Goal: Task Accomplishment & Management: Manage account settings

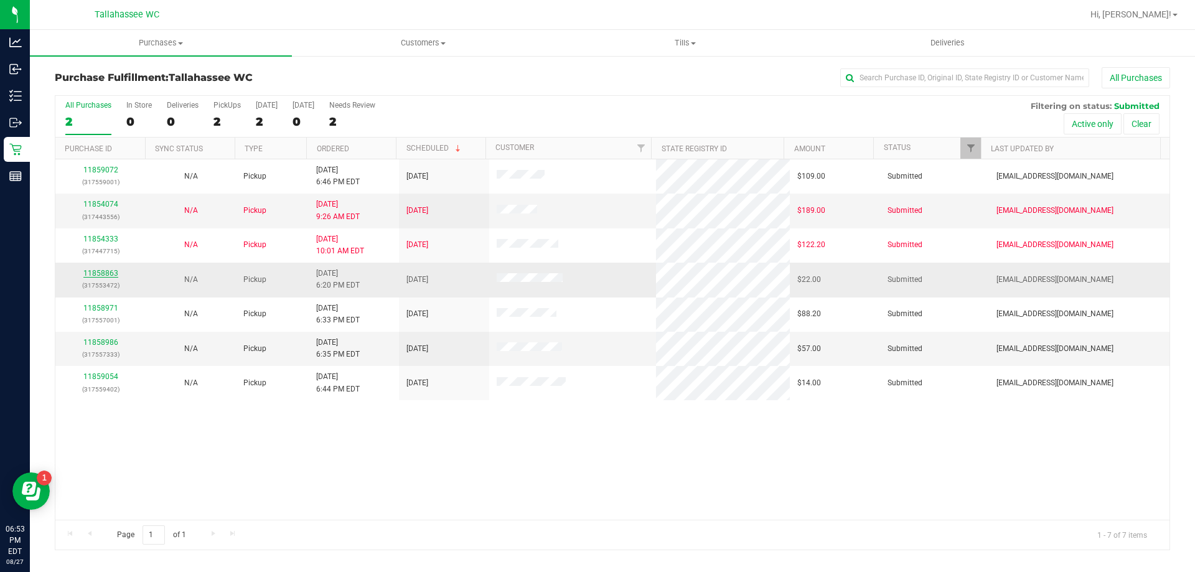
click at [110, 274] on link "11858863" at bounding box center [100, 273] width 35 height 9
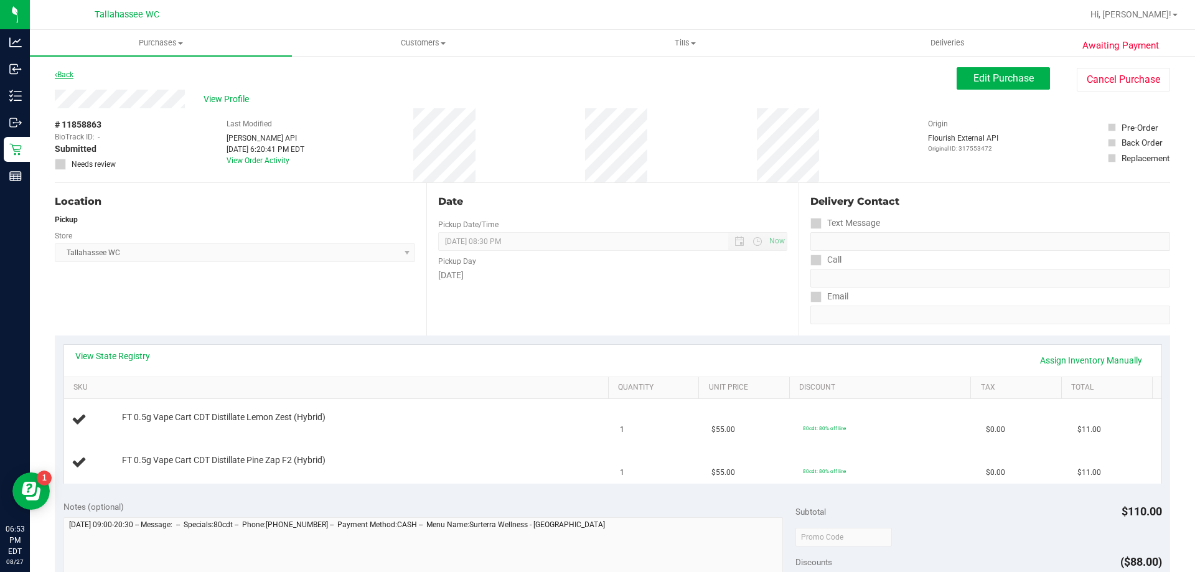
click at [64, 74] on link "Back" at bounding box center [64, 74] width 19 height 9
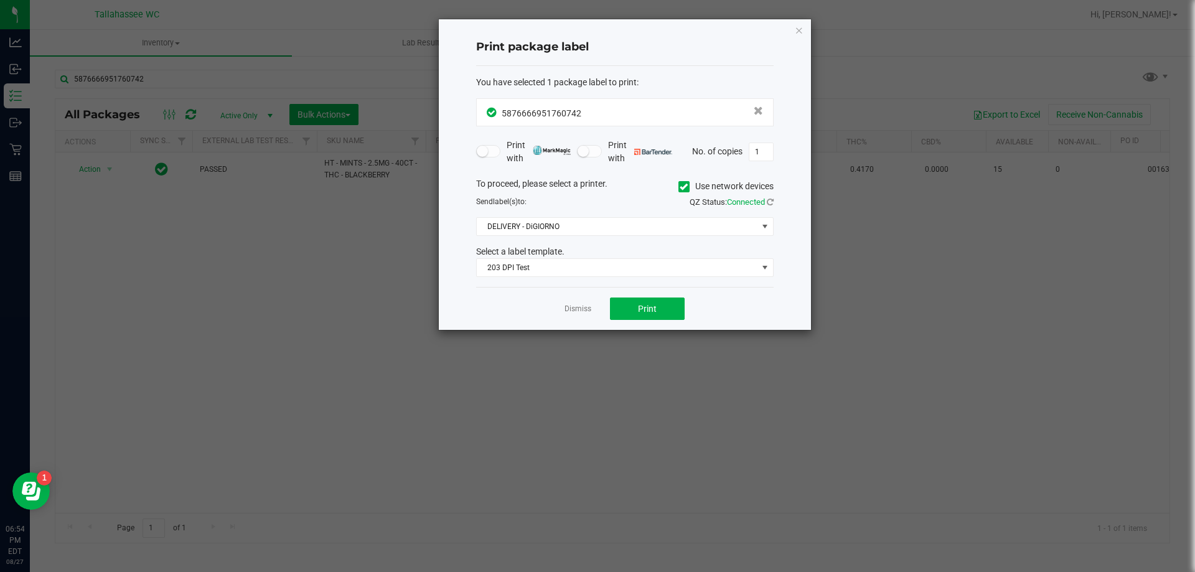
click at [584, 306] on link "Dismiss" at bounding box center [577, 309] width 27 height 11
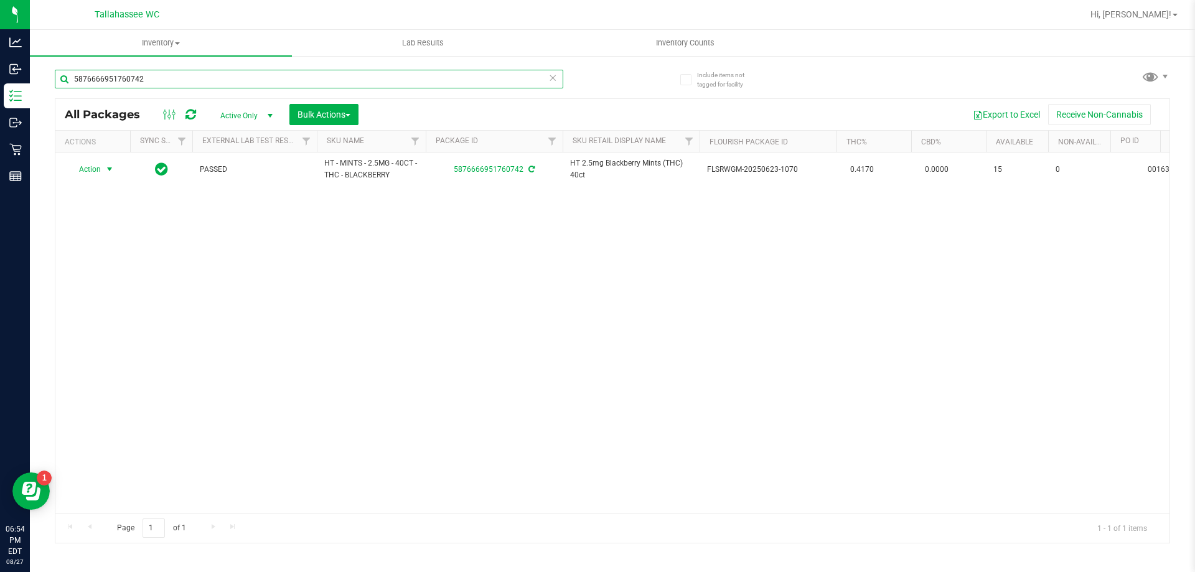
click at [273, 75] on input "5876666951760742" at bounding box center [309, 79] width 508 height 19
click at [272, 75] on input "5876666951760742" at bounding box center [309, 79] width 508 height 19
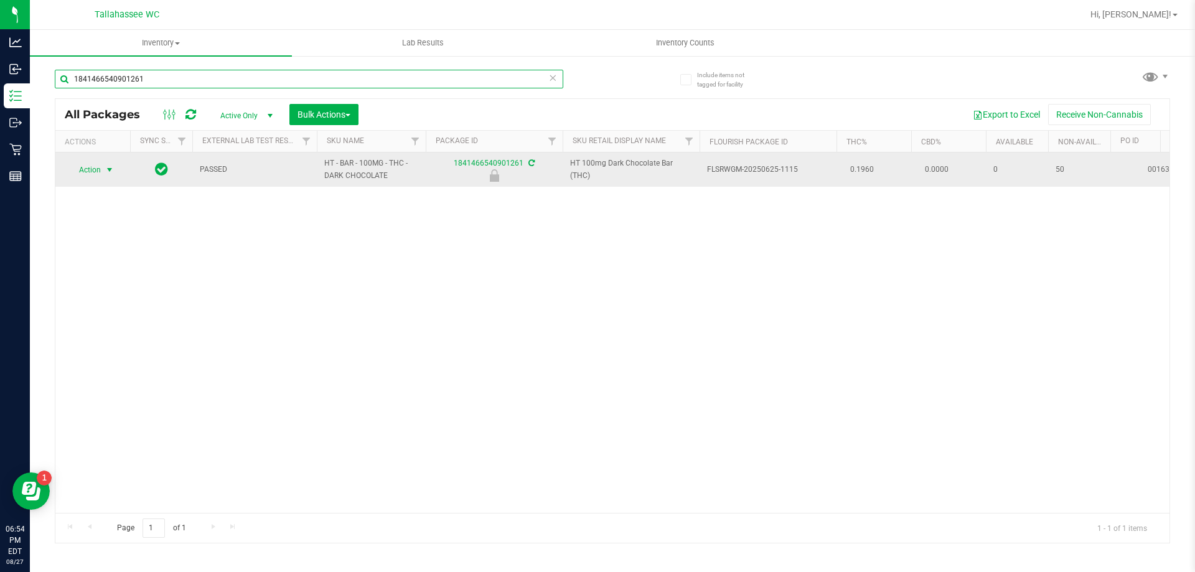
type input "1841466540901261"
drag, startPoint x: 103, startPoint y: 171, endPoint x: 114, endPoint y: 184, distance: 16.8
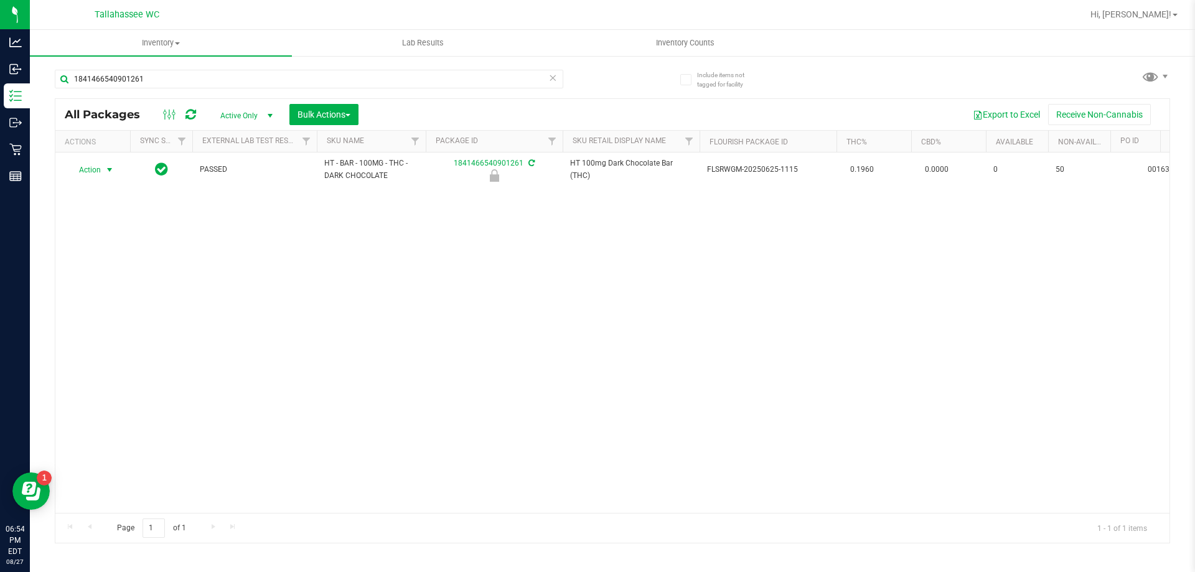
click at [105, 171] on span "select" at bounding box center [110, 169] width 16 height 17
click at [126, 308] on li "Unlock package" at bounding box center [108, 317] width 80 height 19
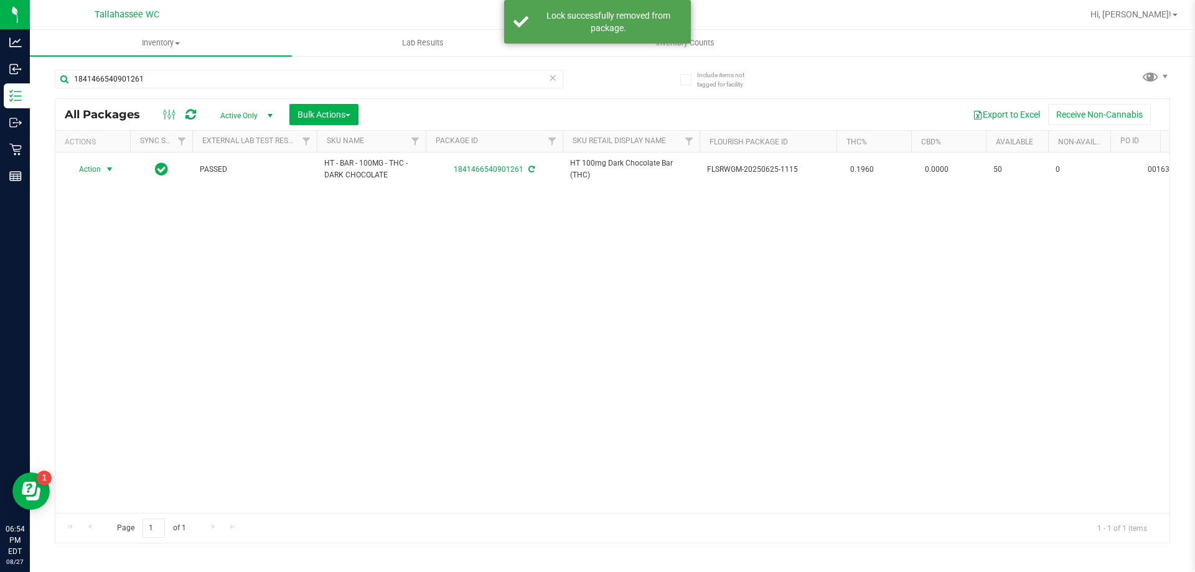
drag, startPoint x: 115, startPoint y: 173, endPoint x: 113, endPoint y: 202, distance: 29.3
click at [111, 168] on span "select" at bounding box center [110, 169] width 10 height 10
click at [129, 319] on li "Print package label" at bounding box center [116, 320] width 96 height 19
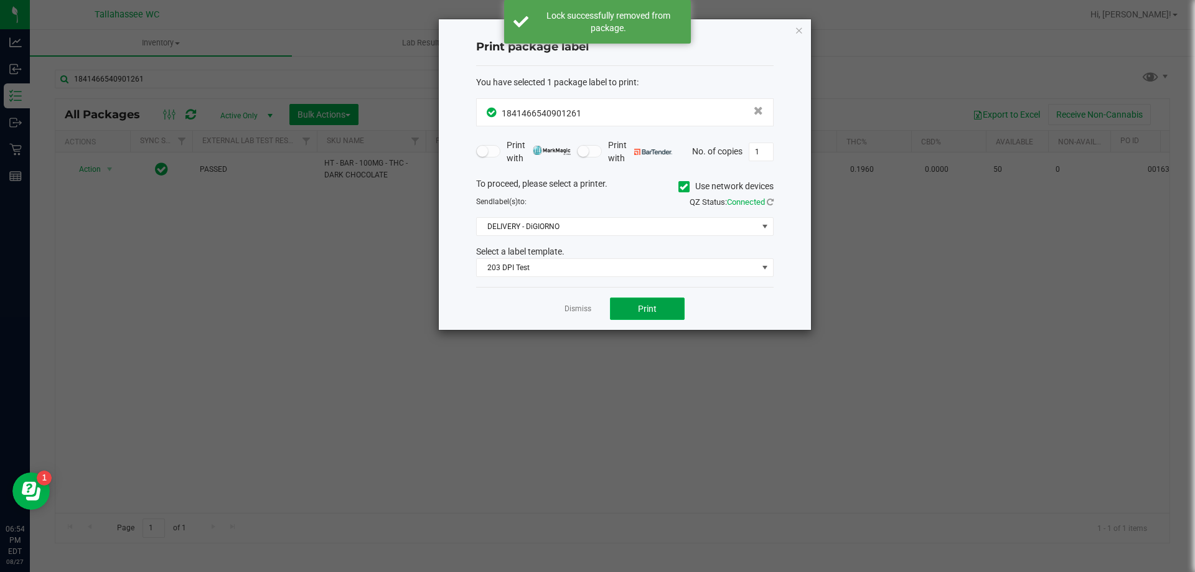
click at [662, 312] on button "Print" at bounding box center [647, 308] width 75 height 22
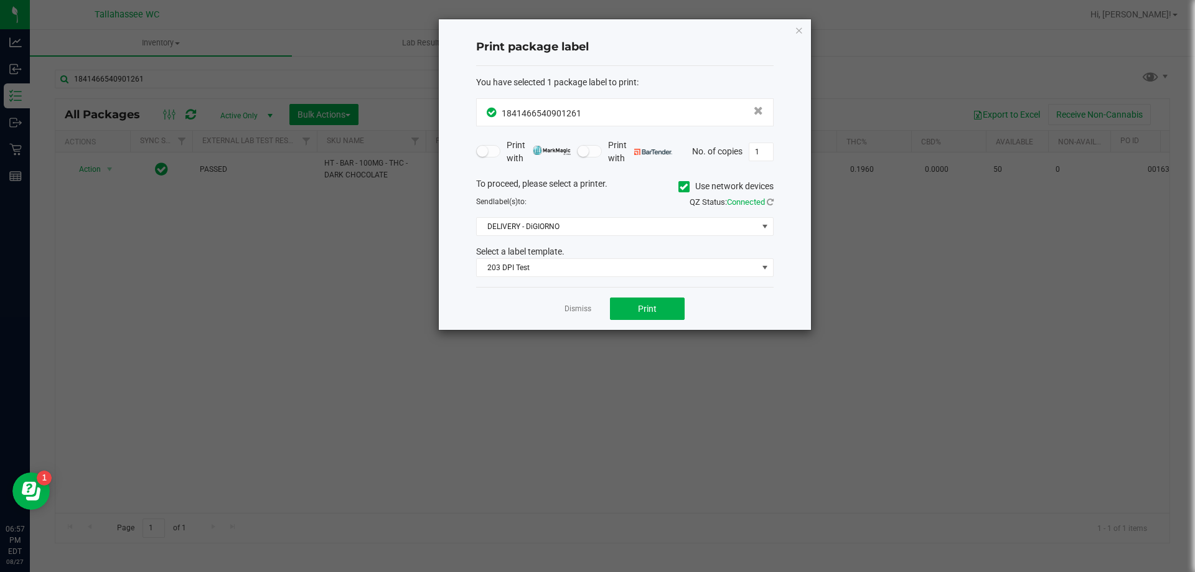
click at [566, 309] on link "Dismiss" at bounding box center [577, 309] width 27 height 11
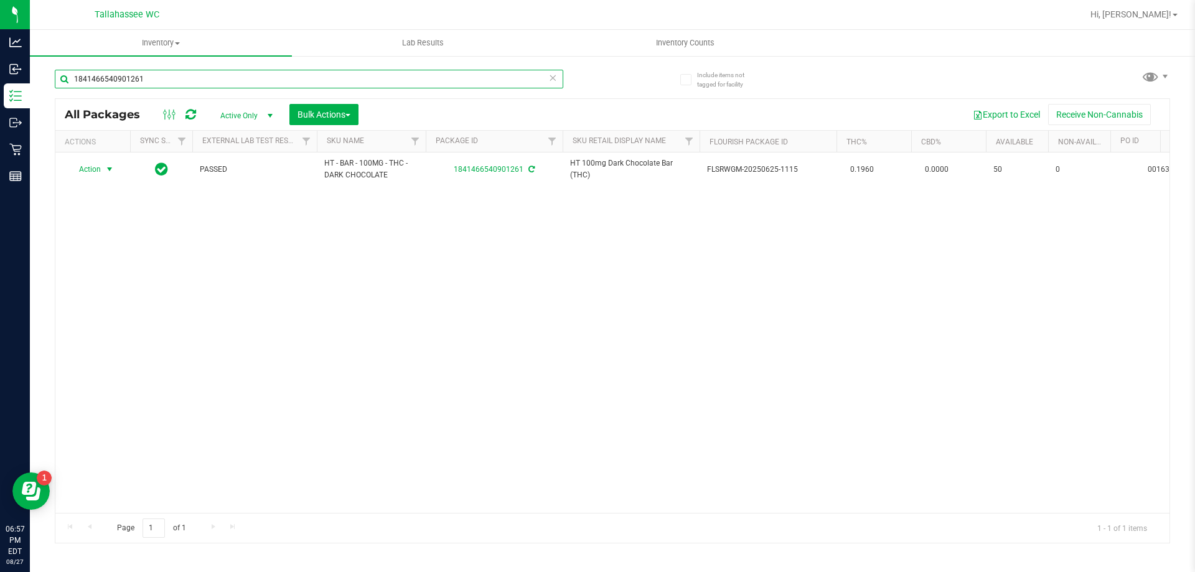
click at [388, 82] on input "1841466540901261" at bounding box center [309, 79] width 508 height 19
click at [388, 81] on input "1841466540901261" at bounding box center [309, 79] width 508 height 19
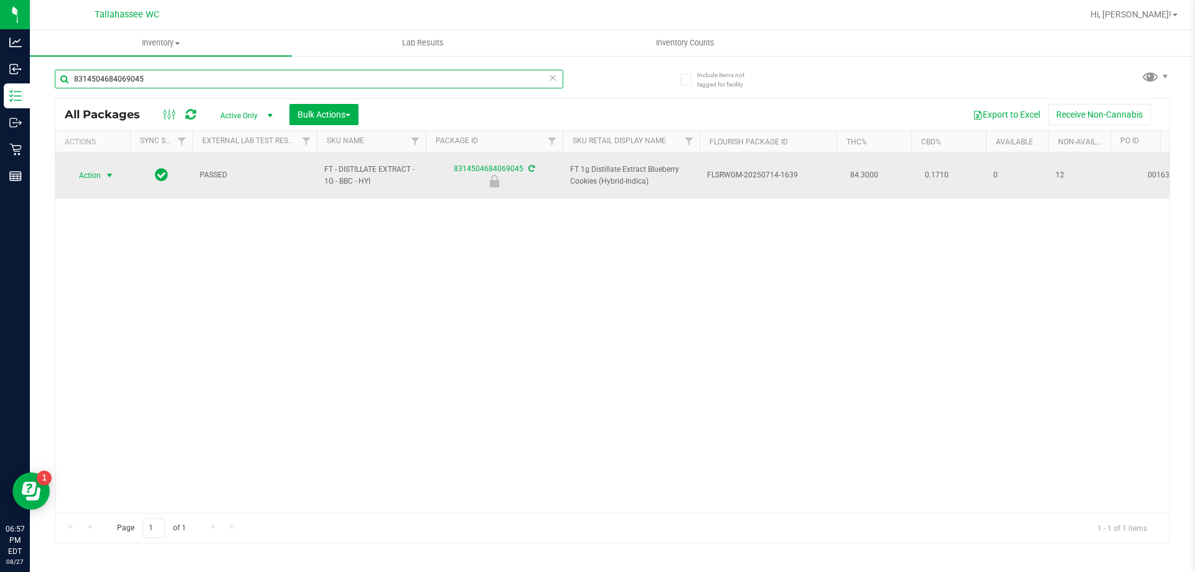
type input "8314504684069045"
click at [106, 171] on span "select" at bounding box center [110, 176] width 10 height 10
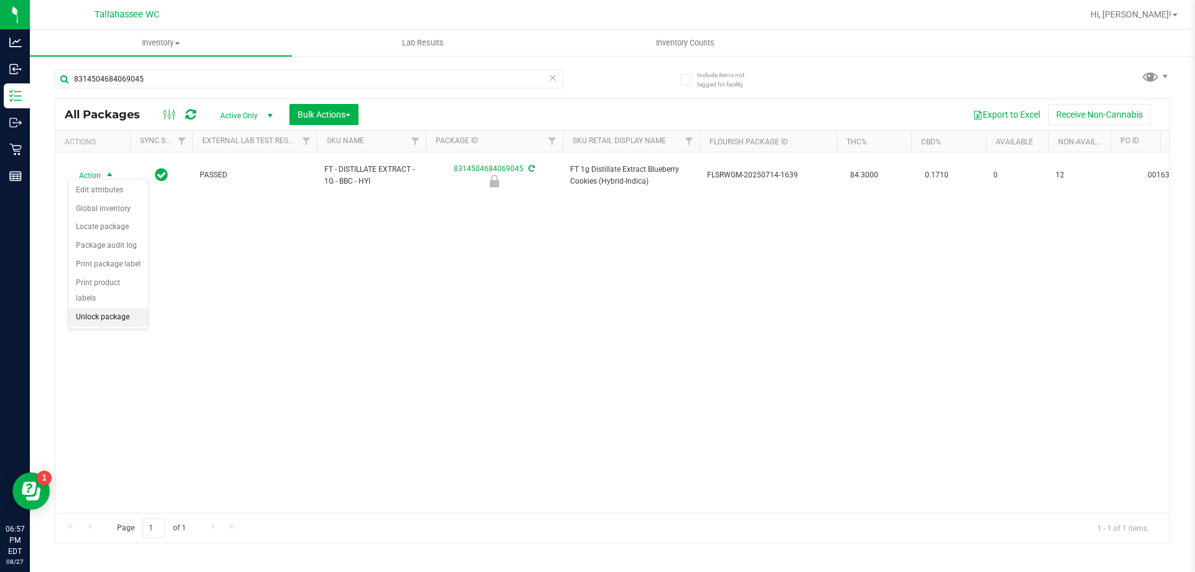
click at [120, 308] on li "Unlock package" at bounding box center [108, 317] width 80 height 19
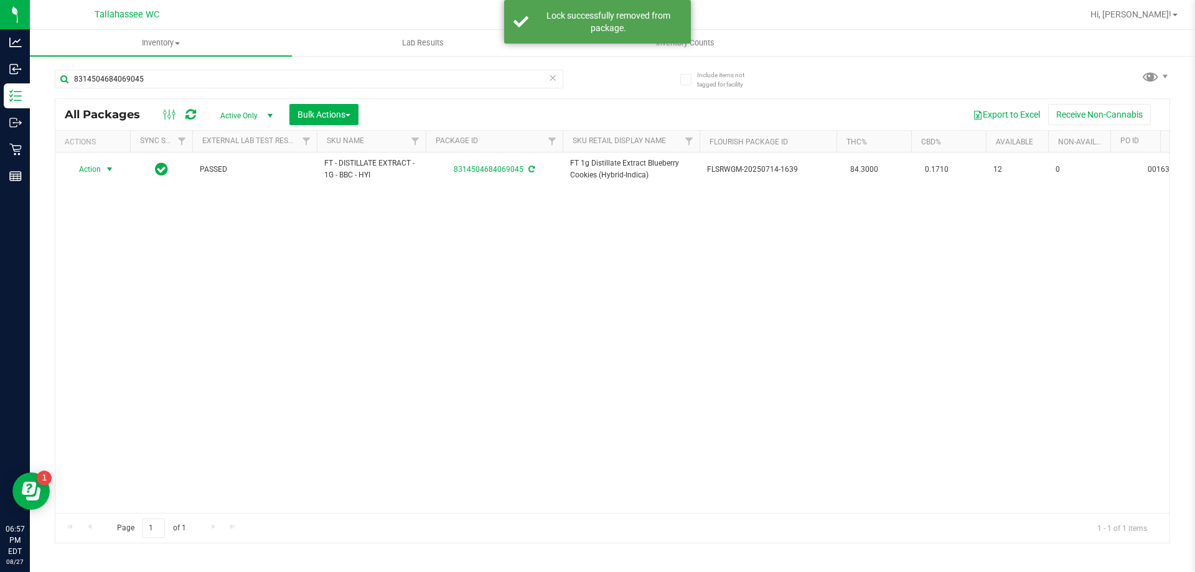
click at [109, 169] on span "select" at bounding box center [110, 169] width 10 height 10
click at [134, 312] on li "Print package label" at bounding box center [116, 320] width 96 height 19
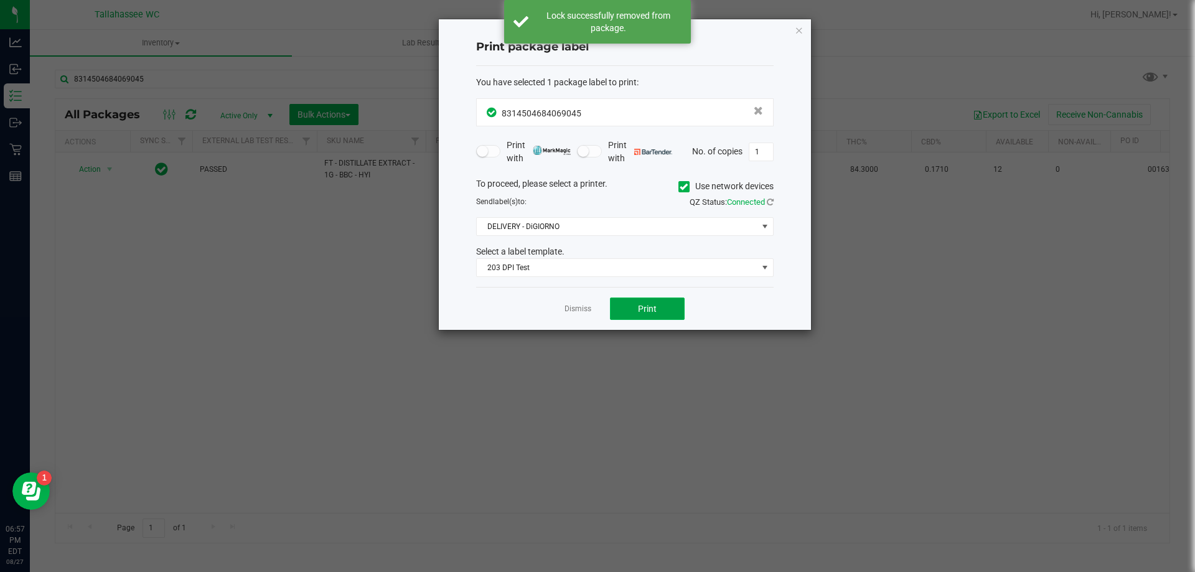
click at [649, 305] on span "Print" at bounding box center [647, 309] width 19 height 10
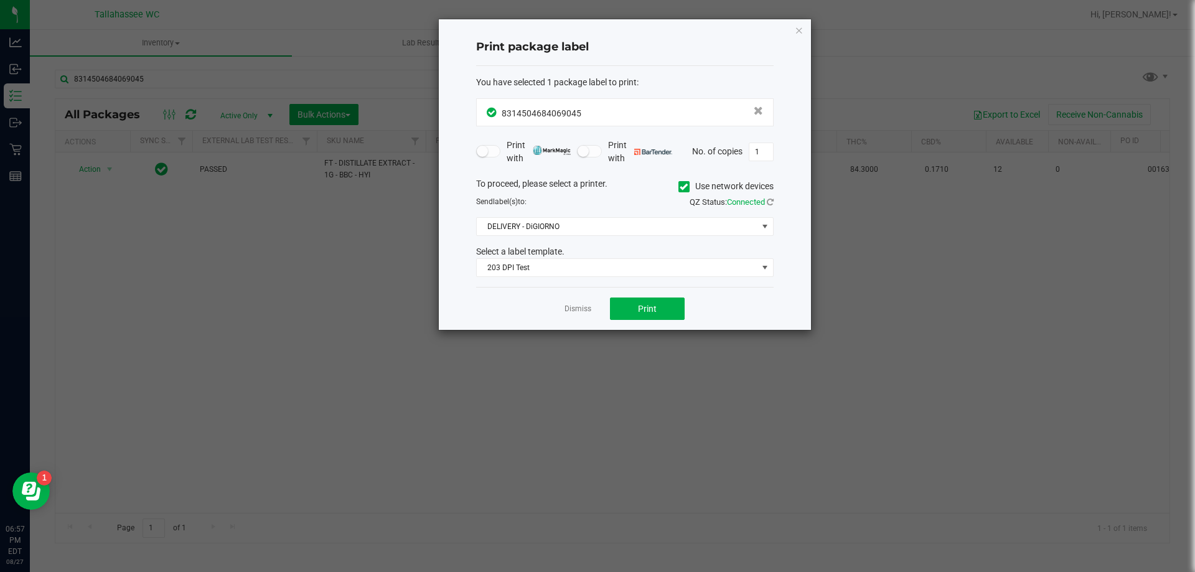
drag, startPoint x: 574, startPoint y: 314, endPoint x: 465, endPoint y: 209, distance: 151.4
click at [574, 313] on link "Dismiss" at bounding box center [577, 309] width 27 height 11
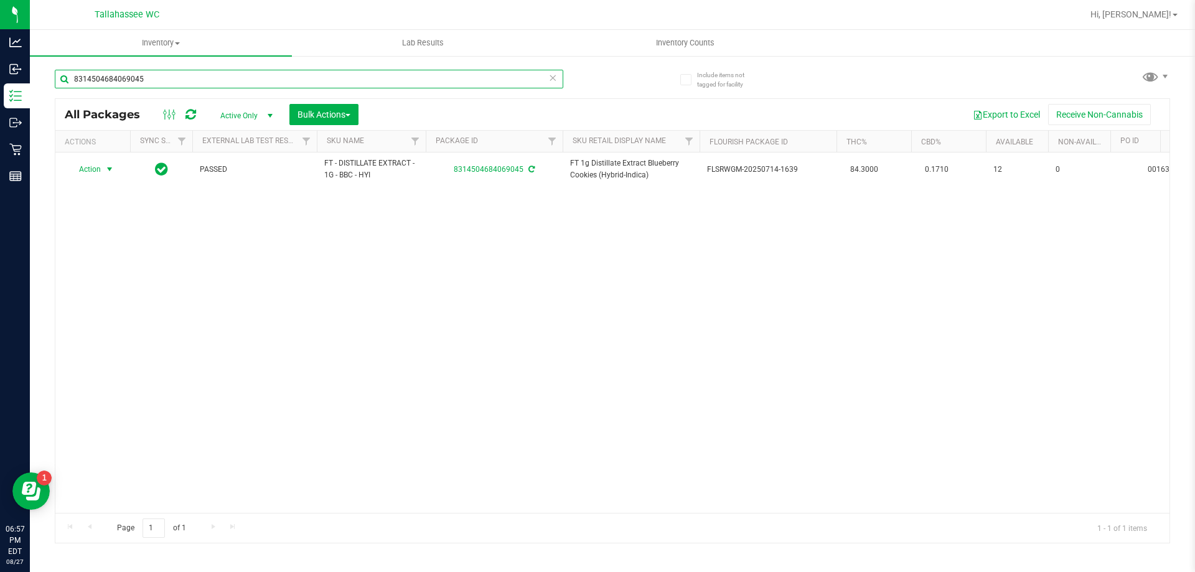
click at [307, 85] on input "8314504684069045" at bounding box center [309, 79] width 508 height 19
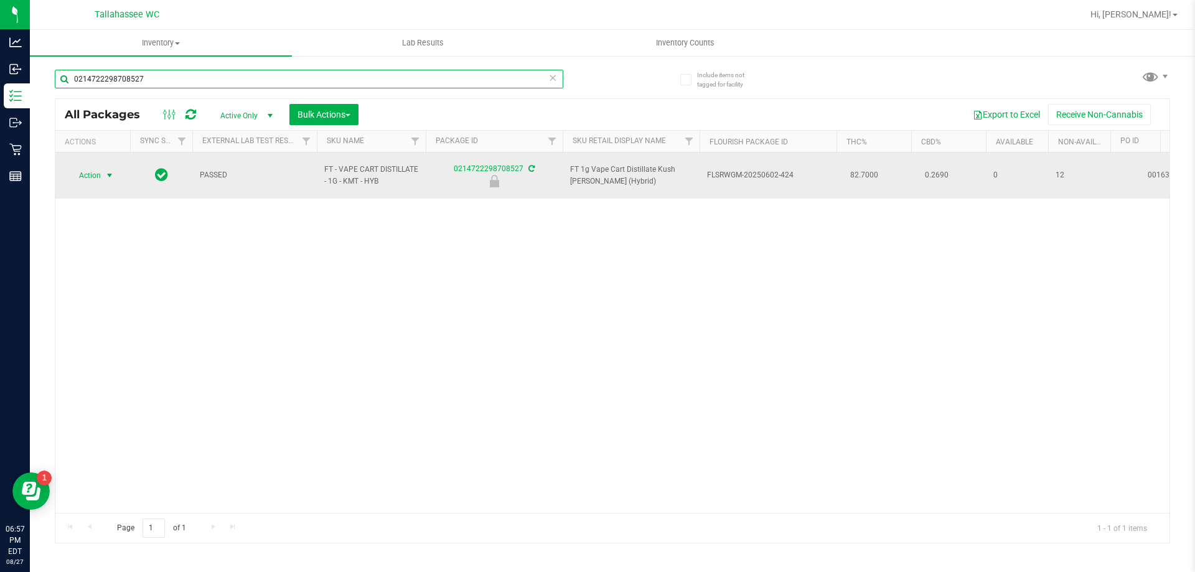
type input "0214722298708527"
click at [110, 172] on span "select" at bounding box center [110, 176] width 10 height 10
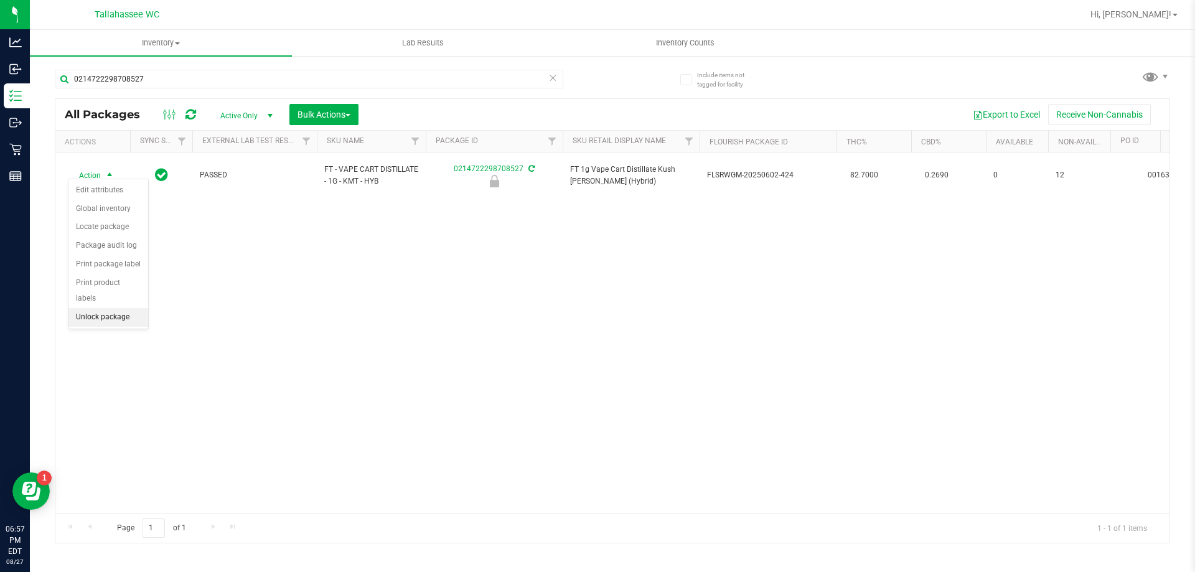
click at [105, 308] on li "Unlock package" at bounding box center [108, 317] width 80 height 19
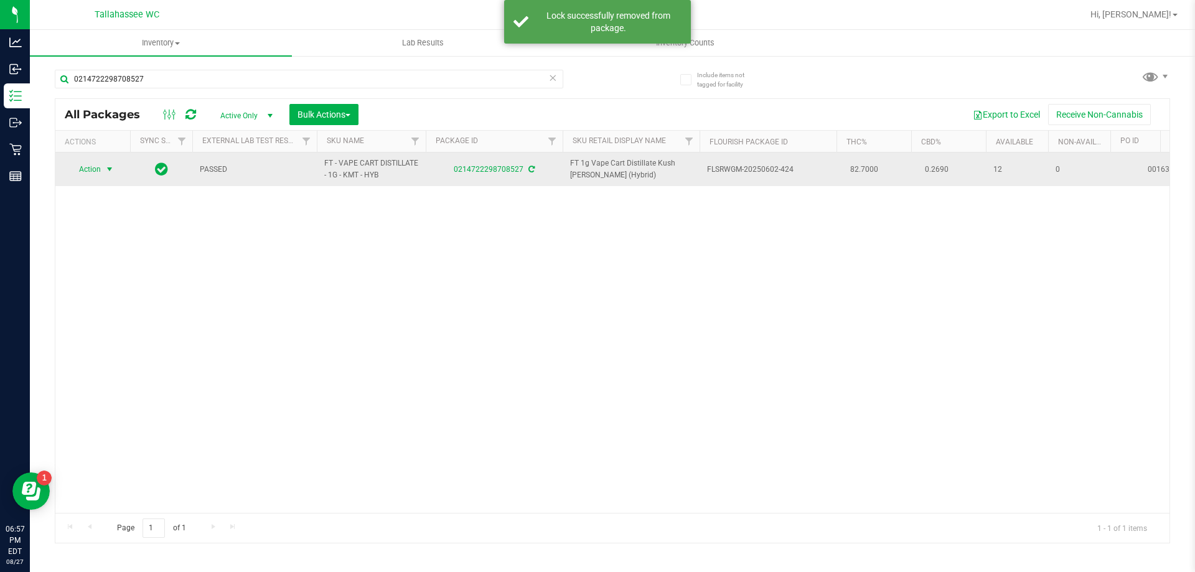
click at [110, 171] on span "select" at bounding box center [110, 169] width 10 height 10
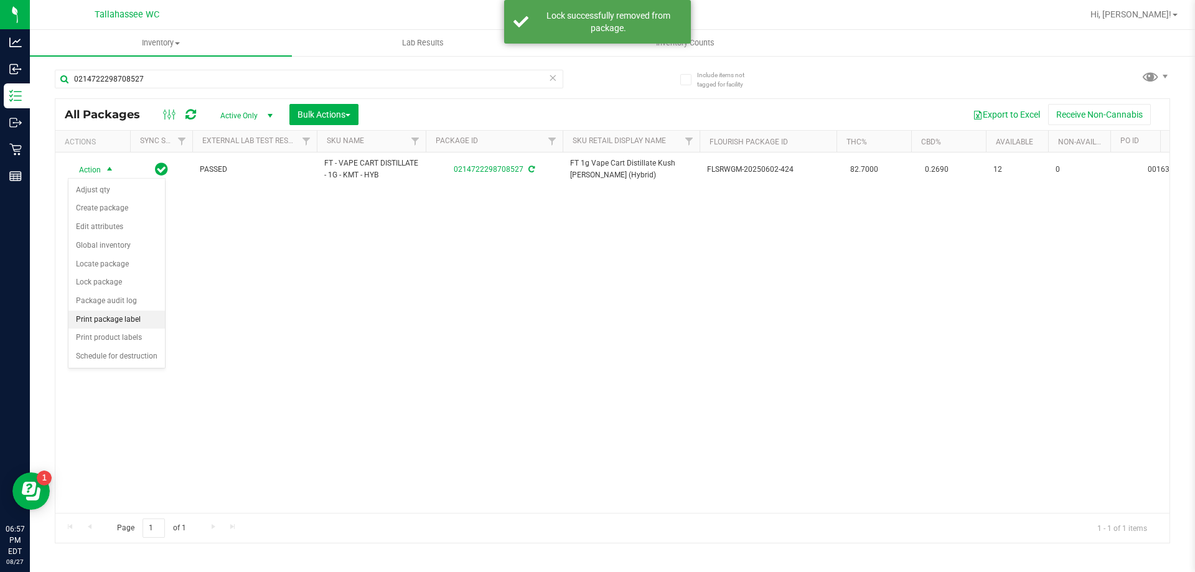
drag, startPoint x: 123, startPoint y: 324, endPoint x: 138, endPoint y: 320, distance: 15.4
click at [123, 323] on li "Print package label" at bounding box center [116, 320] width 96 height 19
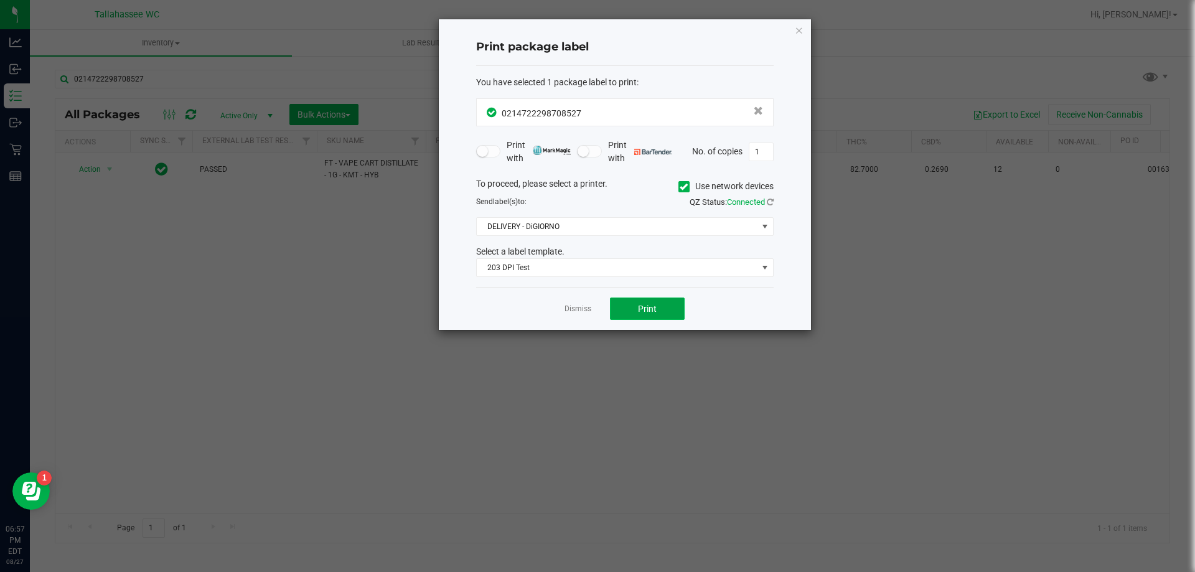
click at [616, 312] on button "Print" at bounding box center [647, 308] width 75 height 22
click at [585, 312] on link "Dismiss" at bounding box center [577, 309] width 27 height 11
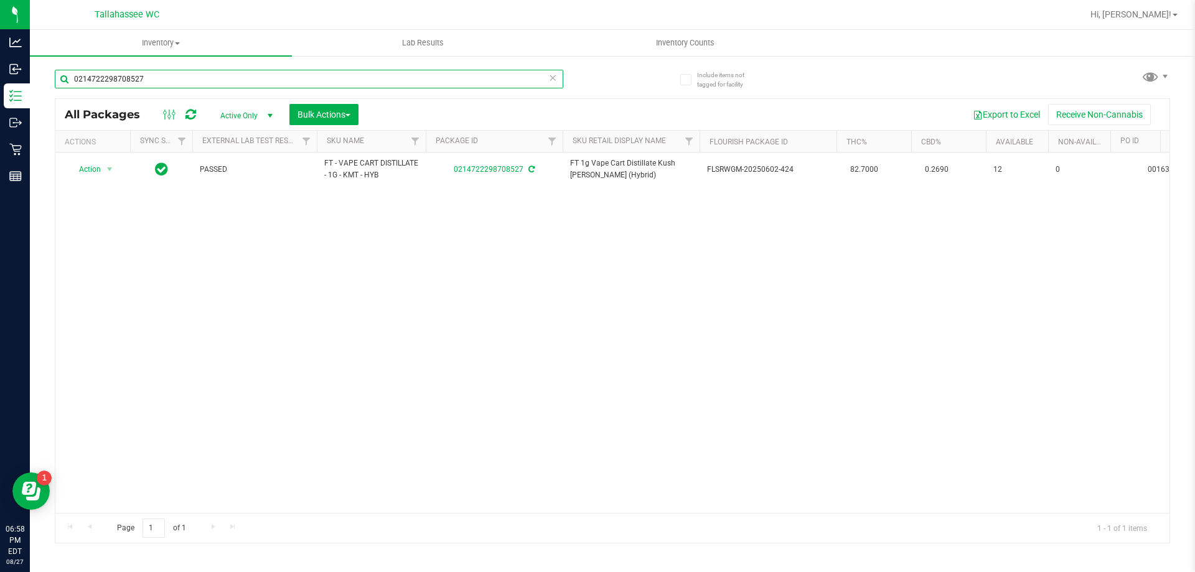
click at [368, 79] on input "0214722298708527" at bounding box center [309, 79] width 508 height 19
click at [368, 78] on input "0214722298708527" at bounding box center [309, 79] width 508 height 19
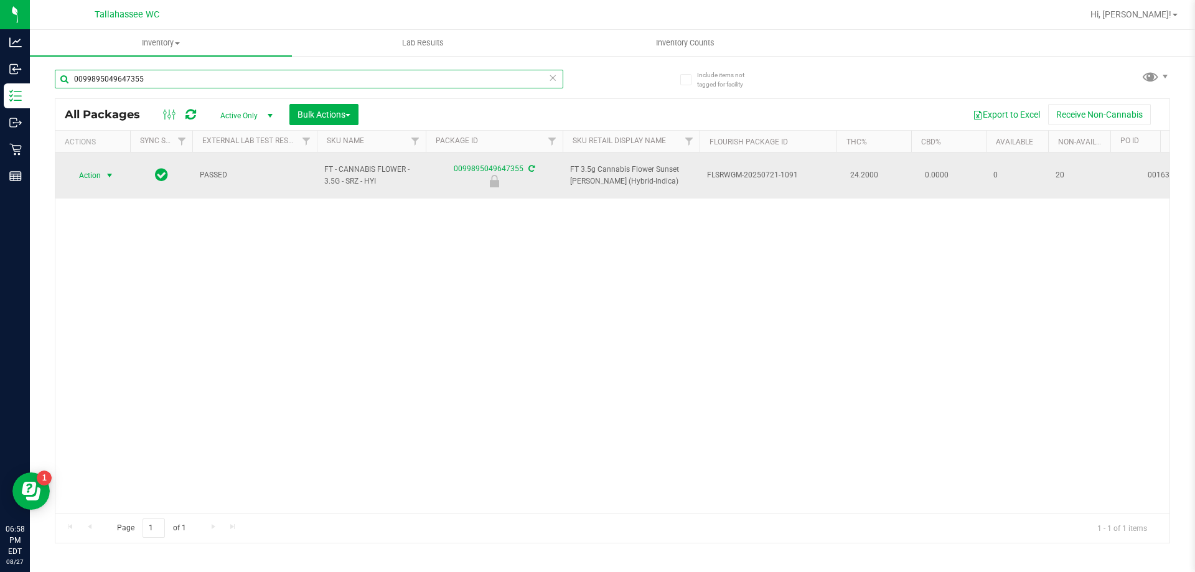
type input "0099895049647355"
click at [110, 171] on span "select" at bounding box center [110, 176] width 10 height 10
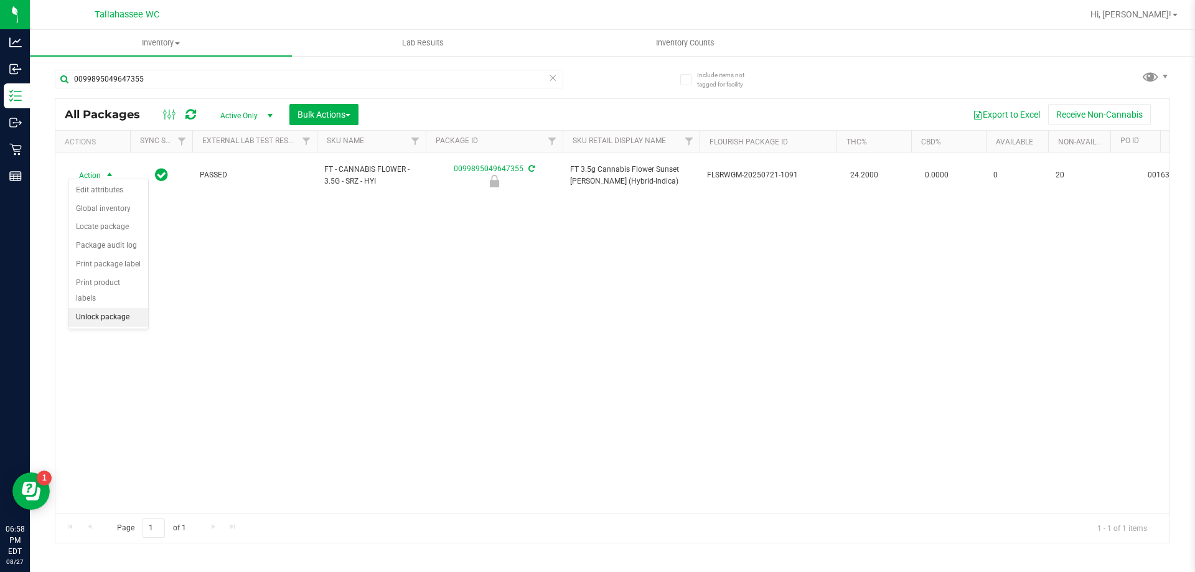
click at [110, 308] on li "Unlock package" at bounding box center [108, 317] width 80 height 19
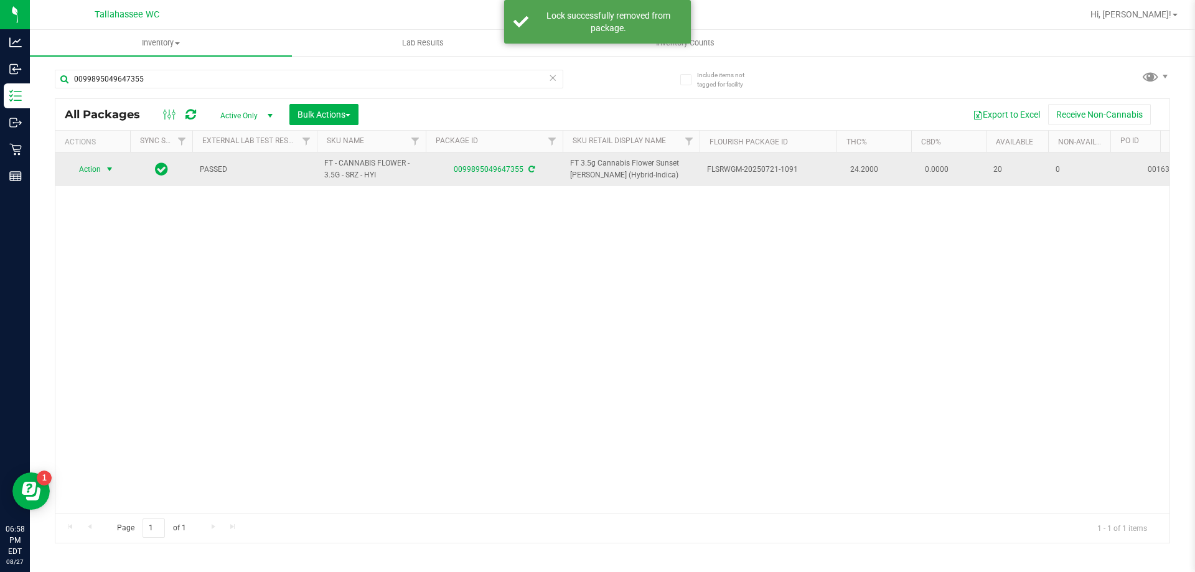
click at [106, 169] on span "select" at bounding box center [110, 169] width 10 height 10
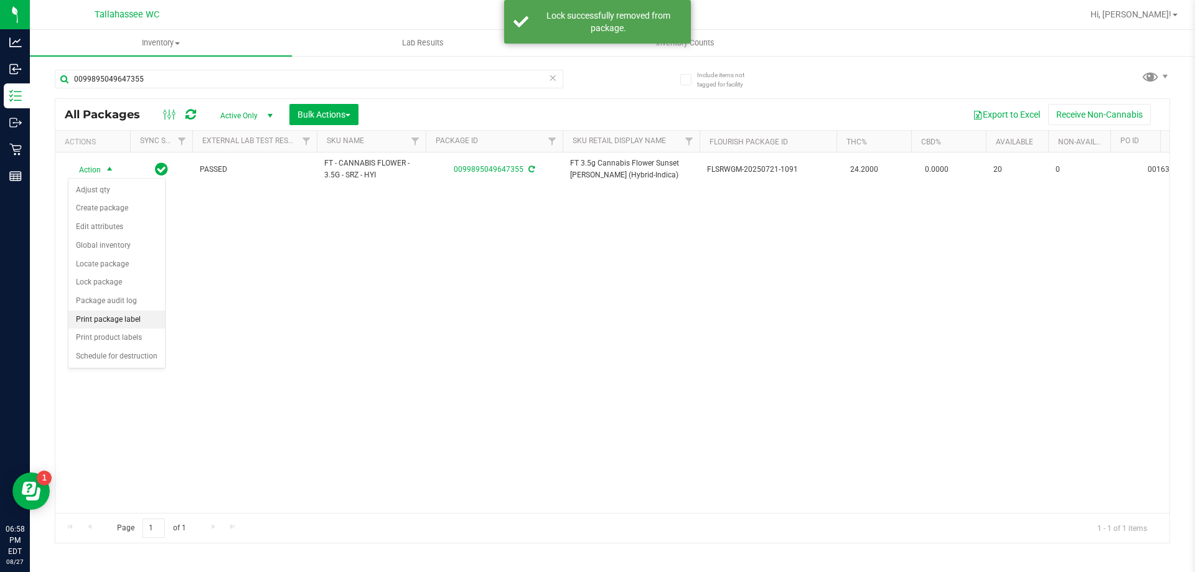
click at [115, 320] on li "Print package label" at bounding box center [116, 320] width 96 height 19
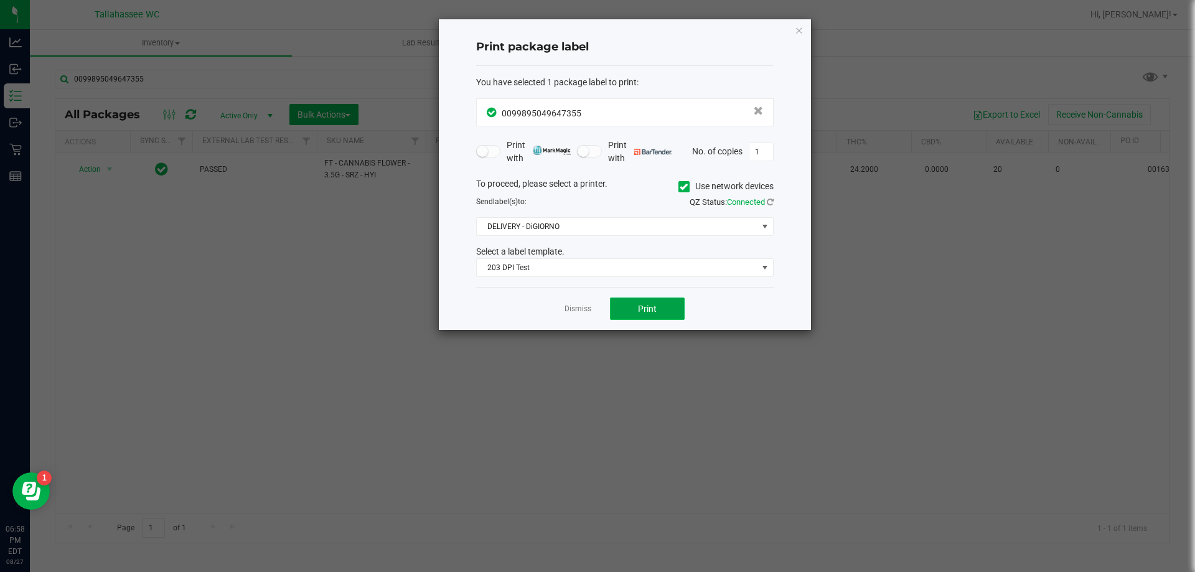
click at [655, 302] on button "Print" at bounding box center [647, 308] width 75 height 22
click at [578, 316] on div "Dismiss Print" at bounding box center [624, 308] width 297 height 43
click at [571, 309] on link "Dismiss" at bounding box center [577, 309] width 27 height 11
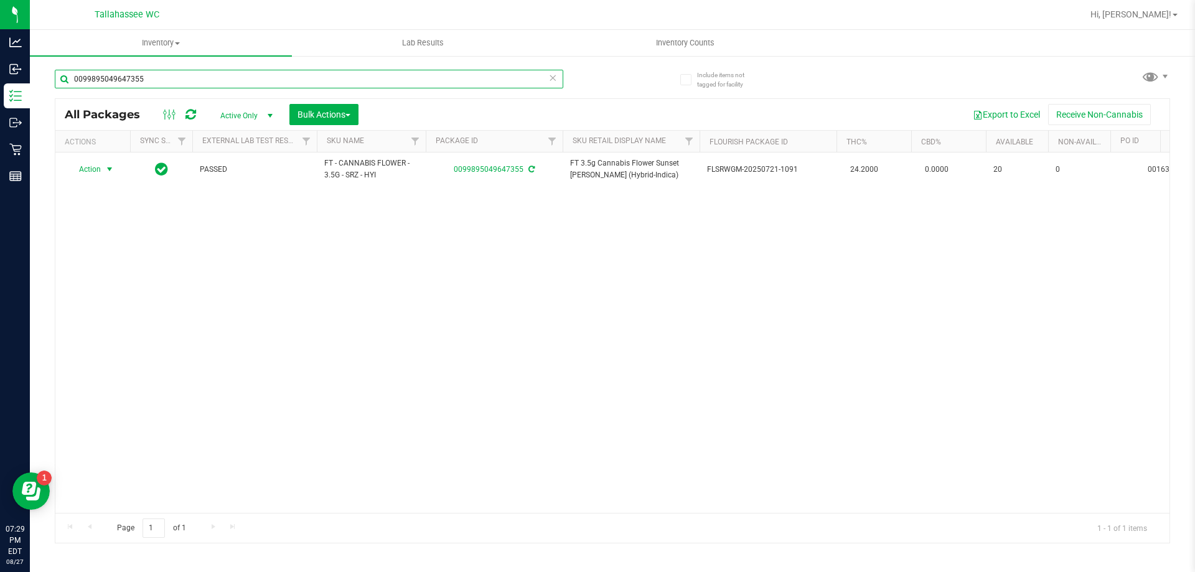
click at [309, 85] on input "0099895049647355" at bounding box center [309, 79] width 508 height 19
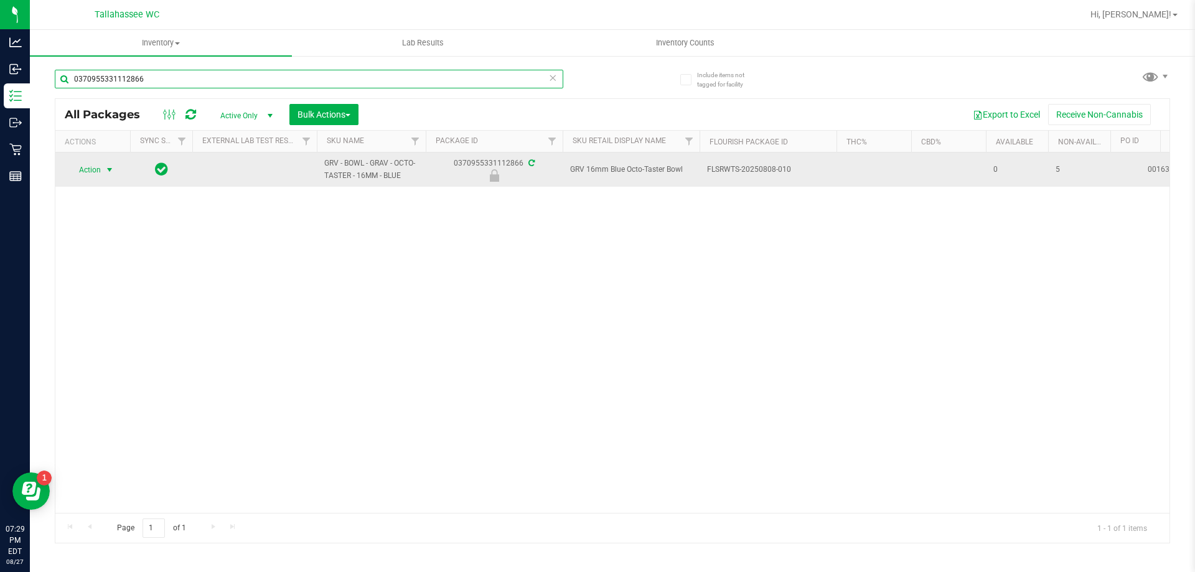
type input "0370955331112866"
click at [106, 167] on span "select" at bounding box center [110, 170] width 10 height 10
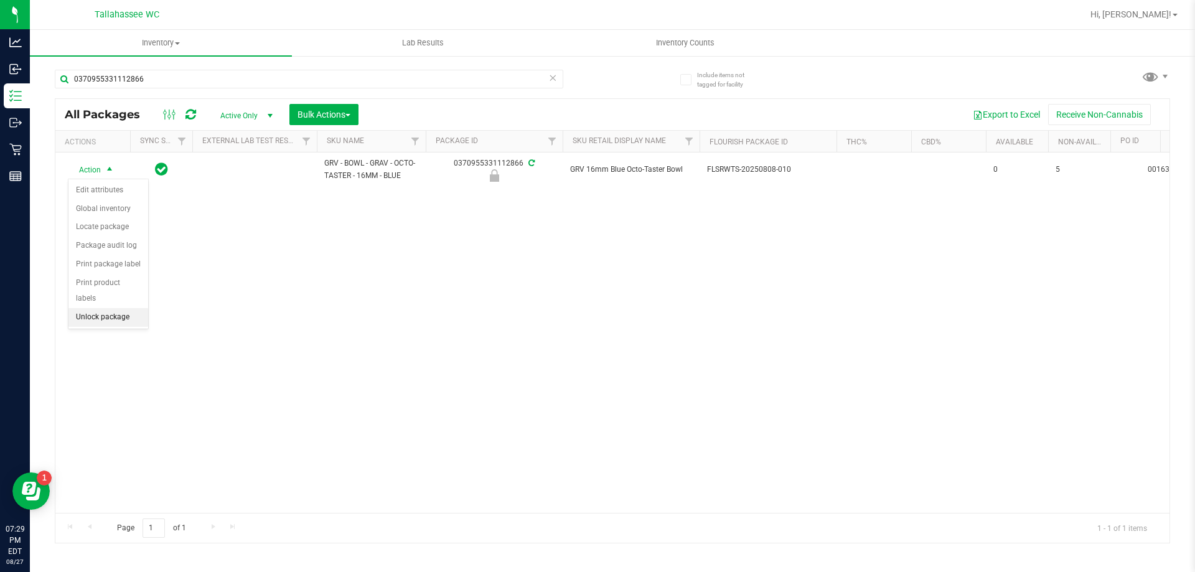
click at [128, 308] on li "Unlock package" at bounding box center [108, 317] width 80 height 19
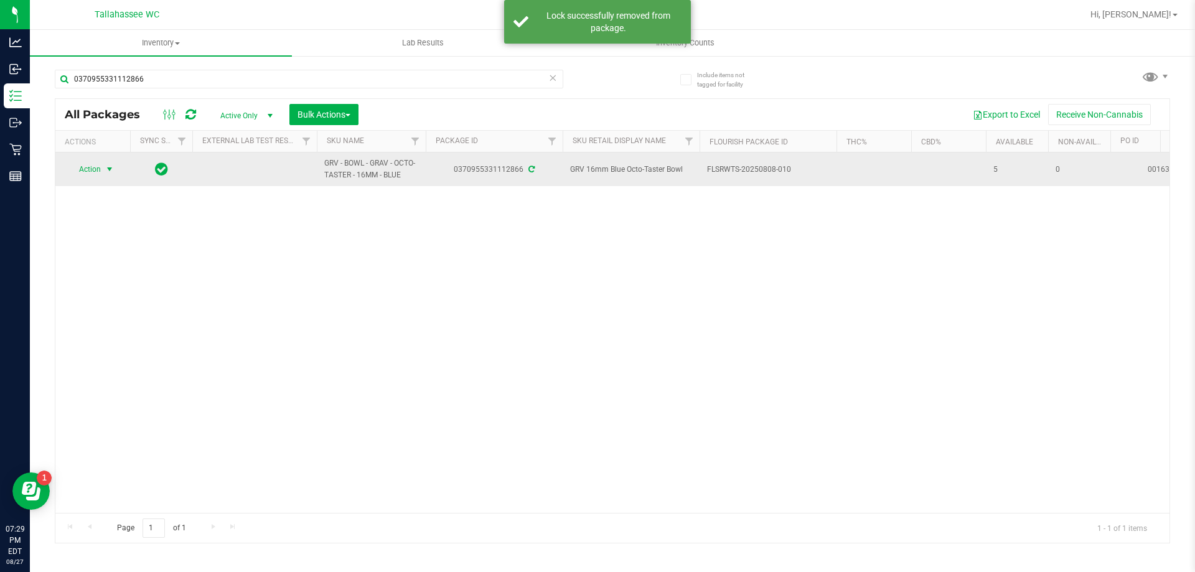
click at [112, 171] on span "select" at bounding box center [110, 169] width 10 height 10
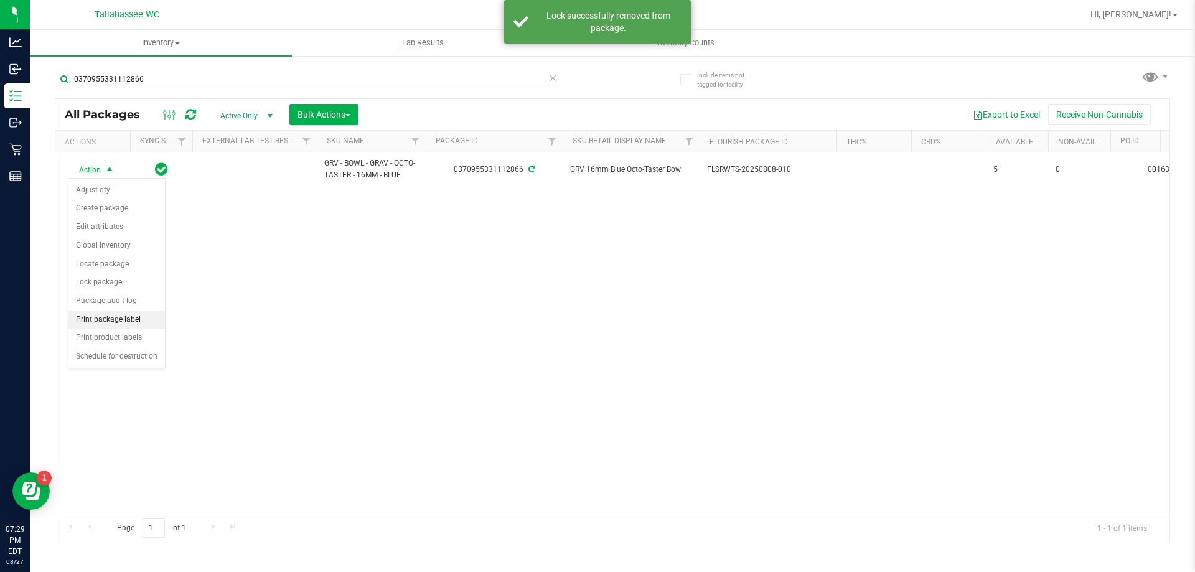
click at [126, 322] on li "Print package label" at bounding box center [116, 320] width 96 height 19
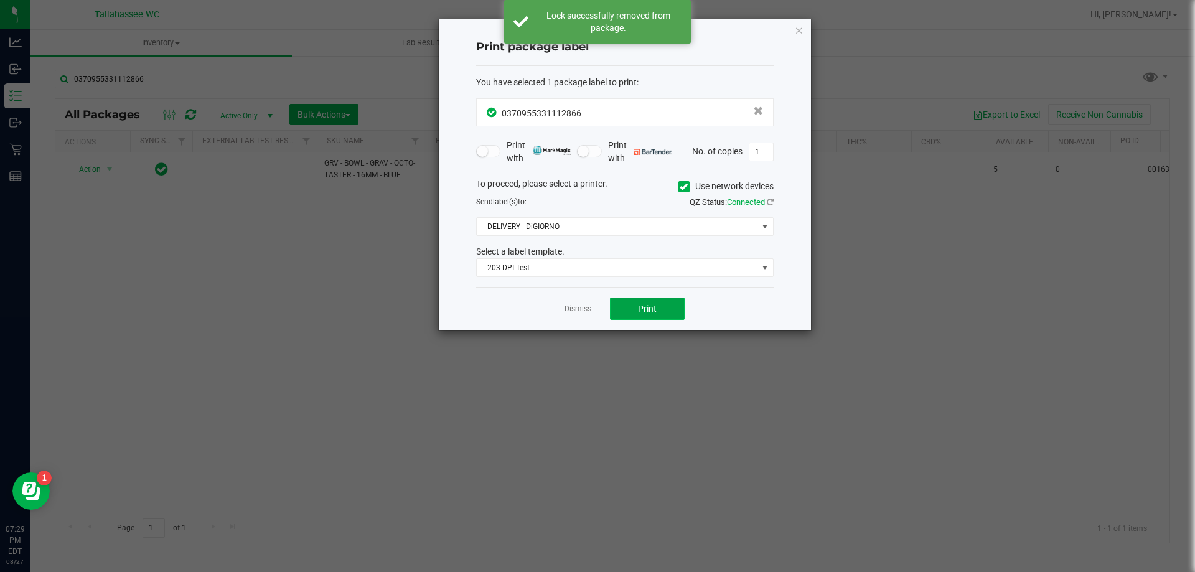
click at [658, 315] on button "Print" at bounding box center [647, 308] width 75 height 22
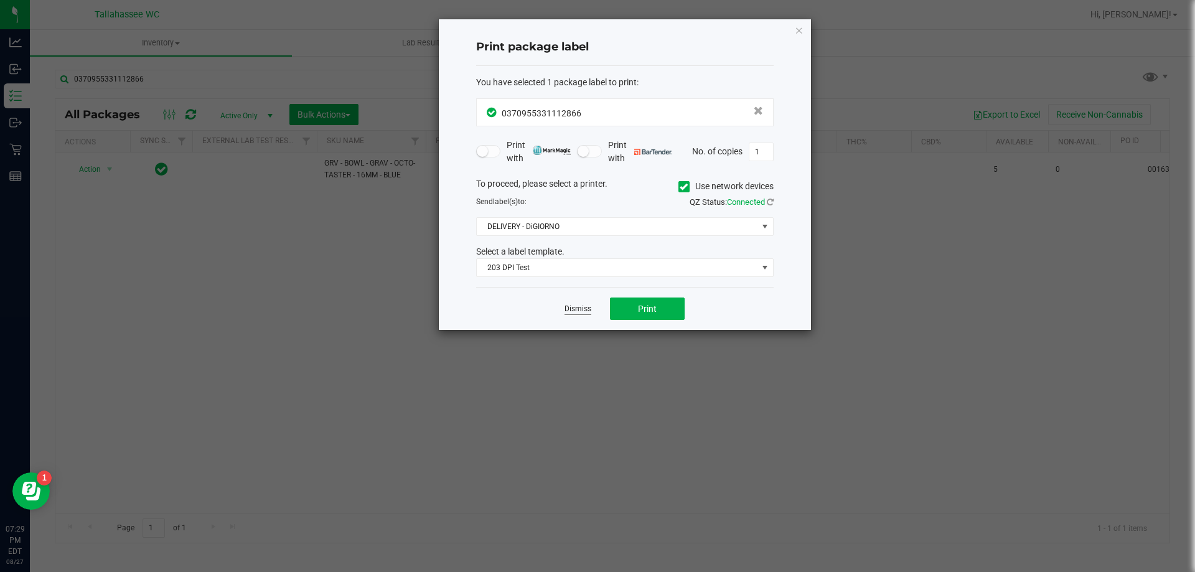
click at [580, 309] on link "Dismiss" at bounding box center [577, 309] width 27 height 11
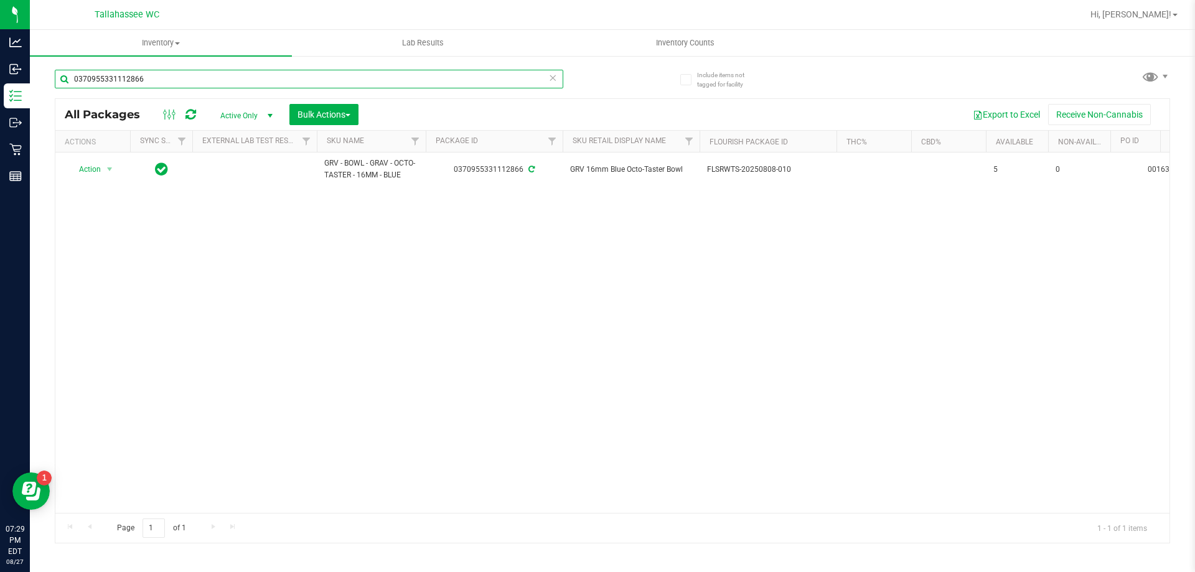
click at [277, 83] on input "0370955331112866" at bounding box center [309, 79] width 508 height 19
click at [276, 82] on input "0370955331112866" at bounding box center [309, 79] width 508 height 19
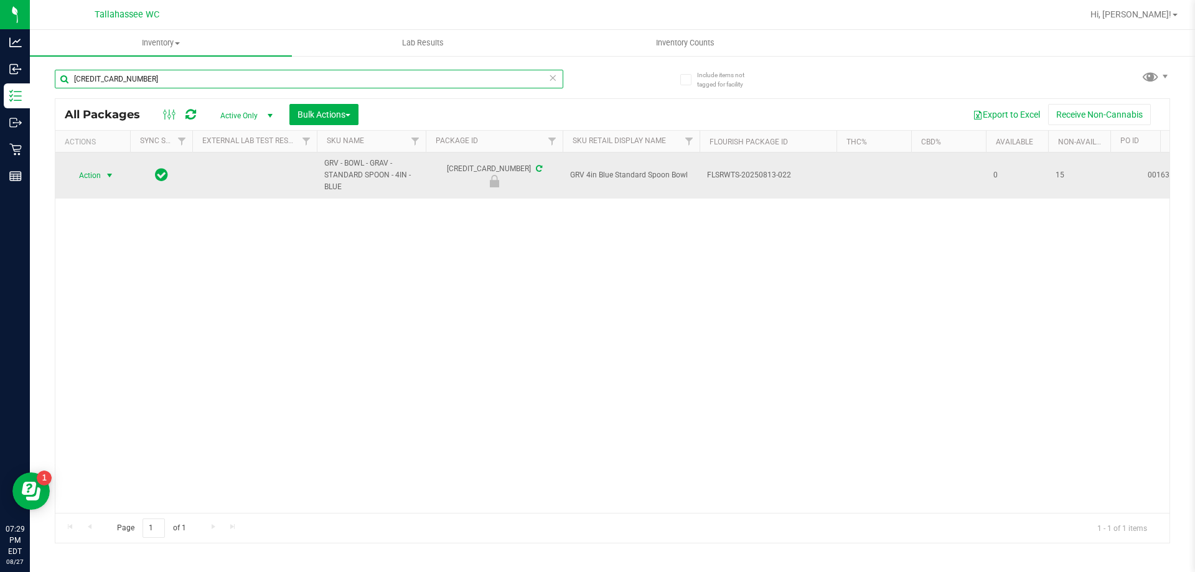
type input "6385394289961129"
click at [113, 177] on span "select" at bounding box center [110, 176] width 10 height 10
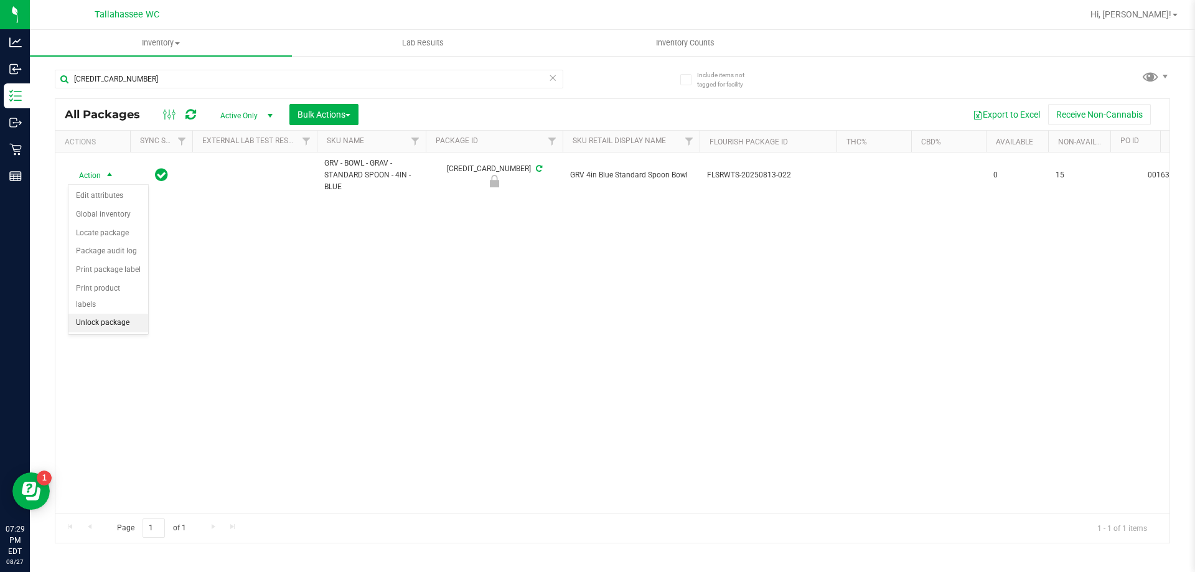
click at [124, 314] on li "Unlock package" at bounding box center [108, 323] width 80 height 19
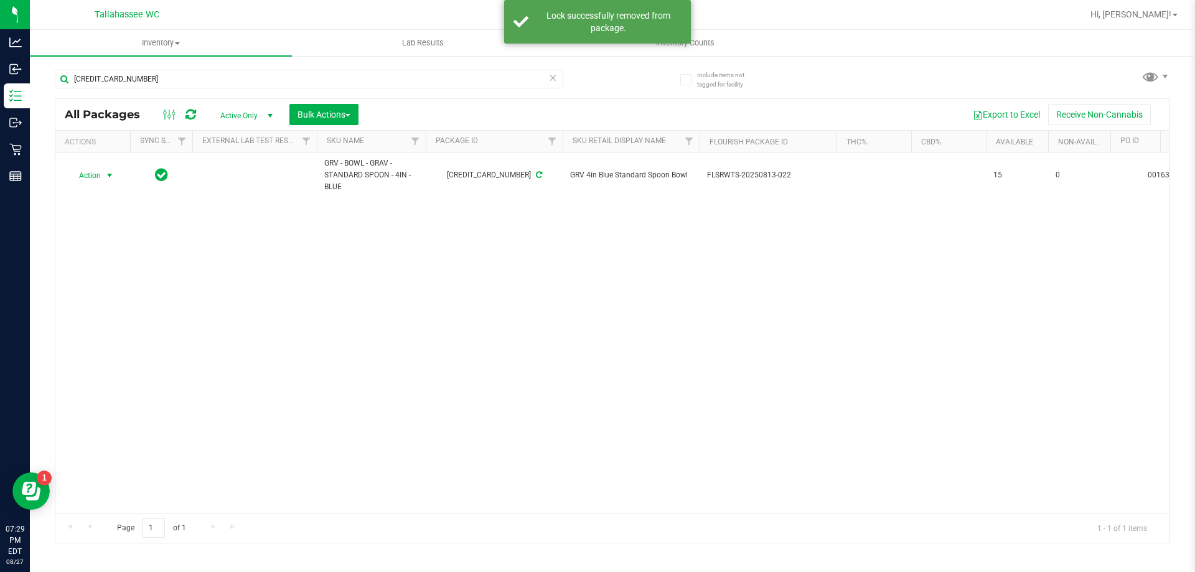
drag, startPoint x: 108, startPoint y: 178, endPoint x: 116, endPoint y: 213, distance: 35.8
click at [108, 178] on span "select" at bounding box center [110, 176] width 10 height 10
click at [121, 318] on li "Print package label" at bounding box center [116, 325] width 96 height 19
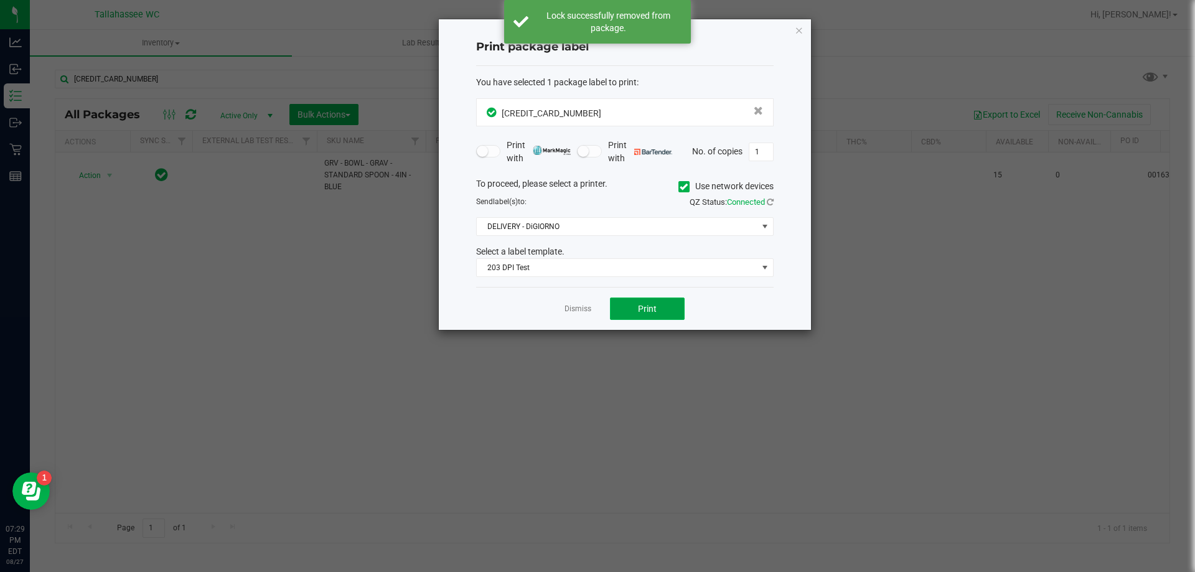
click at [648, 314] on button "Print" at bounding box center [647, 308] width 75 height 22
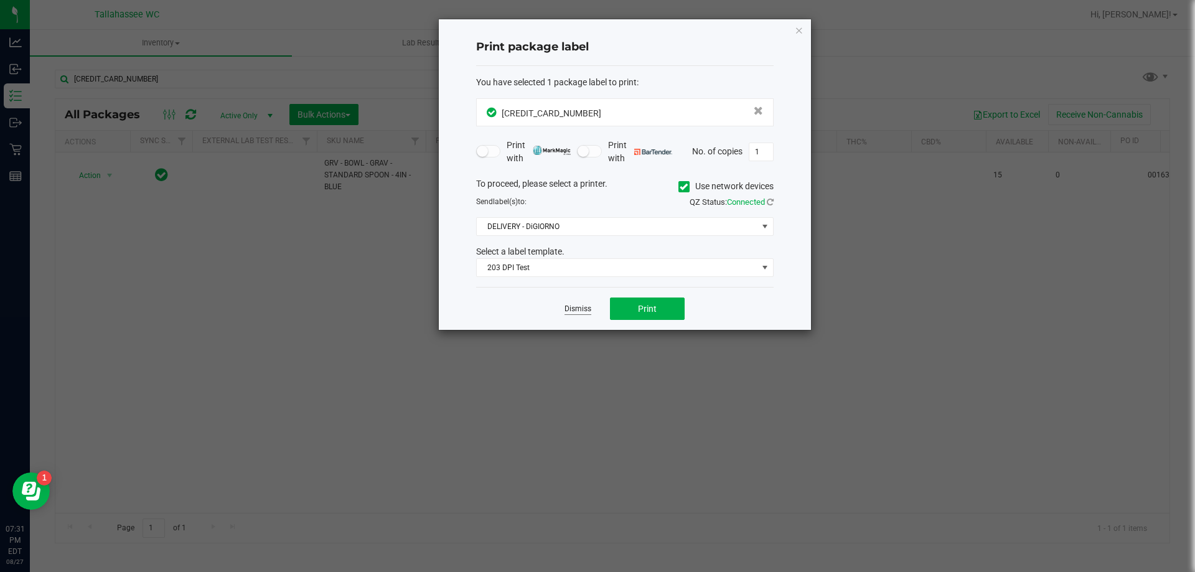
click at [576, 309] on link "Dismiss" at bounding box center [577, 309] width 27 height 11
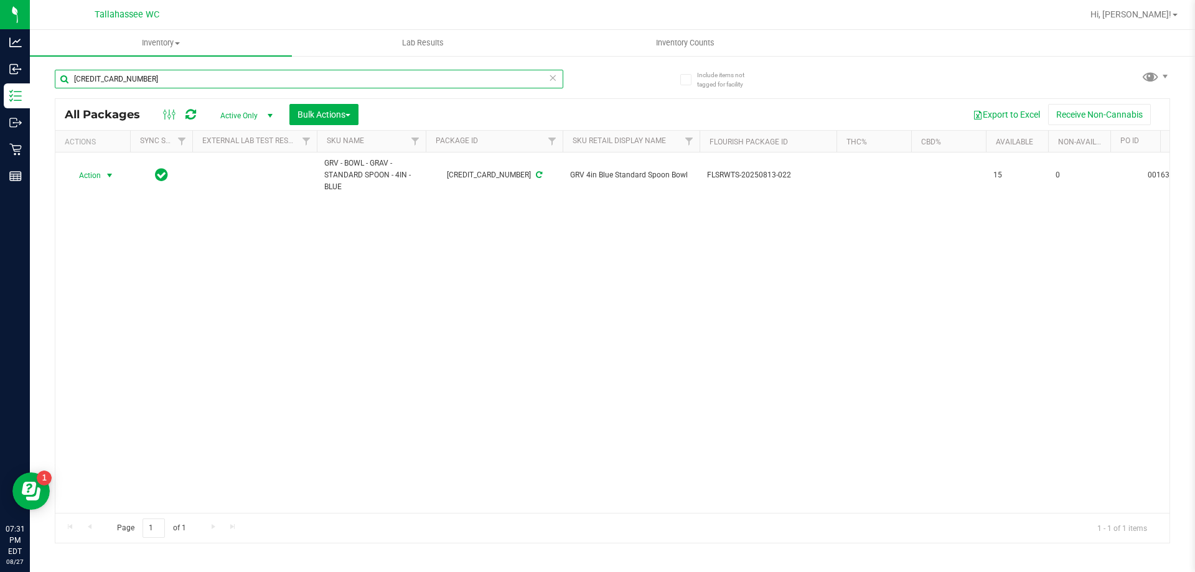
click at [232, 71] on input "6385394289961129" at bounding box center [309, 79] width 508 height 19
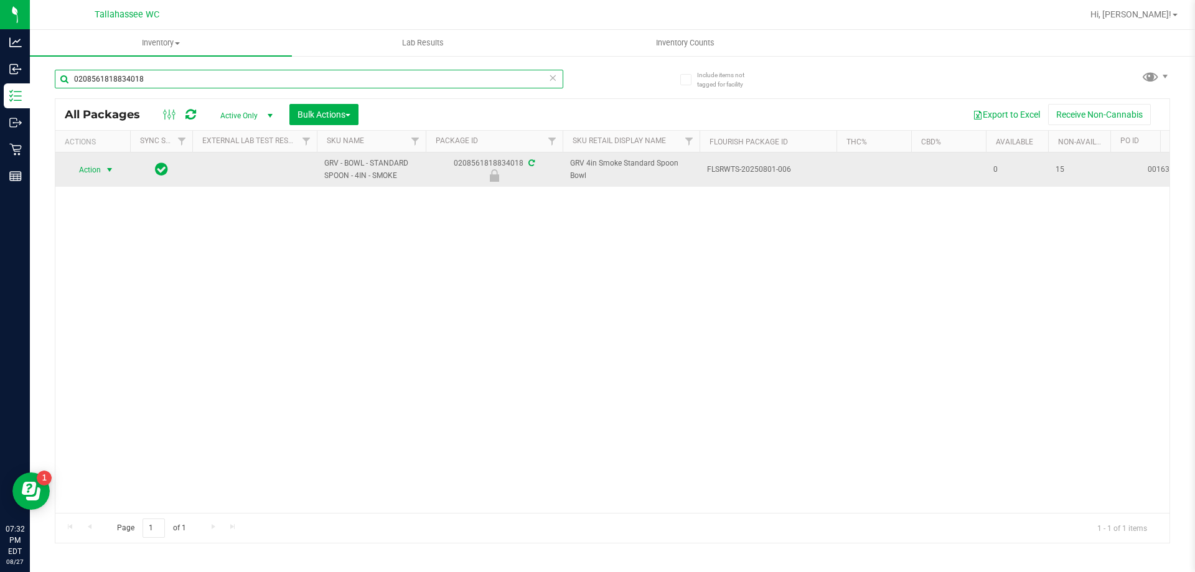
type input "0208561818834018"
click at [110, 170] on span "select" at bounding box center [110, 170] width 10 height 10
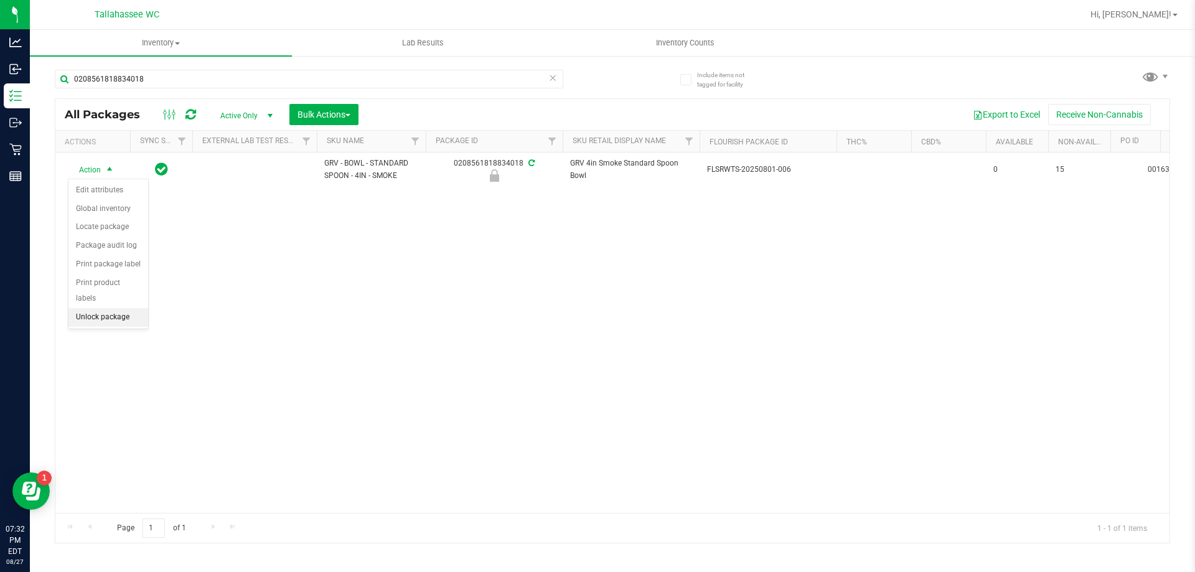
click at [131, 308] on li "Unlock package" at bounding box center [108, 317] width 80 height 19
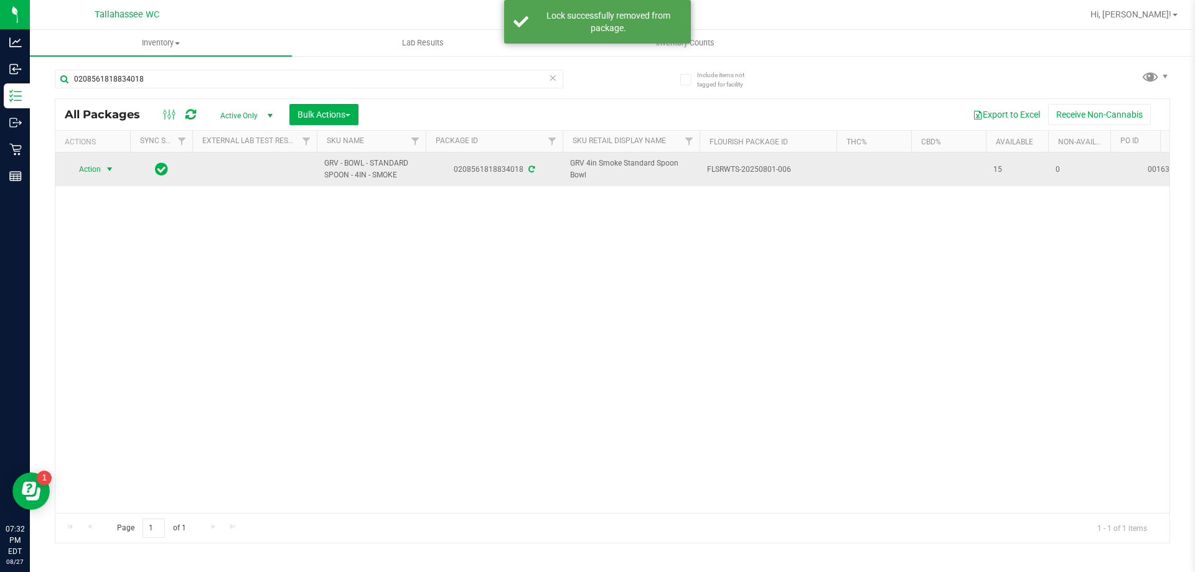
click at [110, 166] on span "select" at bounding box center [110, 169] width 10 height 10
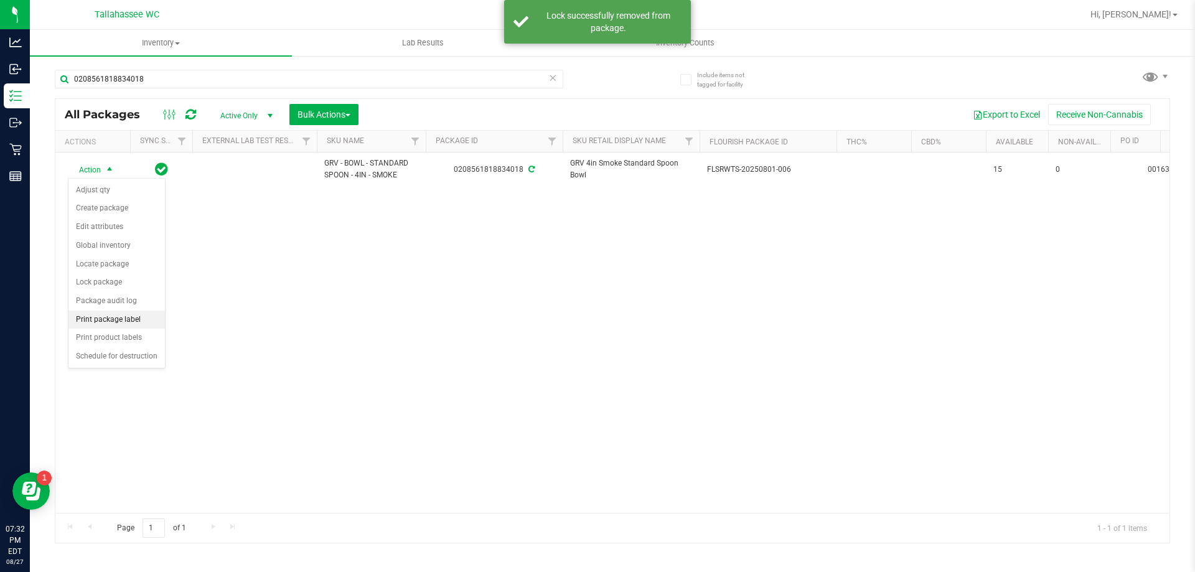
click at [129, 314] on li "Print package label" at bounding box center [116, 320] width 96 height 19
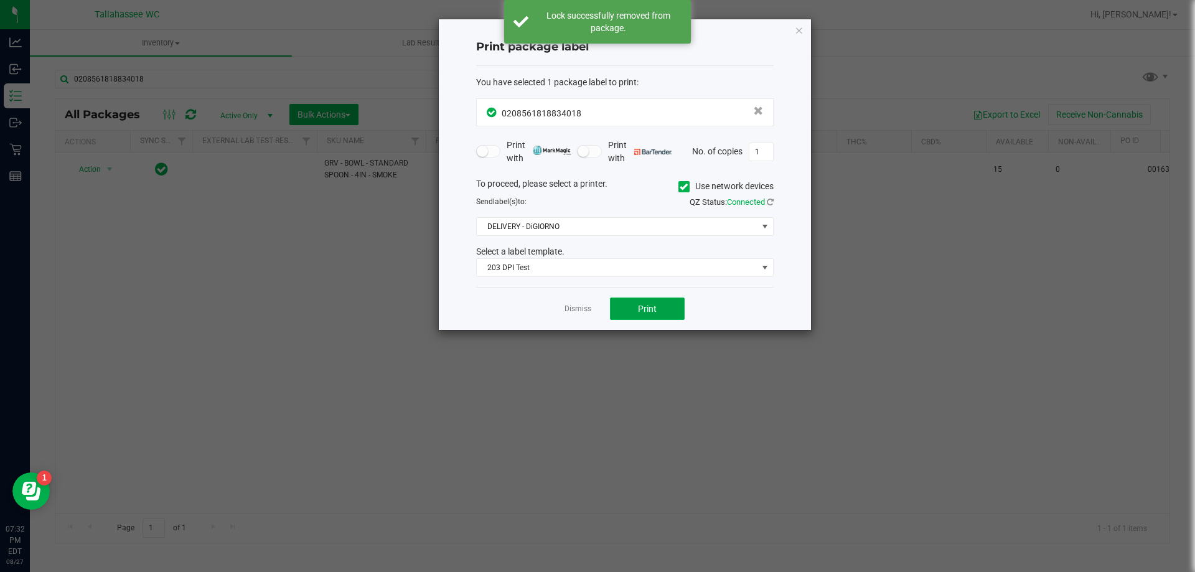
click at [621, 309] on button "Print" at bounding box center [647, 308] width 75 height 22
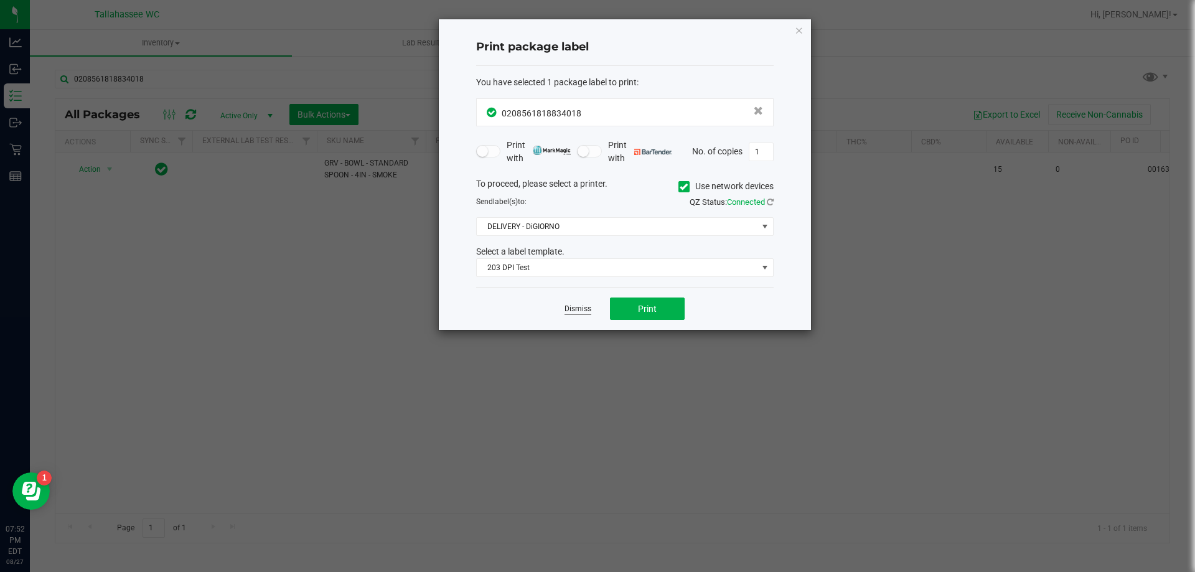
click at [586, 306] on link "Dismiss" at bounding box center [577, 309] width 27 height 11
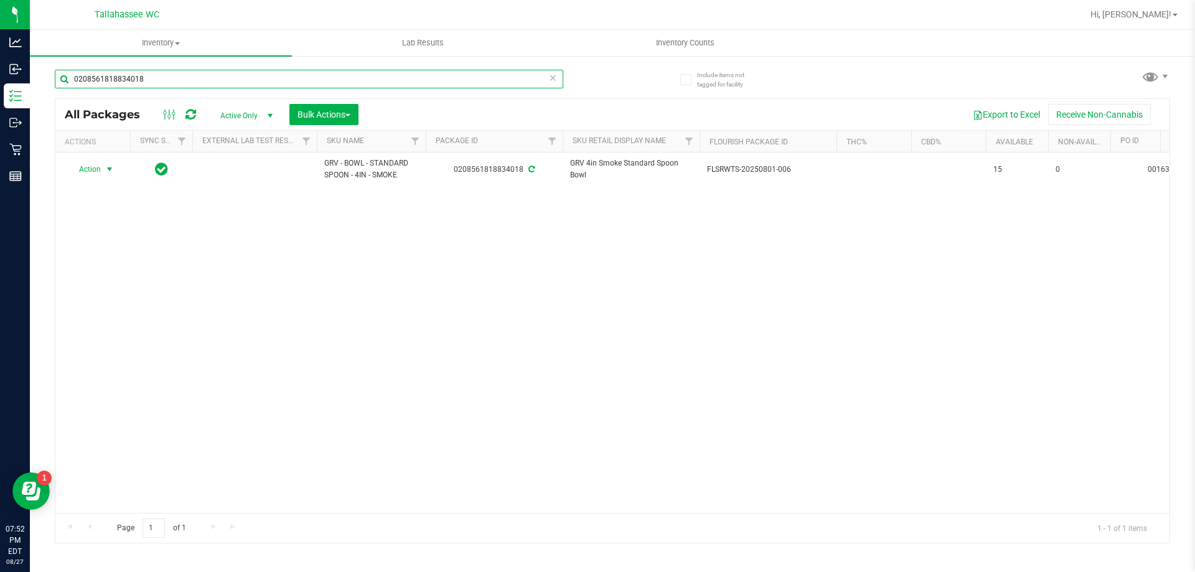
click at [229, 80] on input "0208561818834018" at bounding box center [309, 79] width 508 height 19
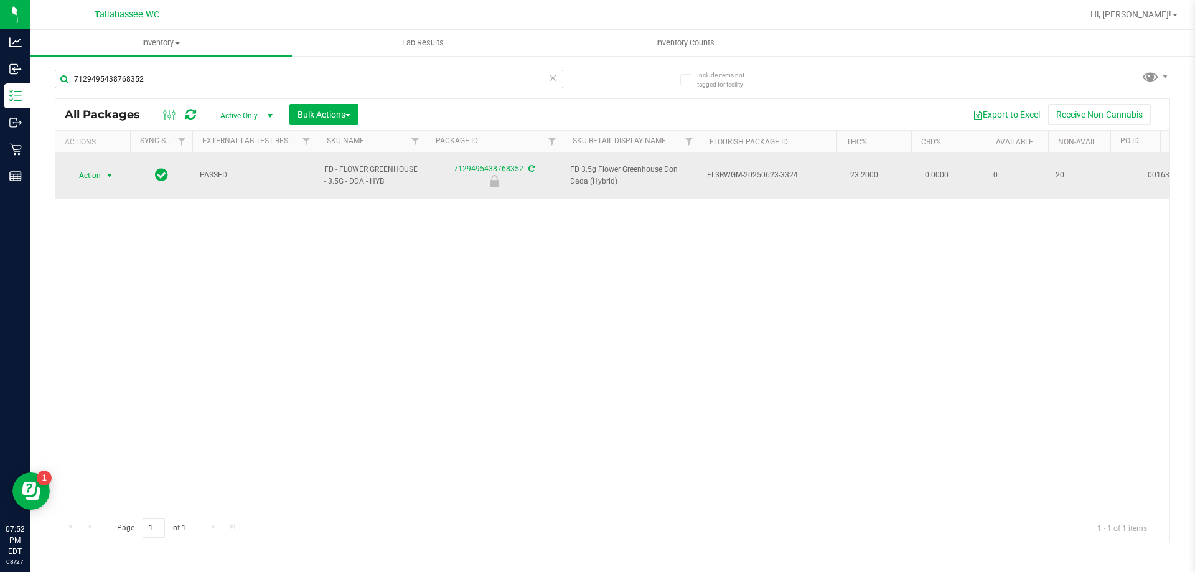
type input "7129495438768352"
click at [107, 171] on span "select" at bounding box center [110, 176] width 10 height 10
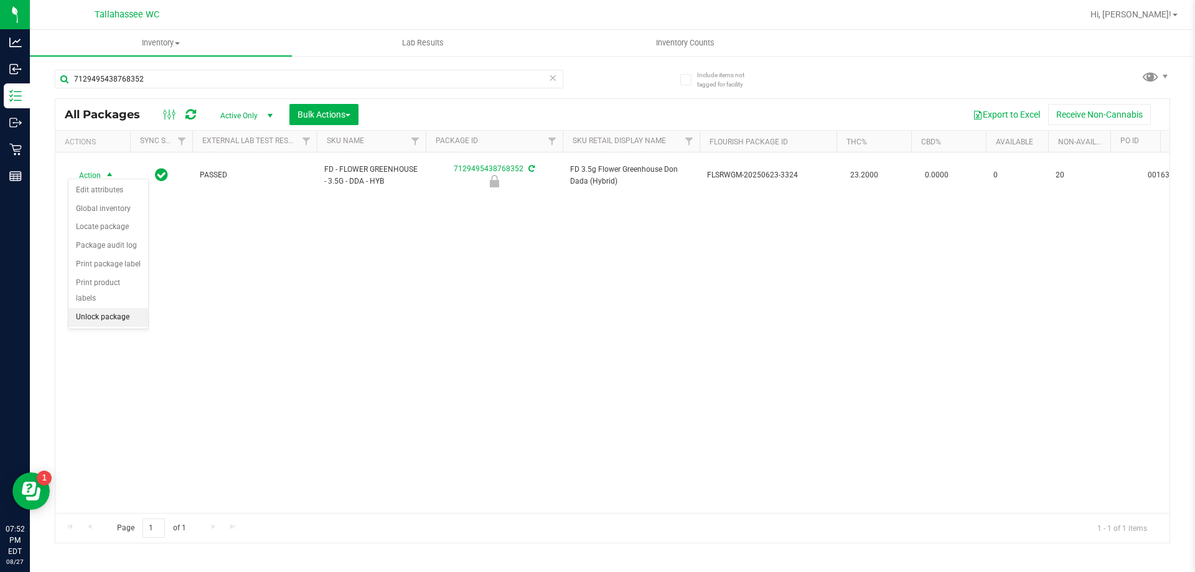
click at [128, 308] on li "Unlock package" at bounding box center [108, 317] width 80 height 19
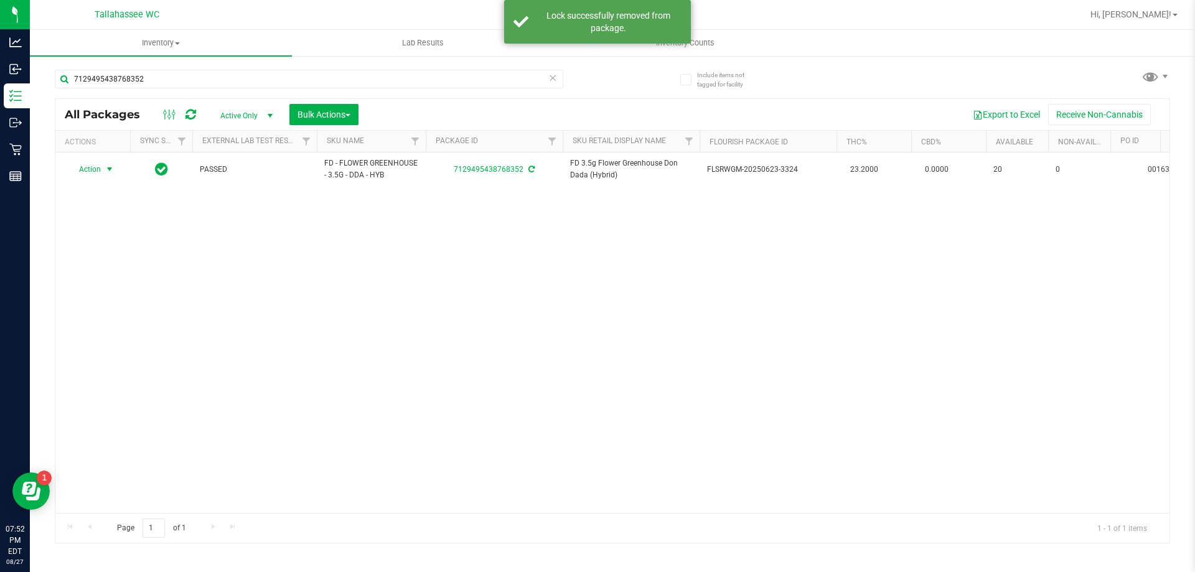
click at [107, 169] on span "select" at bounding box center [110, 169] width 10 height 10
click at [118, 315] on li "Print package label" at bounding box center [116, 320] width 96 height 19
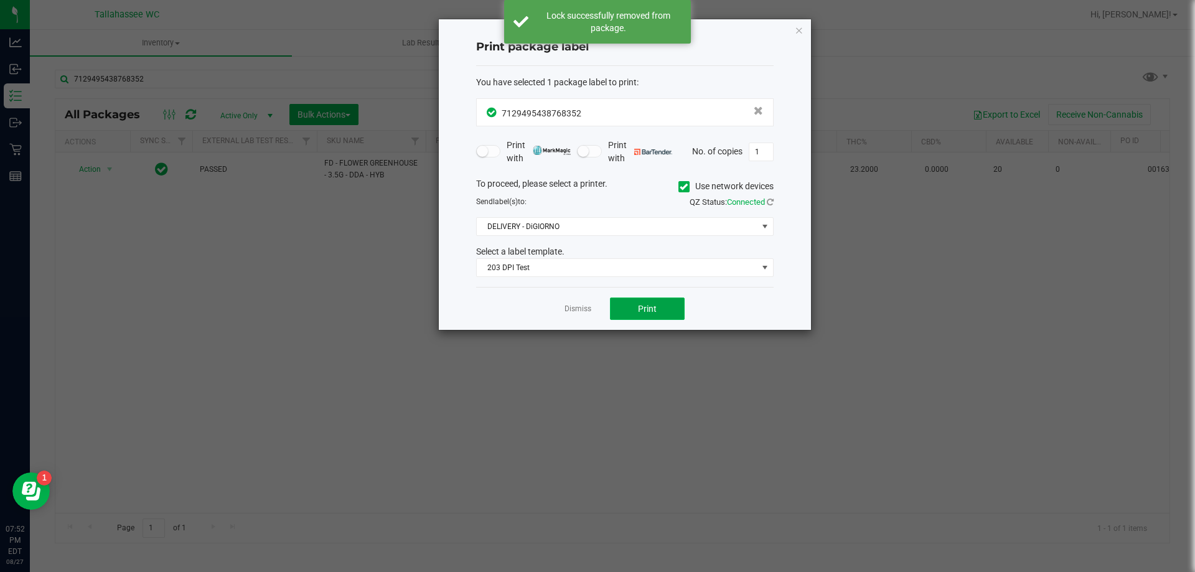
click at [661, 302] on button "Print" at bounding box center [647, 308] width 75 height 22
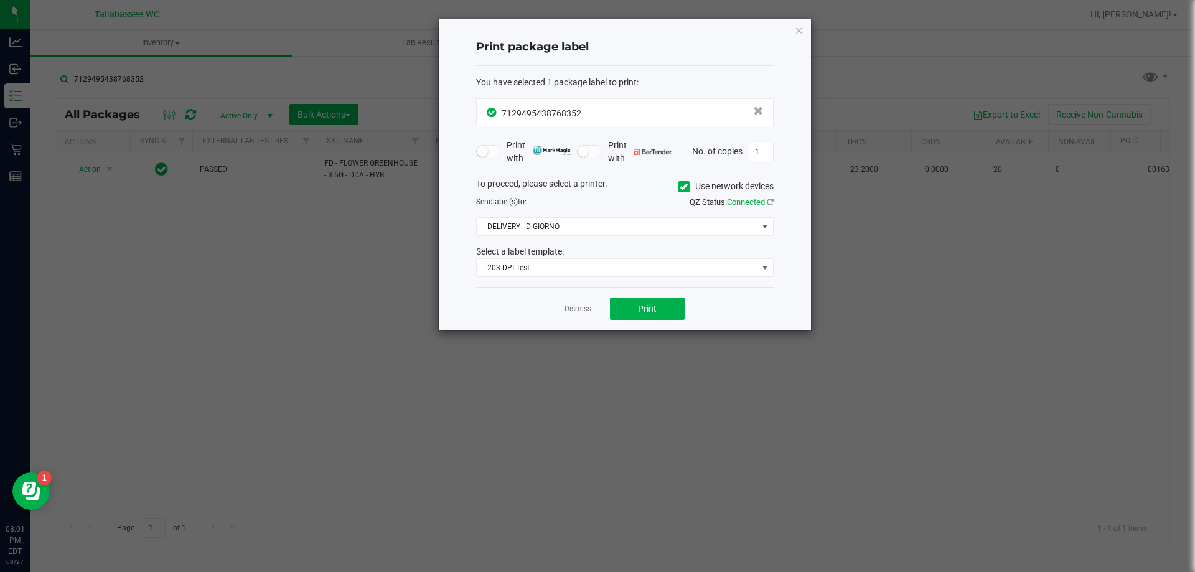
click at [795, 30] on icon "button" at bounding box center [799, 29] width 9 height 15
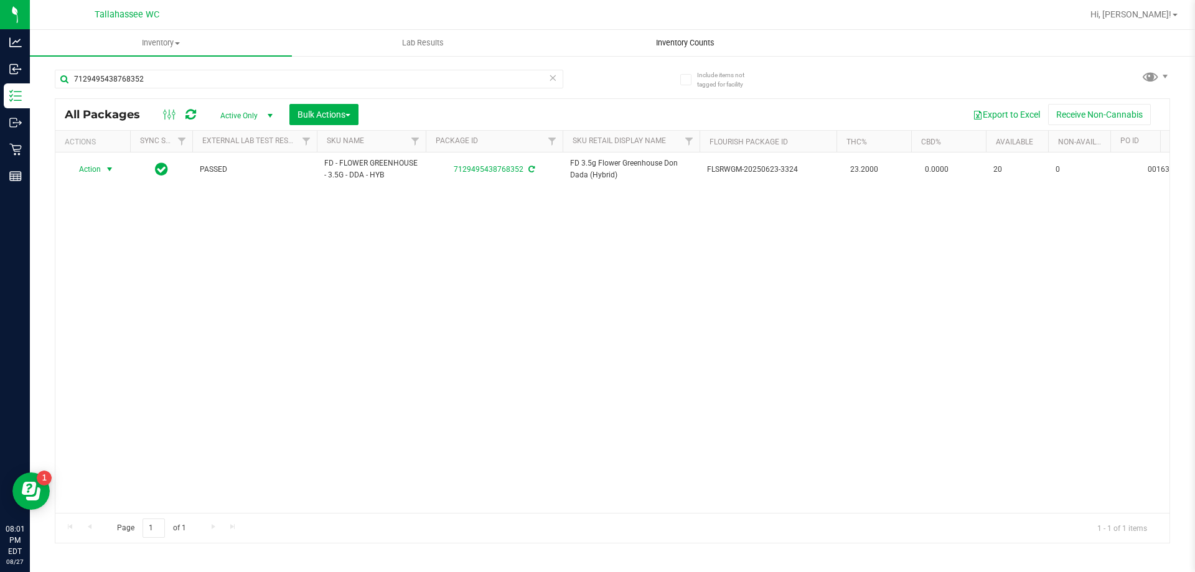
click at [705, 37] on span "Inventory Counts" at bounding box center [685, 42] width 92 height 11
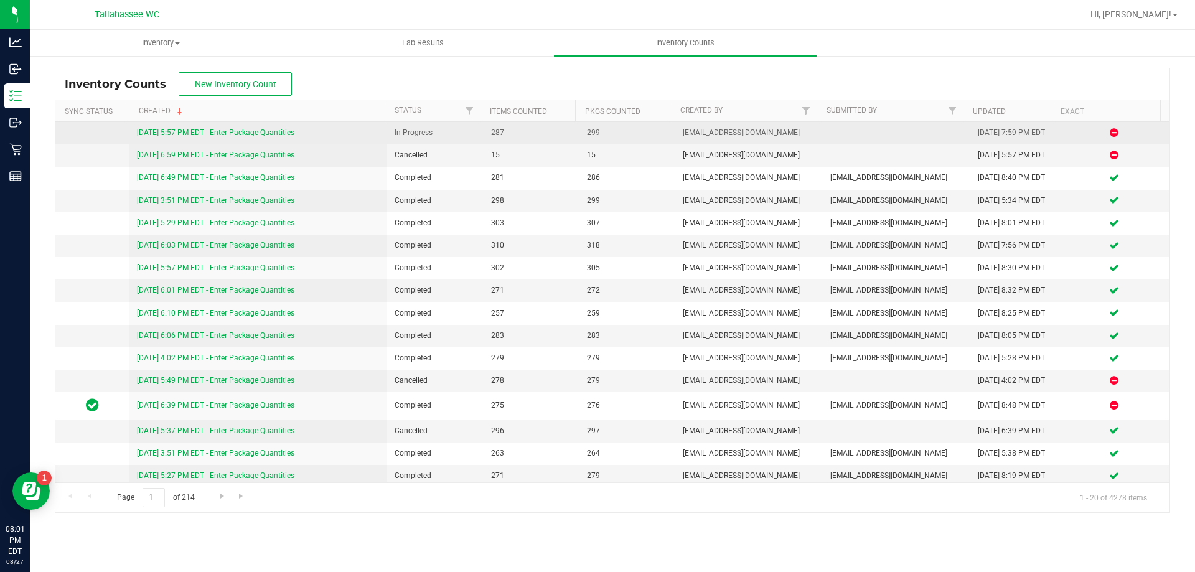
click at [283, 133] on link "8/27/25 5:57 PM EDT - Enter Package Quantities" at bounding box center [215, 132] width 157 height 9
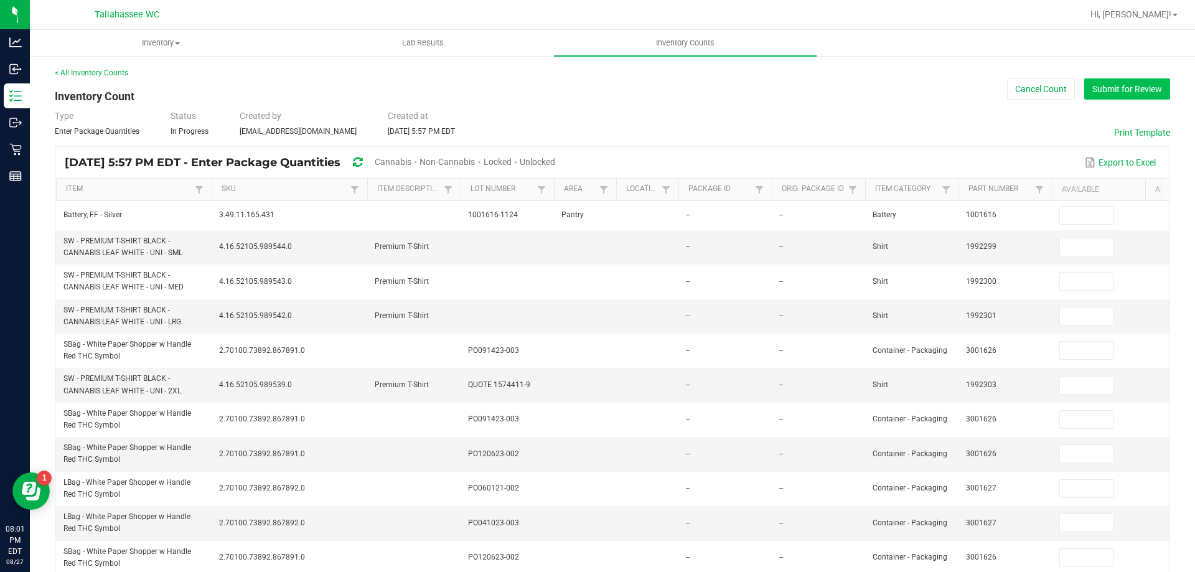
click at [1128, 95] on button "Submit for Review" at bounding box center [1127, 88] width 86 height 21
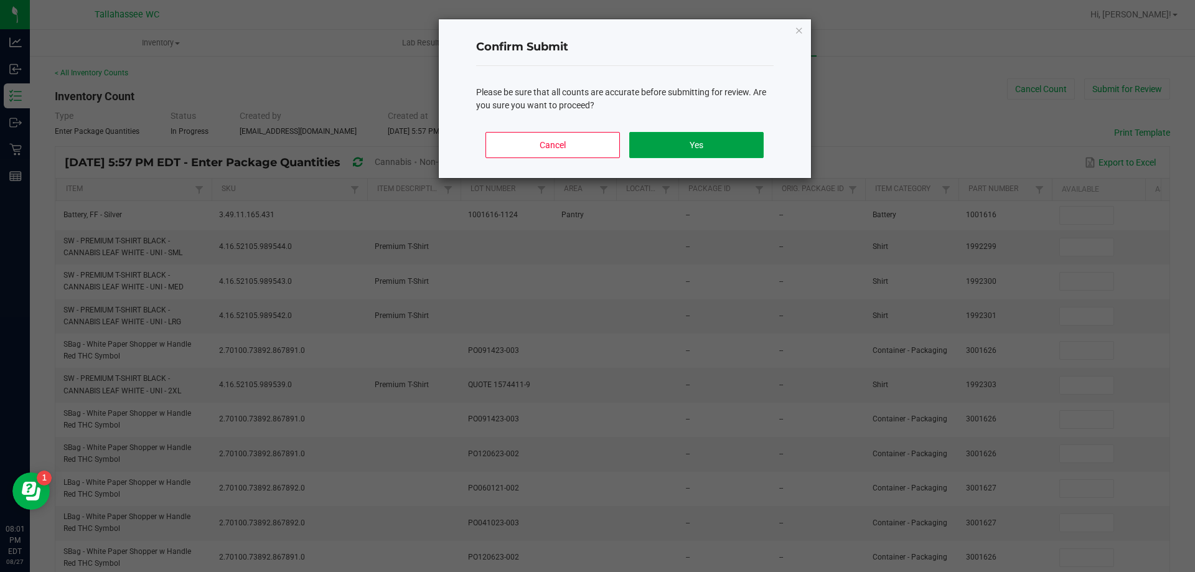
click at [702, 142] on button "Yes" at bounding box center [696, 145] width 134 height 26
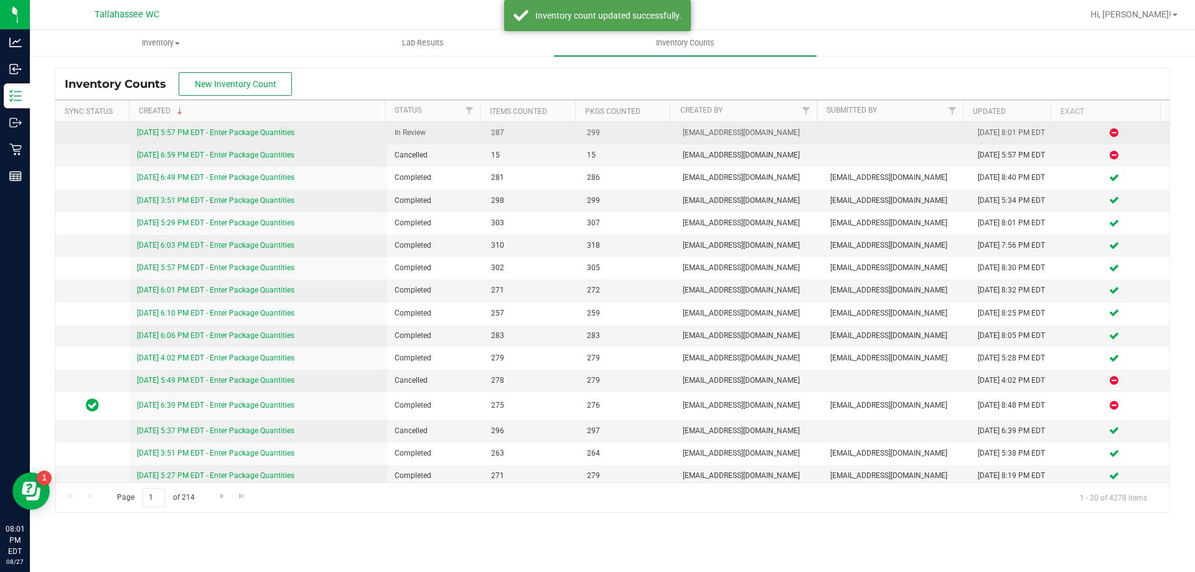
click at [284, 135] on link "8/27/25 5:57 PM EDT - Enter Package Quantities" at bounding box center [215, 132] width 157 height 9
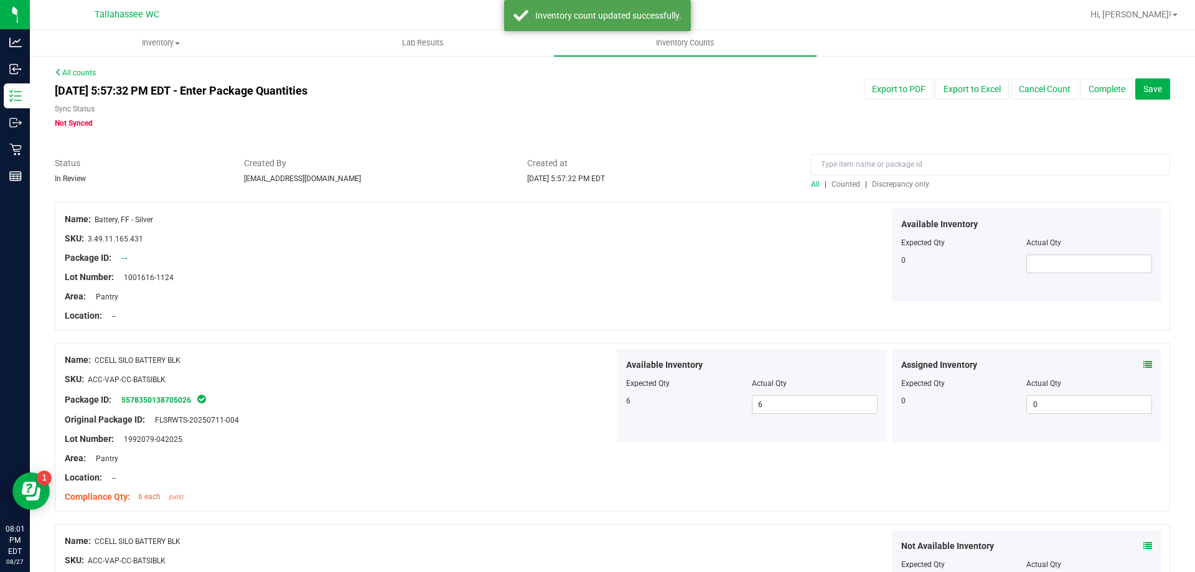
click at [909, 184] on span "Discrepancy only" at bounding box center [900, 184] width 57 height 9
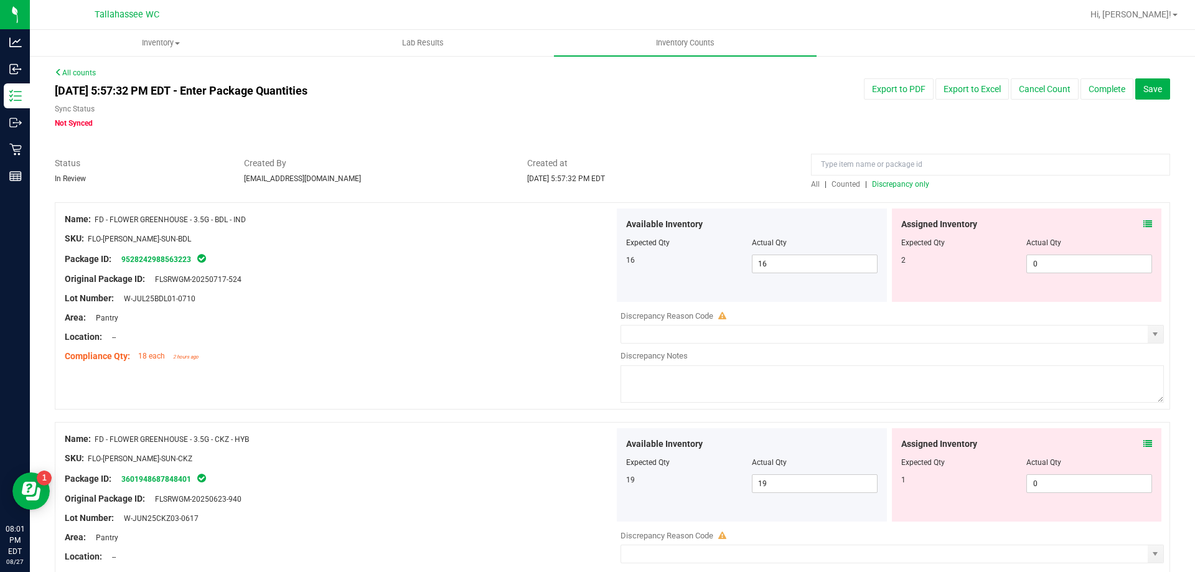
click at [1143, 223] on icon at bounding box center [1147, 224] width 9 height 9
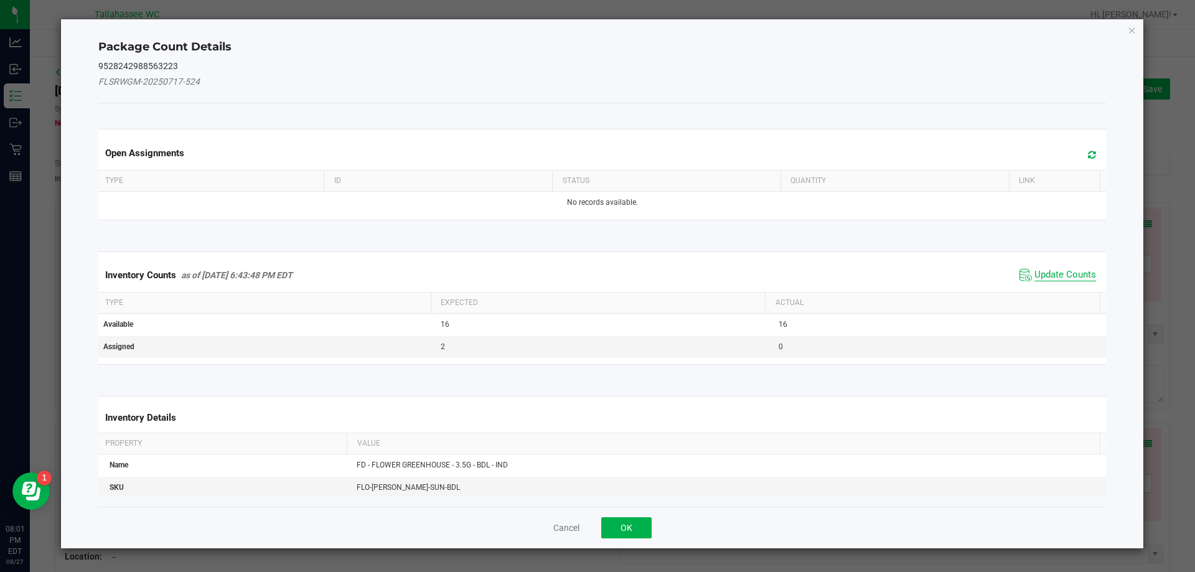
click at [1057, 278] on span "Update Counts" at bounding box center [1065, 275] width 62 height 12
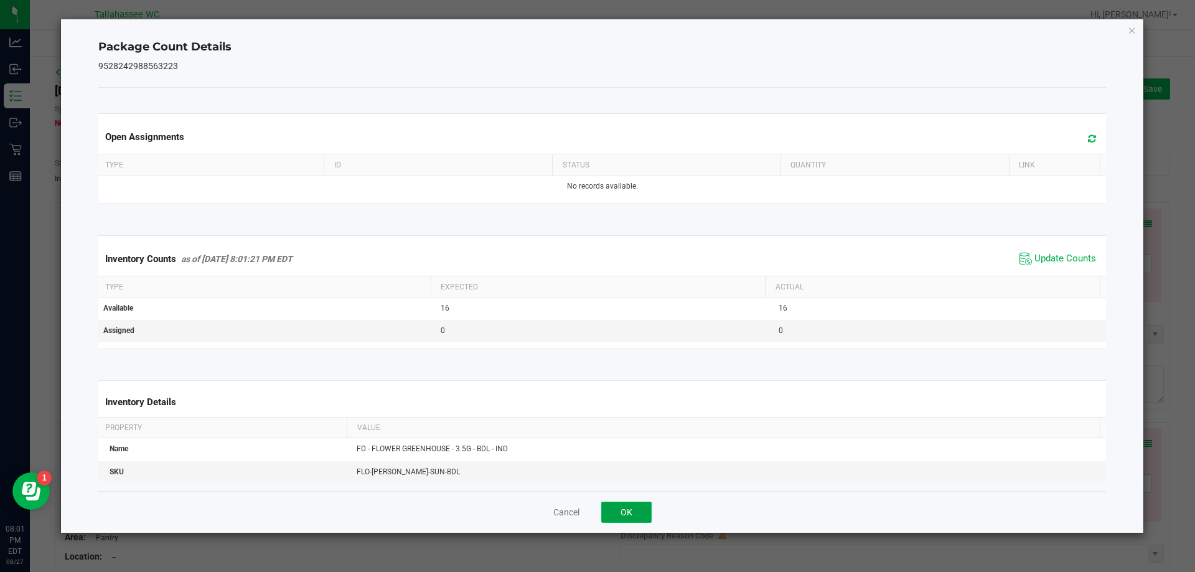
click at [635, 513] on button "OK" at bounding box center [626, 512] width 50 height 21
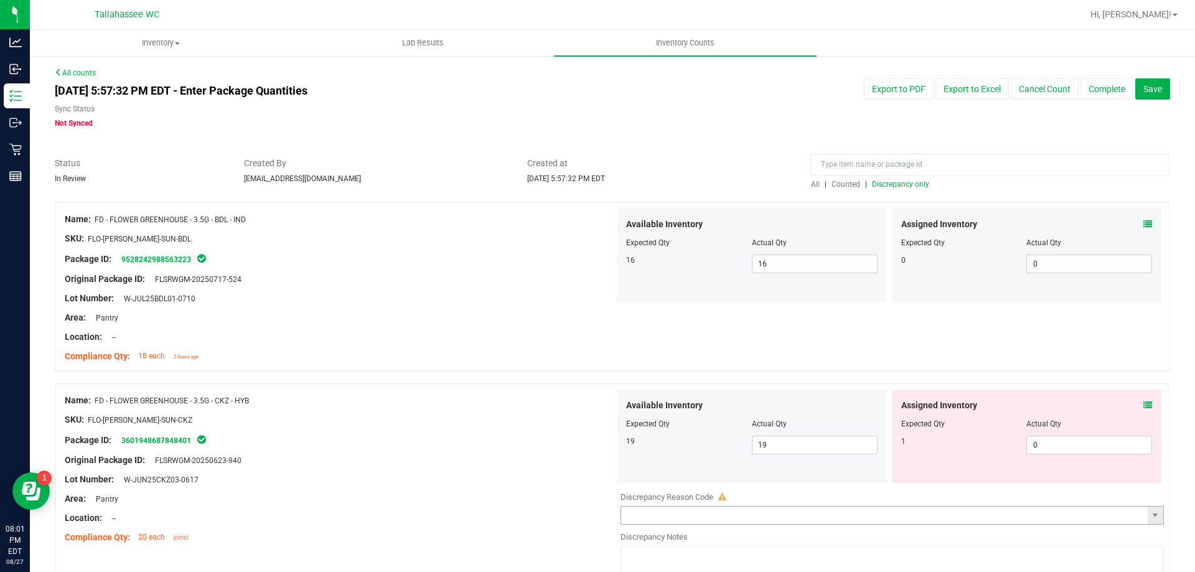
click at [654, 516] on input "text" at bounding box center [884, 515] width 527 height 17
click at [1143, 405] on icon at bounding box center [1147, 405] width 9 height 9
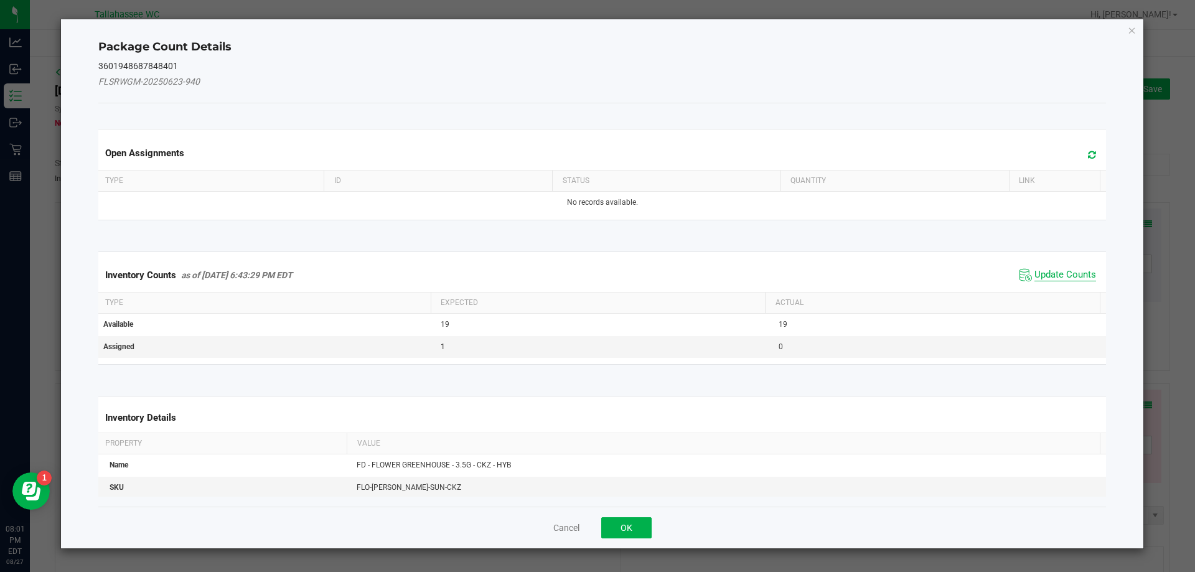
click at [1057, 278] on span "Update Counts" at bounding box center [1065, 275] width 62 height 12
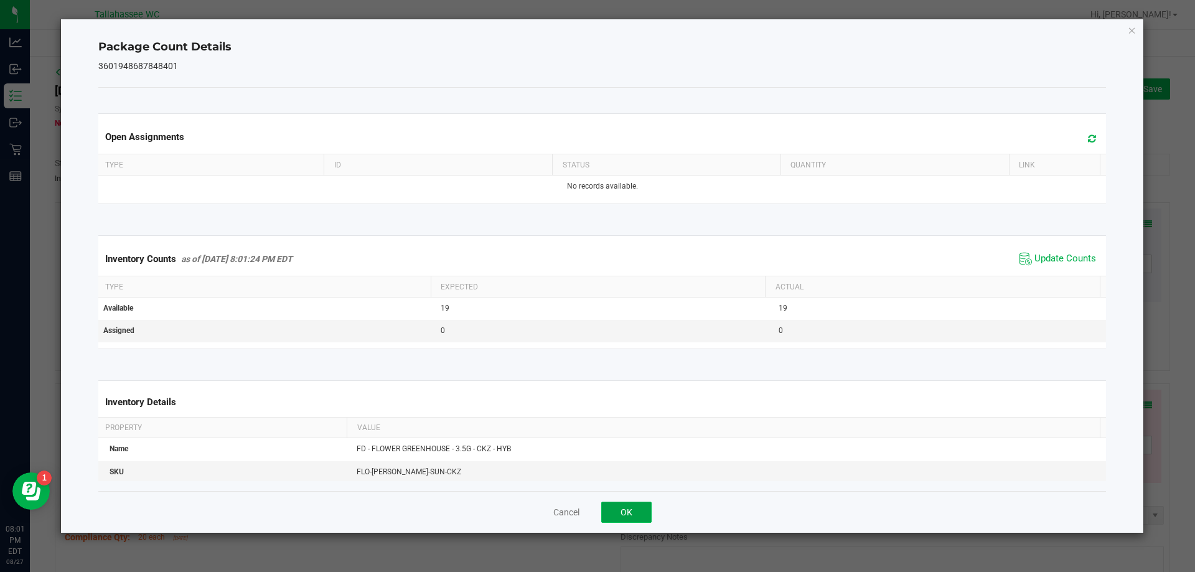
click at [634, 516] on button "OK" at bounding box center [626, 512] width 50 height 21
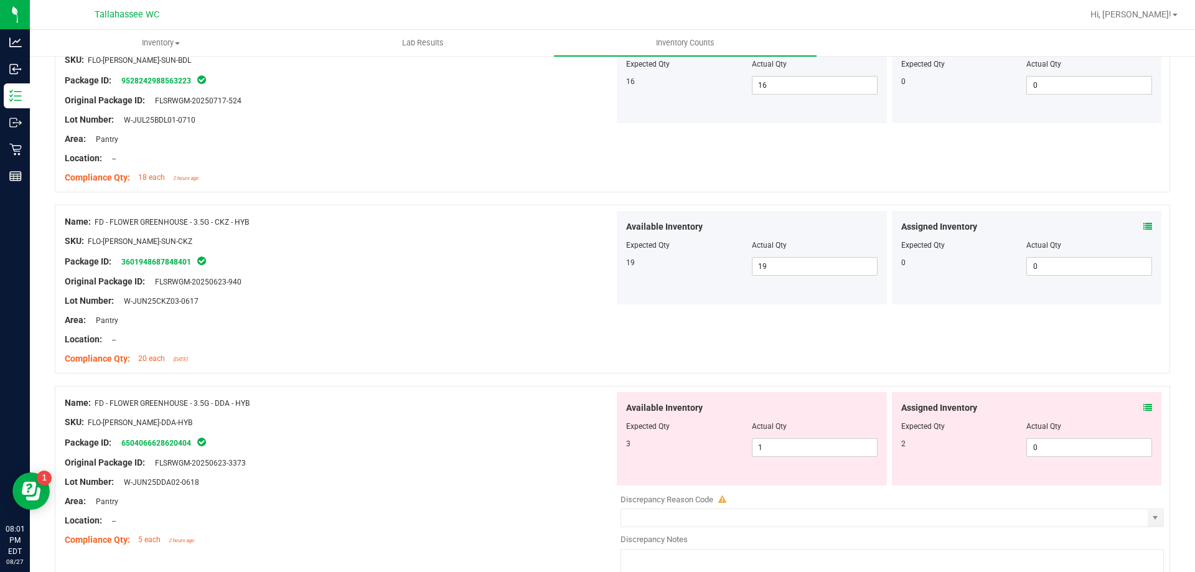
scroll to position [190, 0]
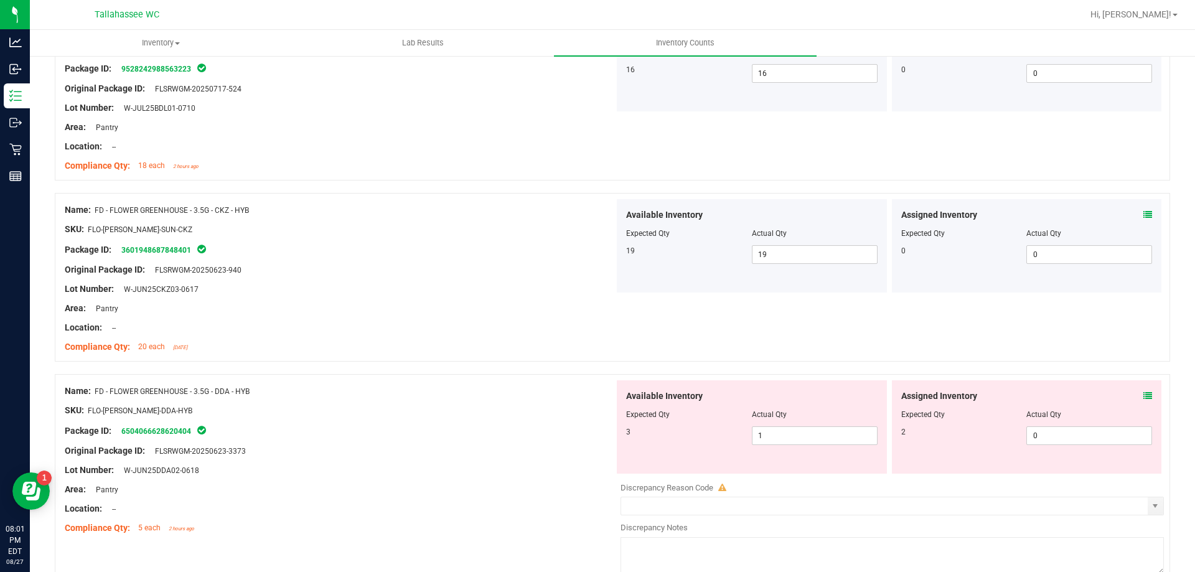
click at [1143, 395] on icon at bounding box center [1147, 395] width 9 height 9
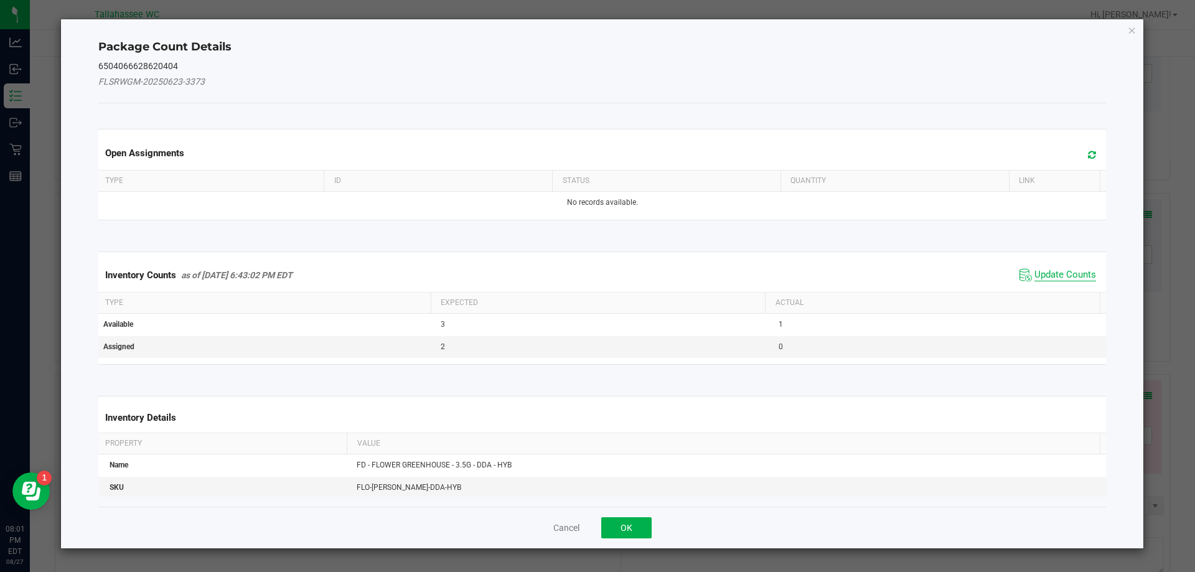
click at [1063, 273] on span "Update Counts" at bounding box center [1065, 275] width 62 height 12
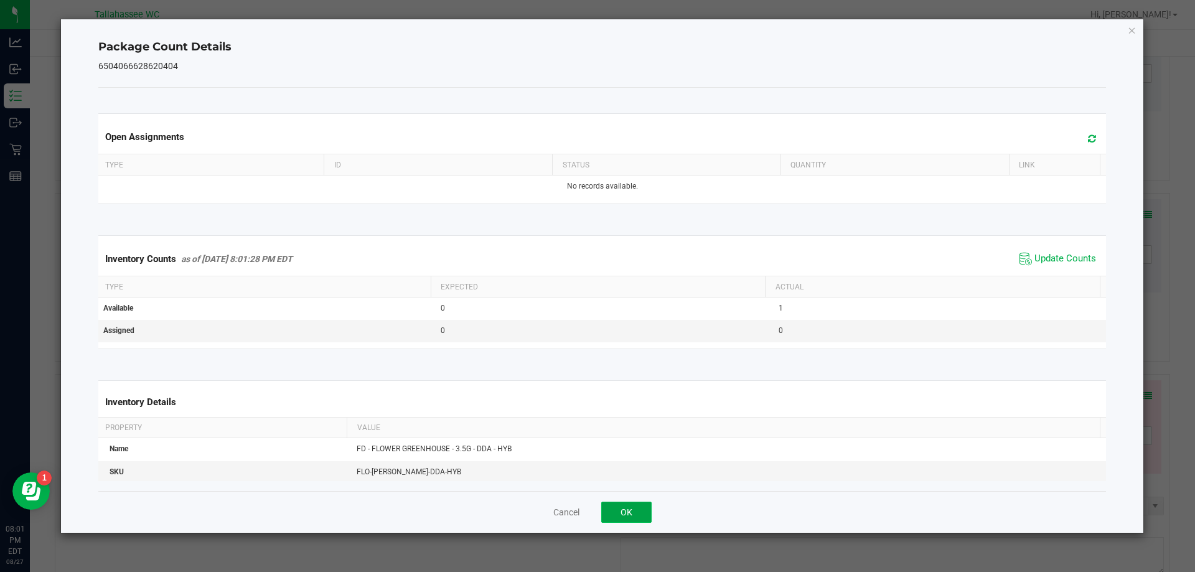
click at [632, 513] on button "OK" at bounding box center [626, 512] width 50 height 21
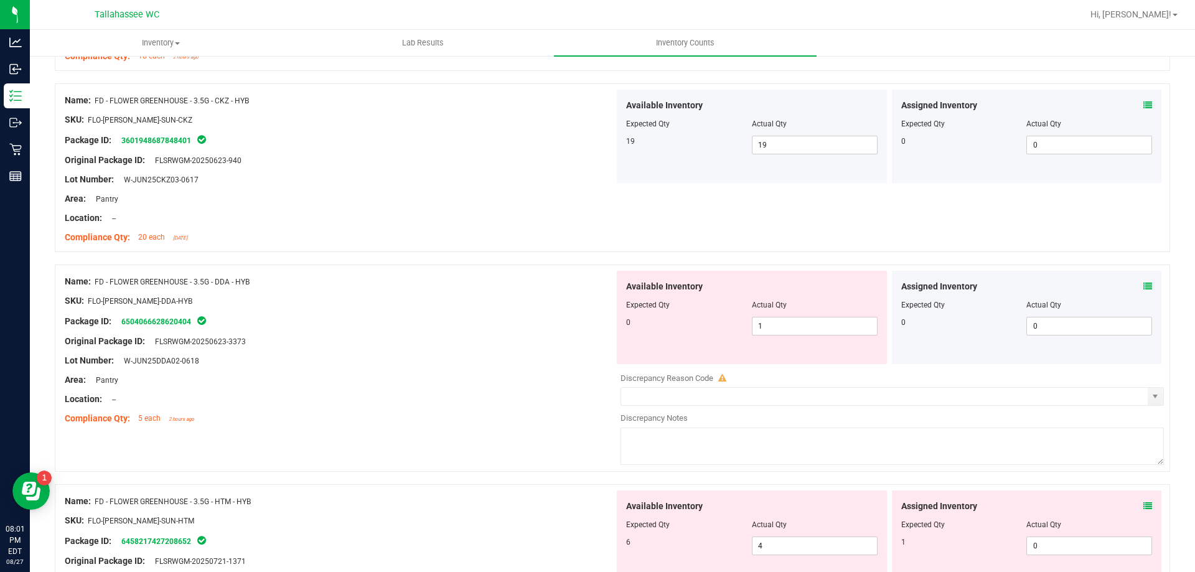
scroll to position [304, 0]
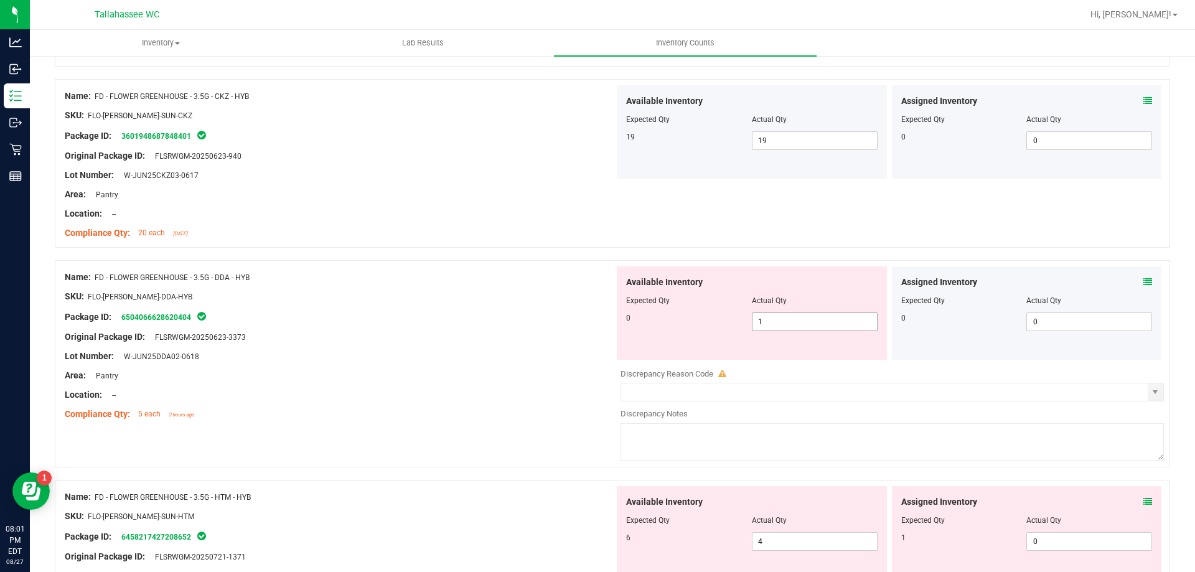
click at [803, 325] on input "1" at bounding box center [814, 321] width 124 height 17
type input "0"
click at [508, 365] on div at bounding box center [340, 366] width 550 height 6
type input "0"
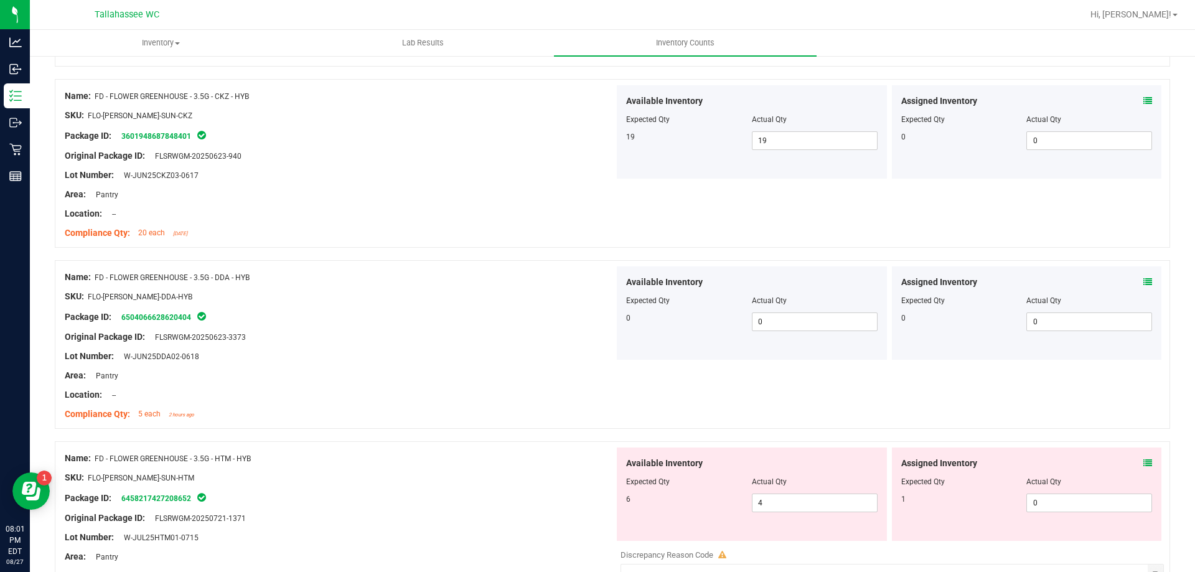
click at [1143, 462] on icon at bounding box center [1147, 463] width 9 height 9
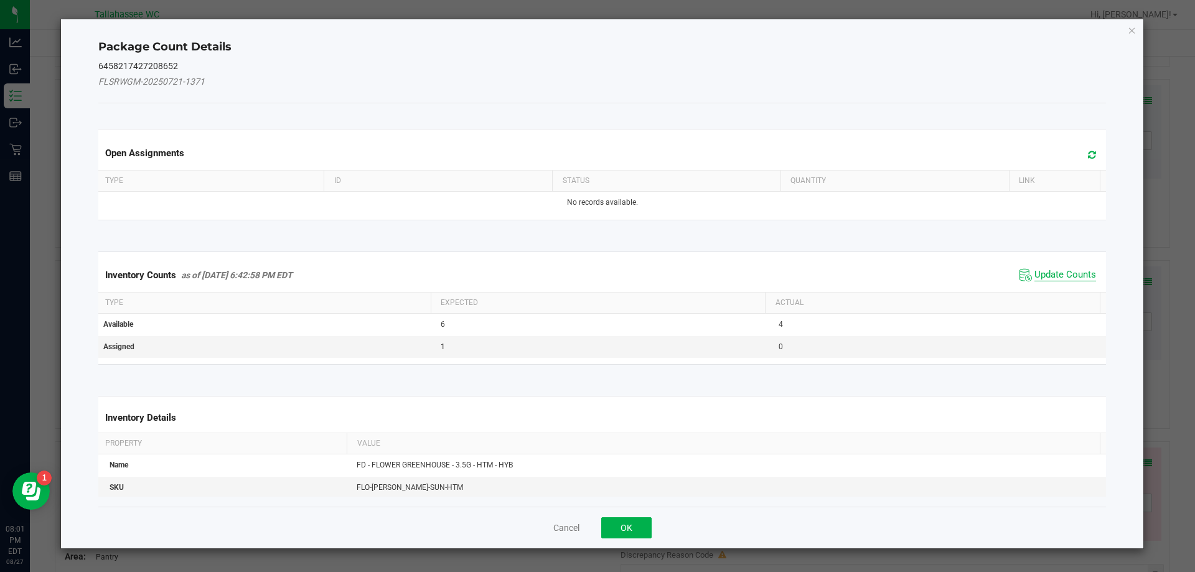
click at [1049, 278] on span "Update Counts" at bounding box center [1065, 275] width 62 height 12
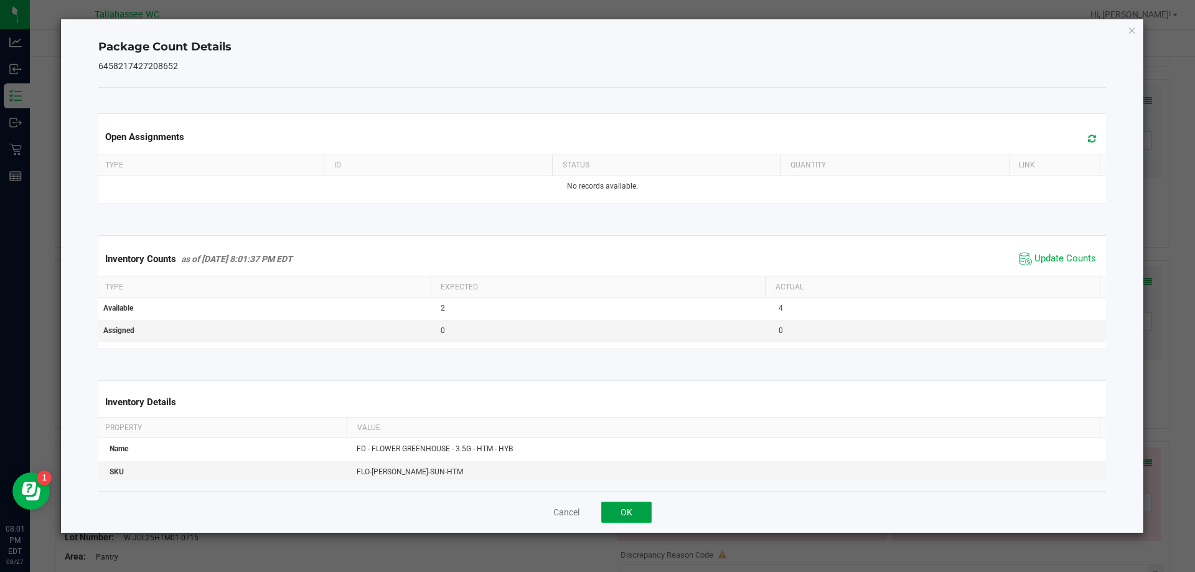
click at [622, 520] on button "OK" at bounding box center [626, 512] width 50 height 21
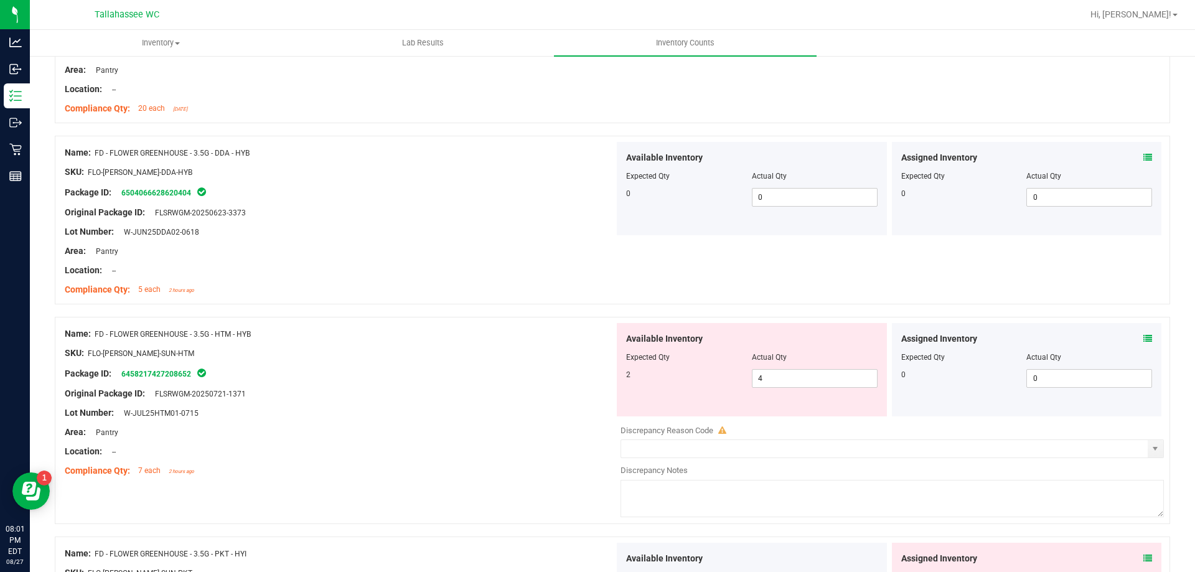
scroll to position [442, 0]
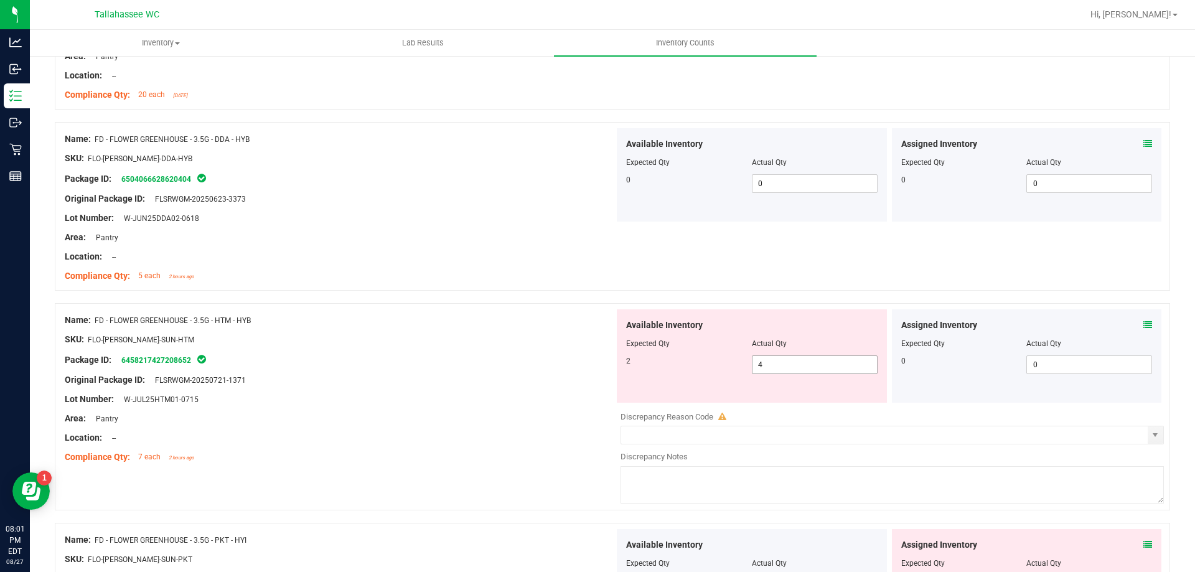
click at [792, 365] on span "4 4" at bounding box center [815, 364] width 126 height 19
type input "2"
click at [579, 386] on div at bounding box center [340, 389] width 550 height 6
type input "2"
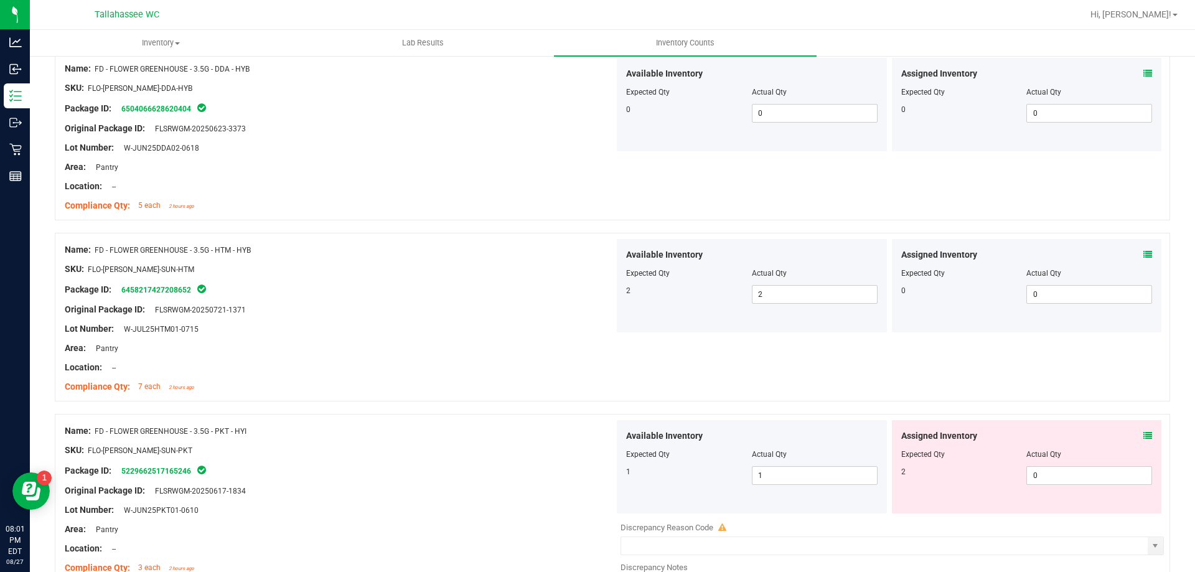
scroll to position [567, 0]
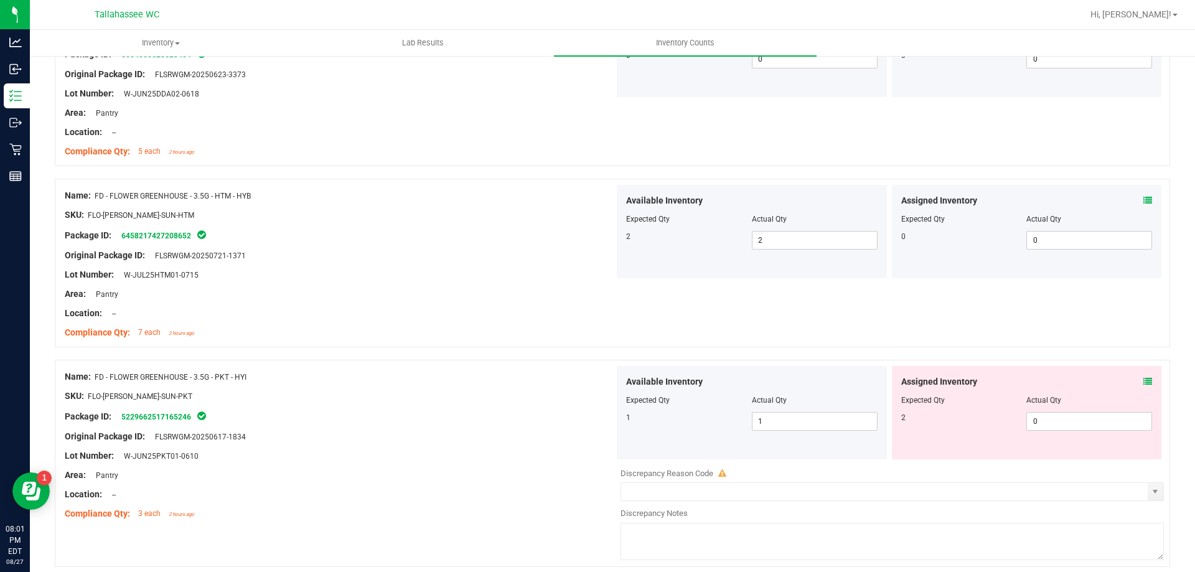
click at [1143, 382] on icon at bounding box center [1147, 381] width 9 height 9
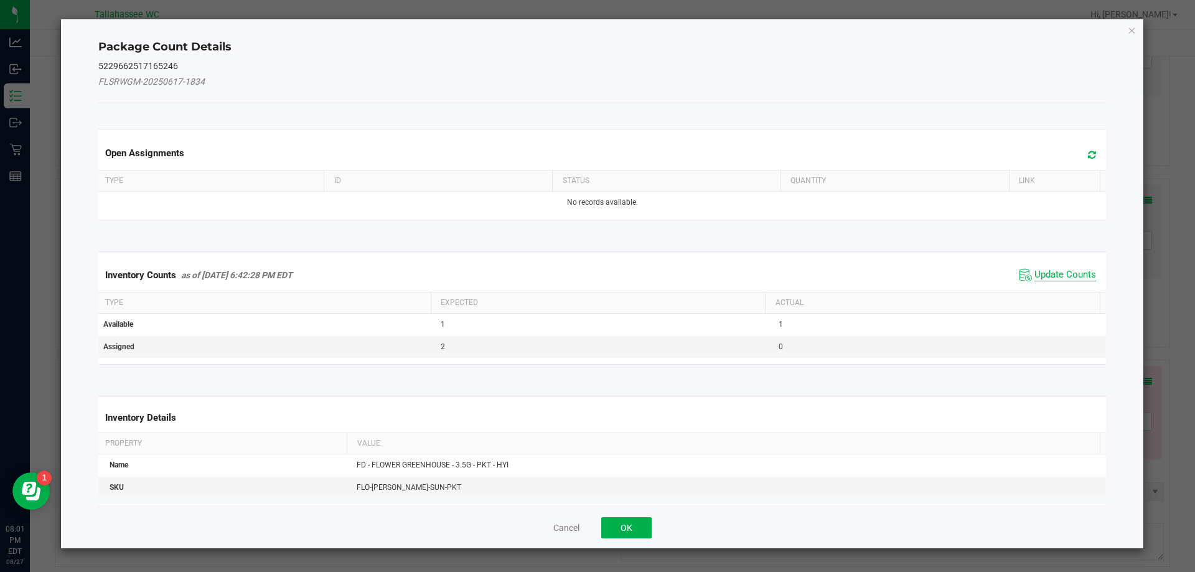
click at [1051, 280] on span "Update Counts" at bounding box center [1065, 275] width 62 height 12
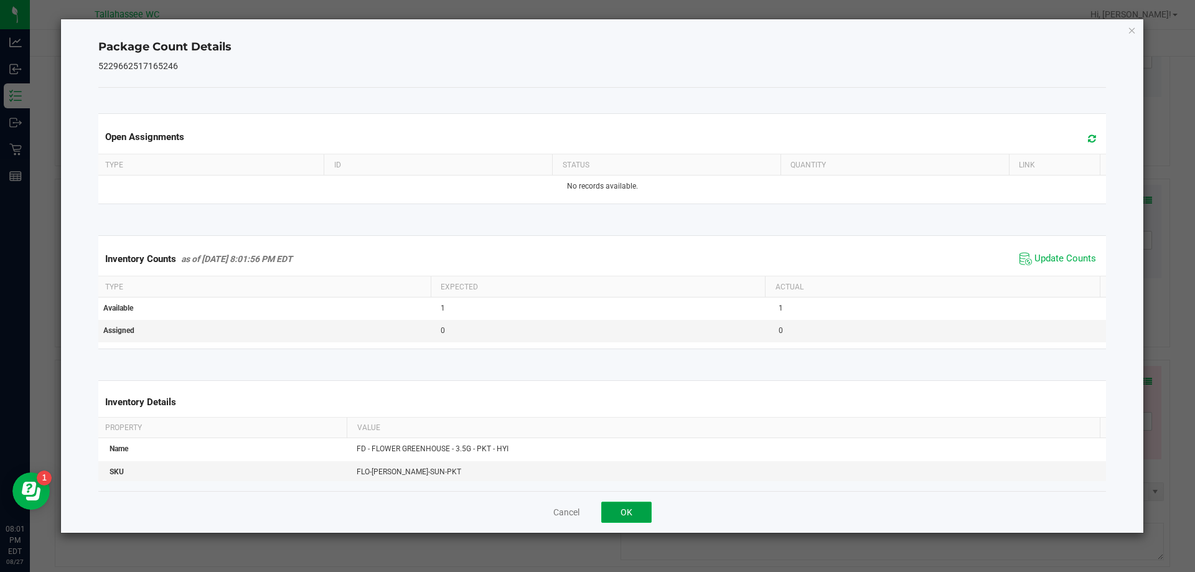
click at [631, 520] on button "OK" at bounding box center [626, 512] width 50 height 21
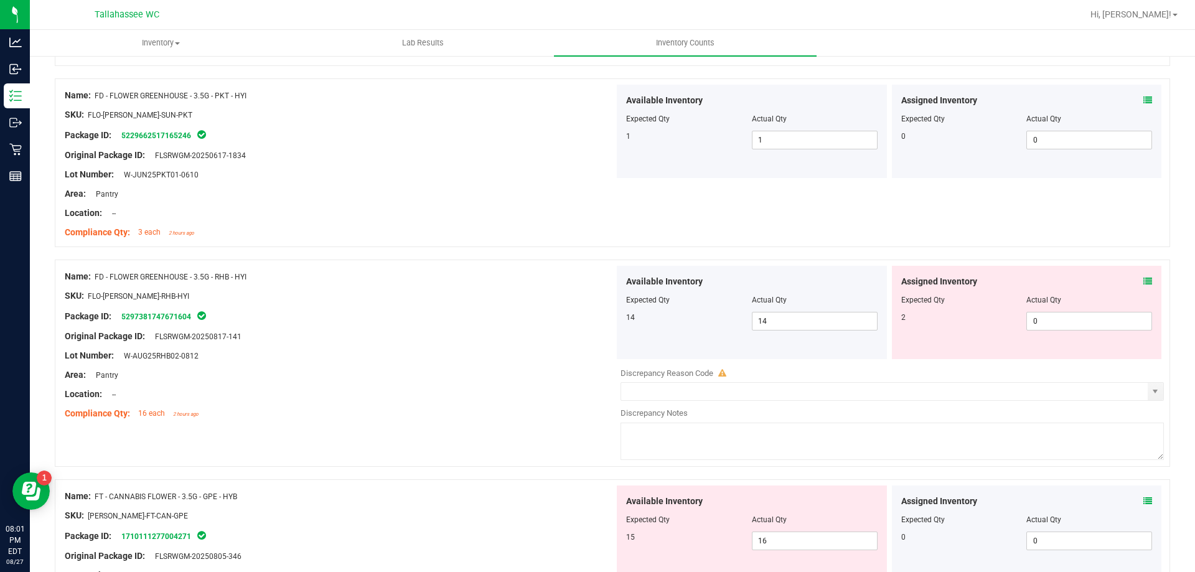
scroll to position [855, 0]
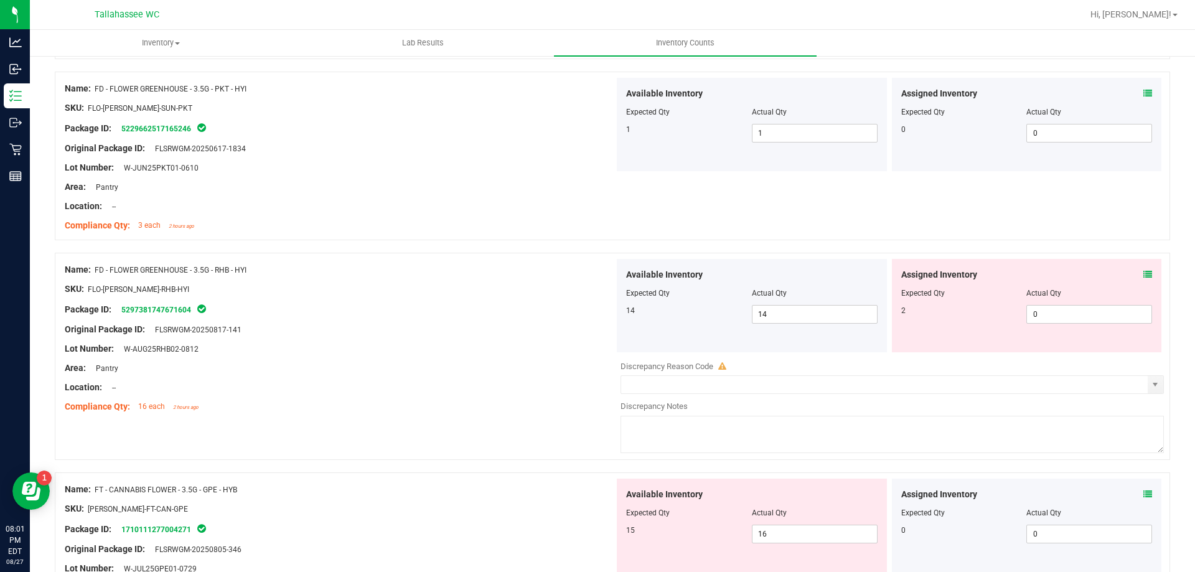
click at [1143, 271] on icon at bounding box center [1147, 274] width 9 height 9
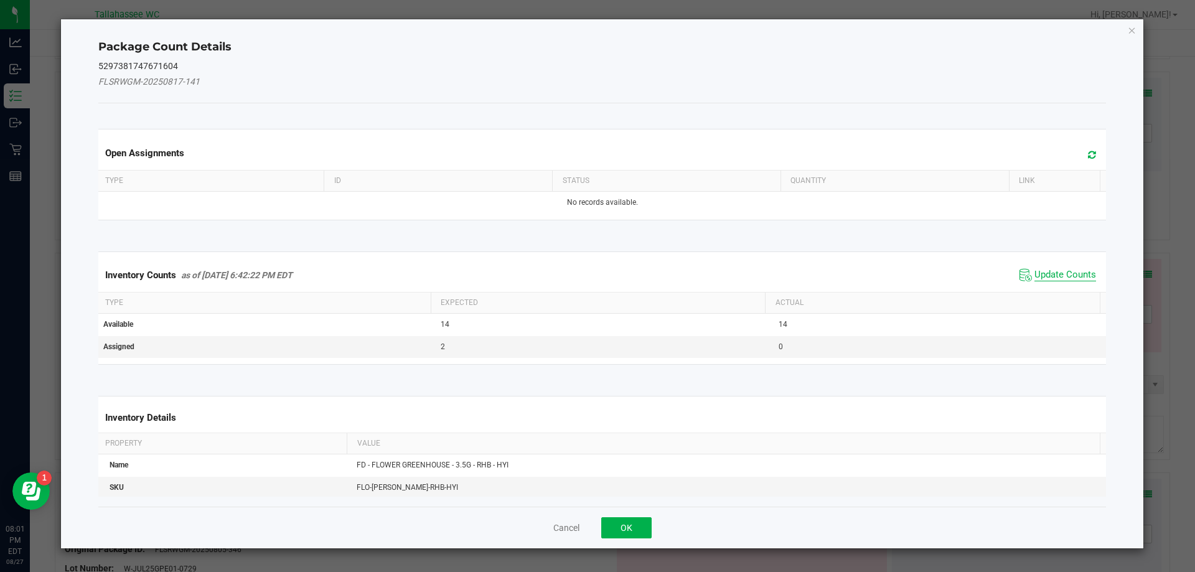
click at [1052, 278] on span "Update Counts" at bounding box center [1065, 275] width 62 height 12
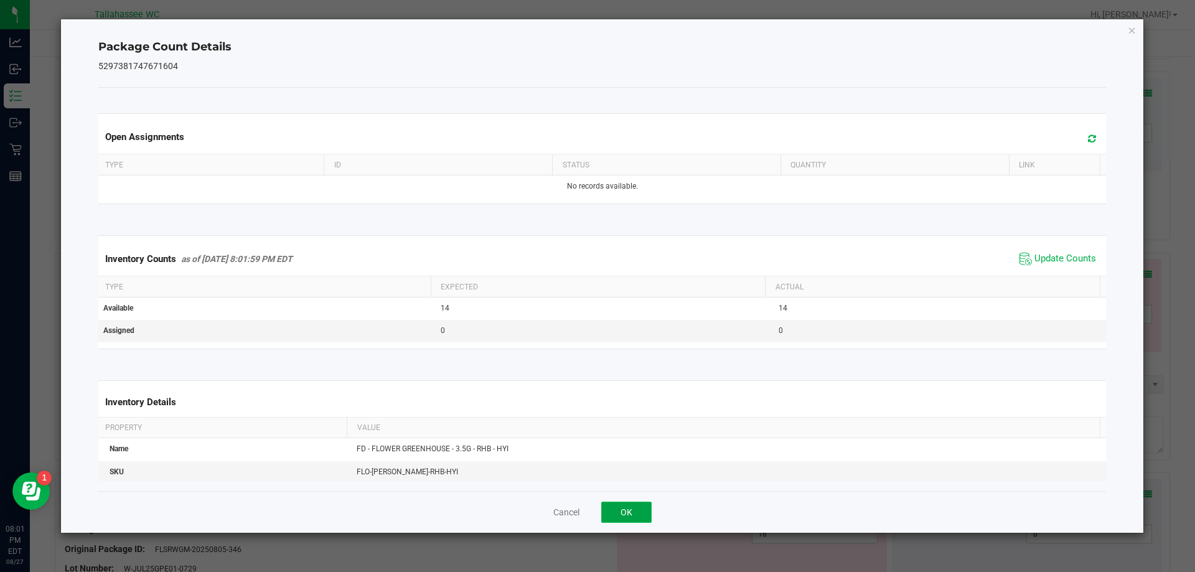
click at [644, 513] on button "OK" at bounding box center [626, 512] width 50 height 21
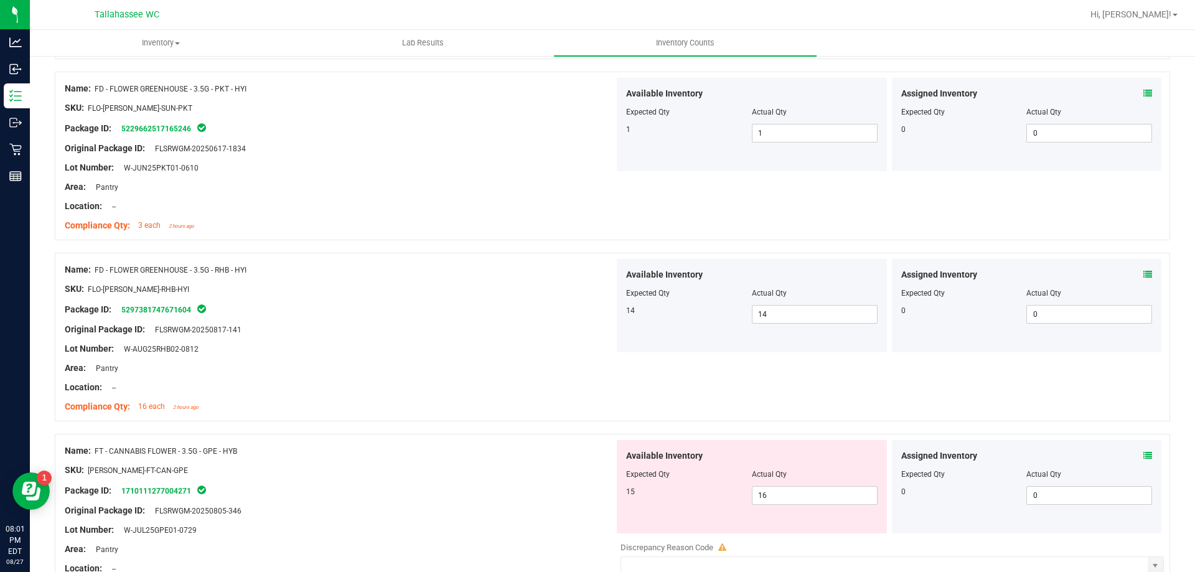
click at [1143, 455] on icon at bounding box center [1147, 455] width 9 height 9
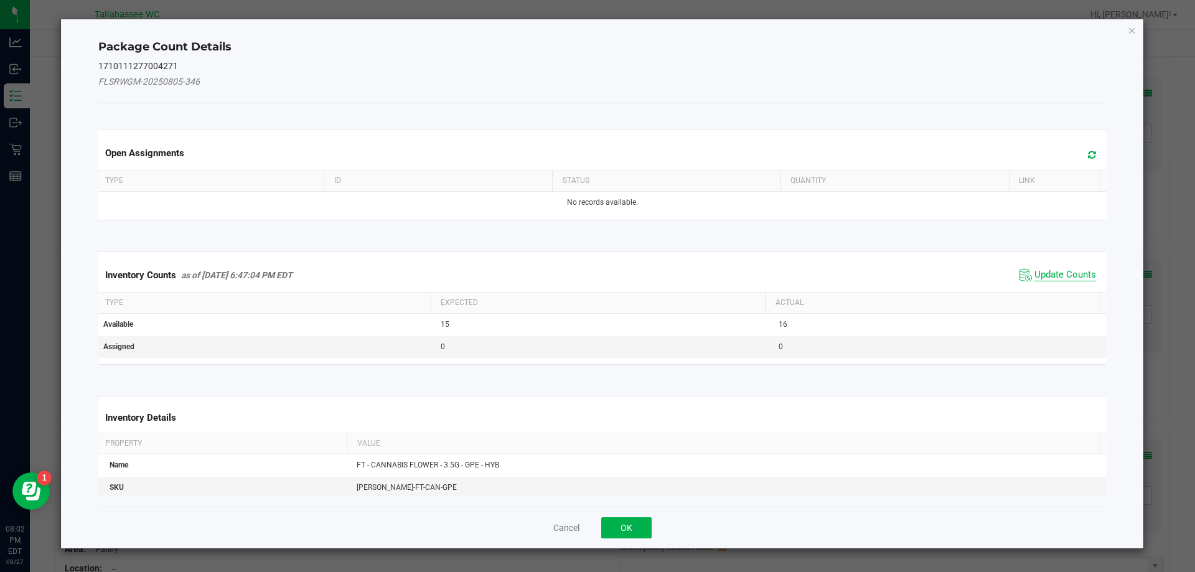
click at [1060, 279] on span "Update Counts" at bounding box center [1065, 275] width 62 height 12
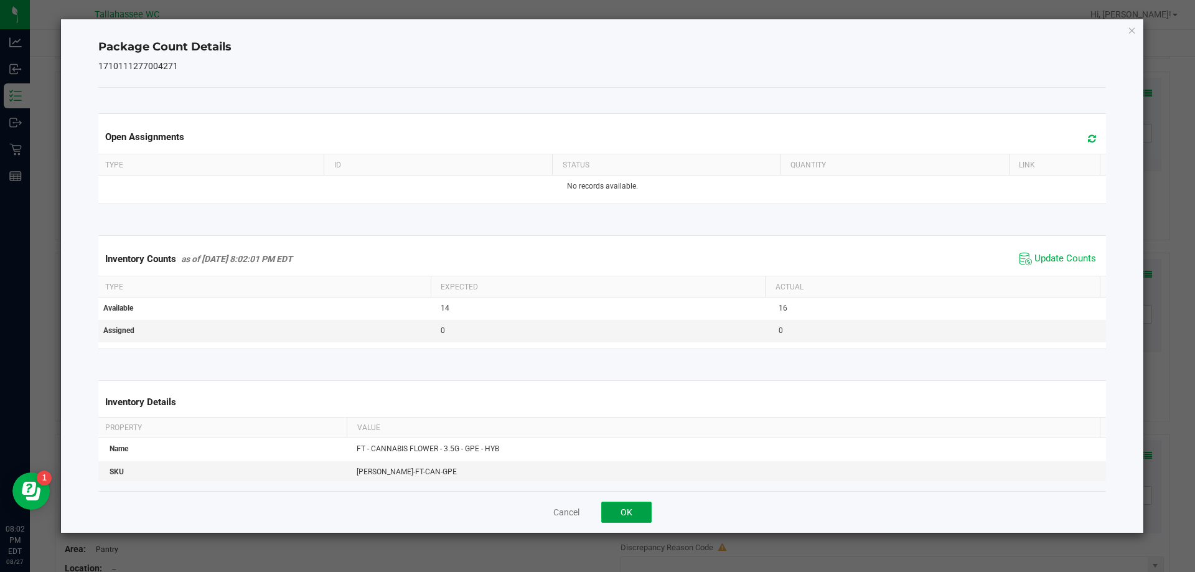
click at [630, 508] on button "OK" at bounding box center [626, 512] width 50 height 21
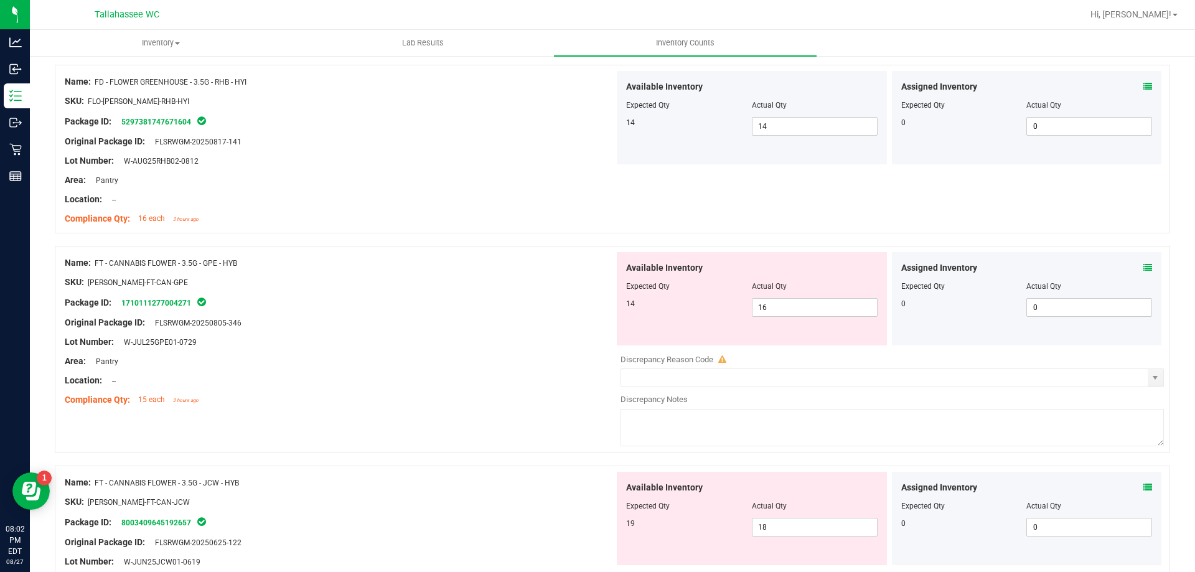
scroll to position [1053, 0]
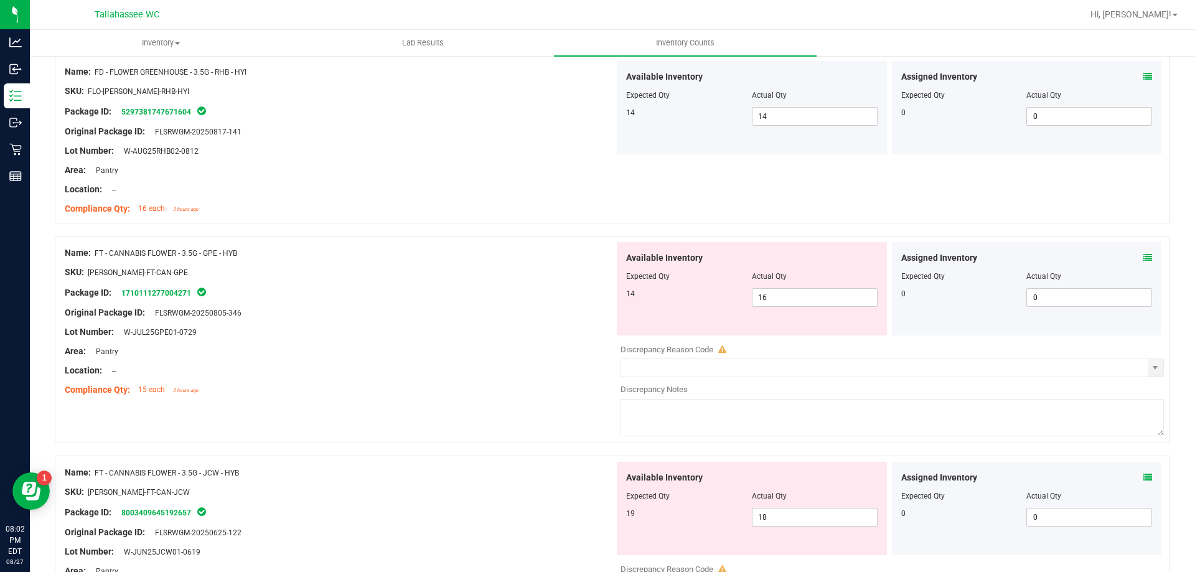
click at [1143, 474] on icon at bounding box center [1147, 477] width 9 height 9
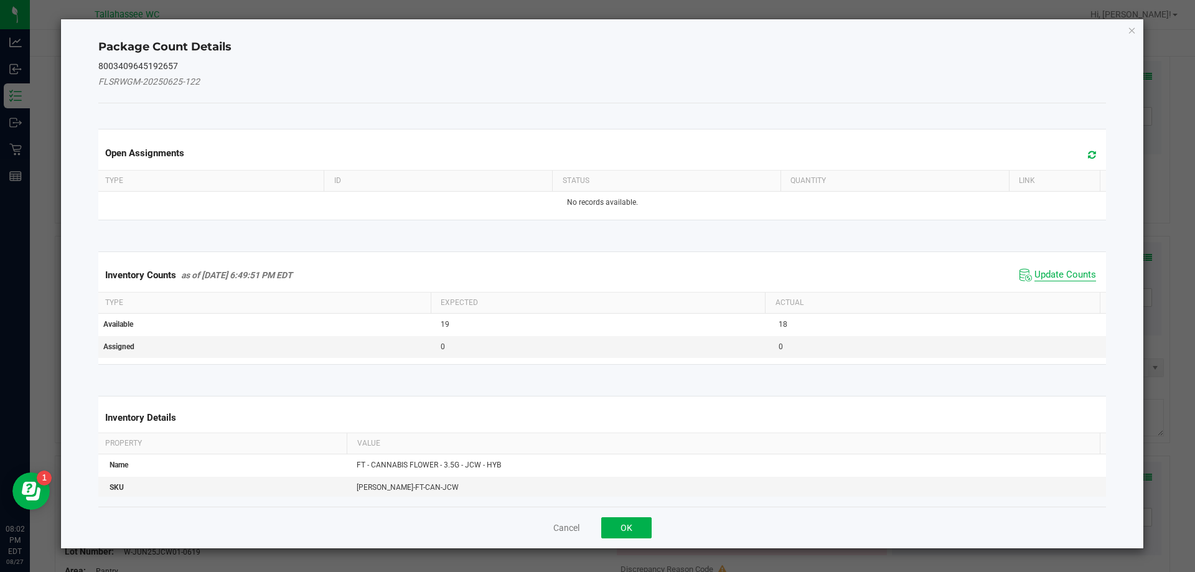
click at [1043, 270] on span "Update Counts" at bounding box center [1065, 275] width 62 height 12
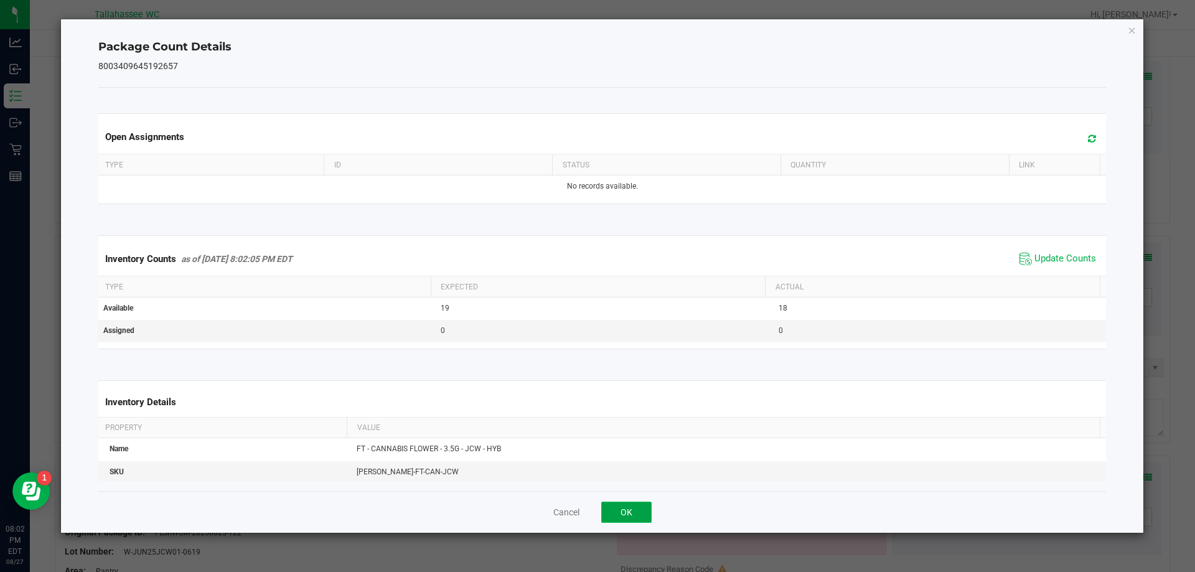
click at [634, 519] on button "OK" at bounding box center [626, 512] width 50 height 21
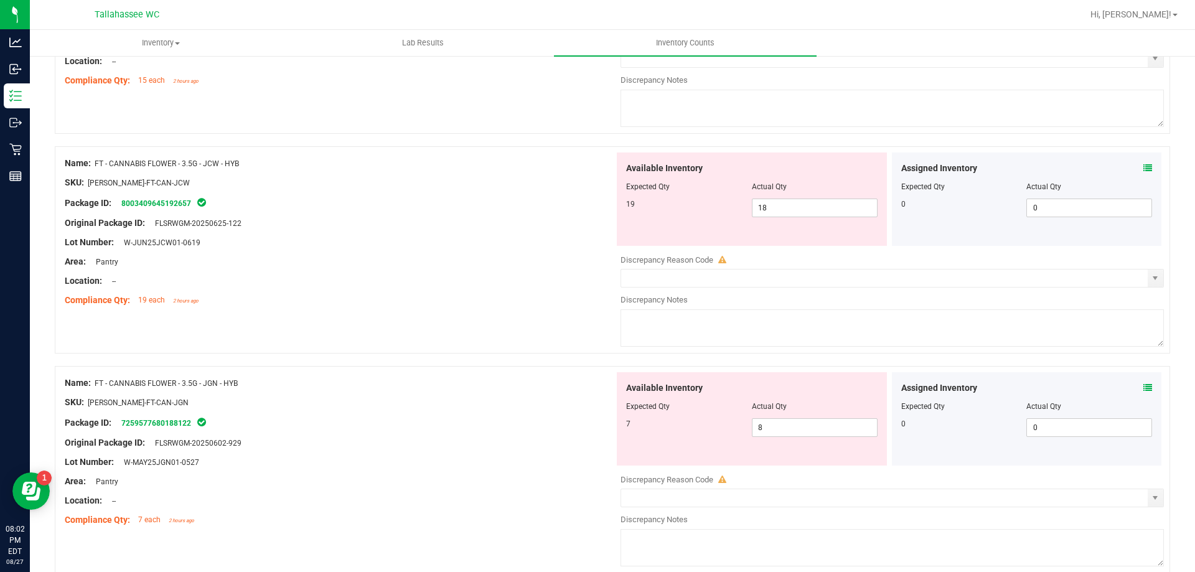
scroll to position [1370, 0]
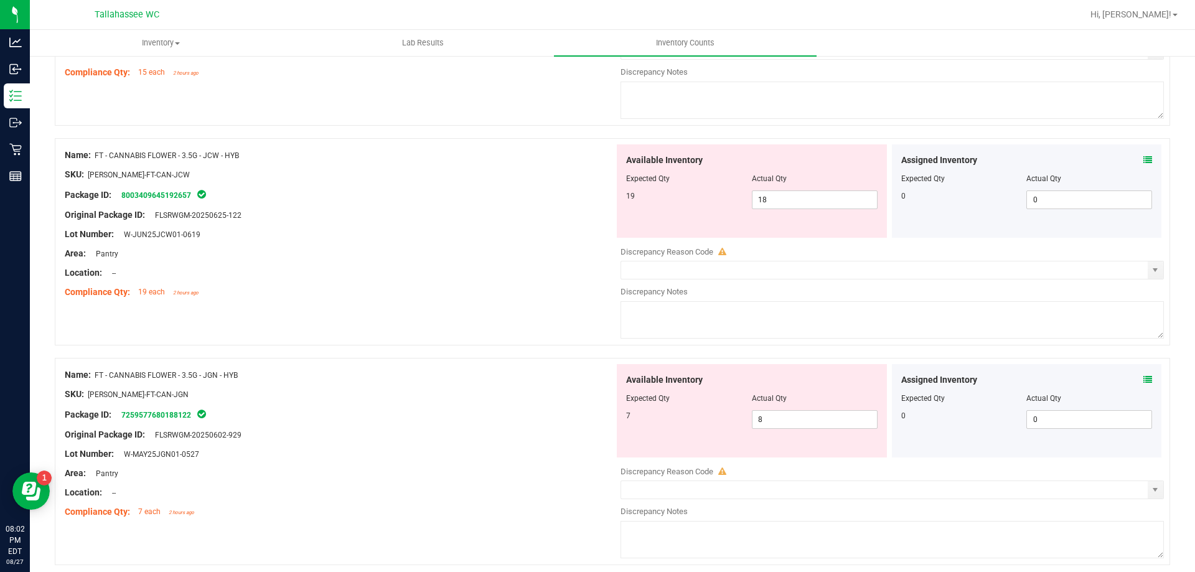
click at [1143, 375] on icon at bounding box center [1147, 379] width 9 height 9
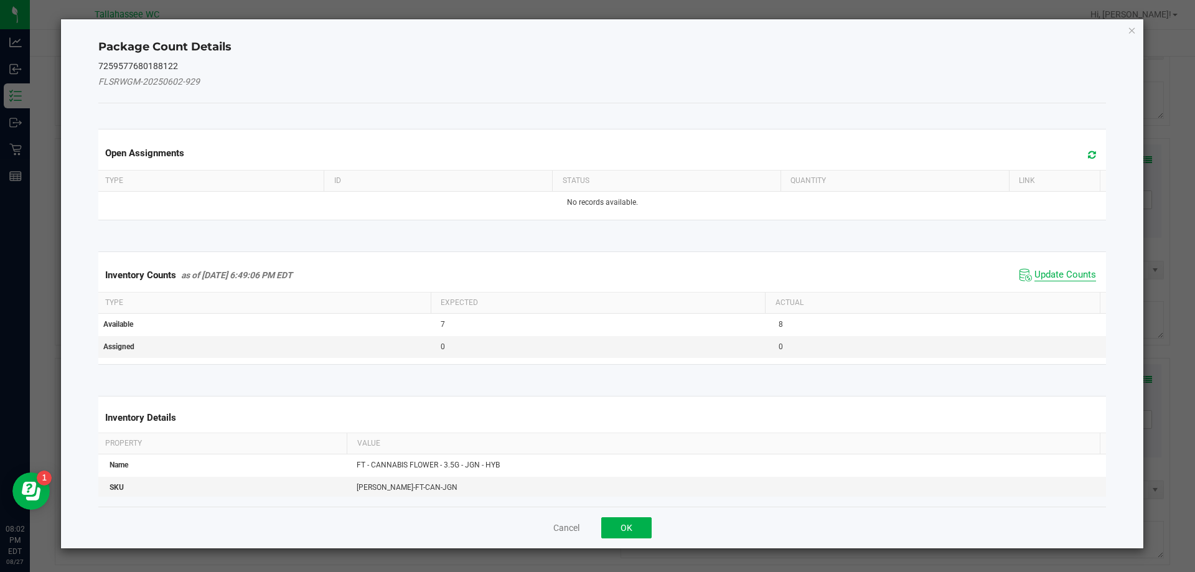
click at [1048, 278] on span "Update Counts" at bounding box center [1065, 275] width 62 height 12
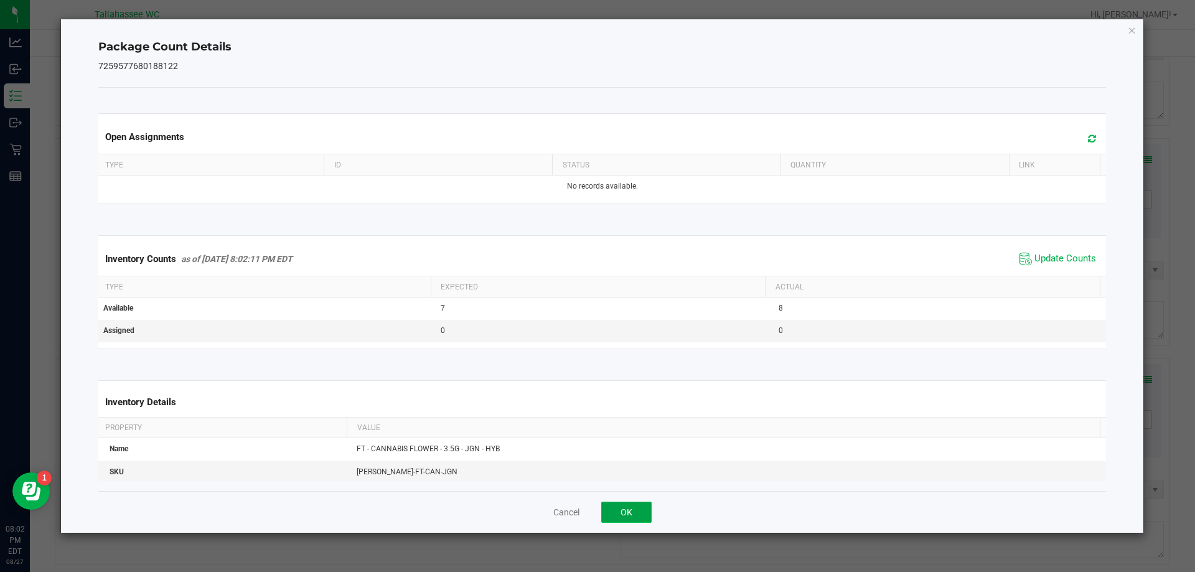
click at [632, 503] on button "OK" at bounding box center [626, 512] width 50 height 21
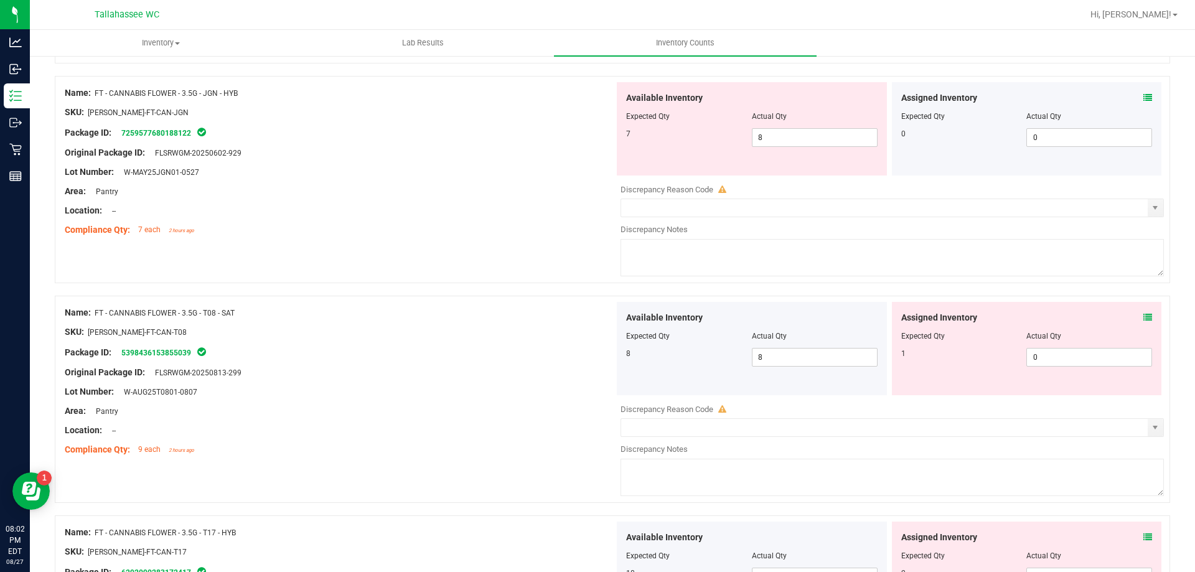
scroll to position [1663, 0]
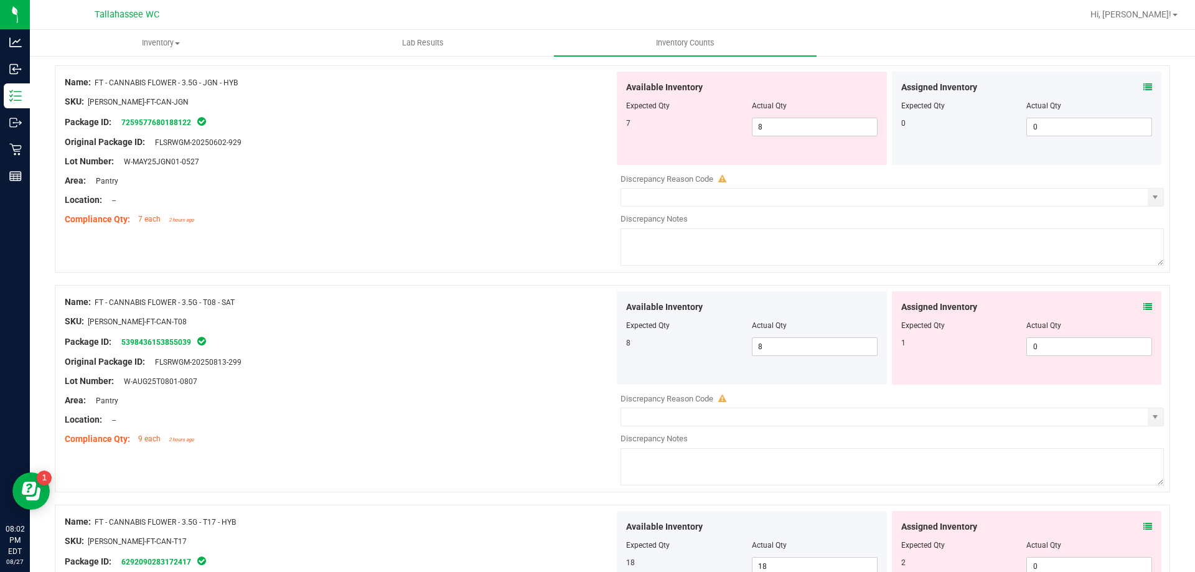
click at [1143, 309] on icon at bounding box center [1147, 306] width 9 height 9
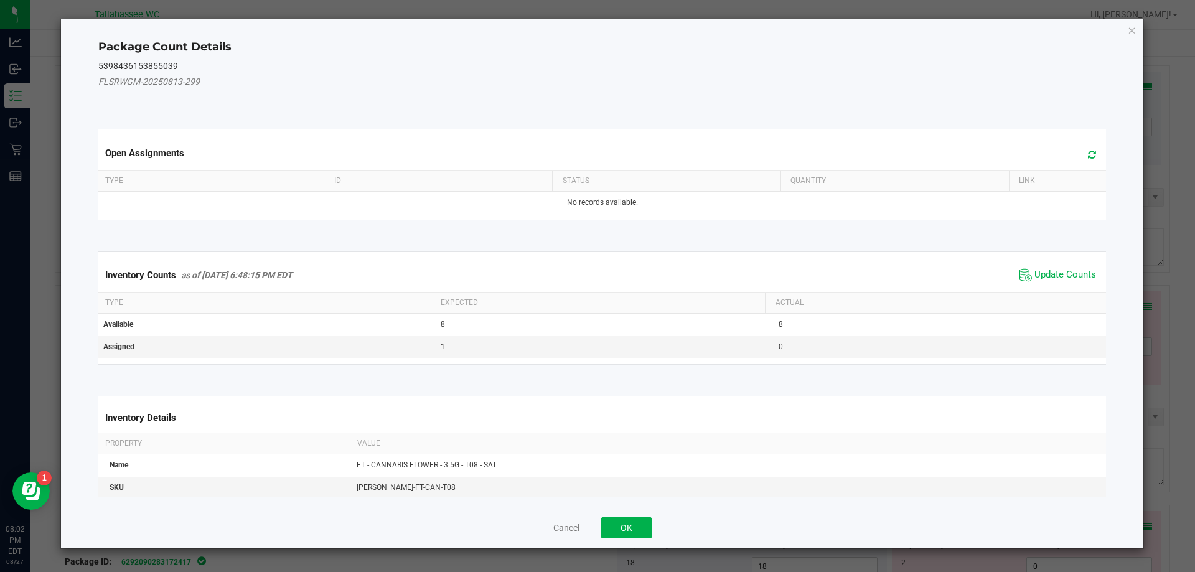
click at [1051, 273] on span "Update Counts" at bounding box center [1065, 275] width 62 height 12
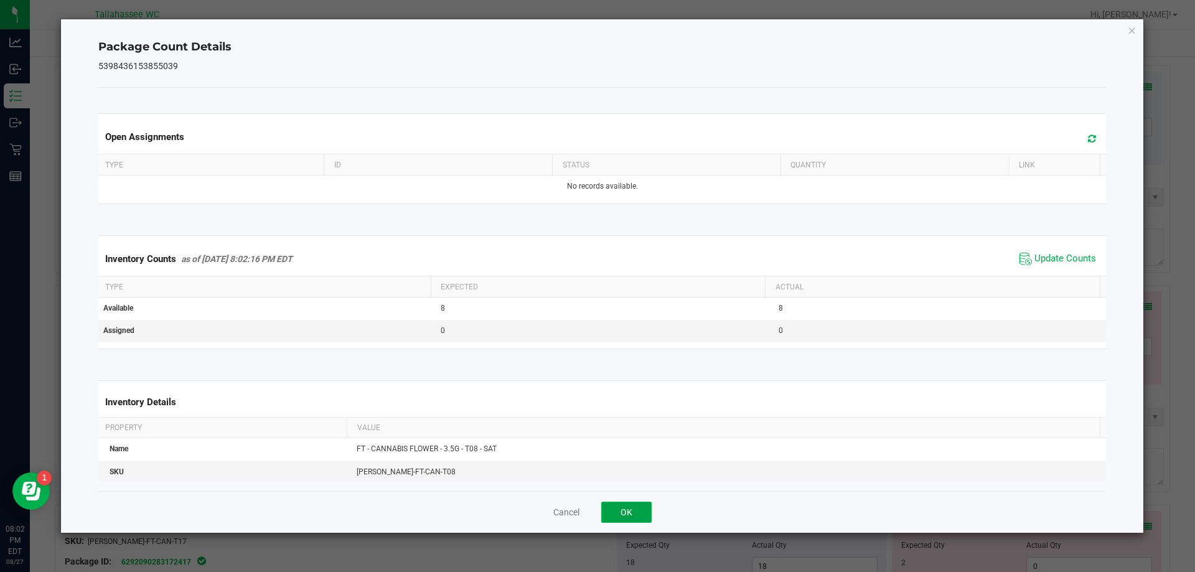
click at [619, 519] on button "OK" at bounding box center [626, 512] width 50 height 21
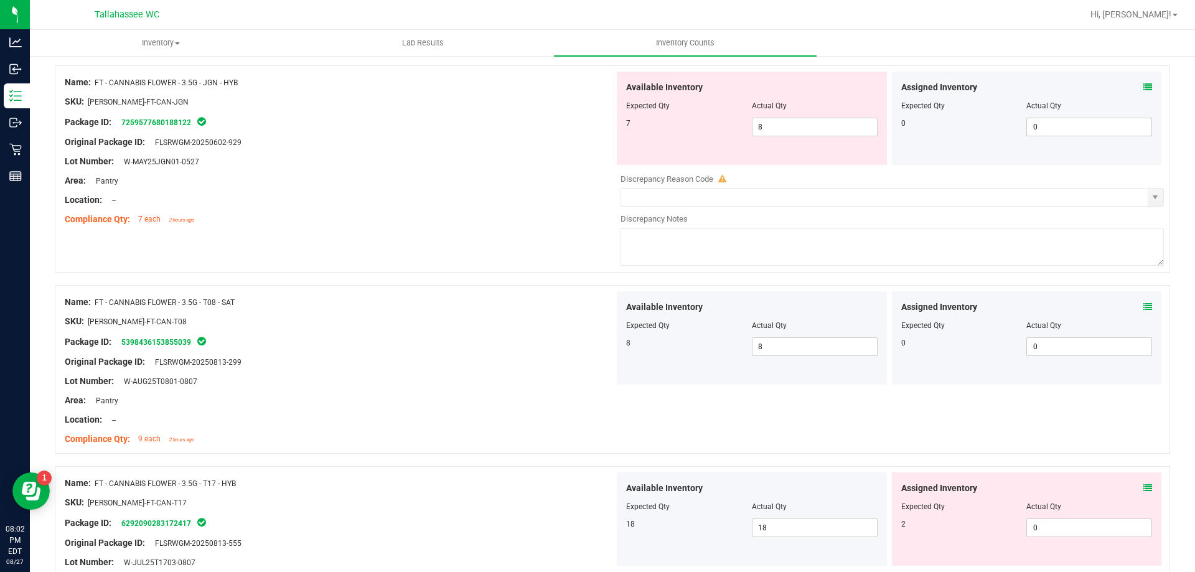
click at [1143, 487] on icon at bounding box center [1147, 488] width 9 height 9
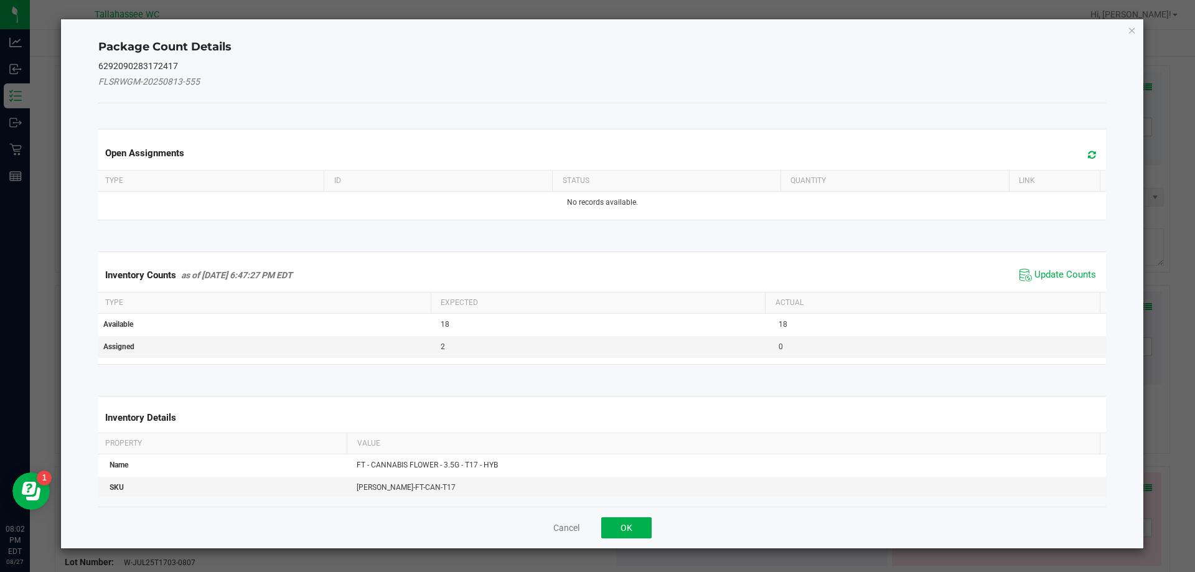
click at [1139, 486] on div "Package Count Details 6292090283172417 FLSRWGM-20250813-555 Open Assignments Ty…" at bounding box center [602, 283] width 1083 height 529
click at [1056, 278] on span "Update Counts" at bounding box center [1065, 275] width 62 height 12
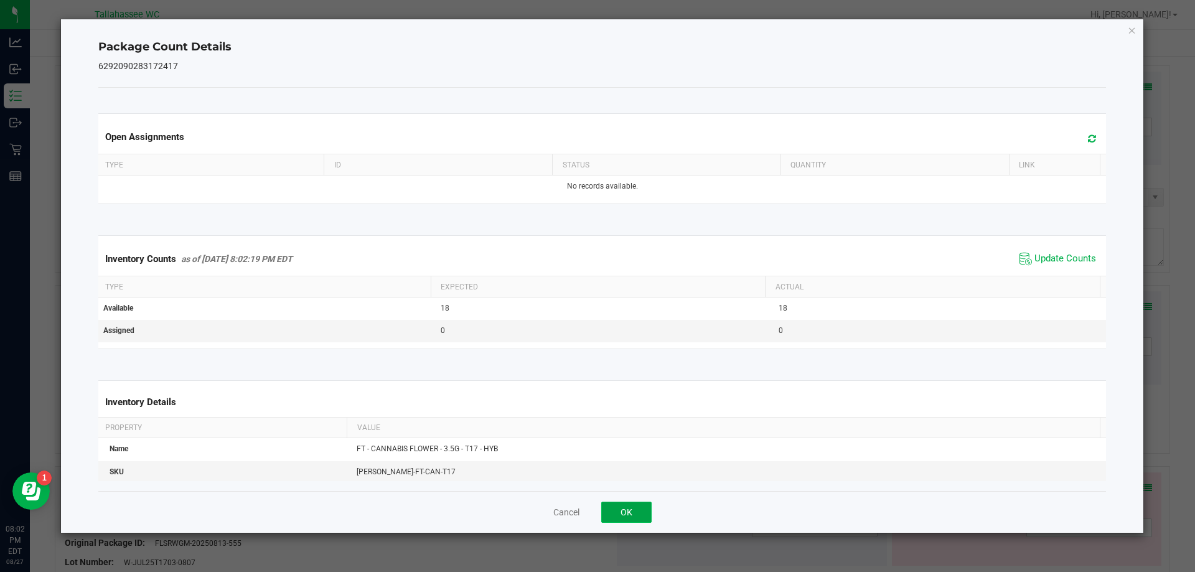
click at [634, 518] on button "OK" at bounding box center [626, 512] width 50 height 21
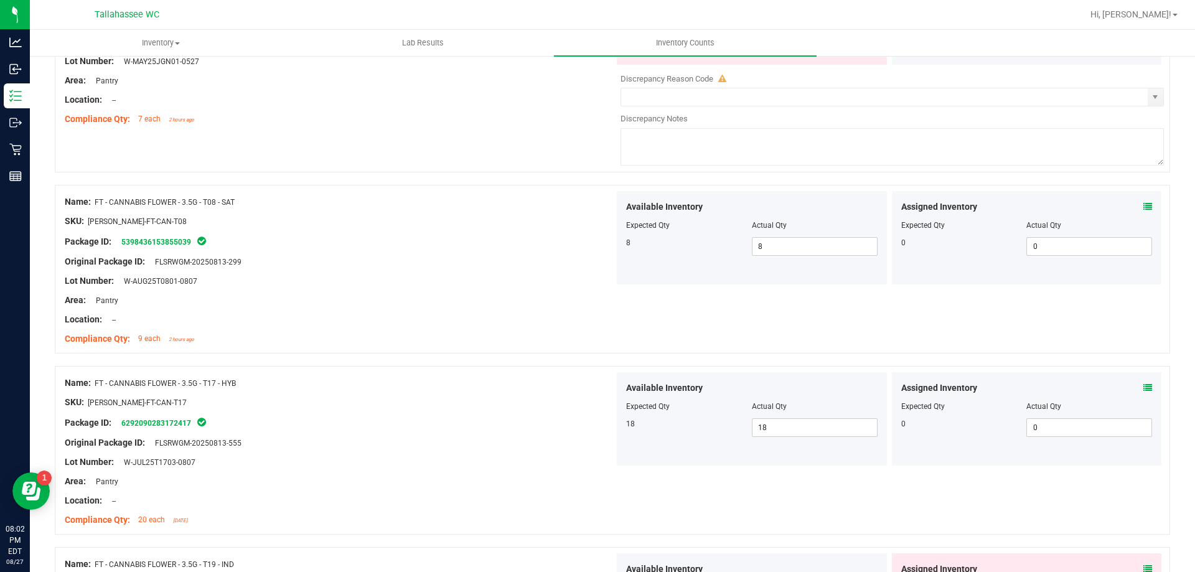
scroll to position [1835, 0]
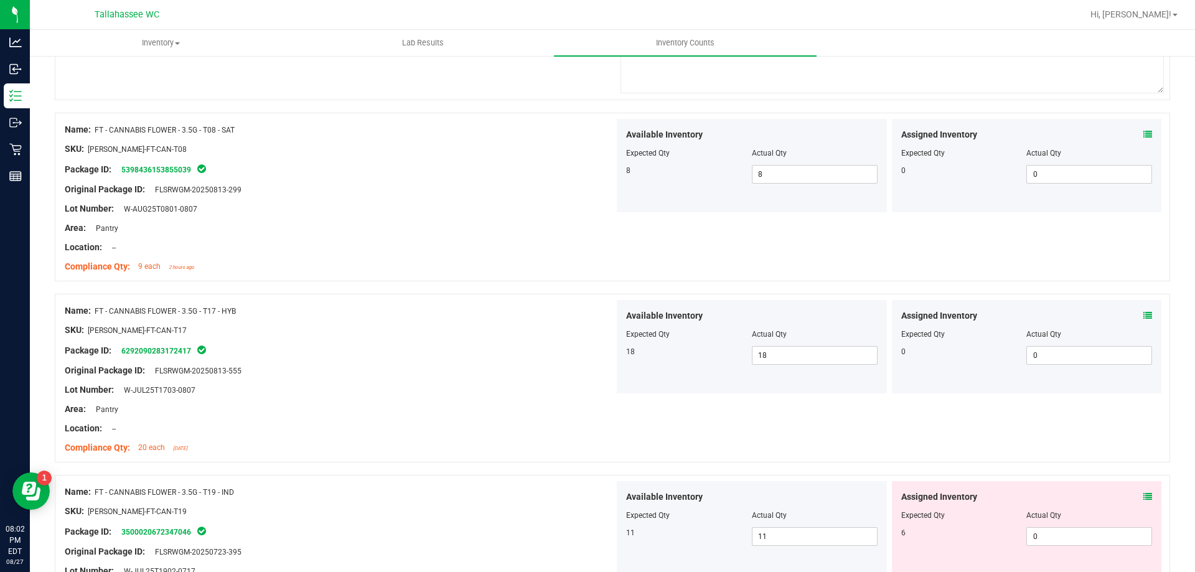
click at [1143, 498] on icon at bounding box center [1147, 496] width 9 height 9
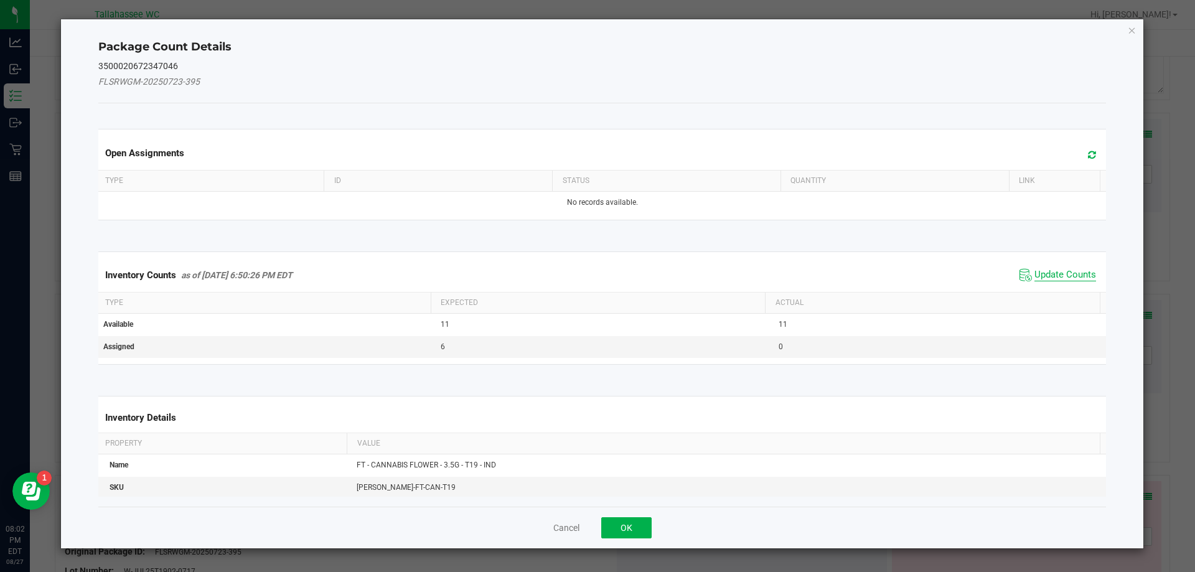
click at [1038, 271] on span "Update Counts" at bounding box center [1065, 275] width 62 height 12
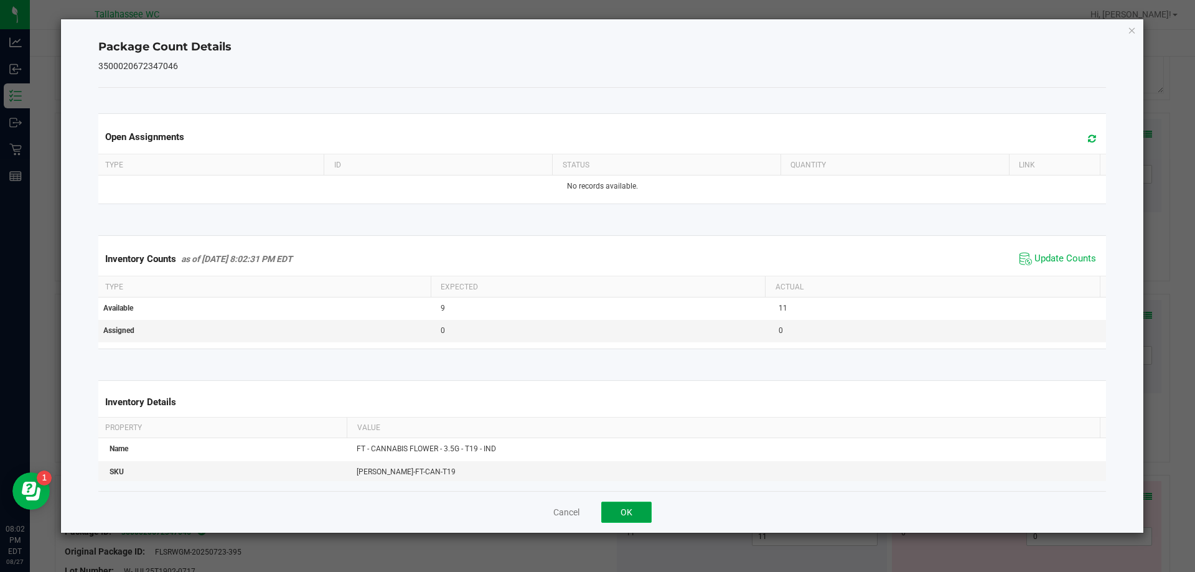
drag, startPoint x: 632, startPoint y: 508, endPoint x: 638, endPoint y: 500, distance: 9.8
click at [634, 508] on button "OK" at bounding box center [626, 512] width 50 height 21
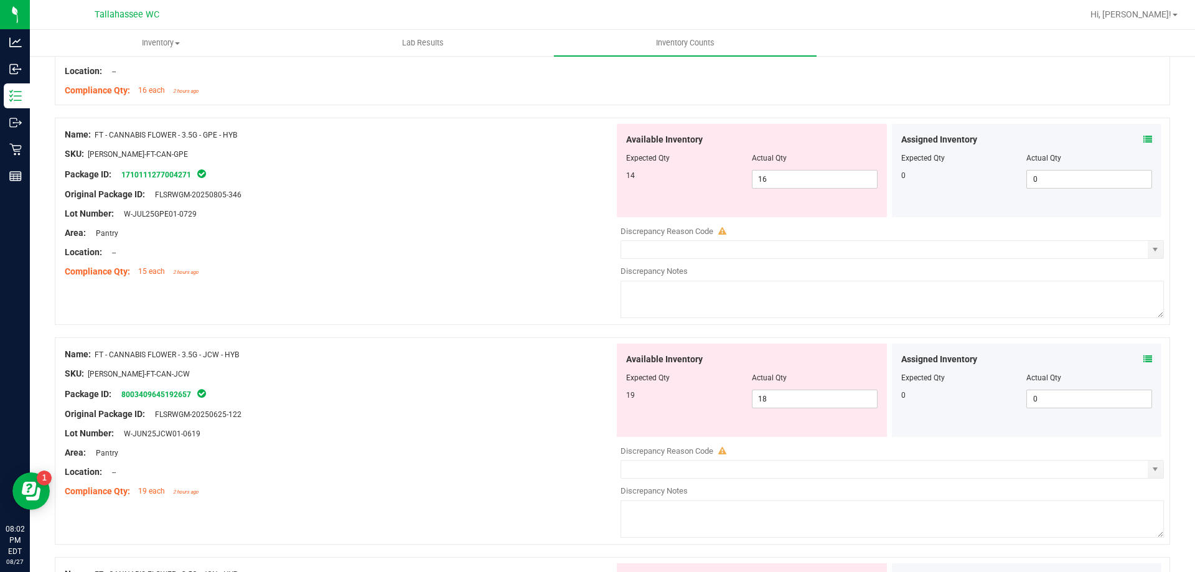
scroll to position [1151, 0]
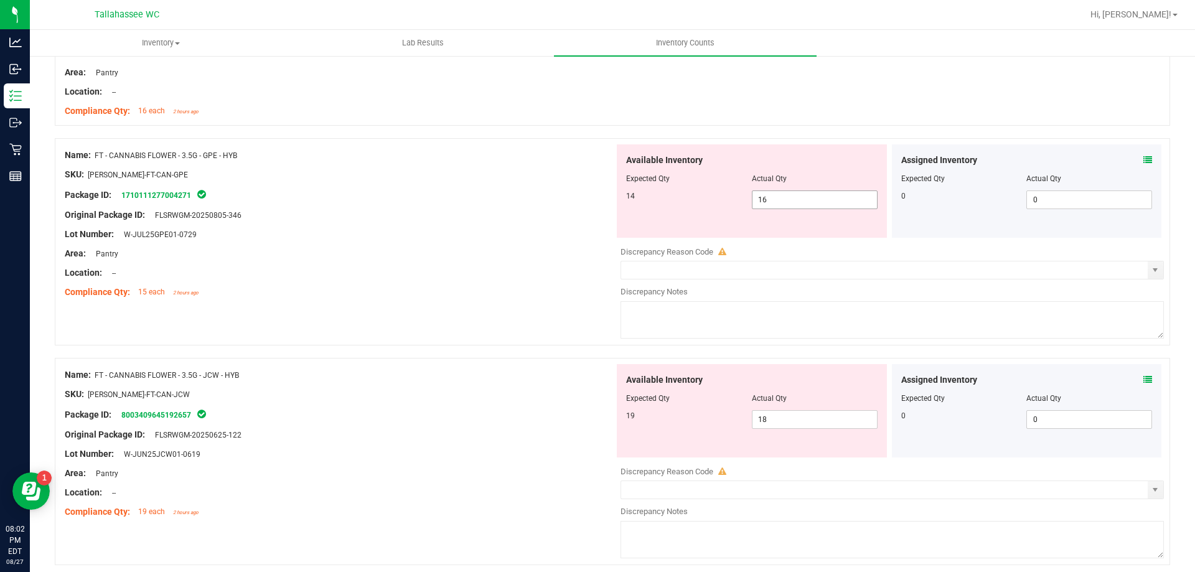
click at [784, 200] on span "16 16" at bounding box center [815, 199] width 126 height 19
type input "14"
click at [385, 233] on div "Lot Number: W-JUL25GPE01-0729" at bounding box center [340, 234] width 550 height 13
type input "14"
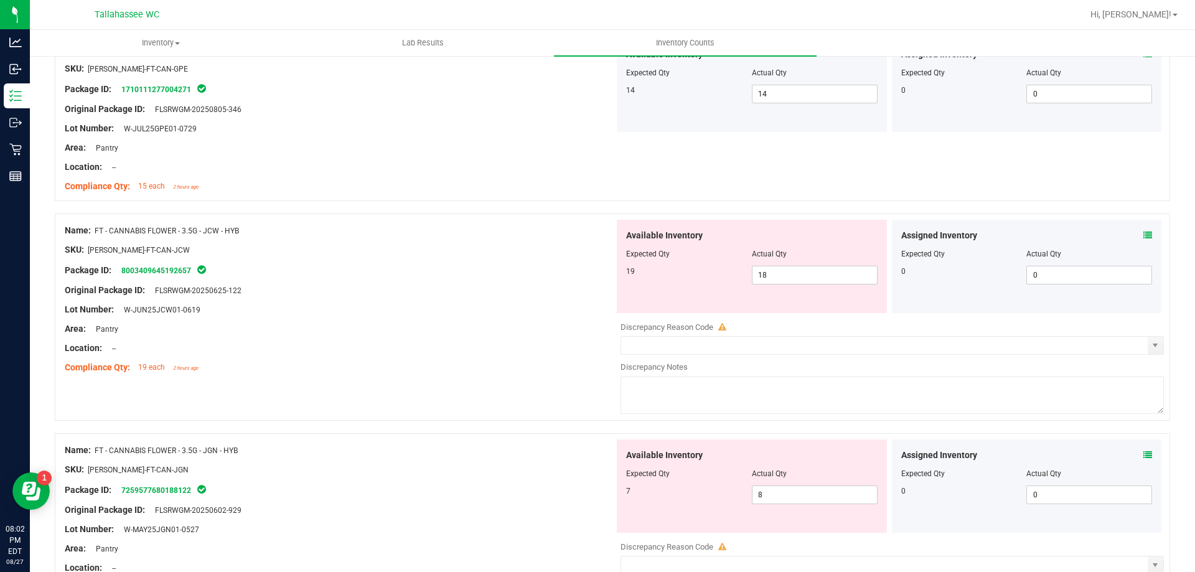
scroll to position [1337, 0]
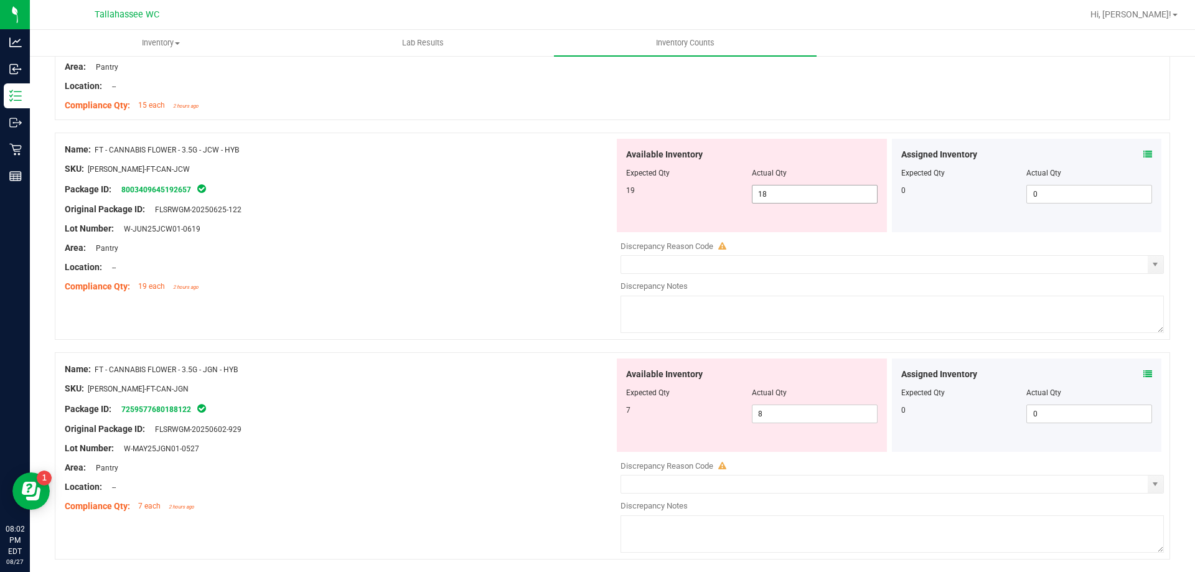
click at [780, 191] on span "18 18" at bounding box center [815, 194] width 126 height 19
type input "19"
click at [604, 232] on div "Lot Number: W-JUN25JCW01-0619" at bounding box center [340, 228] width 550 height 13
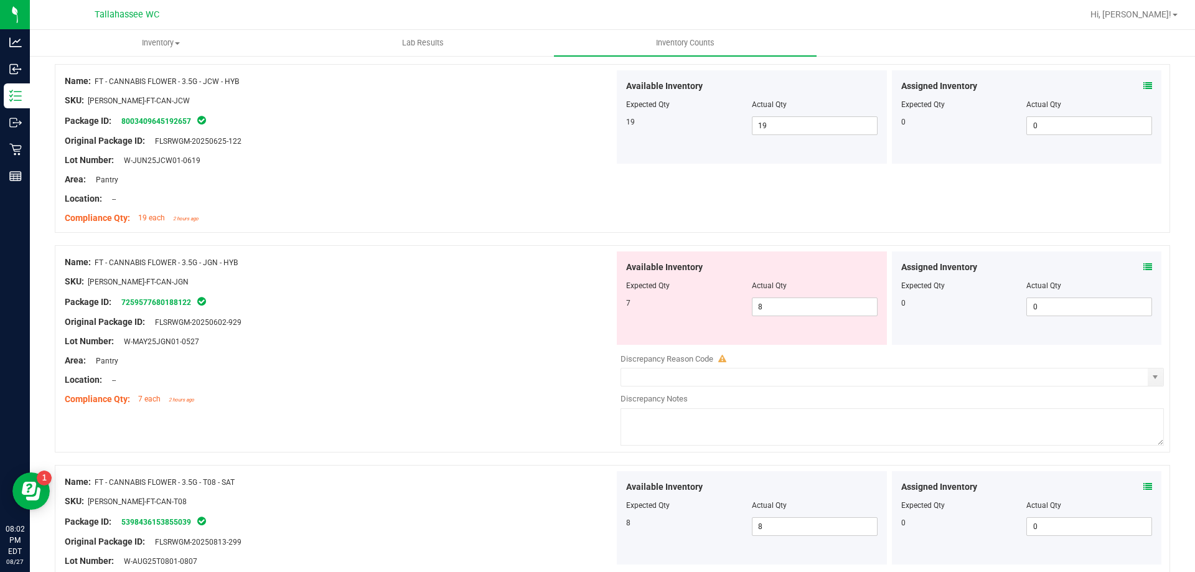
scroll to position [1524, 0]
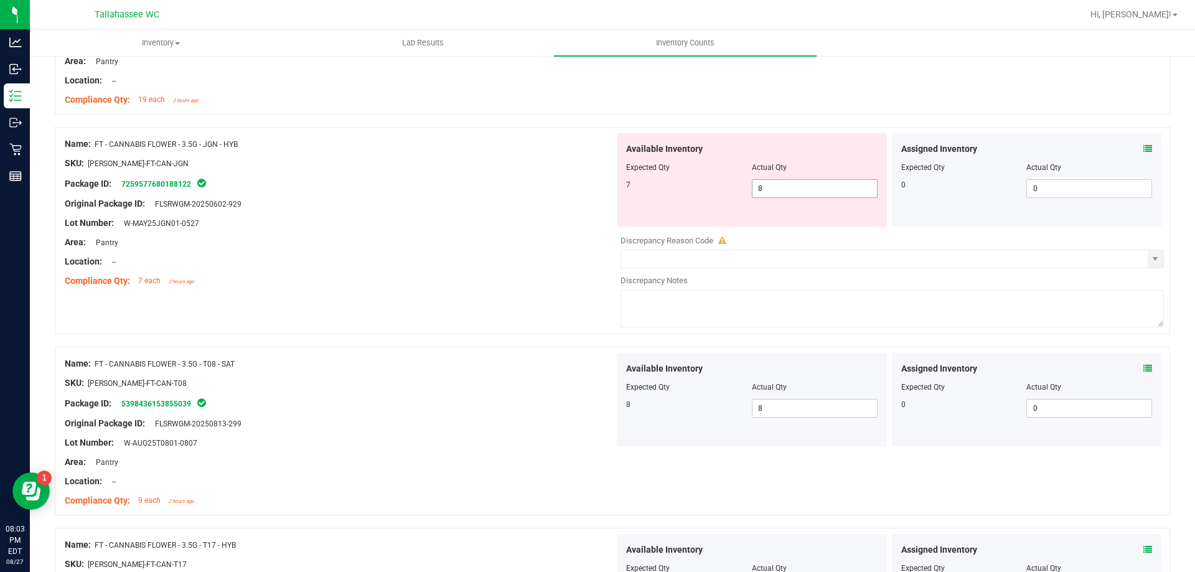
click at [784, 184] on span "8 8" at bounding box center [815, 188] width 126 height 19
type input "7"
click at [535, 228] on div "Lot Number: W-MAY25JGN01-0527" at bounding box center [340, 223] width 550 height 13
type input "7"
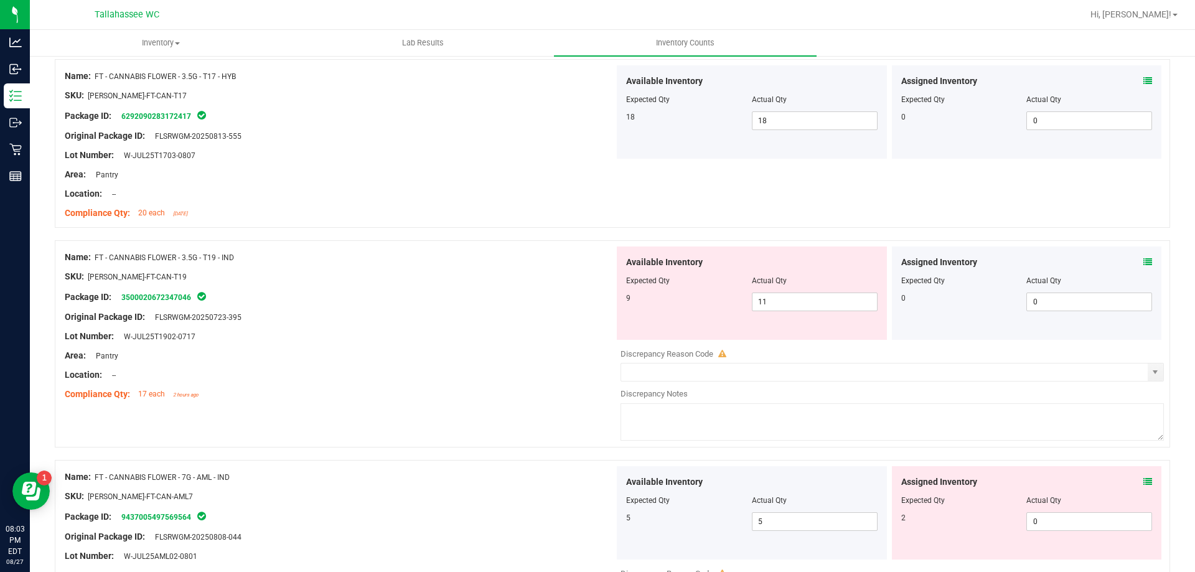
scroll to position [1960, 0]
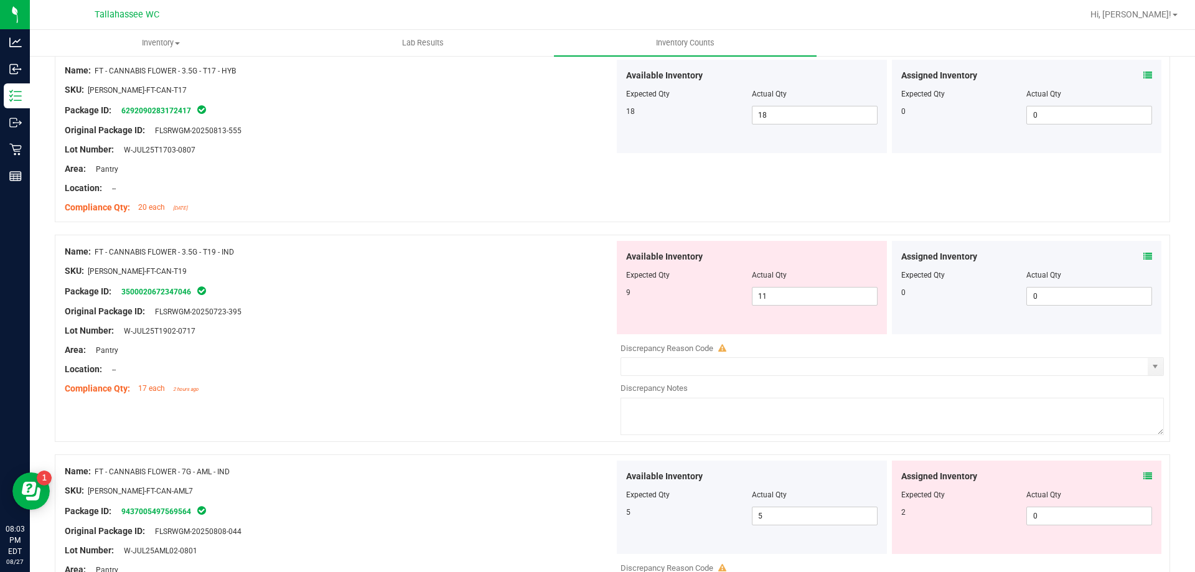
click at [1143, 258] on icon at bounding box center [1147, 256] width 9 height 9
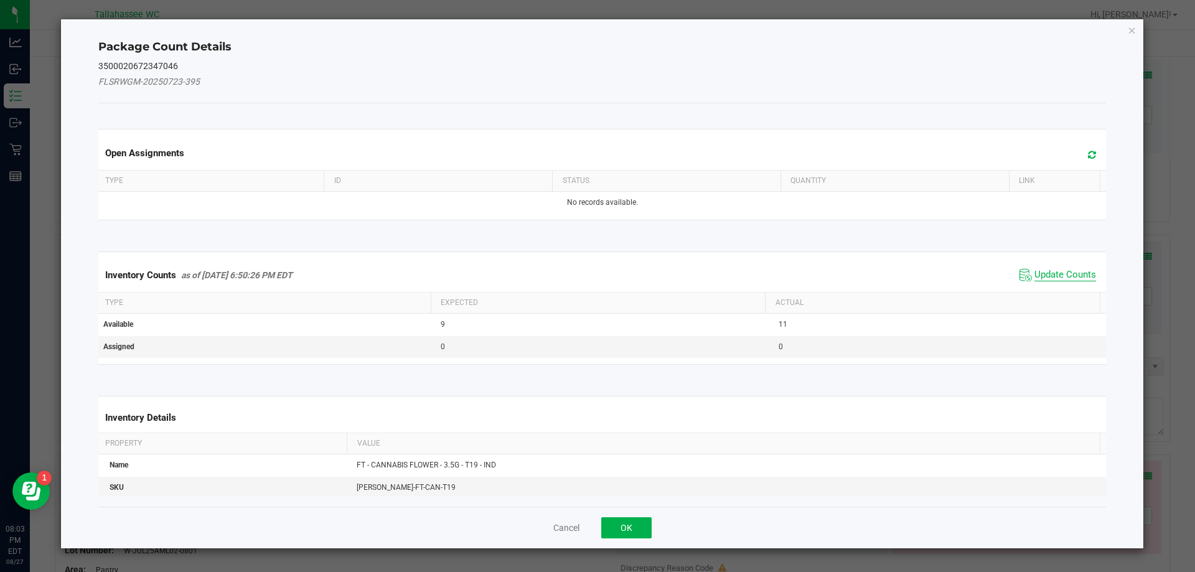
click at [1076, 273] on span "Update Counts" at bounding box center [1065, 275] width 62 height 12
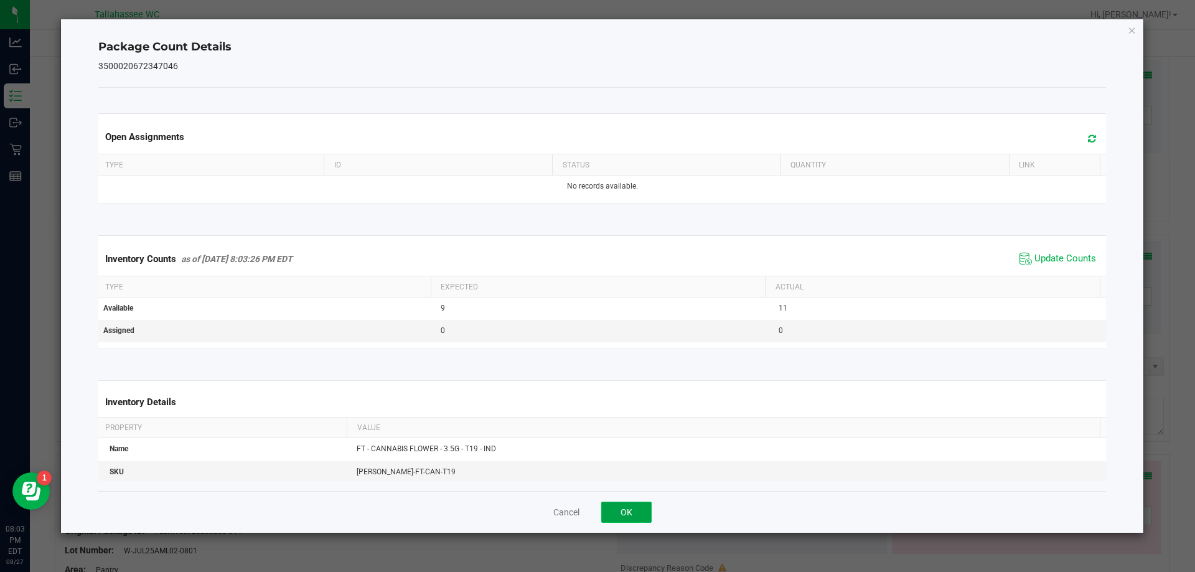
click at [640, 515] on button "OK" at bounding box center [626, 512] width 50 height 21
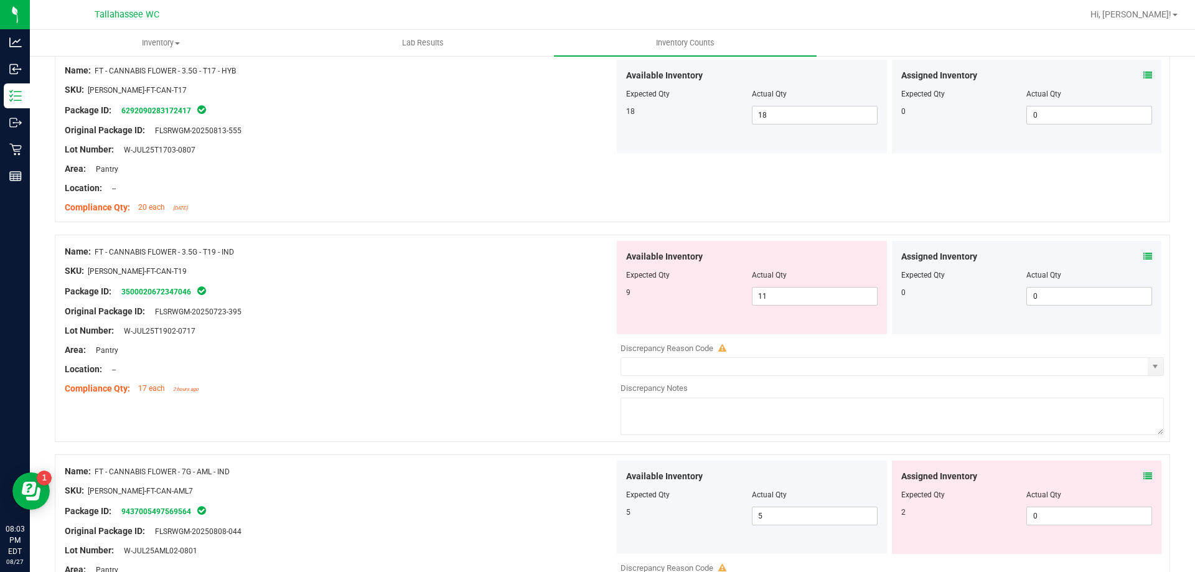
click at [1143, 477] on icon at bounding box center [1147, 476] width 9 height 9
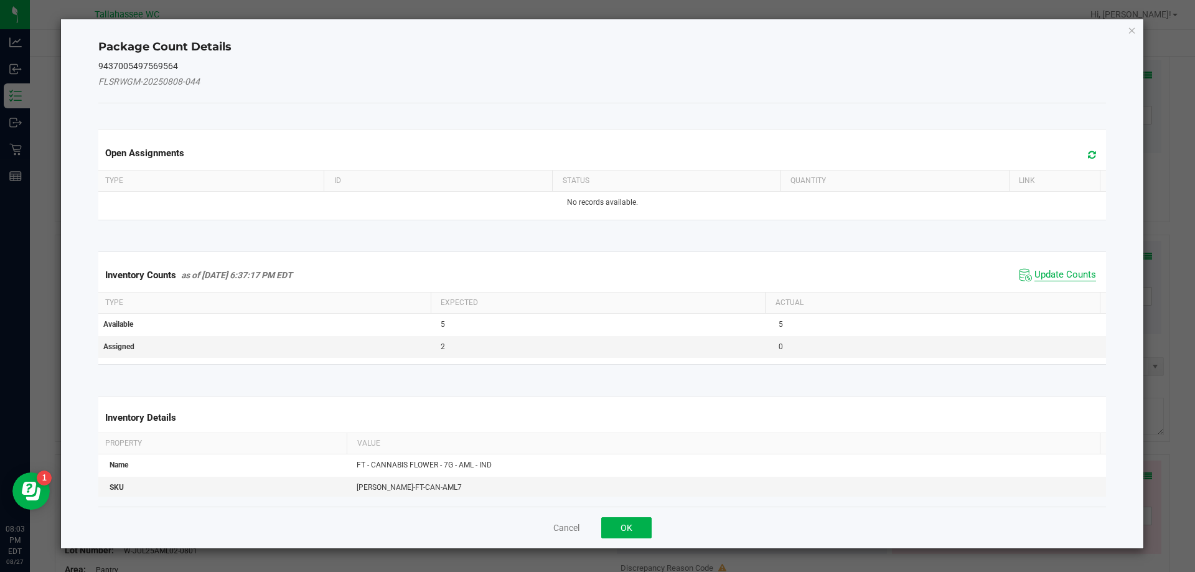
click at [1039, 274] on span "Update Counts" at bounding box center [1065, 275] width 62 height 12
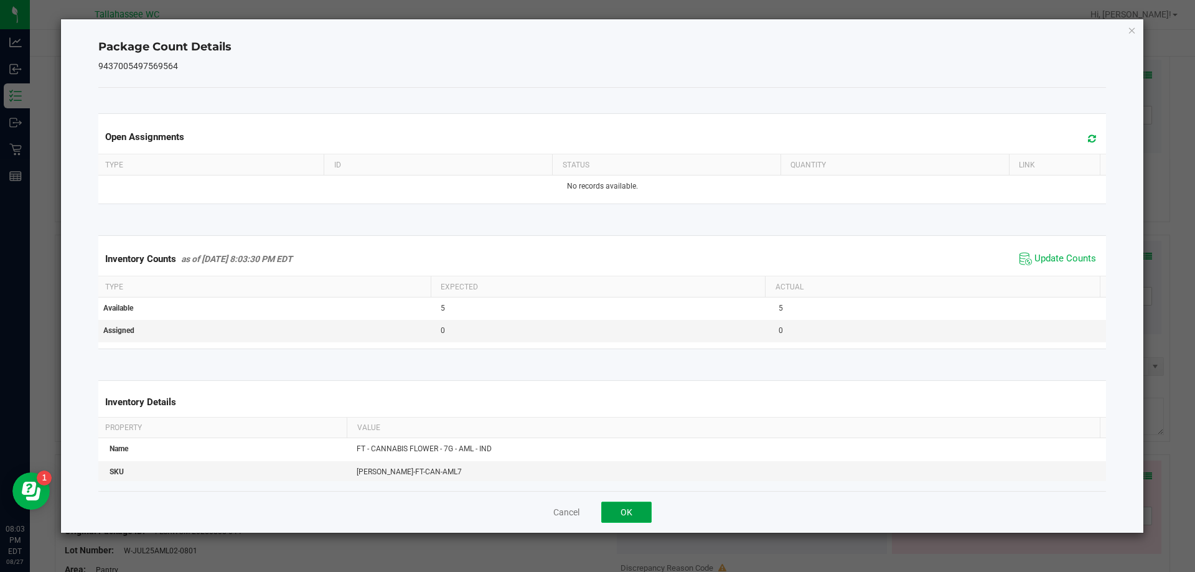
click at [630, 505] on button "OK" at bounding box center [626, 512] width 50 height 21
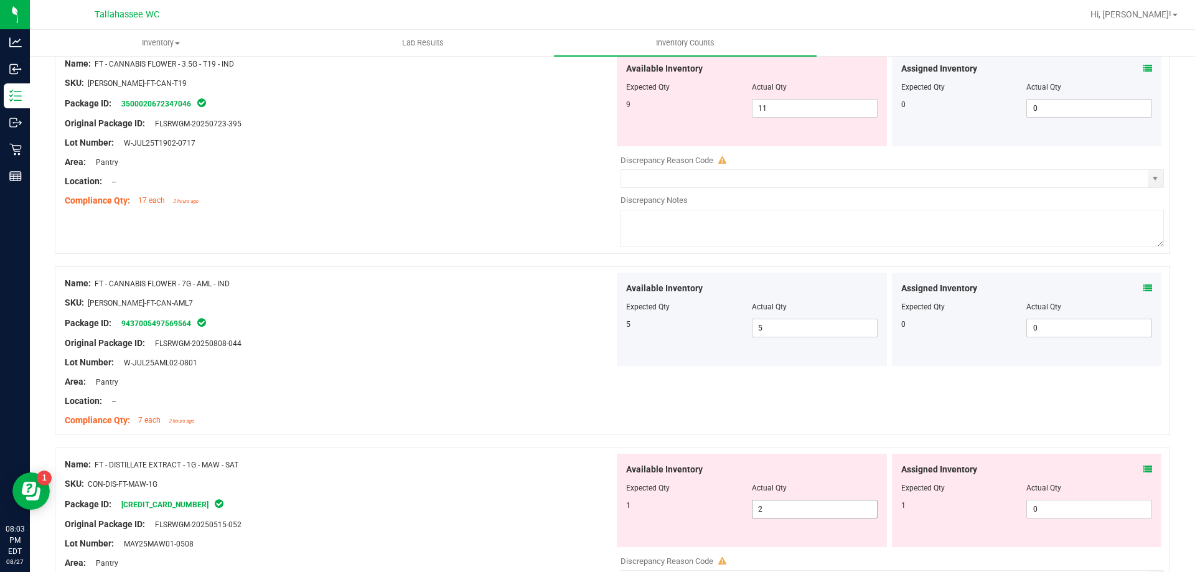
scroll to position [2209, 0]
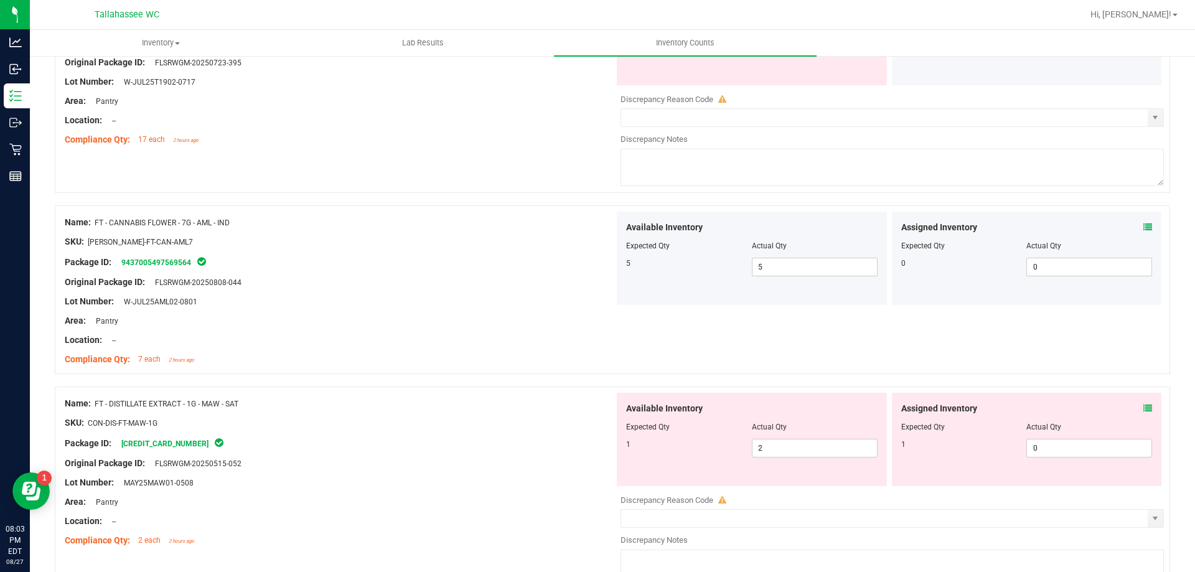
click at [1143, 407] on icon at bounding box center [1147, 408] width 9 height 9
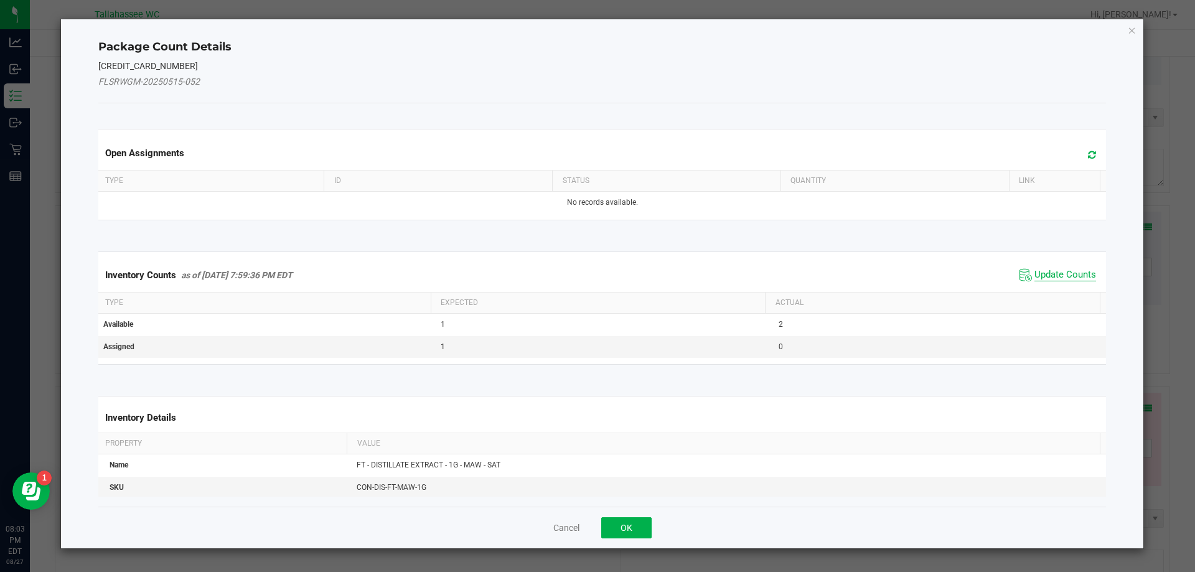
click at [1043, 277] on span "Update Counts" at bounding box center [1065, 275] width 62 height 12
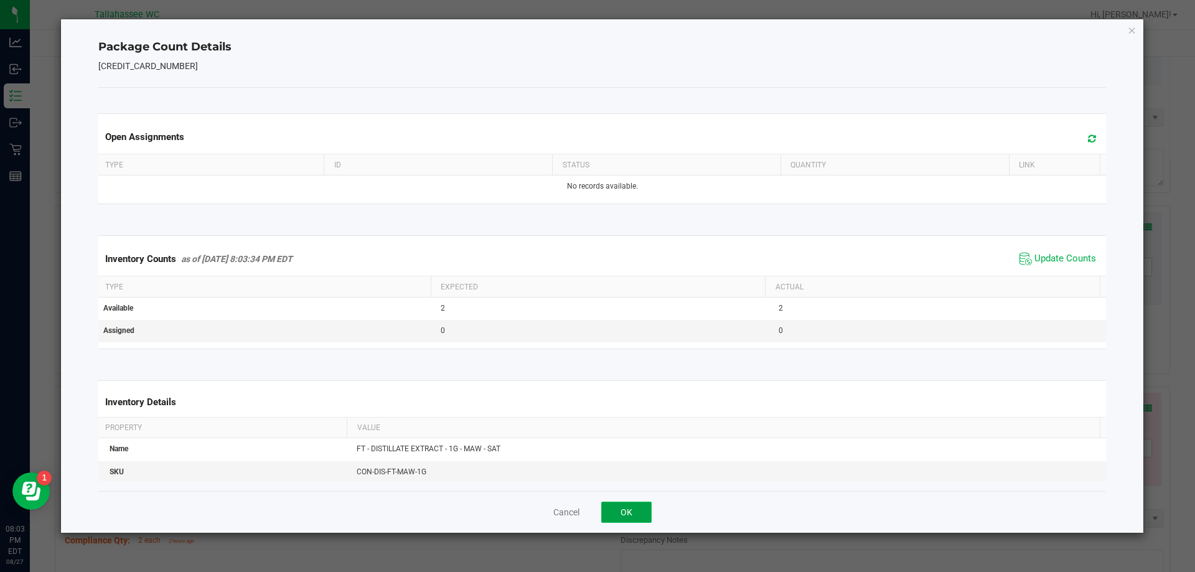
click at [639, 511] on button "OK" at bounding box center [626, 512] width 50 height 21
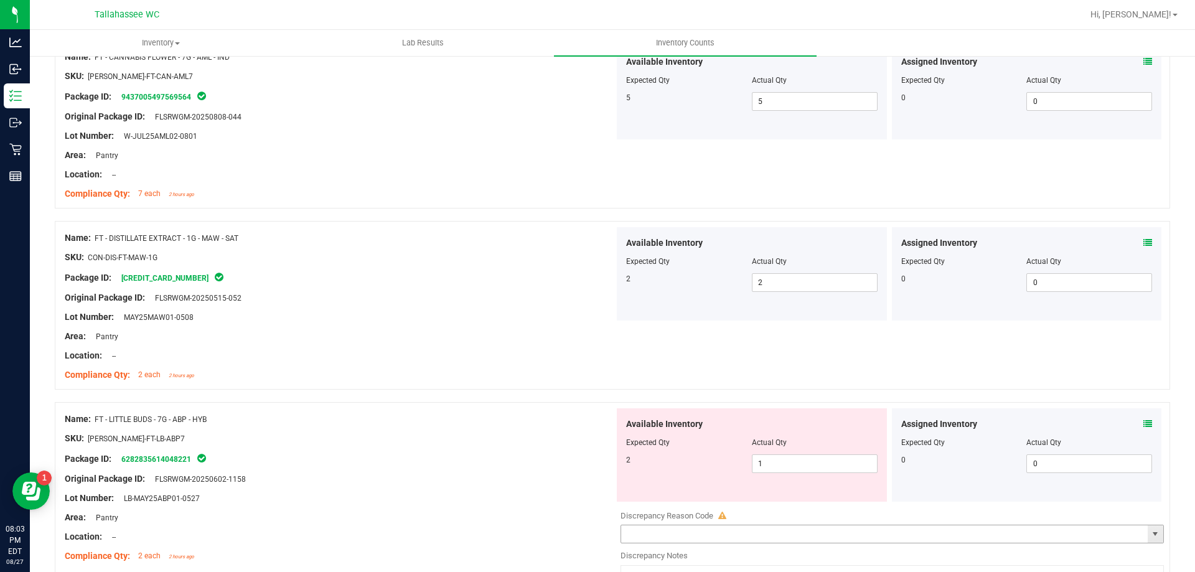
scroll to position [2395, 0]
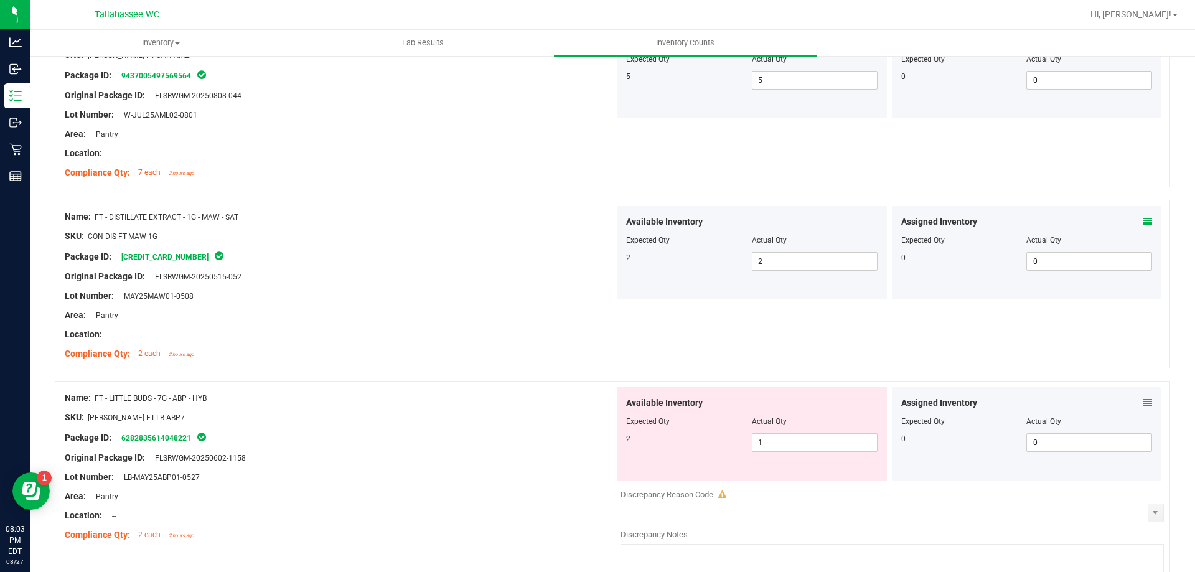
click at [1143, 398] on icon at bounding box center [1147, 402] width 9 height 9
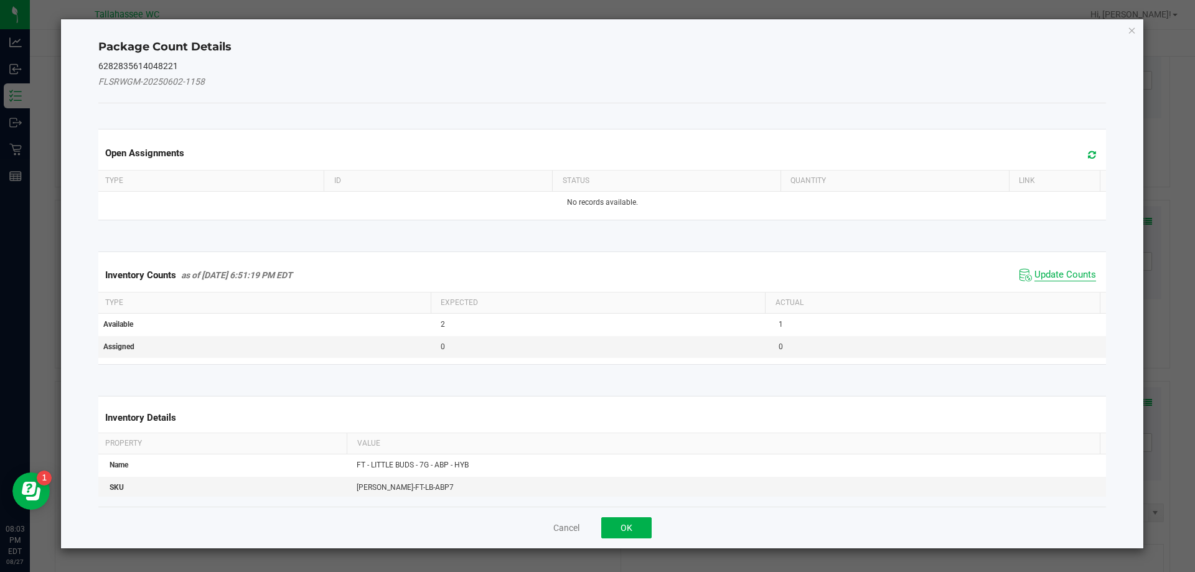
click at [1034, 278] on span "Update Counts" at bounding box center [1065, 275] width 62 height 12
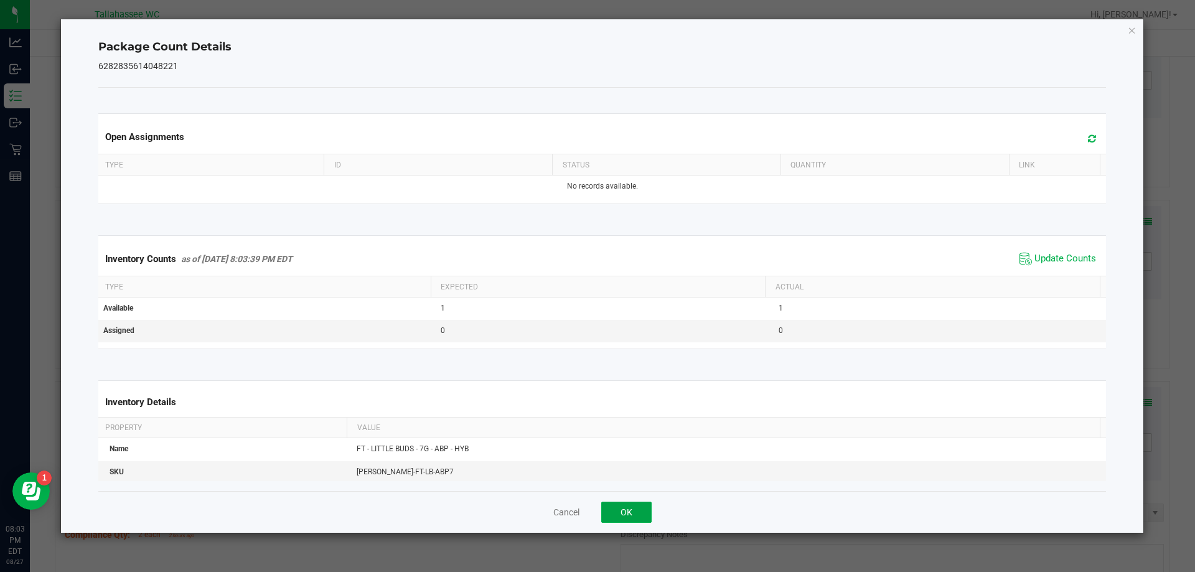
click at [638, 504] on button "OK" at bounding box center [626, 512] width 50 height 21
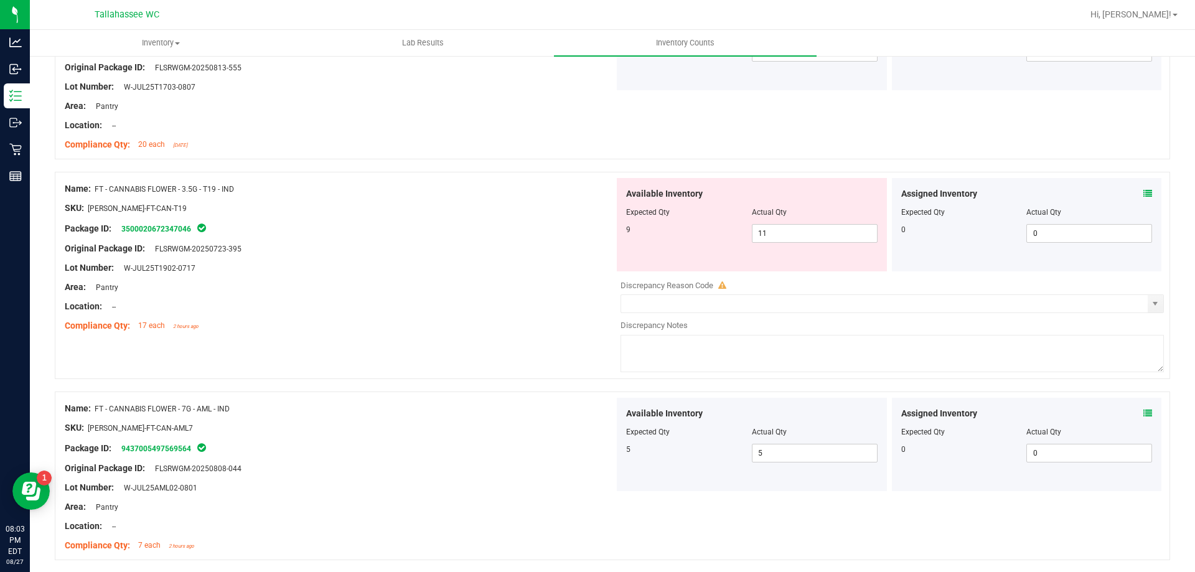
scroll to position [2022, 0]
click at [796, 233] on span "11 11" at bounding box center [815, 234] width 126 height 19
type input "1"
type input "9"
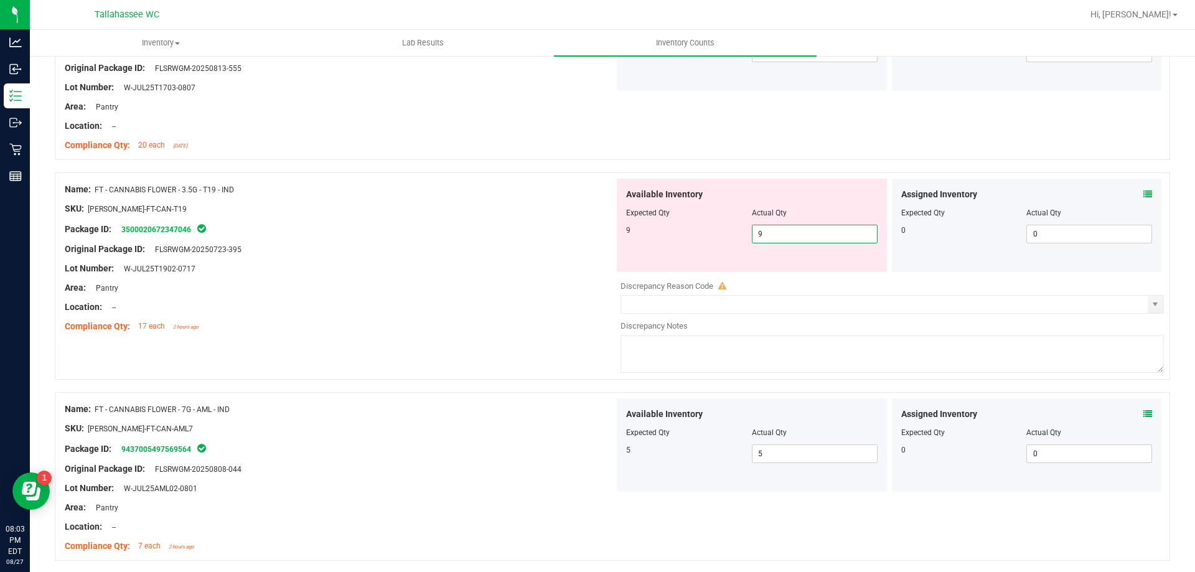
click at [551, 297] on div at bounding box center [340, 297] width 550 height 6
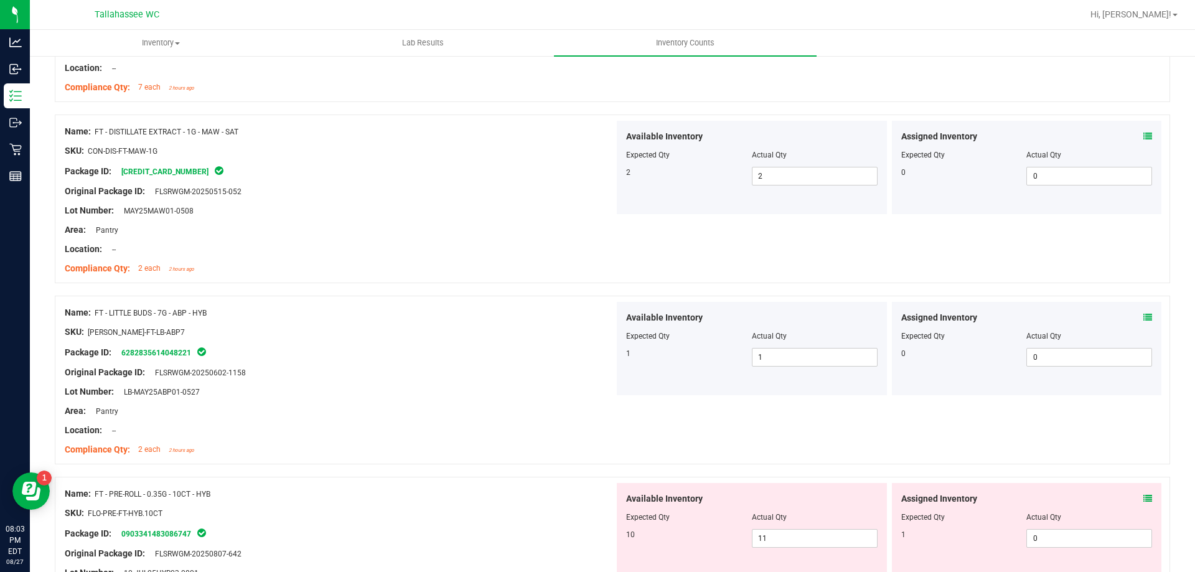
scroll to position [2520, 0]
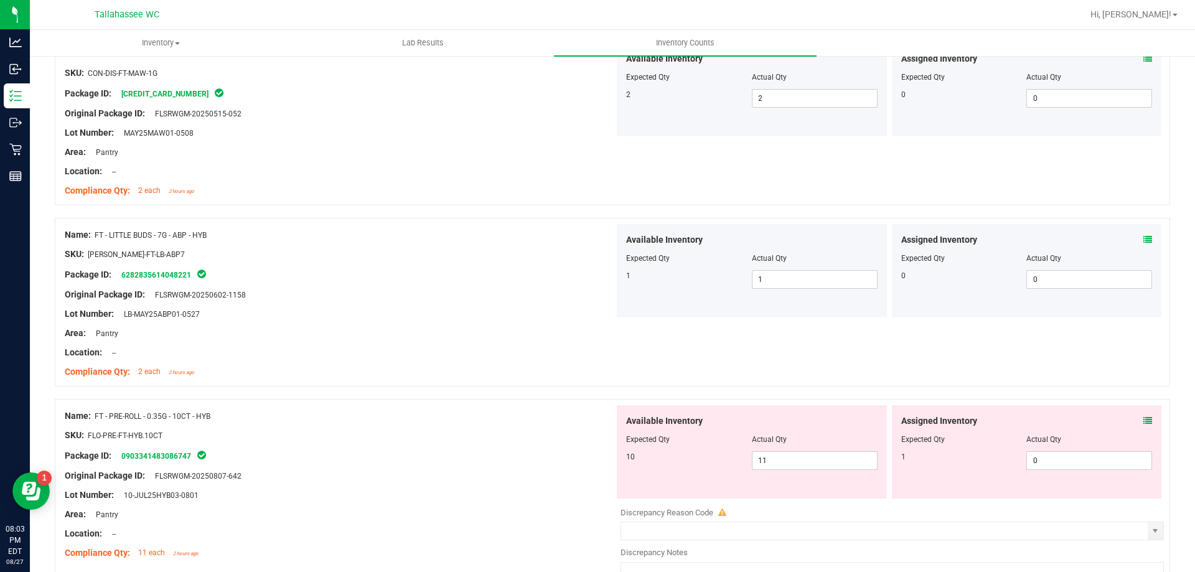
click at [1143, 420] on icon at bounding box center [1147, 420] width 9 height 9
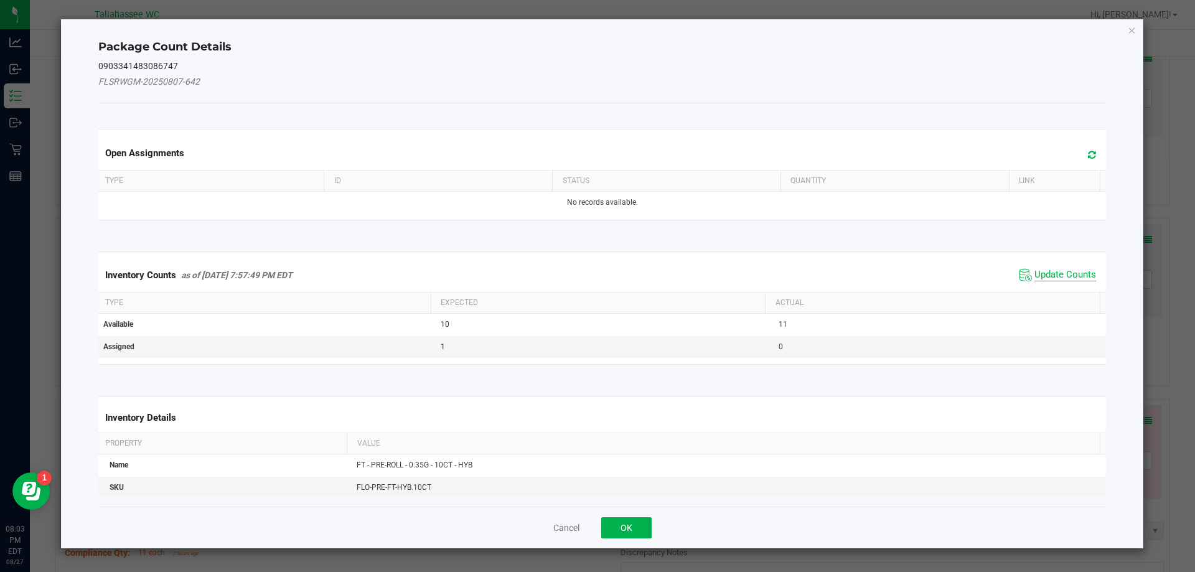
click at [1067, 269] on span "Update Counts" at bounding box center [1065, 275] width 62 height 12
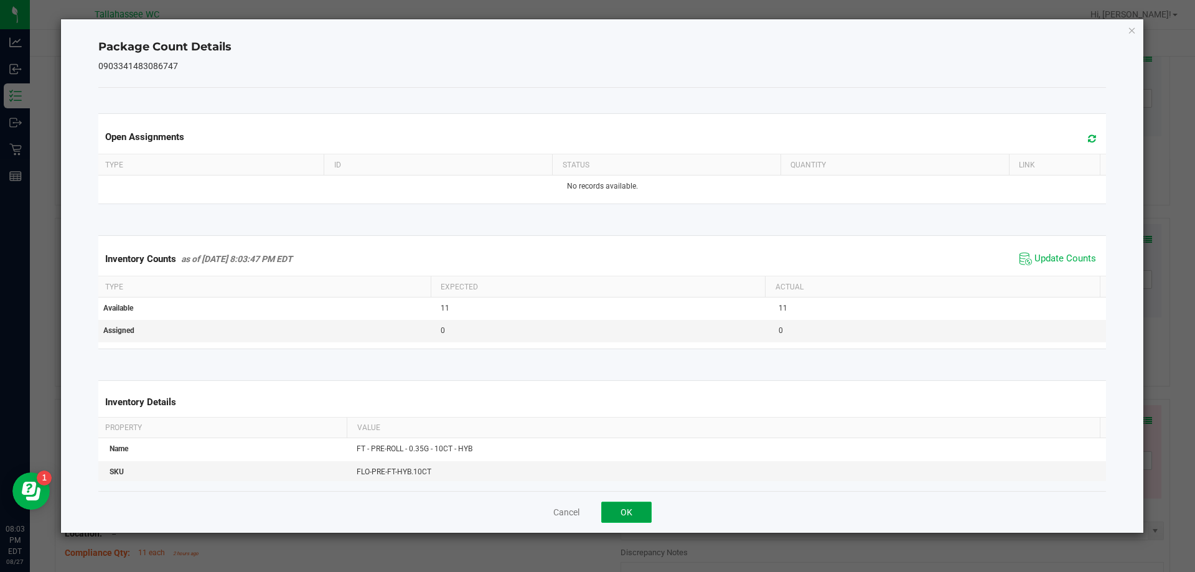
click at [645, 517] on button "OK" at bounding box center [626, 512] width 50 height 21
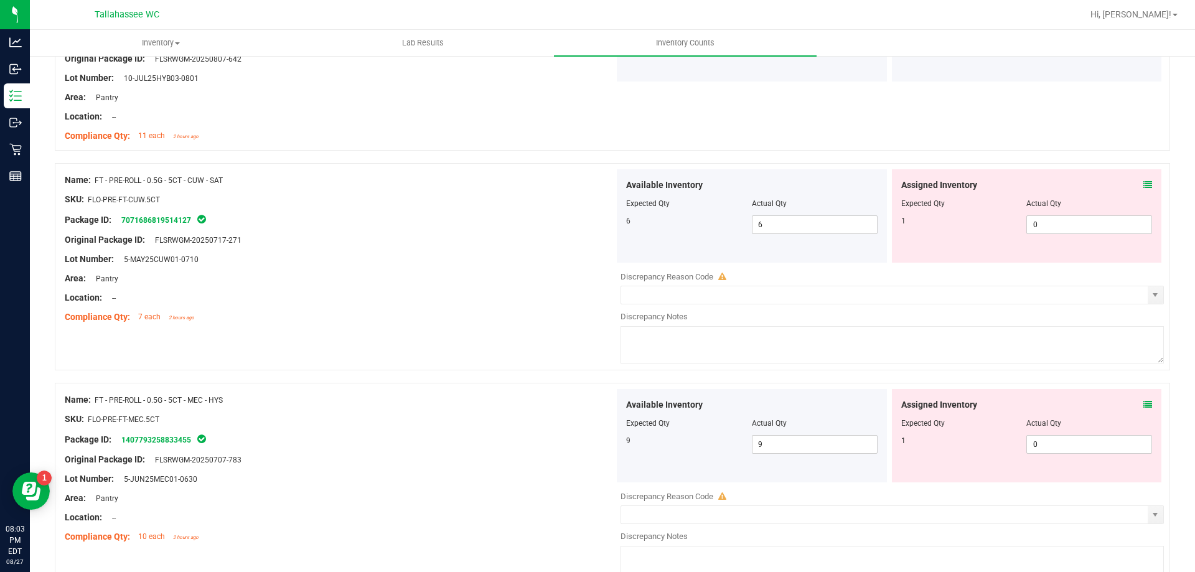
scroll to position [2939, 0]
click at [1143, 182] on icon at bounding box center [1147, 183] width 9 height 9
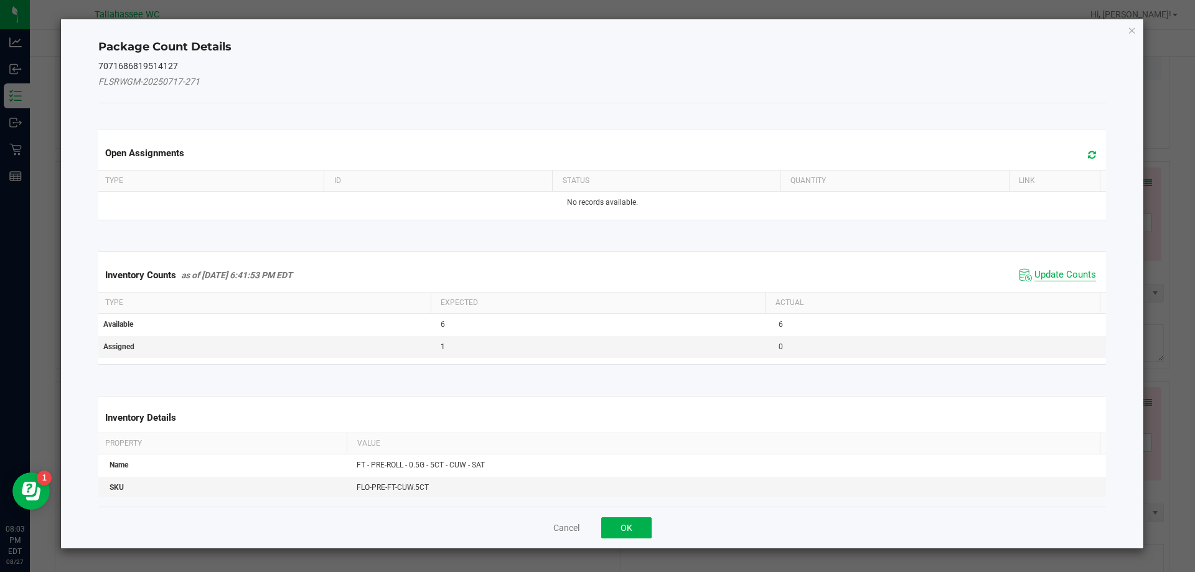
click at [1047, 276] on span "Update Counts" at bounding box center [1065, 275] width 62 height 12
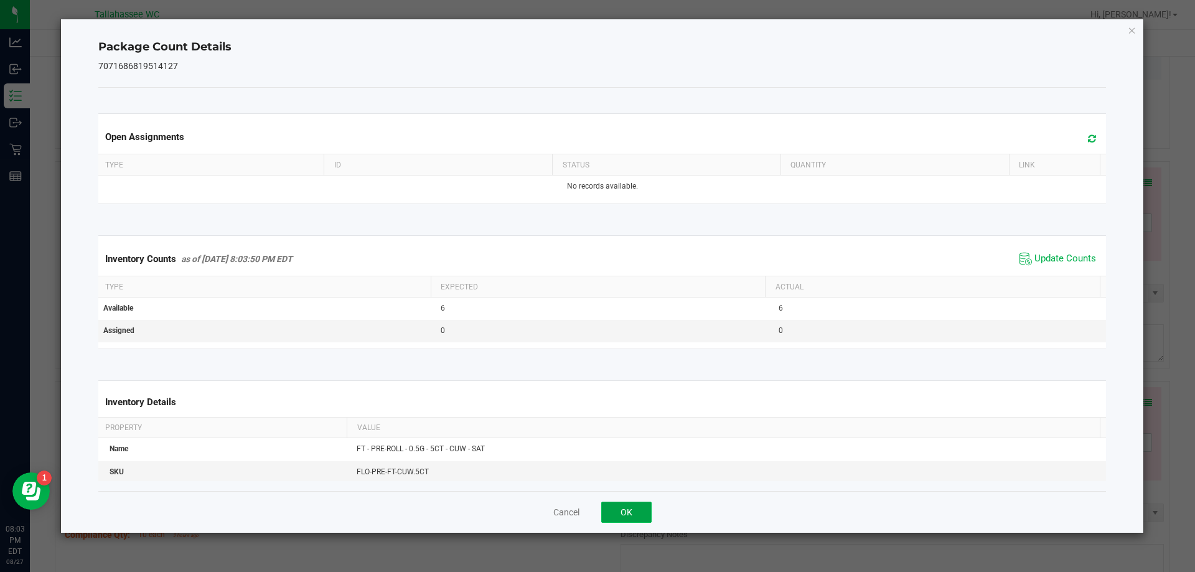
click at [624, 513] on button "OK" at bounding box center [626, 512] width 50 height 21
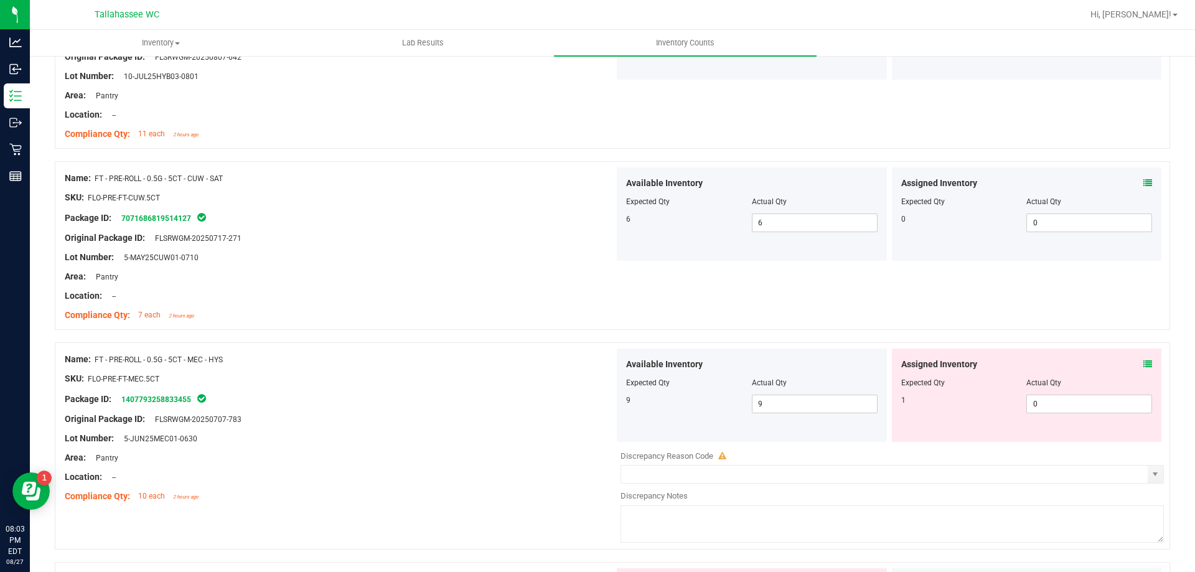
click at [1143, 361] on icon at bounding box center [1147, 364] width 9 height 9
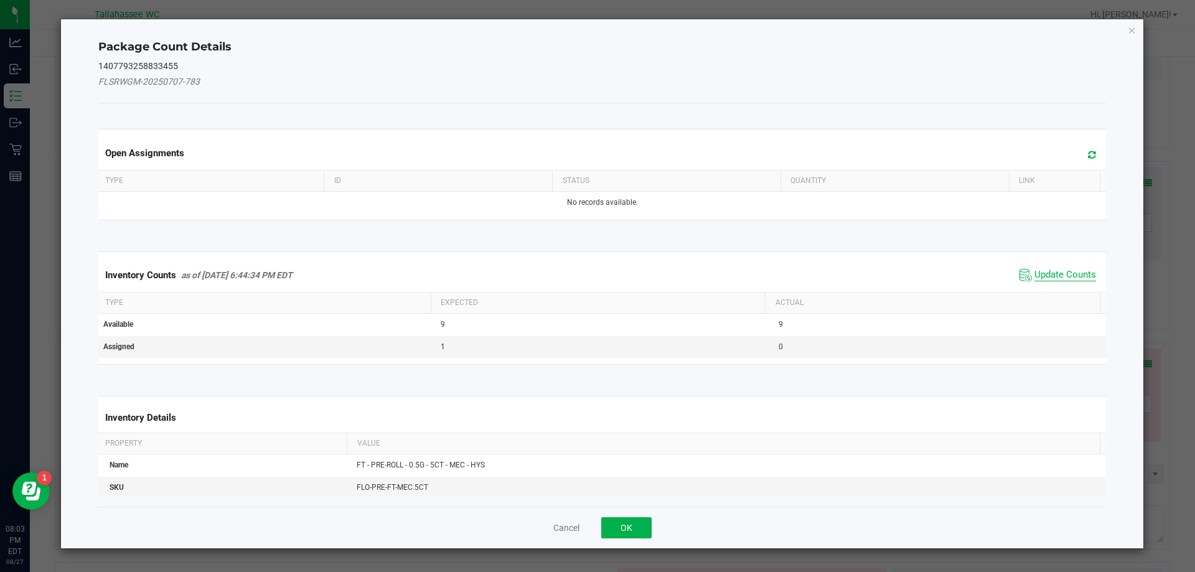
click at [1054, 276] on span "Update Counts" at bounding box center [1065, 275] width 62 height 12
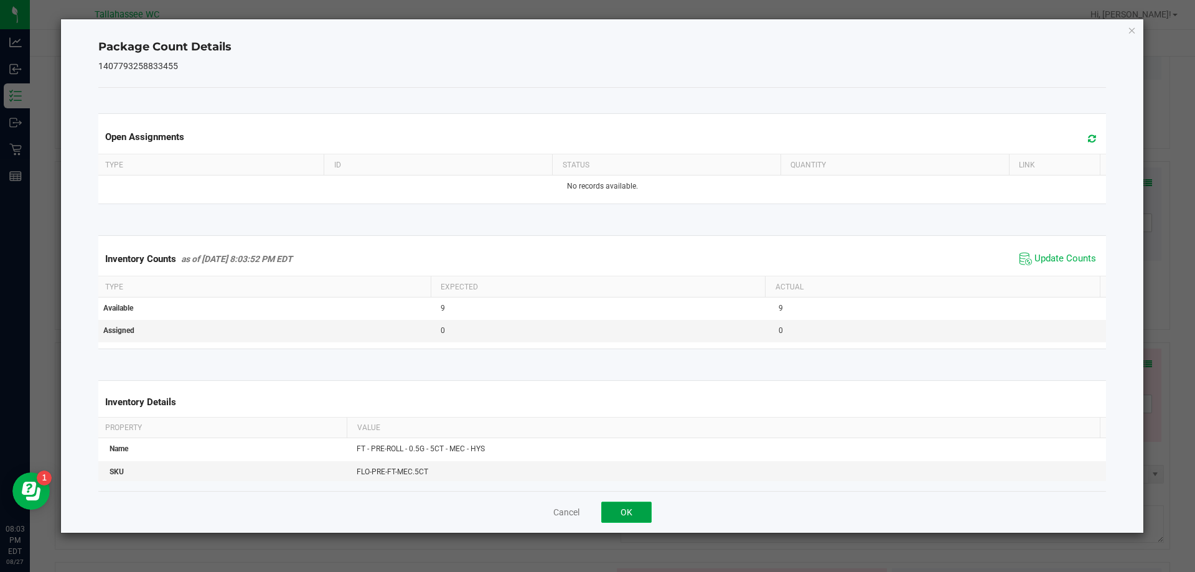
click at [642, 506] on button "OK" at bounding box center [626, 512] width 50 height 21
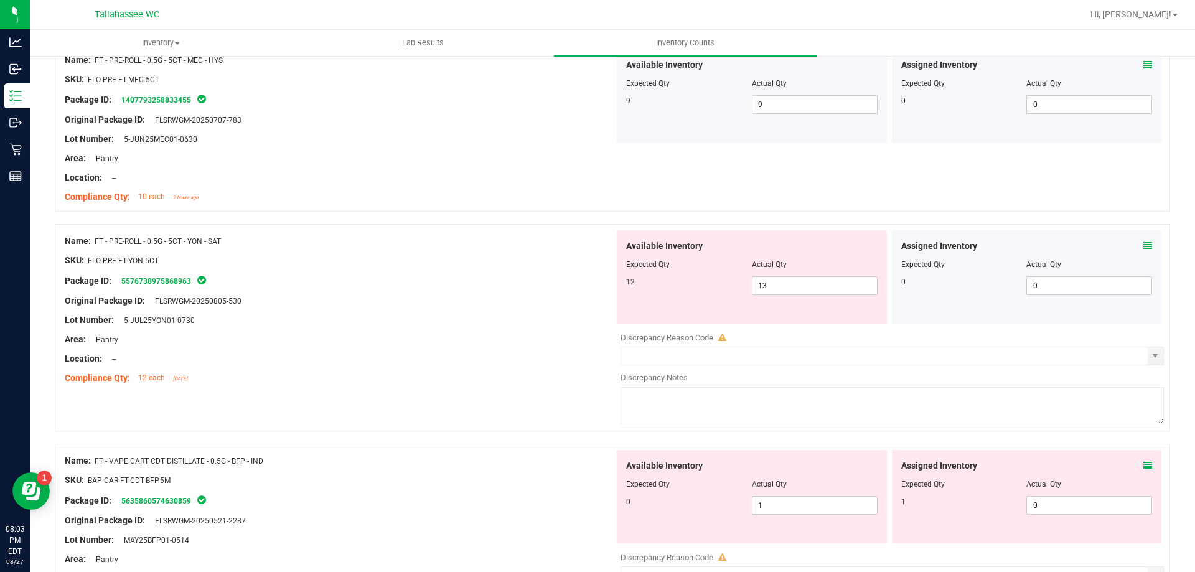
scroll to position [3241, 0]
click at [1143, 243] on icon at bounding box center [1147, 243] width 9 height 9
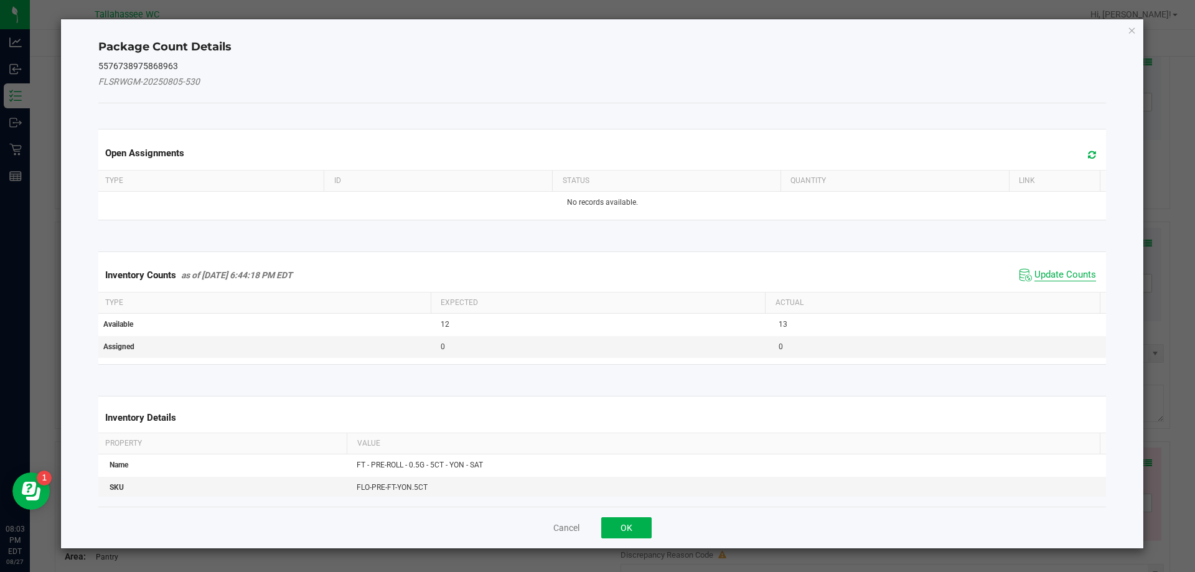
click at [1064, 279] on span "Update Counts" at bounding box center [1065, 275] width 62 height 12
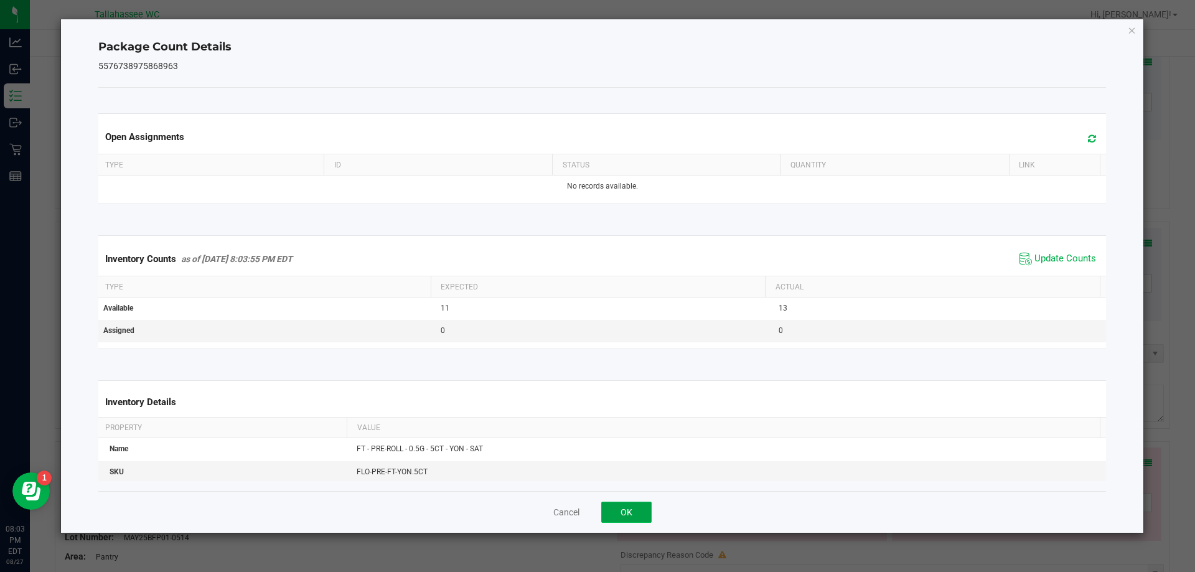
click at [637, 505] on button "OK" at bounding box center [626, 512] width 50 height 21
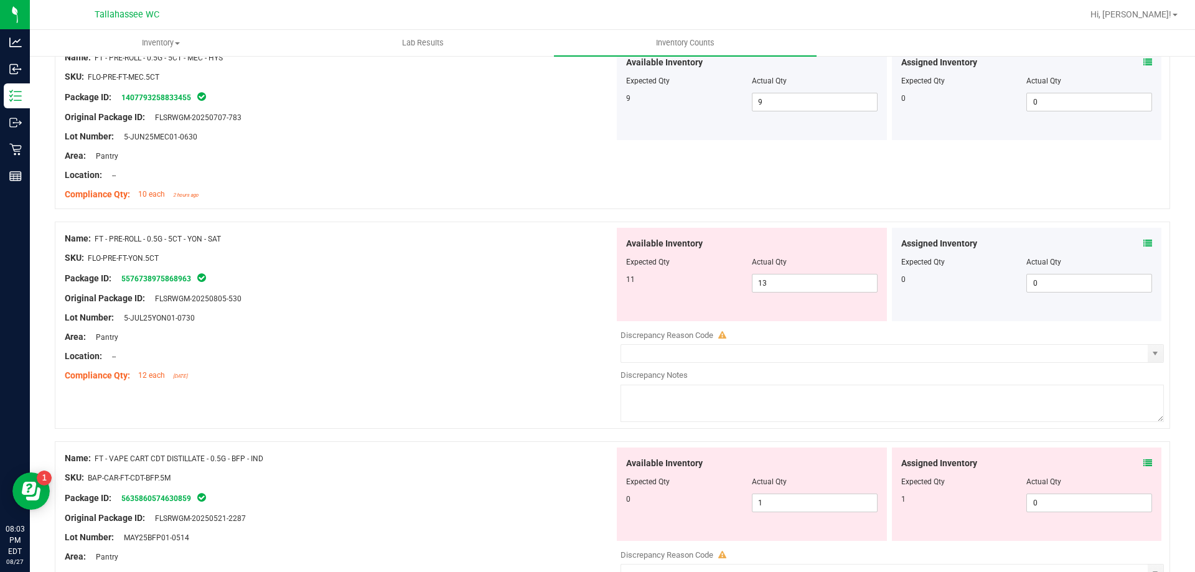
click at [1143, 462] on icon at bounding box center [1147, 463] width 9 height 9
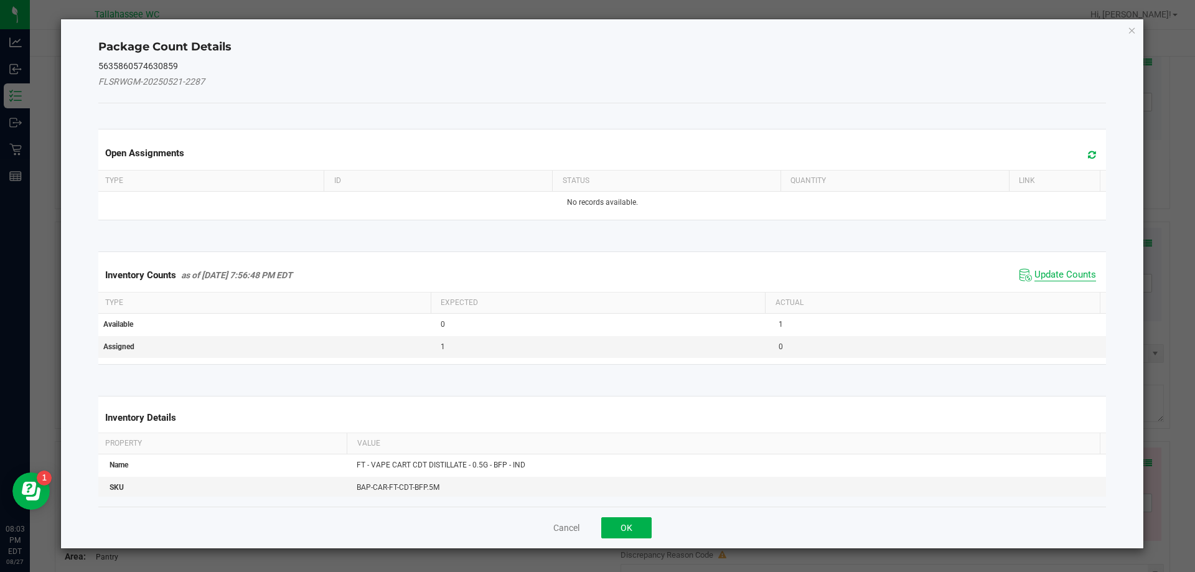
click at [1054, 278] on span "Update Counts" at bounding box center [1065, 275] width 62 height 12
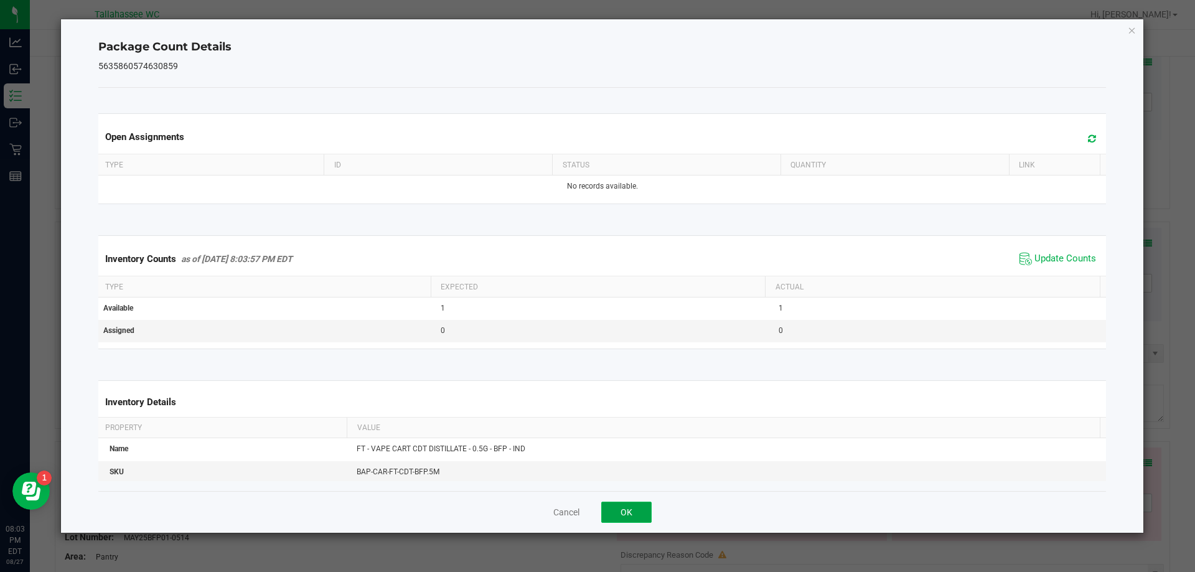
click at [627, 512] on button "OK" at bounding box center [626, 512] width 50 height 21
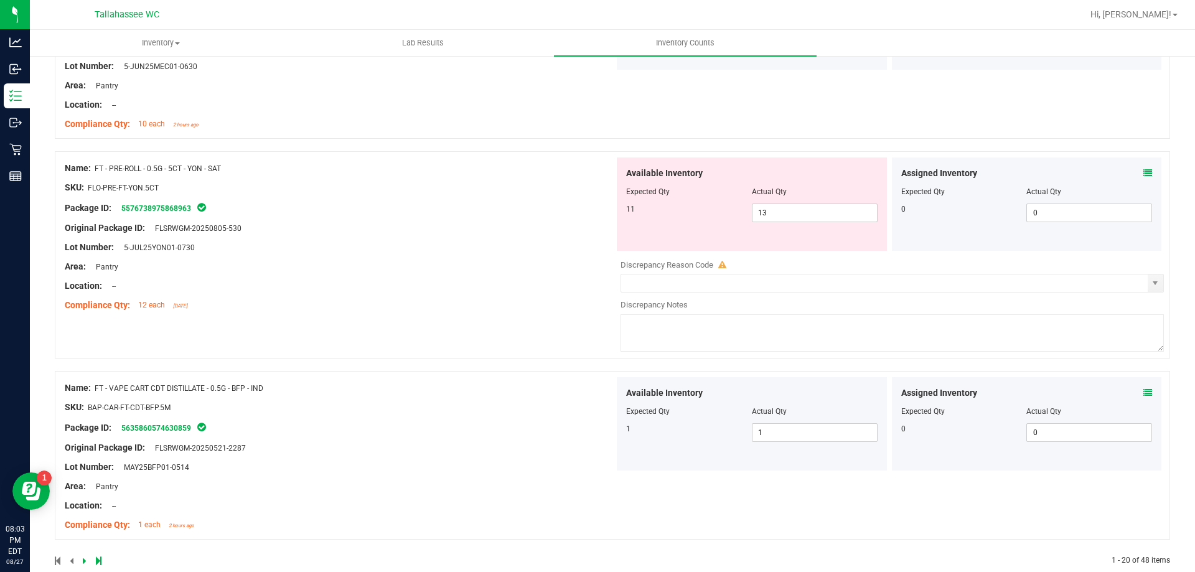
scroll to position [3333, 0]
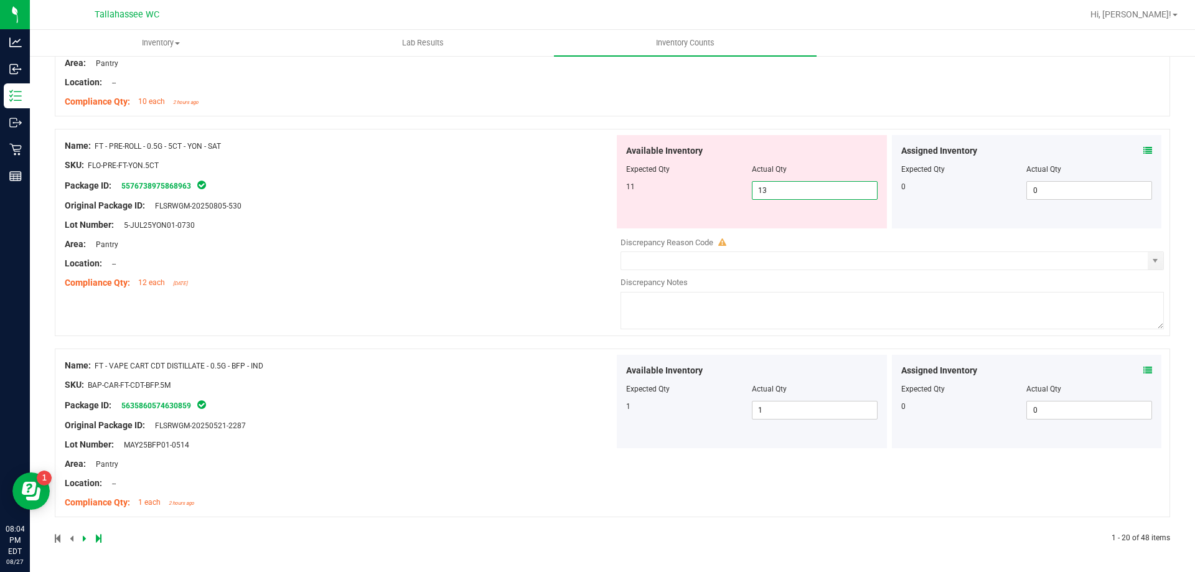
click at [770, 188] on span "13 13" at bounding box center [815, 190] width 126 height 19
type input "11"
click at [574, 214] on div "Name: FT - PRE-ROLL - 0.5G - 5CT - YON - SAT SKU: FLO-PRE-FT-YON.5CT Package ID…" at bounding box center [340, 214] width 550 height 159
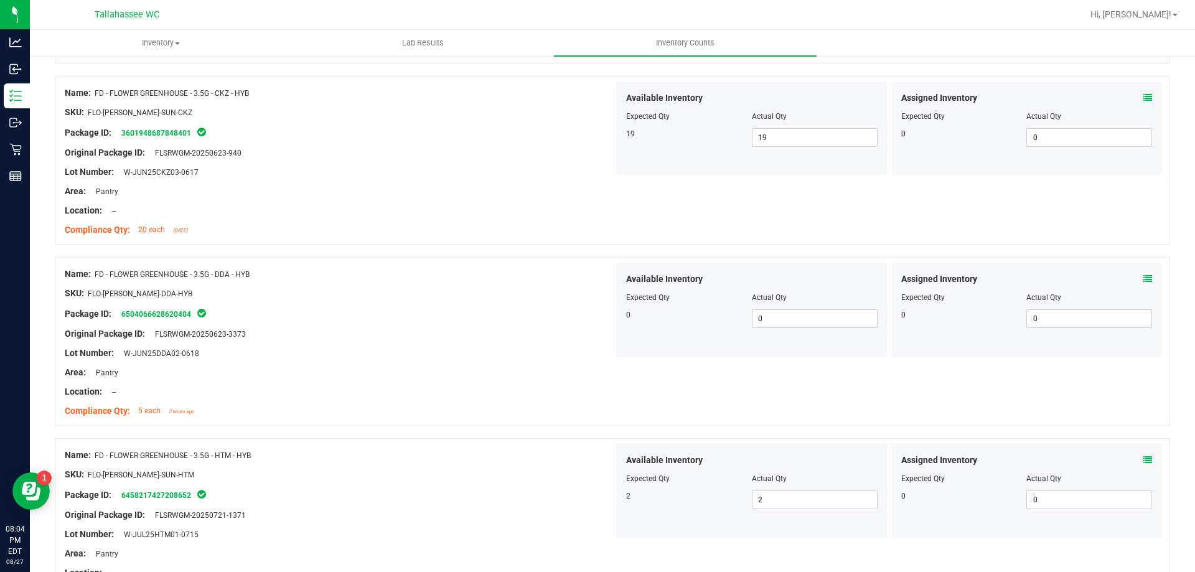
scroll to position [0, 0]
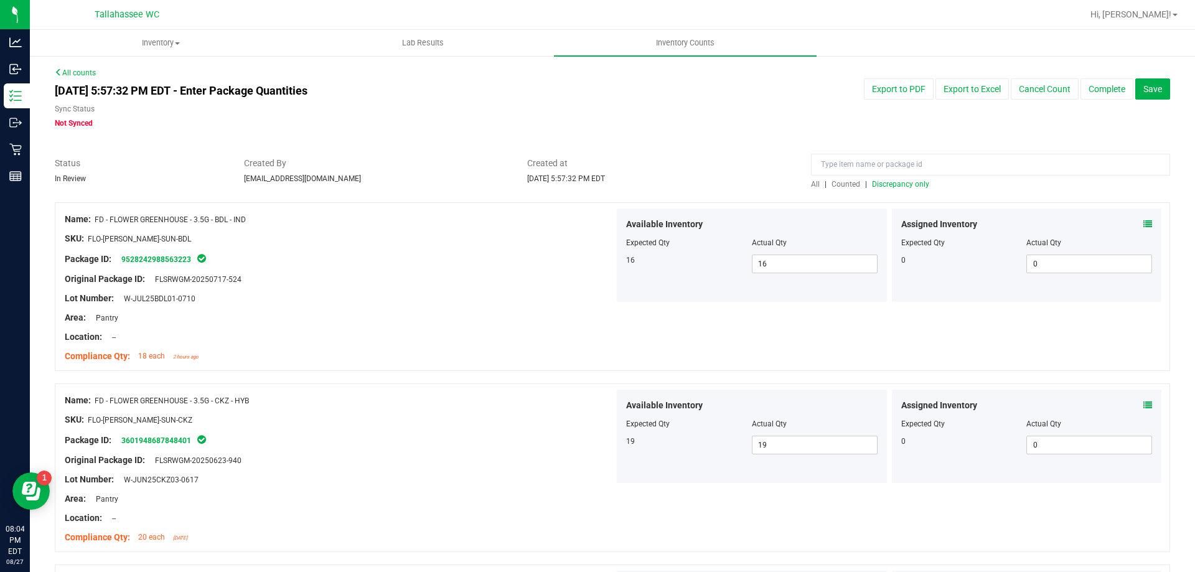
click at [879, 185] on span "Discrepancy only" at bounding box center [900, 184] width 57 height 9
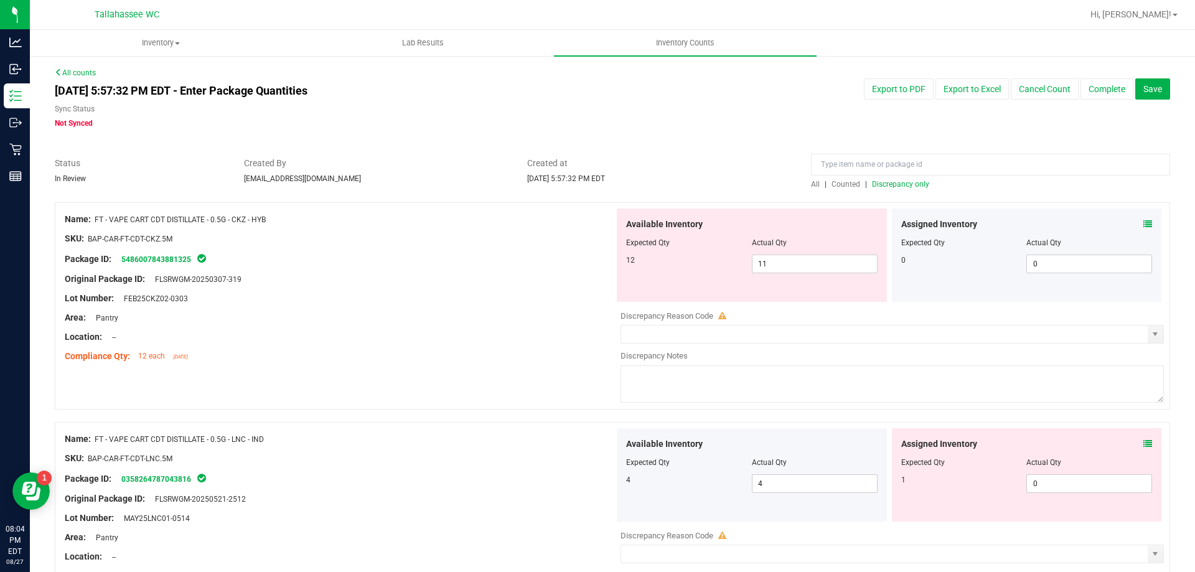
click at [1143, 229] on span at bounding box center [1147, 224] width 9 height 13
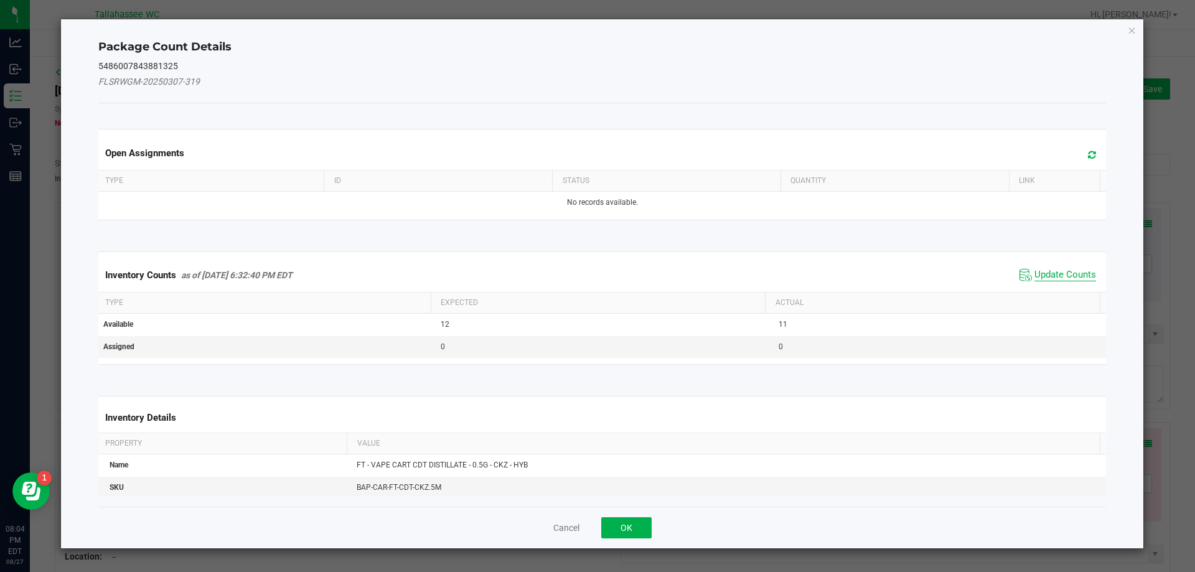
click at [1047, 276] on span "Update Counts" at bounding box center [1065, 275] width 62 height 12
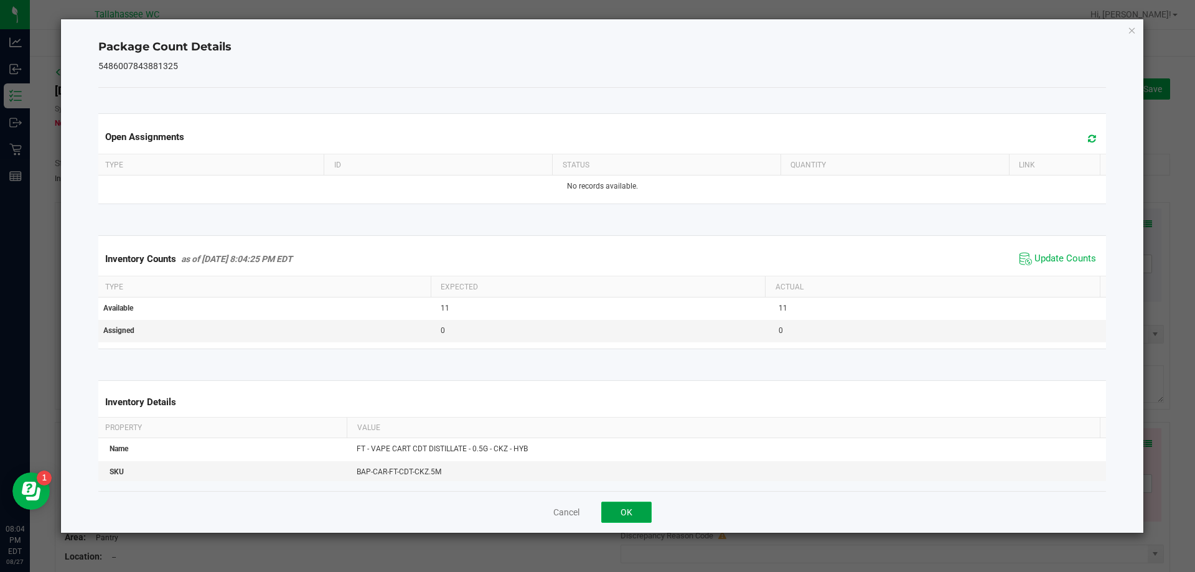
click at [646, 518] on button "OK" at bounding box center [626, 512] width 50 height 21
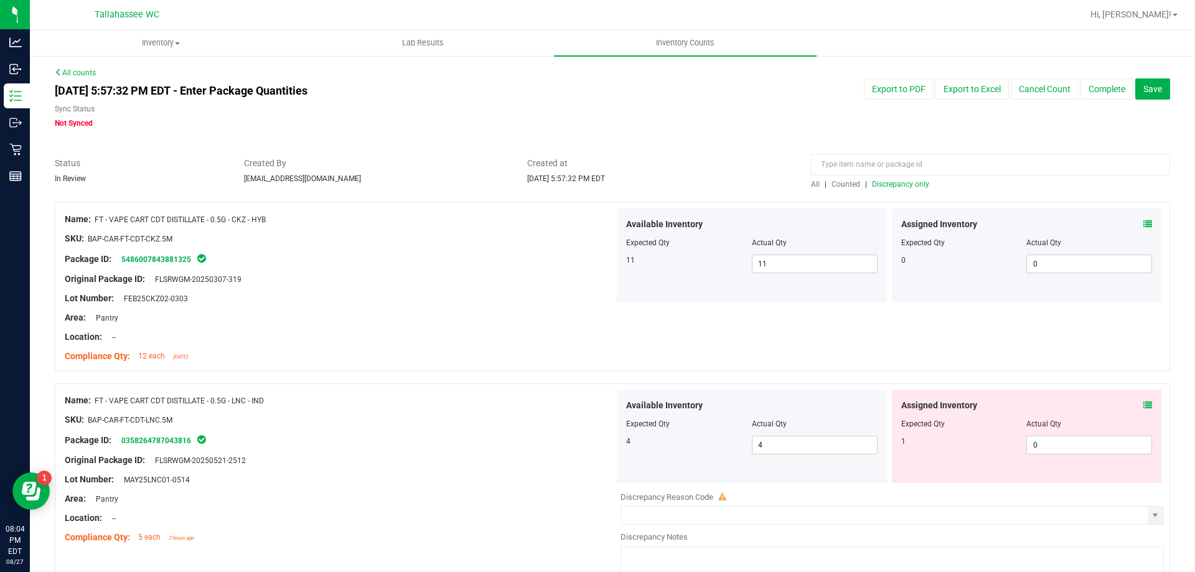
click at [1143, 406] on icon at bounding box center [1147, 405] width 9 height 9
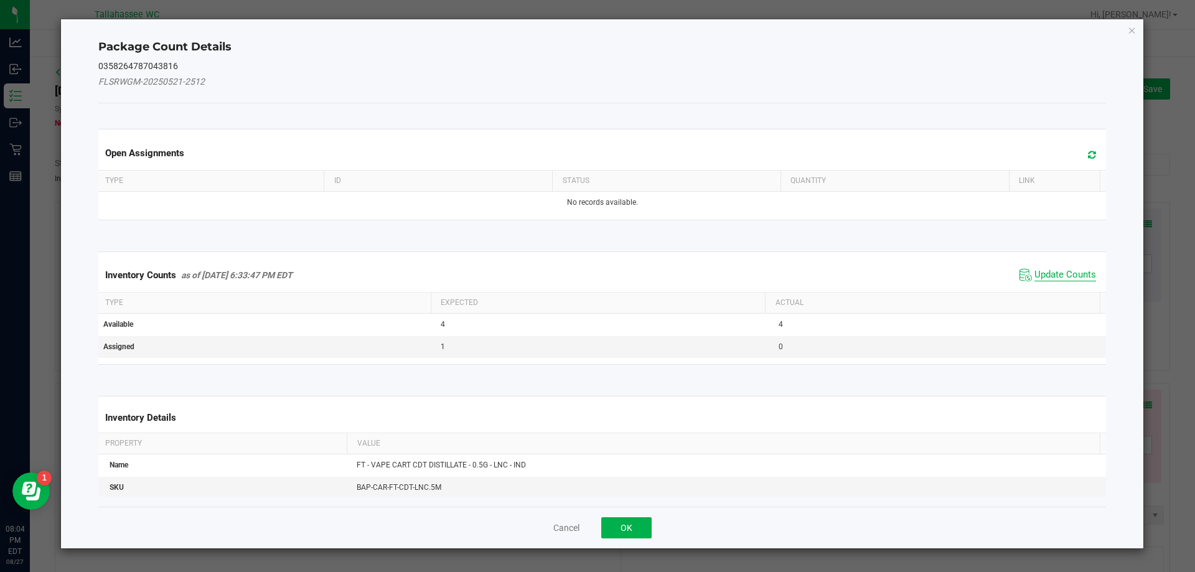
click at [1059, 278] on span "Update Counts" at bounding box center [1065, 275] width 62 height 12
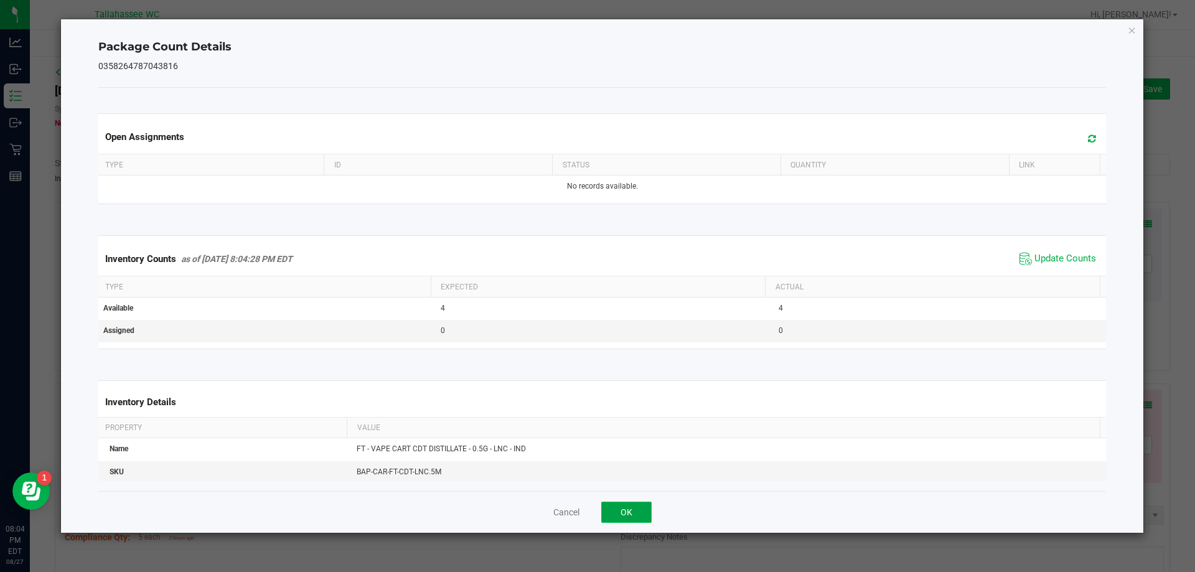
click at [634, 513] on button "OK" at bounding box center [626, 512] width 50 height 21
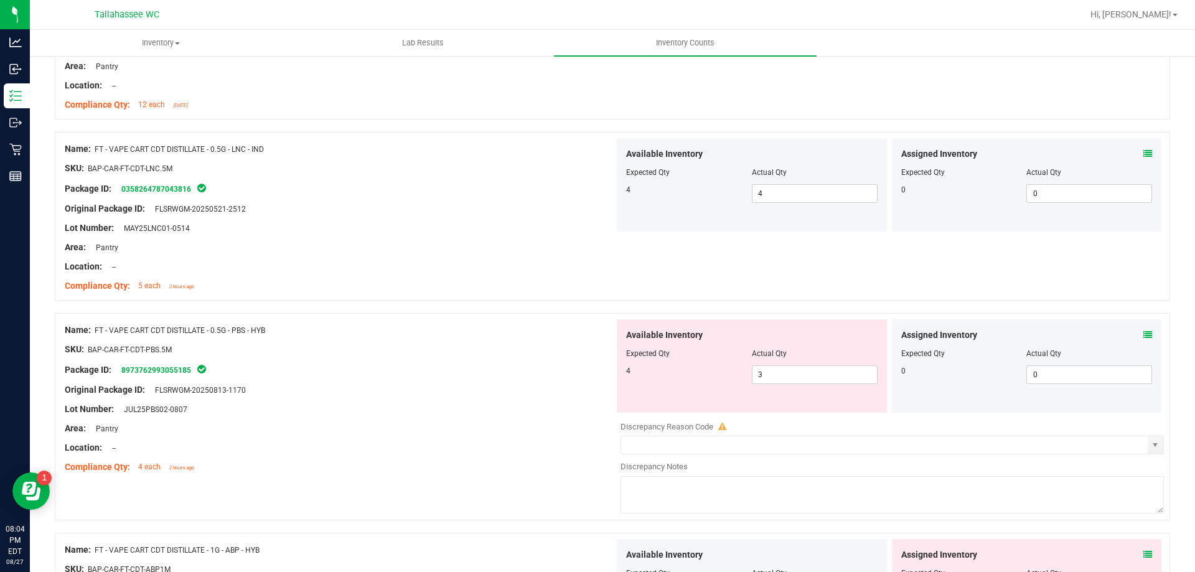
scroll to position [269, 0]
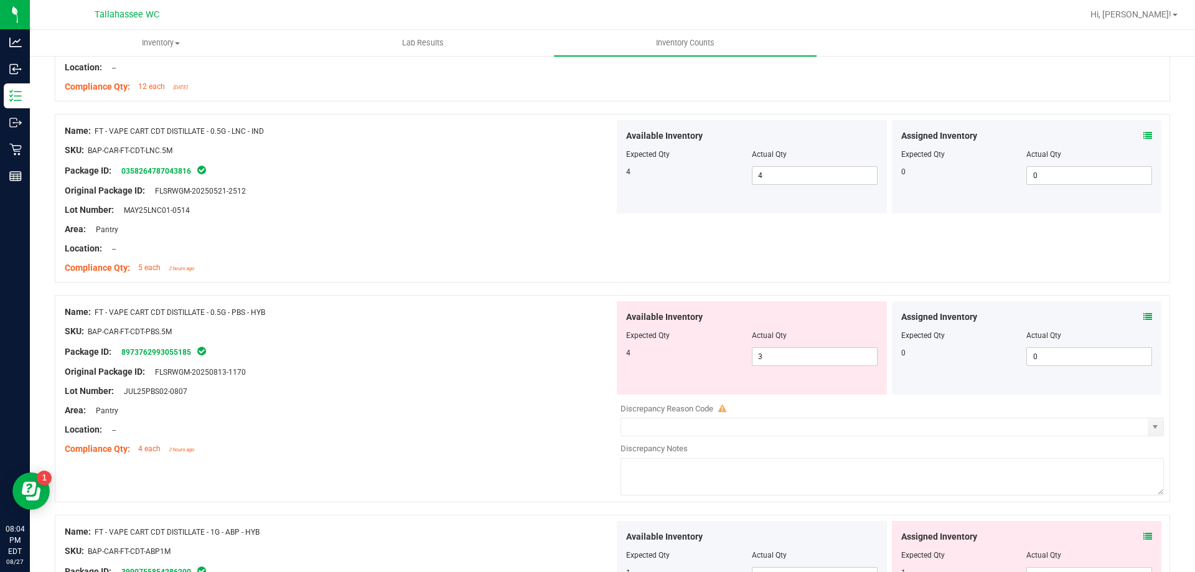
click at [1143, 316] on icon at bounding box center [1147, 316] width 9 height 9
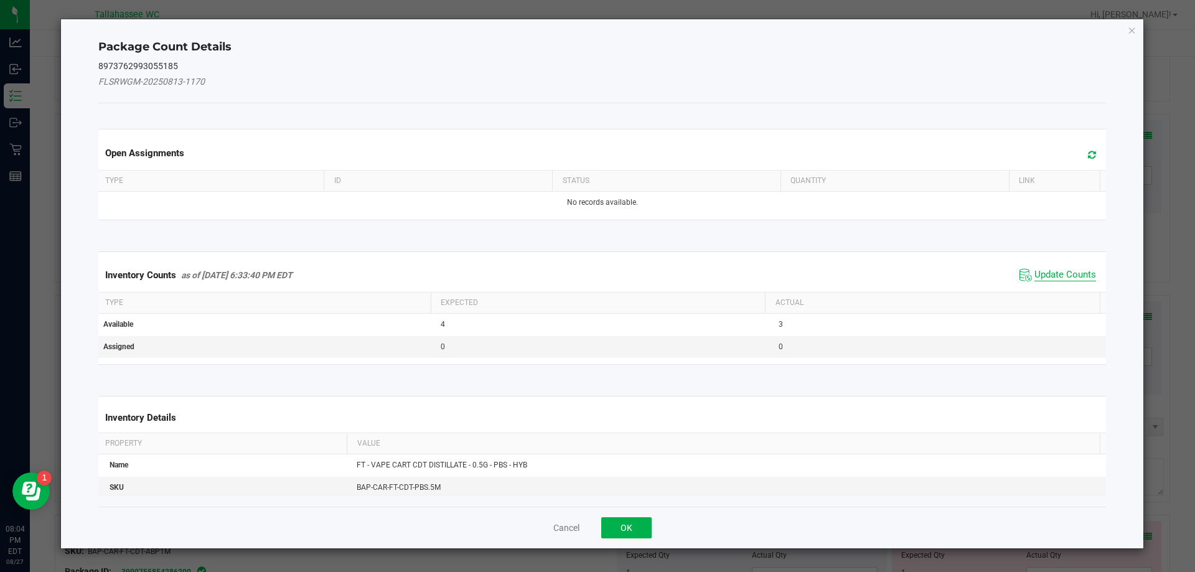
click at [1071, 279] on span "Update Counts" at bounding box center [1065, 275] width 62 height 12
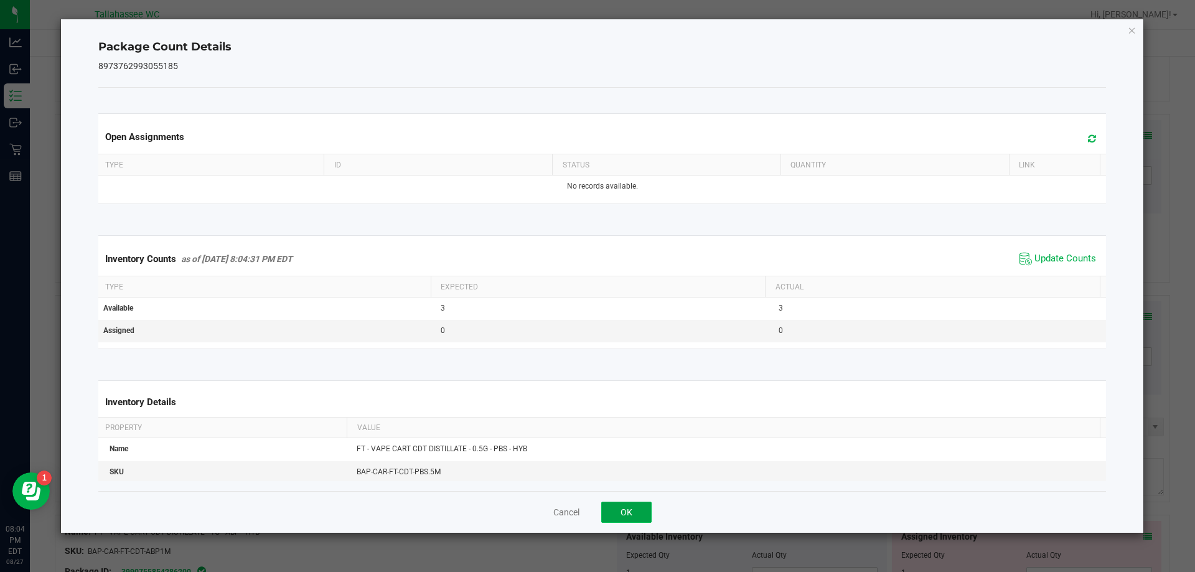
click at [619, 508] on button "OK" at bounding box center [626, 512] width 50 height 21
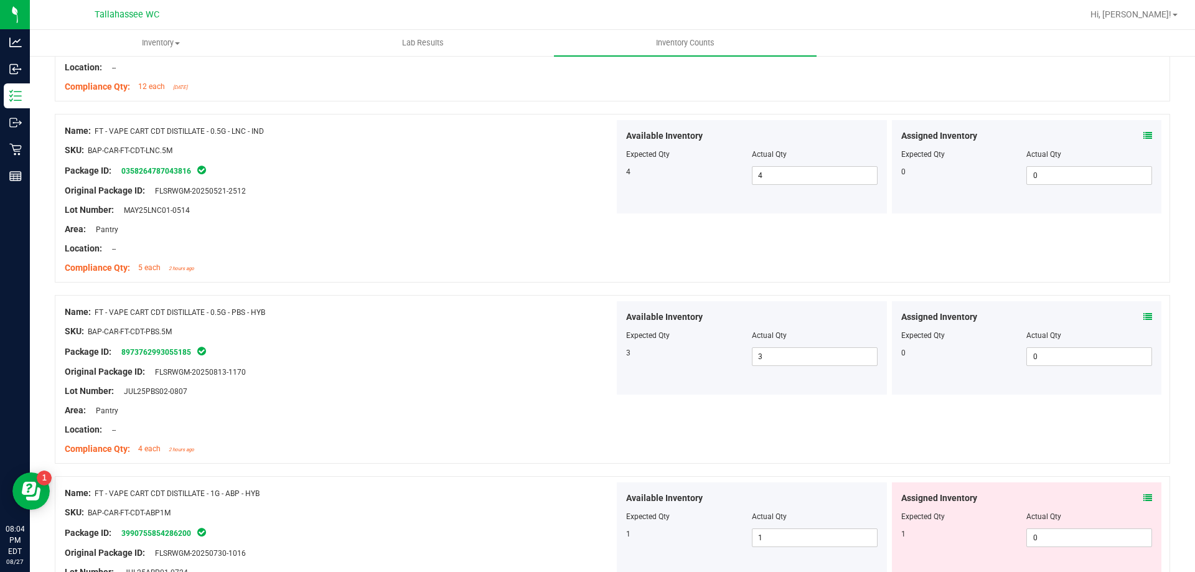
click at [1143, 495] on icon at bounding box center [1147, 498] width 9 height 9
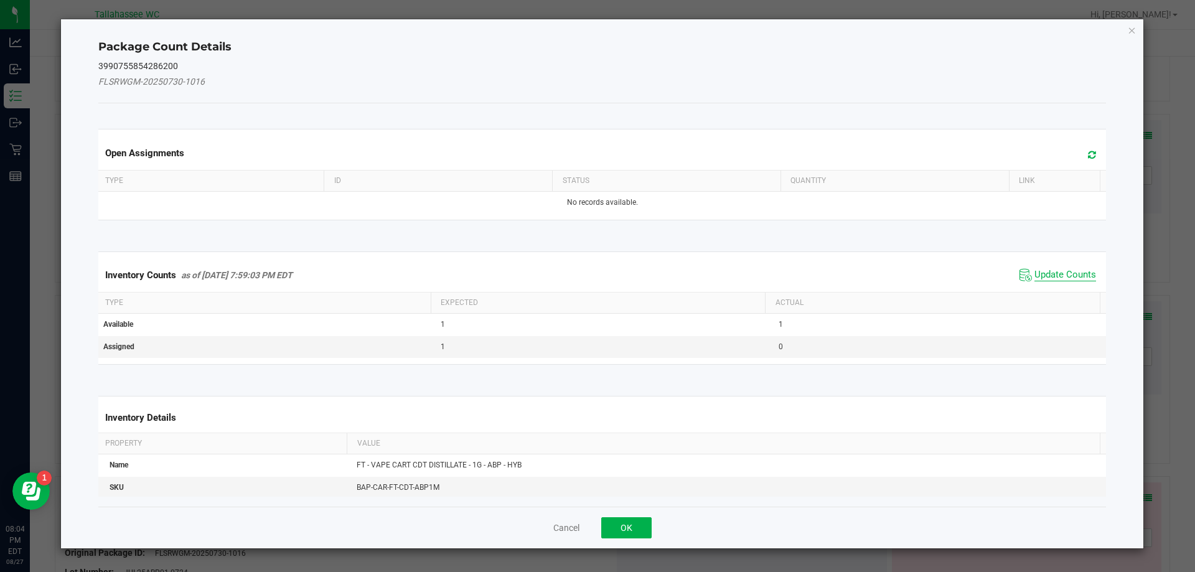
click at [1051, 269] on span "Update Counts" at bounding box center [1065, 275] width 62 height 12
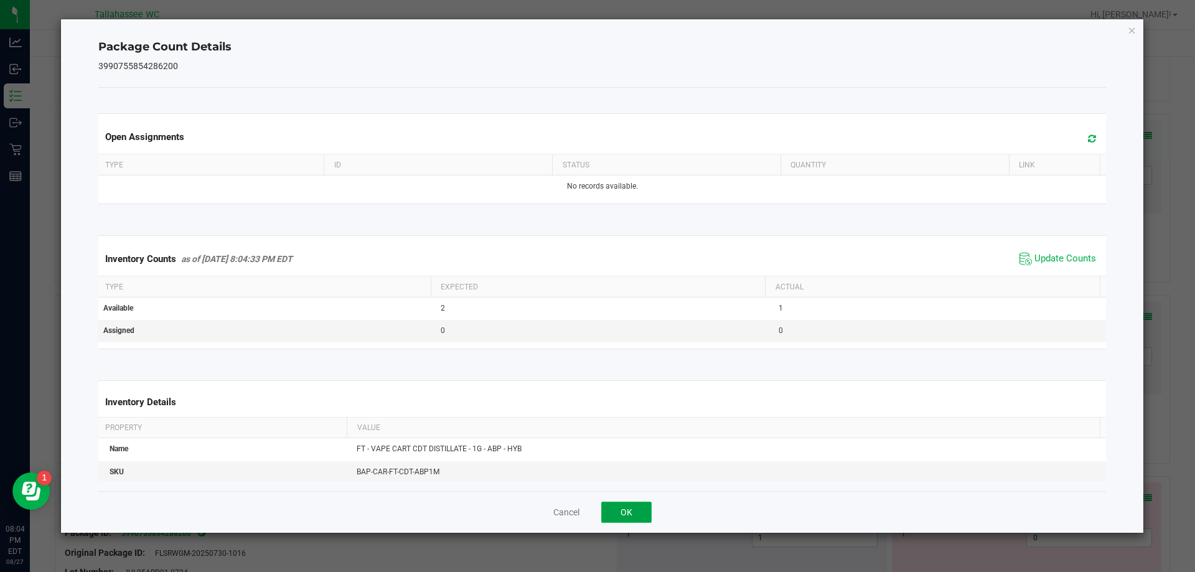
click at [617, 512] on button "OK" at bounding box center [626, 512] width 50 height 21
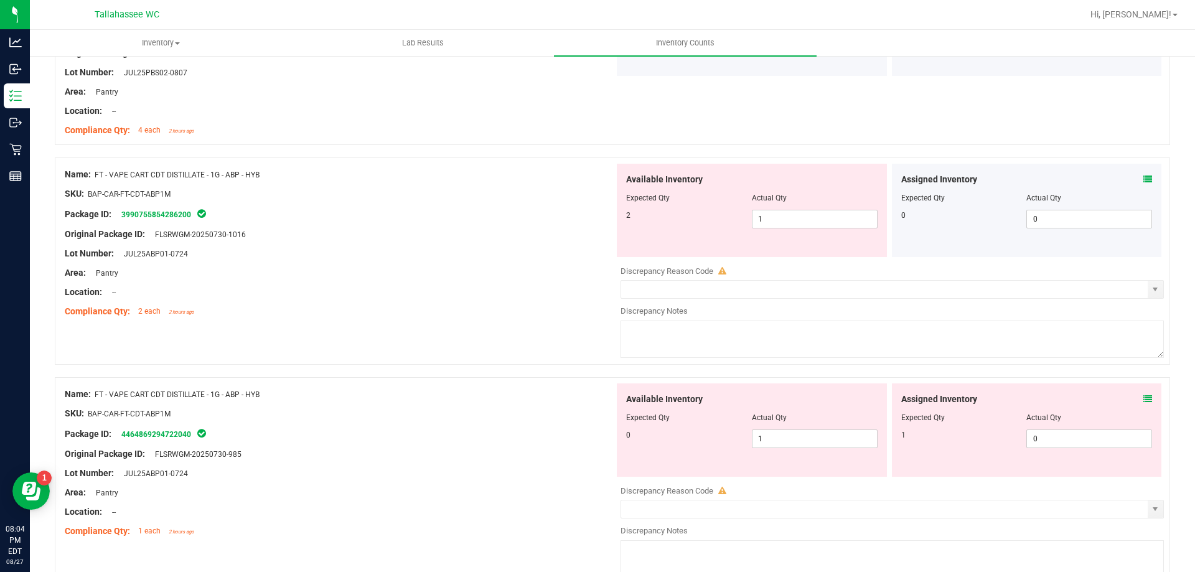
scroll to position [599, 0]
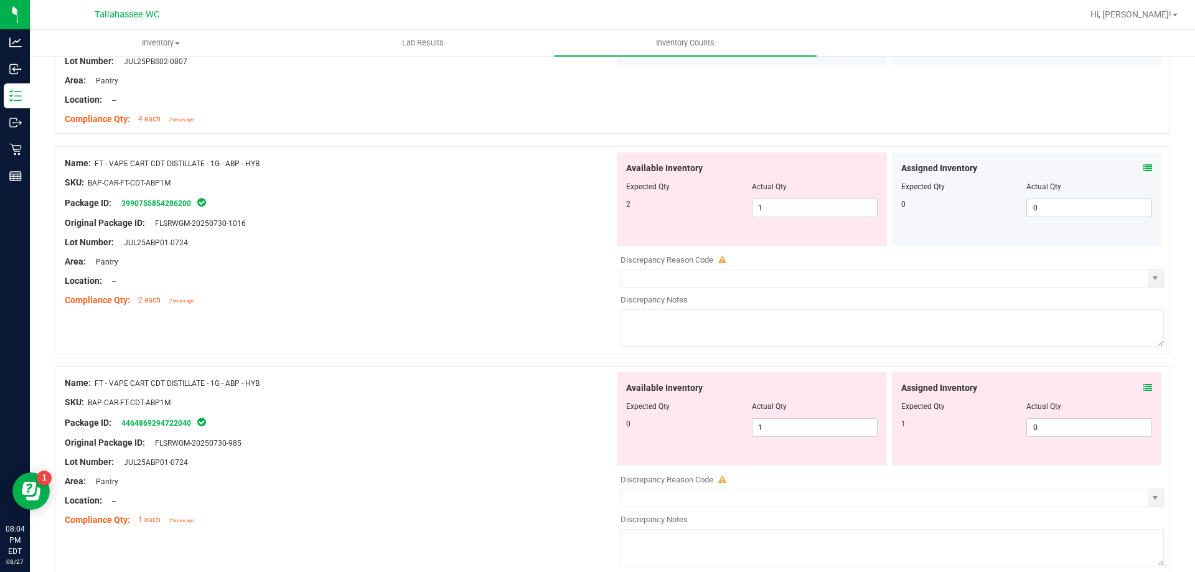
click at [1124, 386] on div "Assigned Inventory" at bounding box center [1026, 387] width 251 height 13
click at [1143, 387] on icon at bounding box center [1147, 387] width 9 height 9
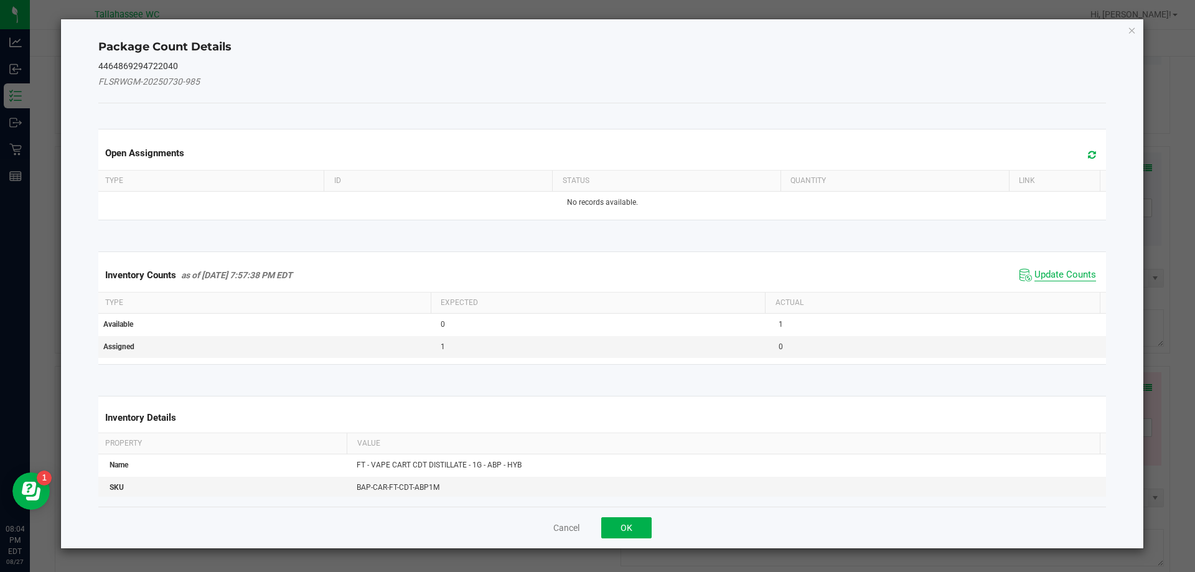
click at [1065, 273] on span "Update Counts" at bounding box center [1065, 275] width 62 height 12
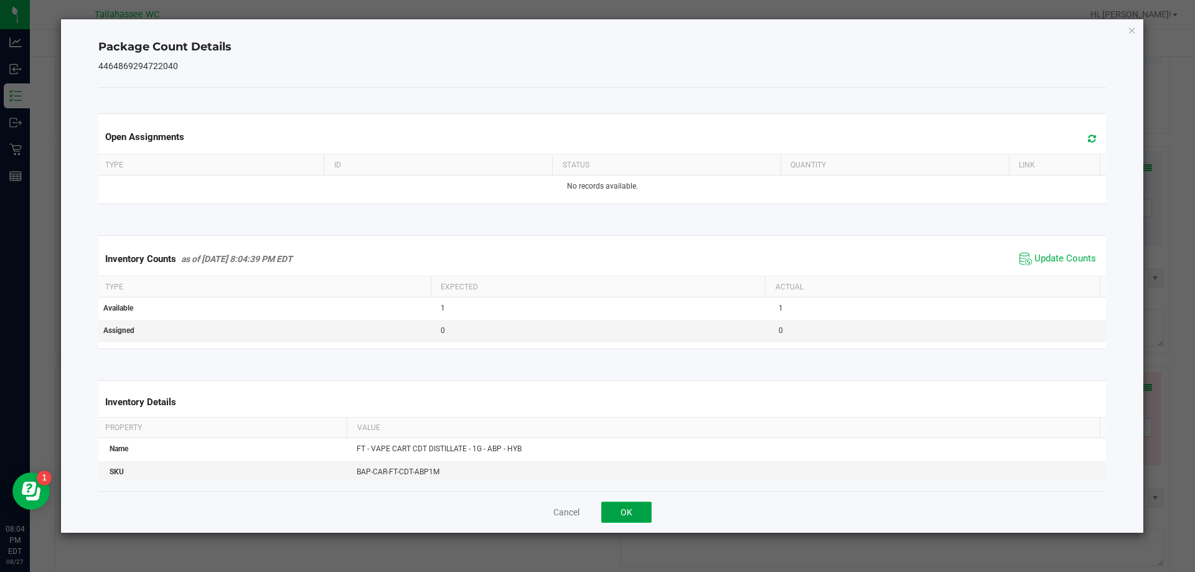
click at [641, 513] on button "OK" at bounding box center [626, 512] width 50 height 21
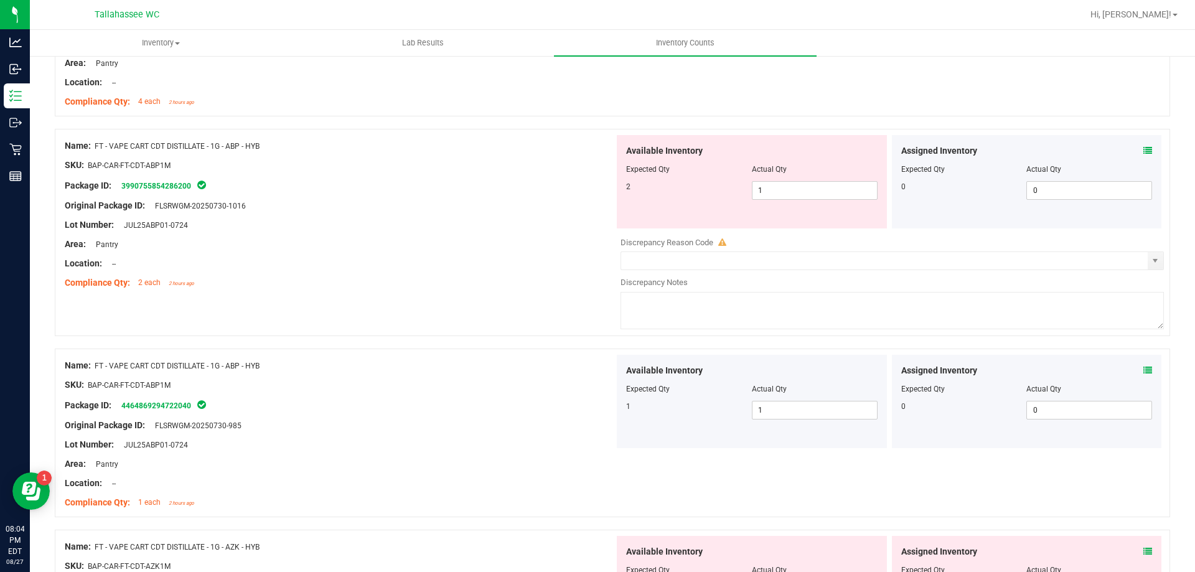
scroll to position [627, 0]
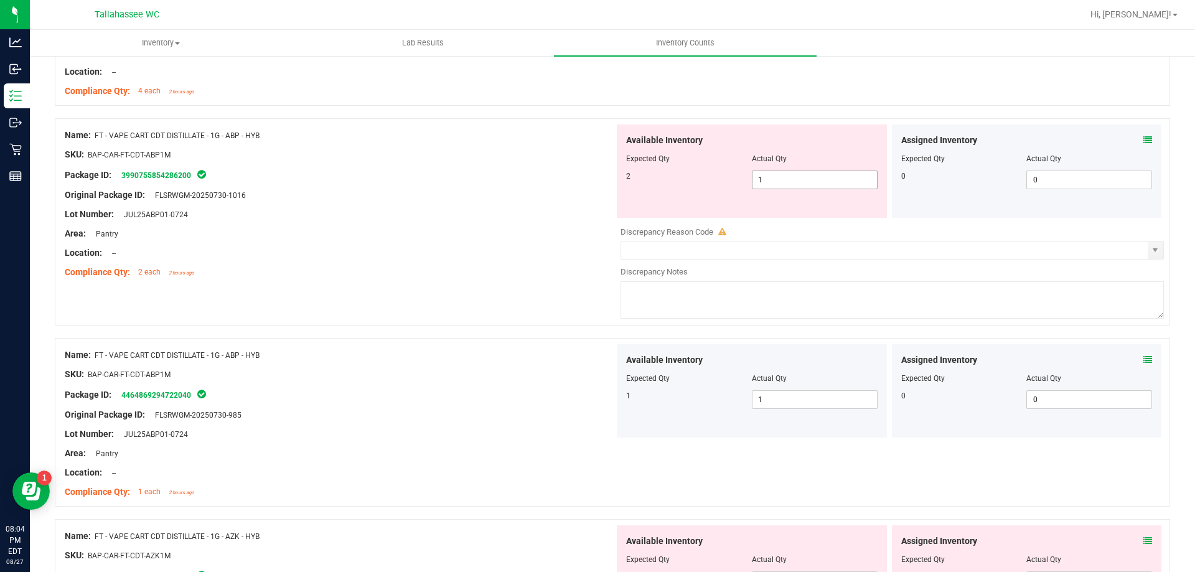
click at [785, 180] on input "1" at bounding box center [814, 179] width 124 height 17
type input "2"
click at [510, 421] on div "Name: FT - VAPE CART CDT DISTILLATE - 1G - ABP - HYB SKU: BAP-CAR-FT-CDT-ABP1M …" at bounding box center [340, 423] width 550 height 159
type input "2"
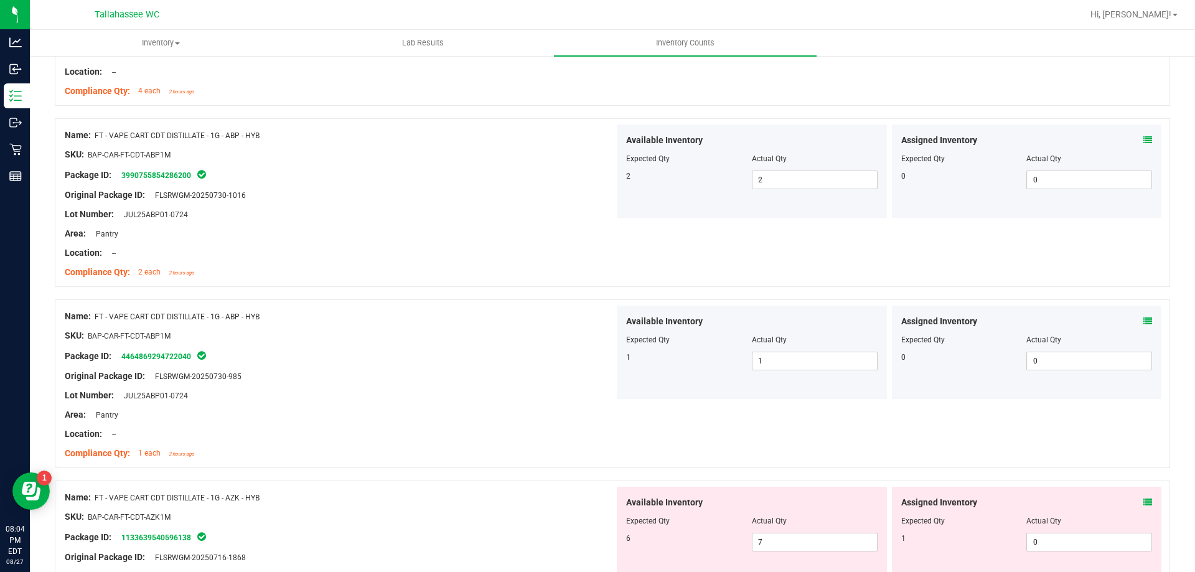
click at [1143, 502] on icon at bounding box center [1147, 502] width 9 height 9
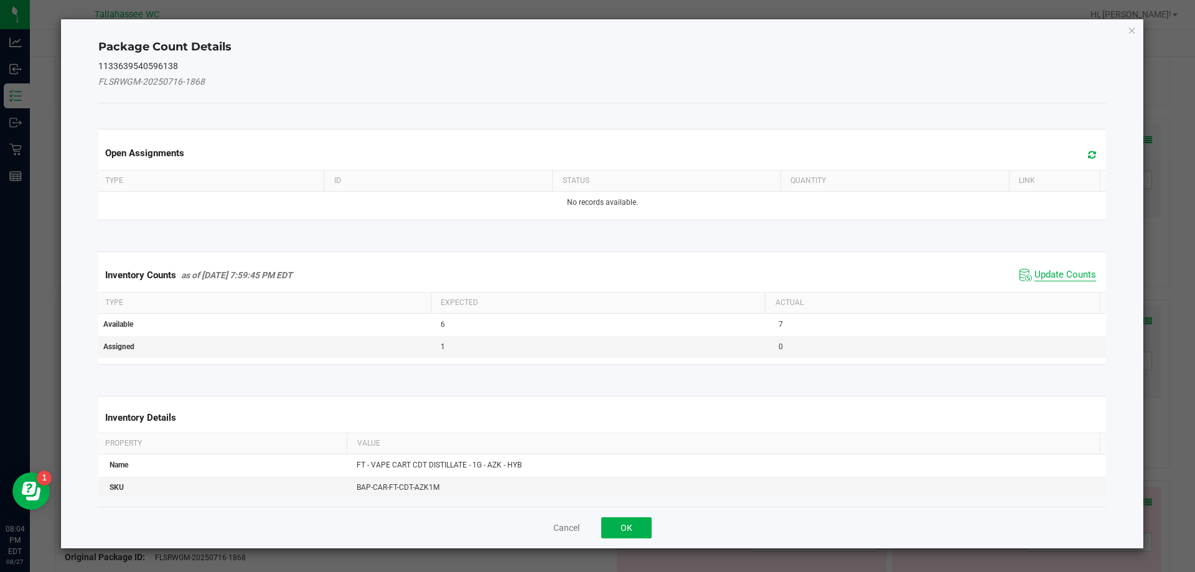
click at [1047, 271] on span "Update Counts" at bounding box center [1065, 275] width 62 height 12
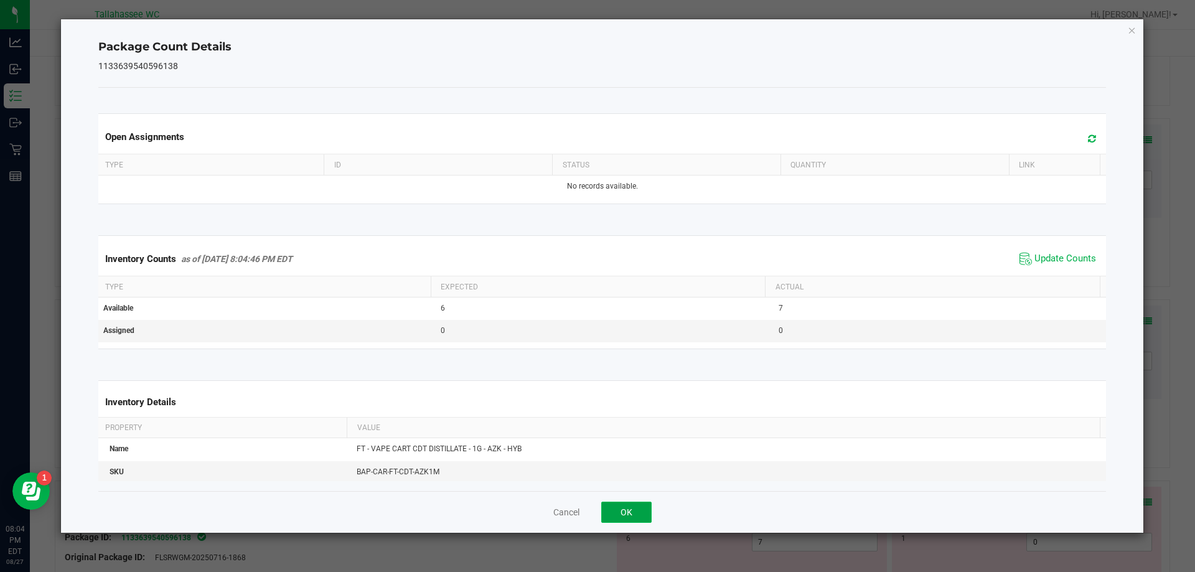
click at [635, 511] on button "OK" at bounding box center [626, 512] width 50 height 21
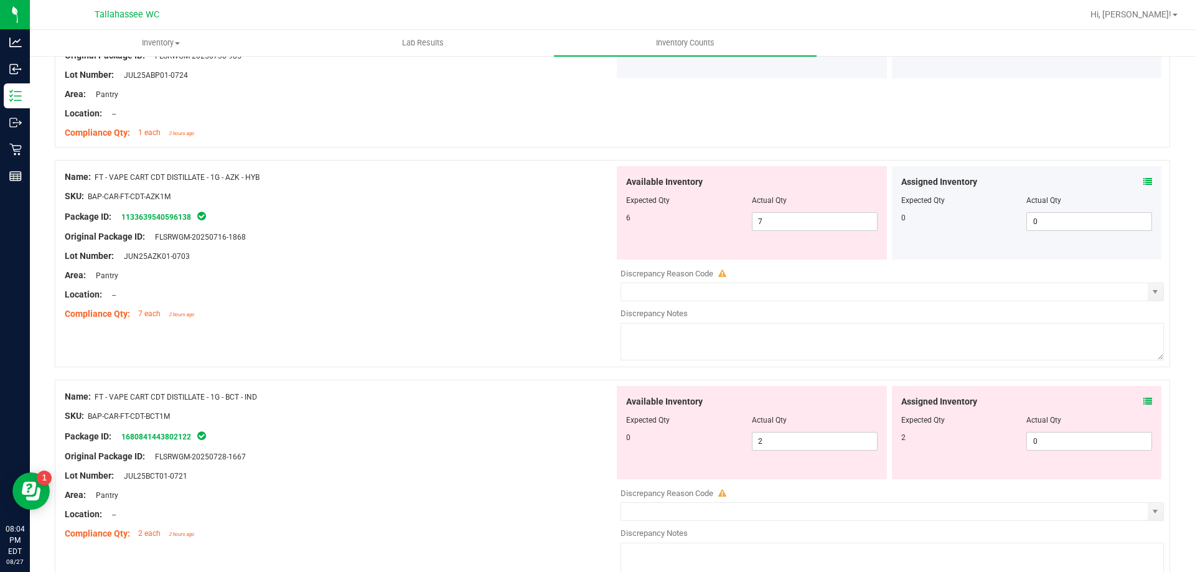
scroll to position [953, 0]
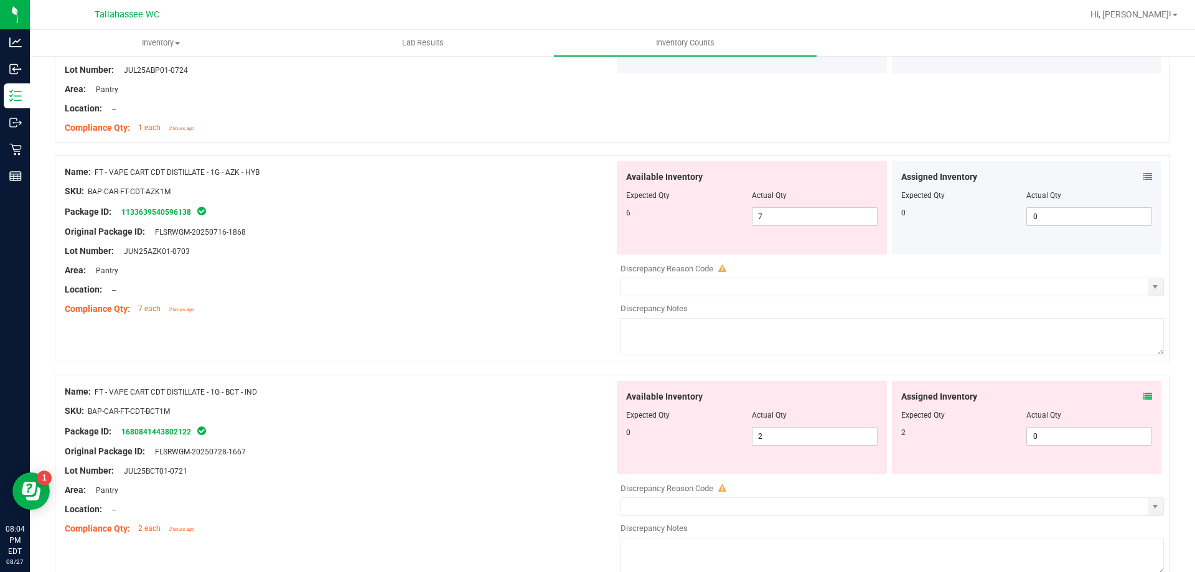
click at [1143, 396] on icon at bounding box center [1147, 396] width 9 height 9
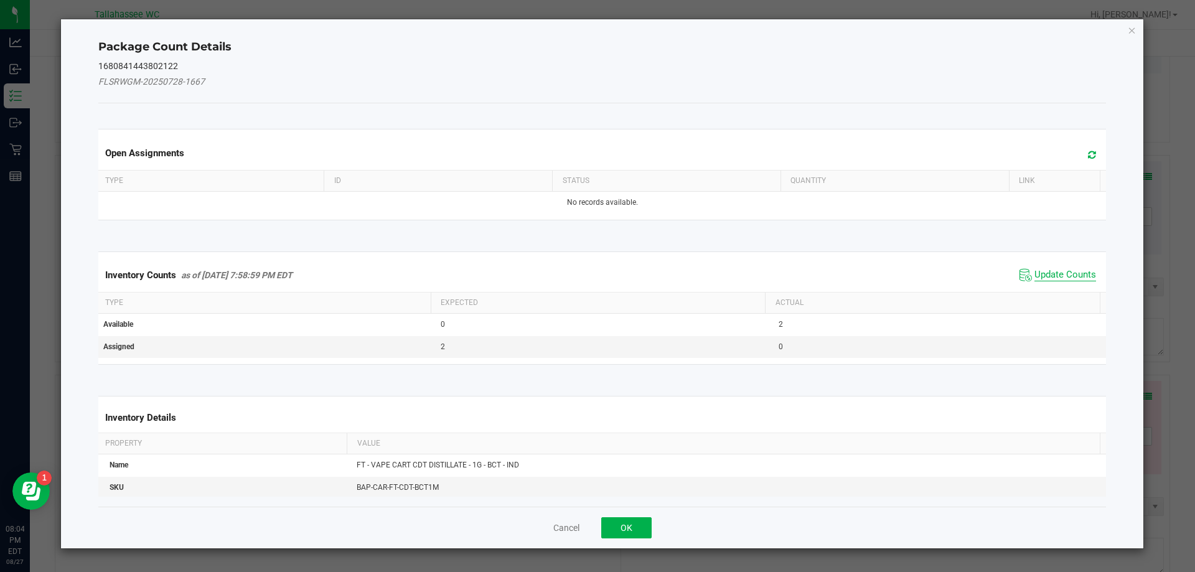
click at [1044, 281] on span "Update Counts" at bounding box center [1065, 275] width 62 height 12
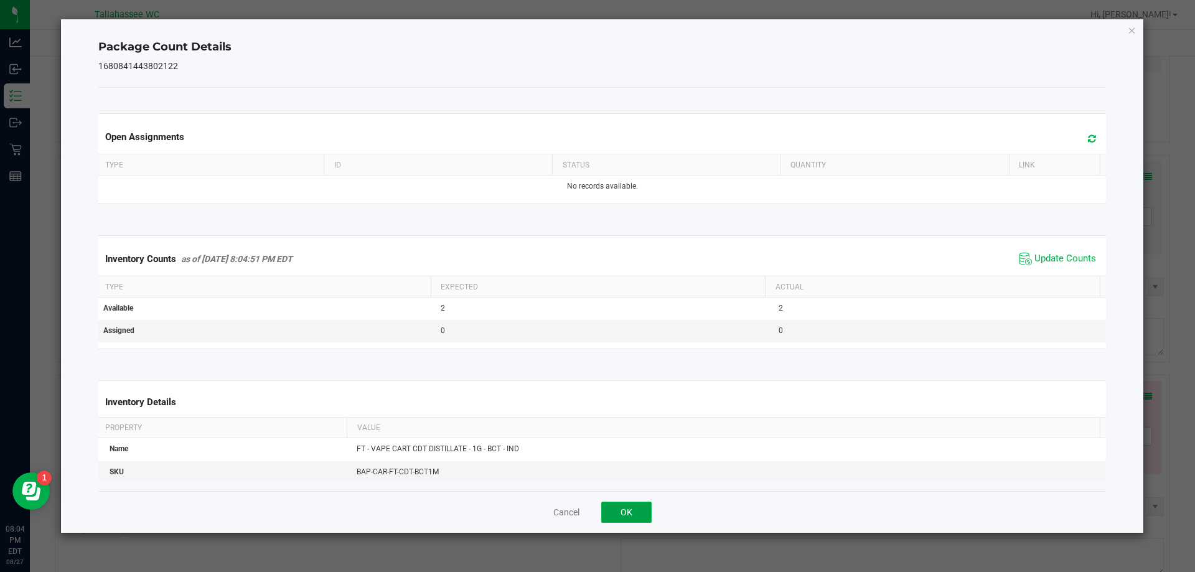
click at [632, 502] on button "OK" at bounding box center [626, 512] width 50 height 21
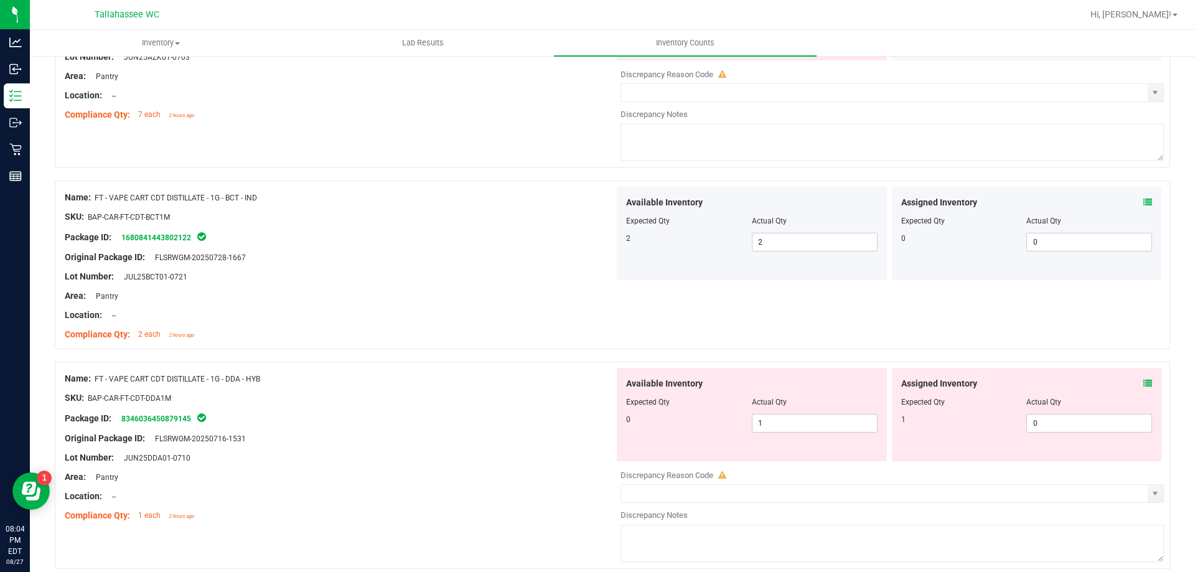
scroll to position [1163, 0]
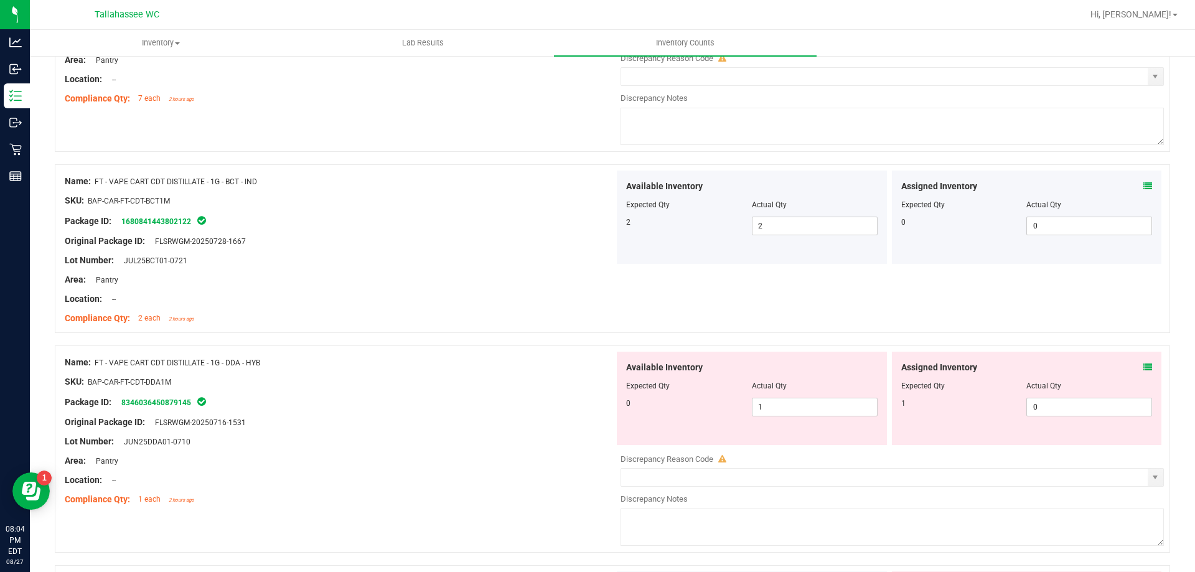
click at [1143, 367] on icon at bounding box center [1147, 367] width 9 height 9
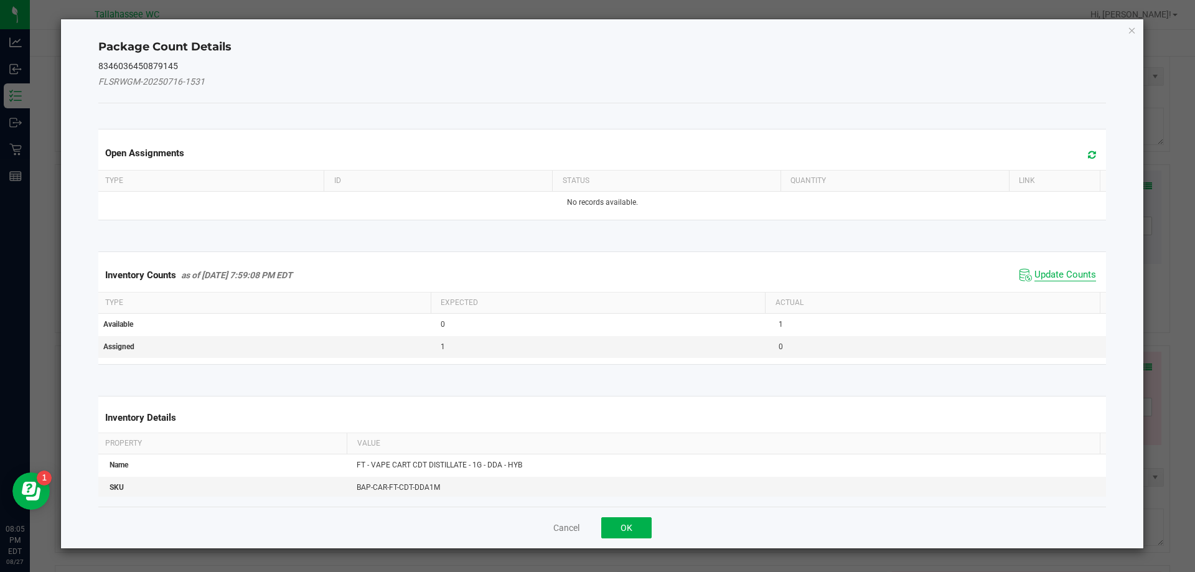
click at [1046, 275] on span "Update Counts" at bounding box center [1065, 275] width 62 height 12
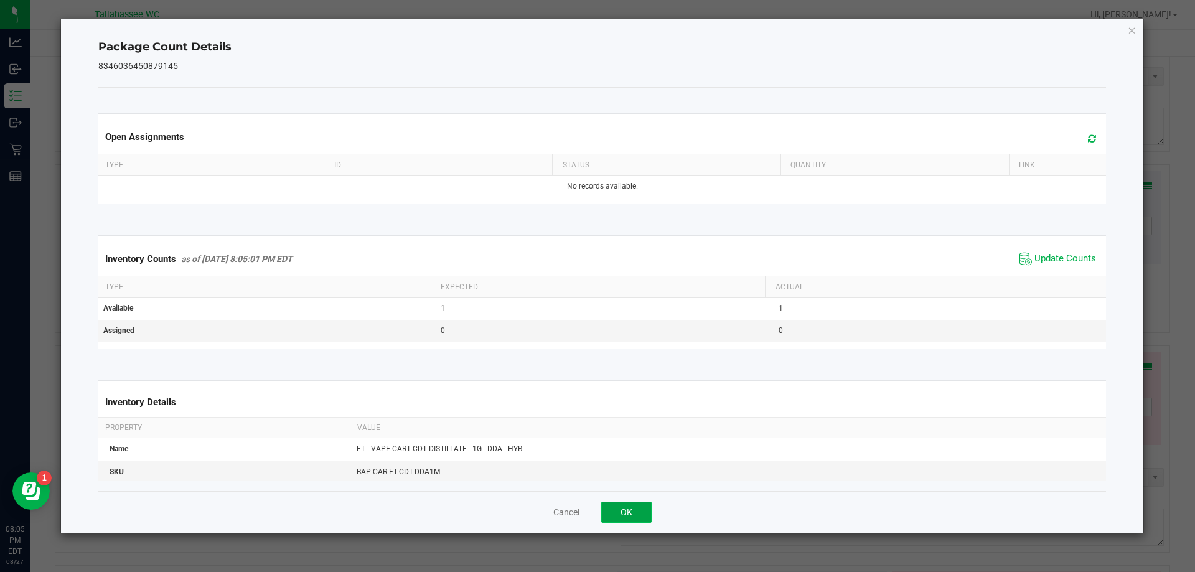
click at [640, 517] on button "OK" at bounding box center [626, 512] width 50 height 21
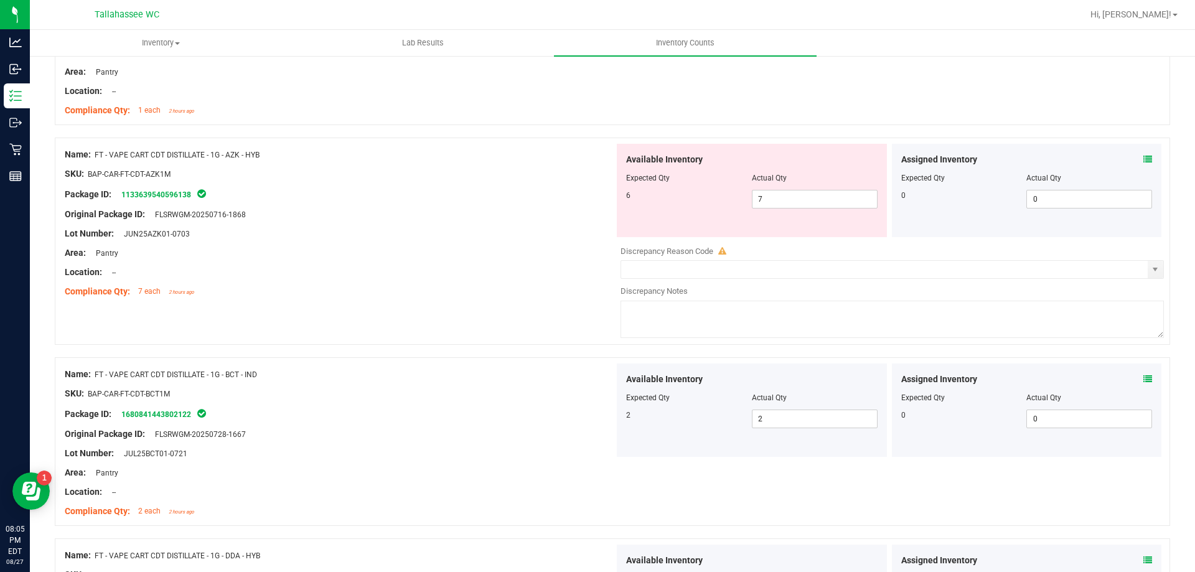
scroll to position [968, 0]
click at [808, 202] on input "7" at bounding box center [814, 200] width 124 height 17
type input "6"
click at [540, 437] on div "Name: FT - VAPE CART CDT DISTILLATE - 1G - BCT - IND SKU: BAP-CAR-FT-CDT-BCT1M …" at bounding box center [340, 444] width 550 height 159
type input "6"
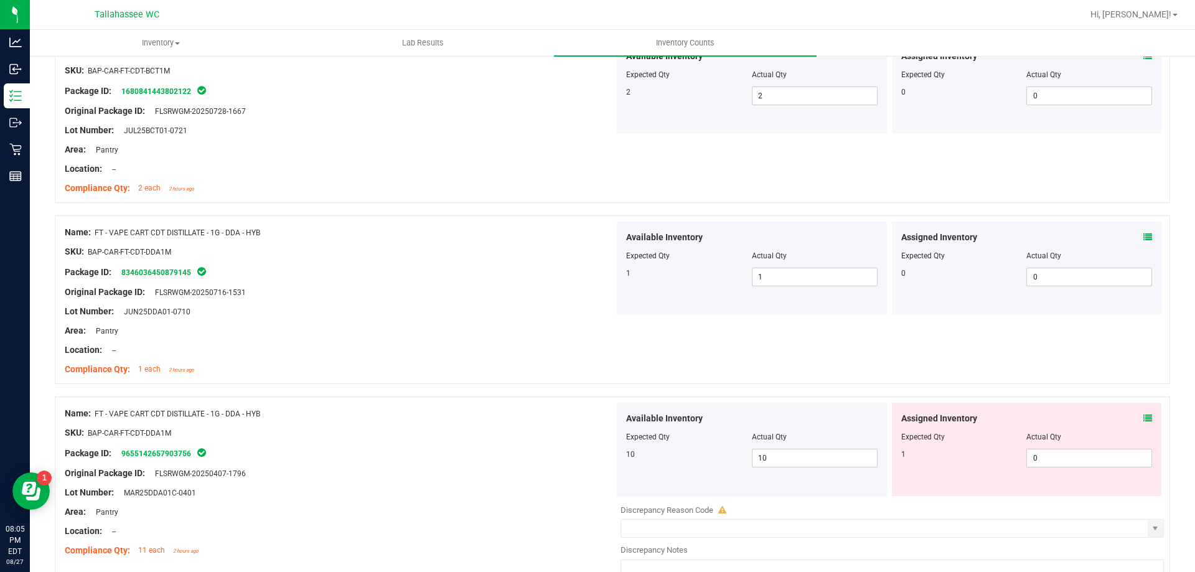
scroll to position [1271, 0]
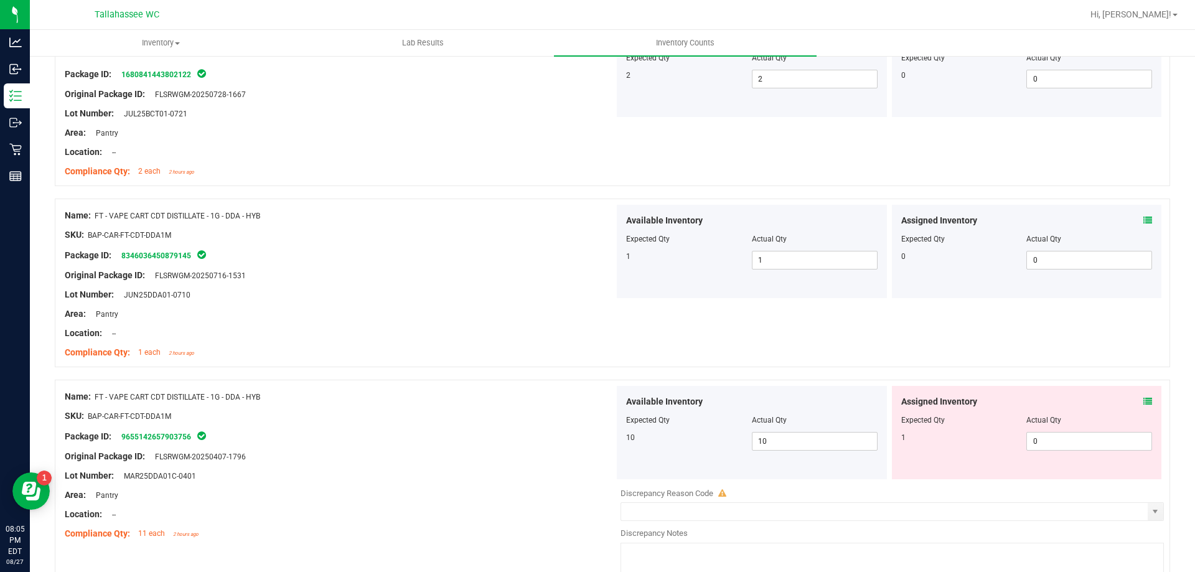
click at [1143, 402] on icon at bounding box center [1147, 401] width 9 height 9
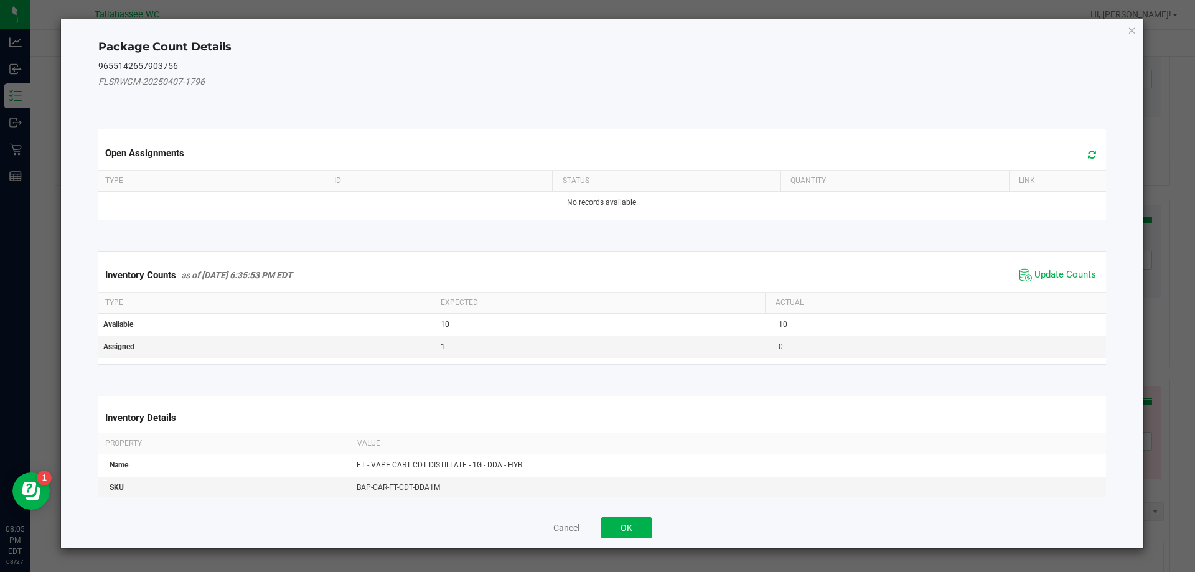
click at [1053, 278] on span "Update Counts" at bounding box center [1065, 275] width 62 height 12
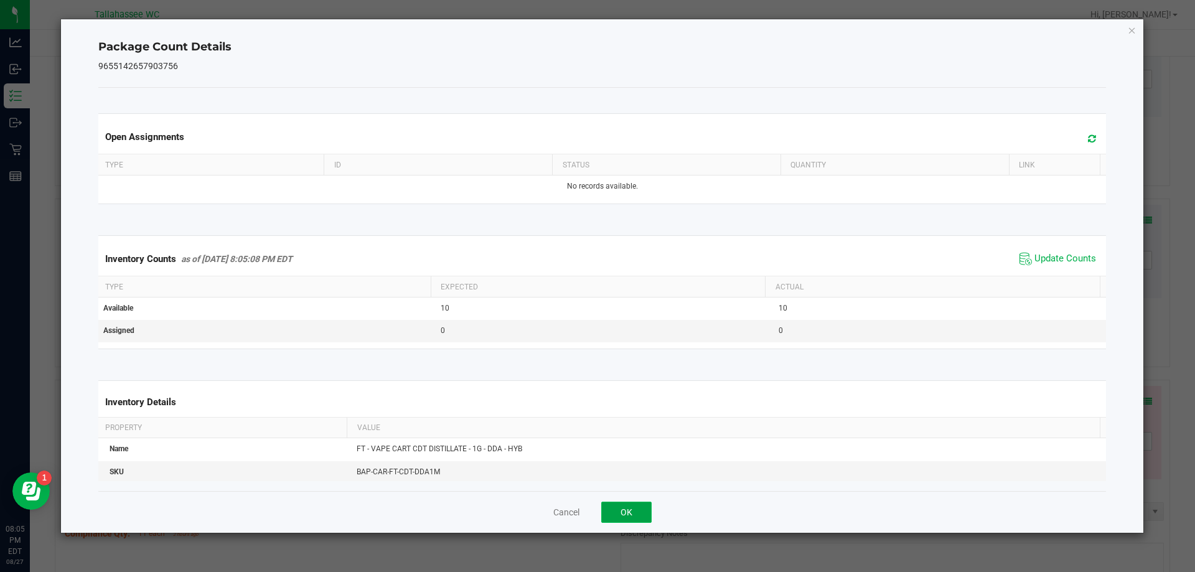
click at [618, 512] on button "OK" at bounding box center [626, 512] width 50 height 21
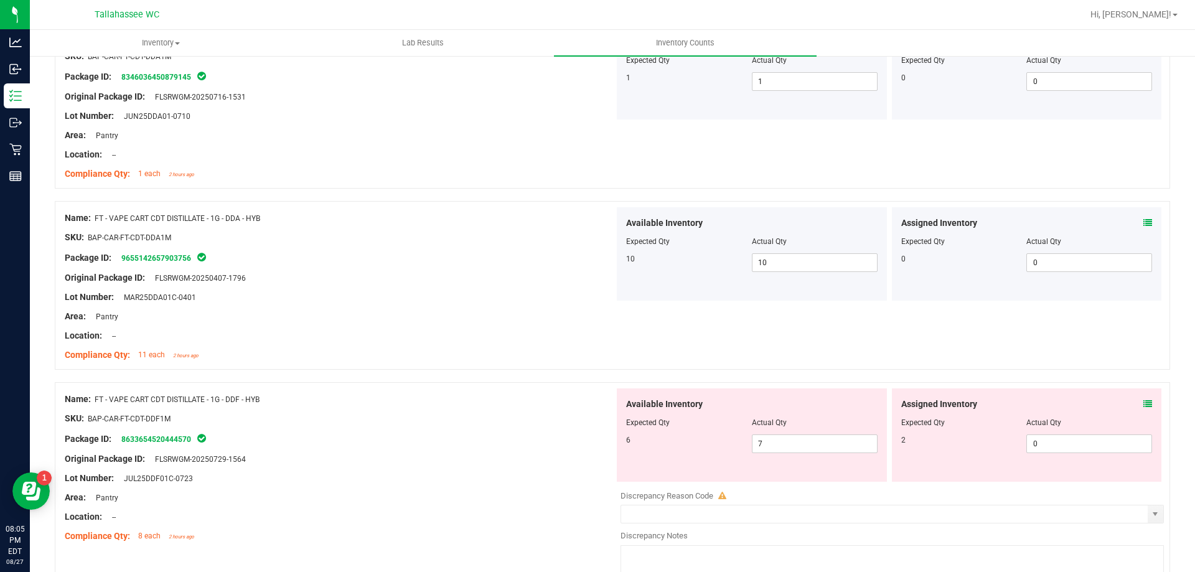
scroll to position [1476, 0]
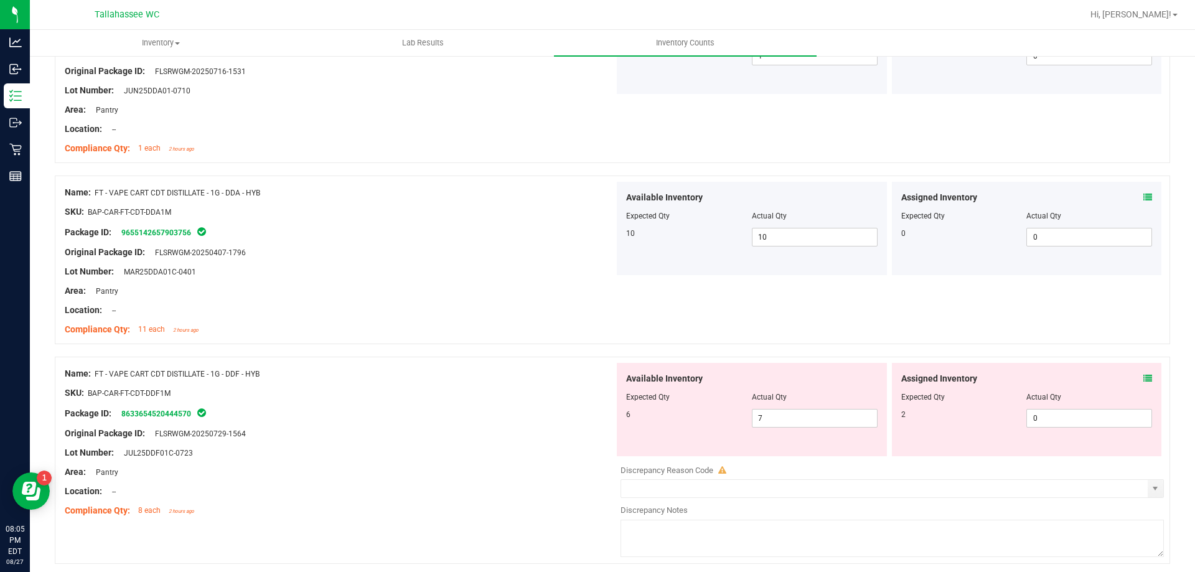
click at [1143, 378] on icon at bounding box center [1147, 378] width 9 height 9
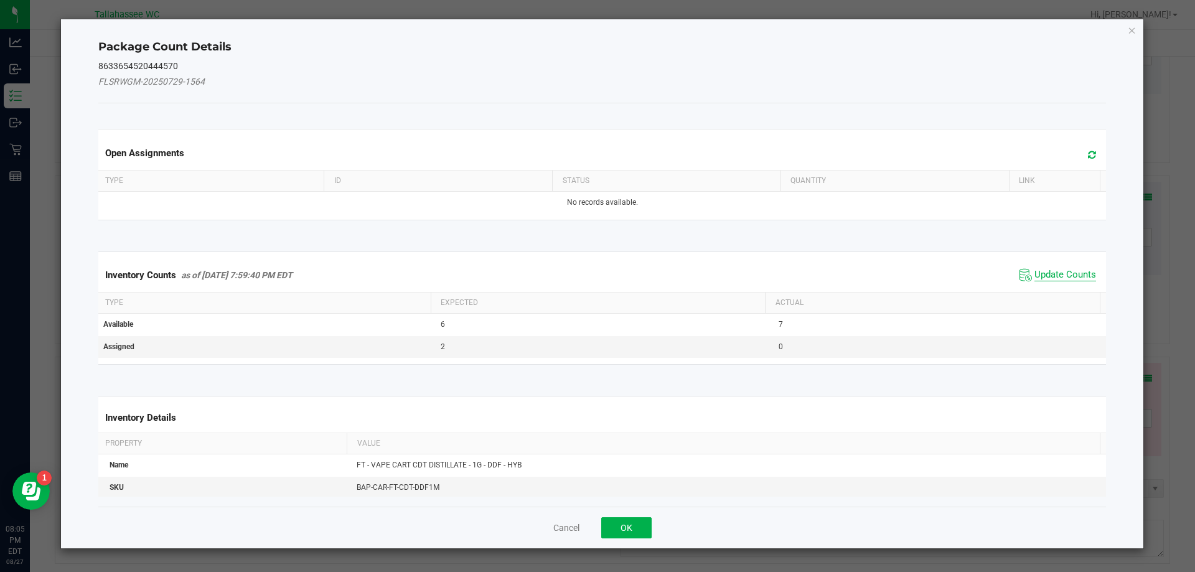
click at [1047, 273] on span "Update Counts" at bounding box center [1065, 275] width 62 height 12
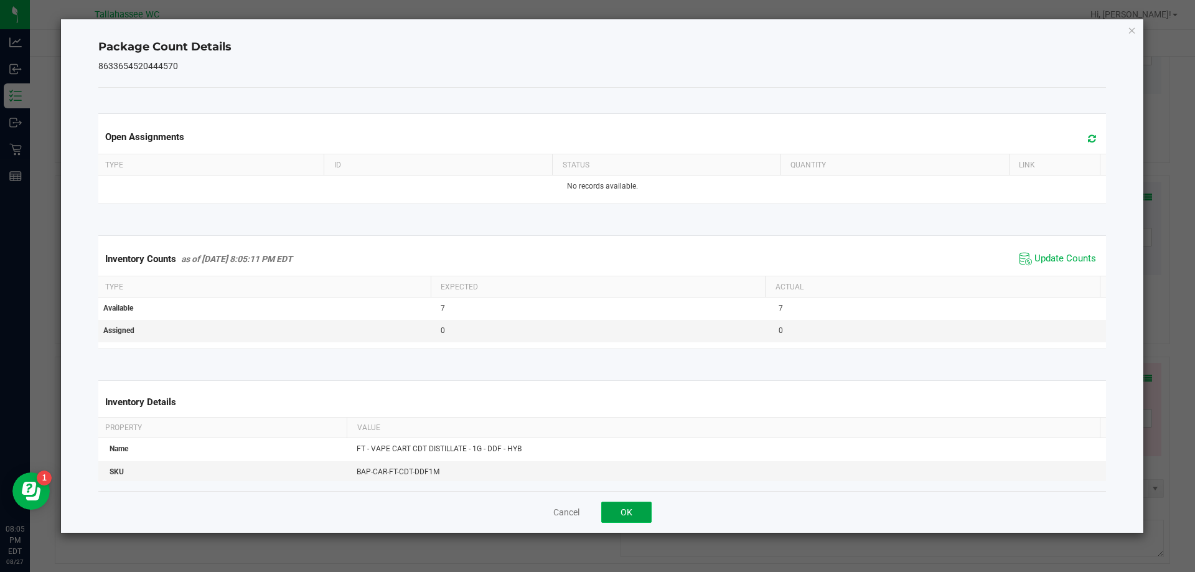
click at [637, 522] on button "OK" at bounding box center [626, 512] width 50 height 21
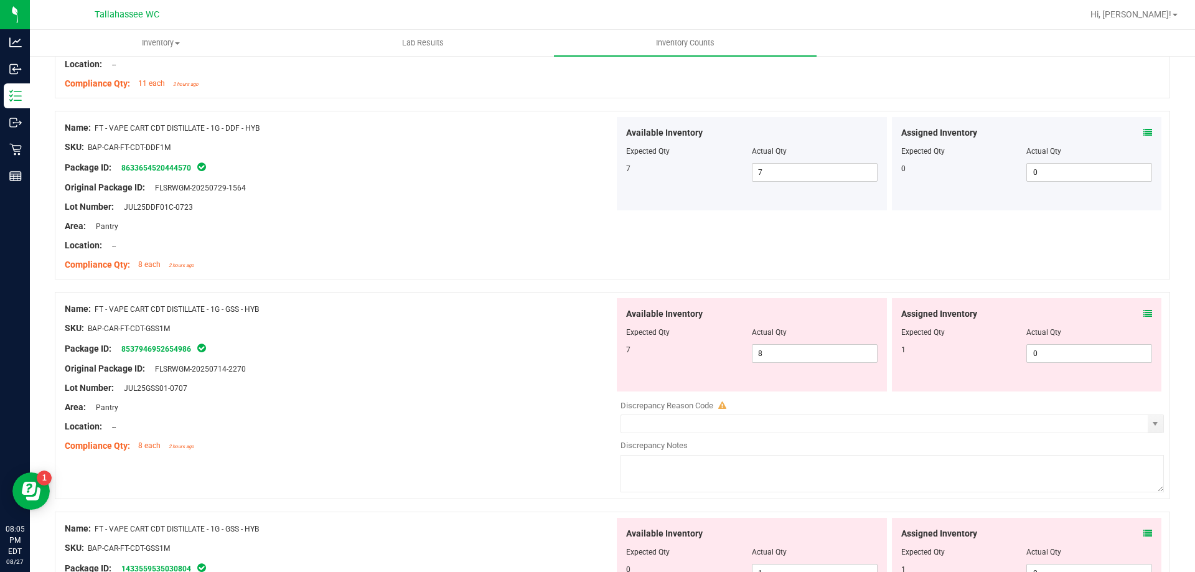
scroll to position [1722, 0]
click at [1143, 312] on icon at bounding box center [1147, 313] width 9 height 9
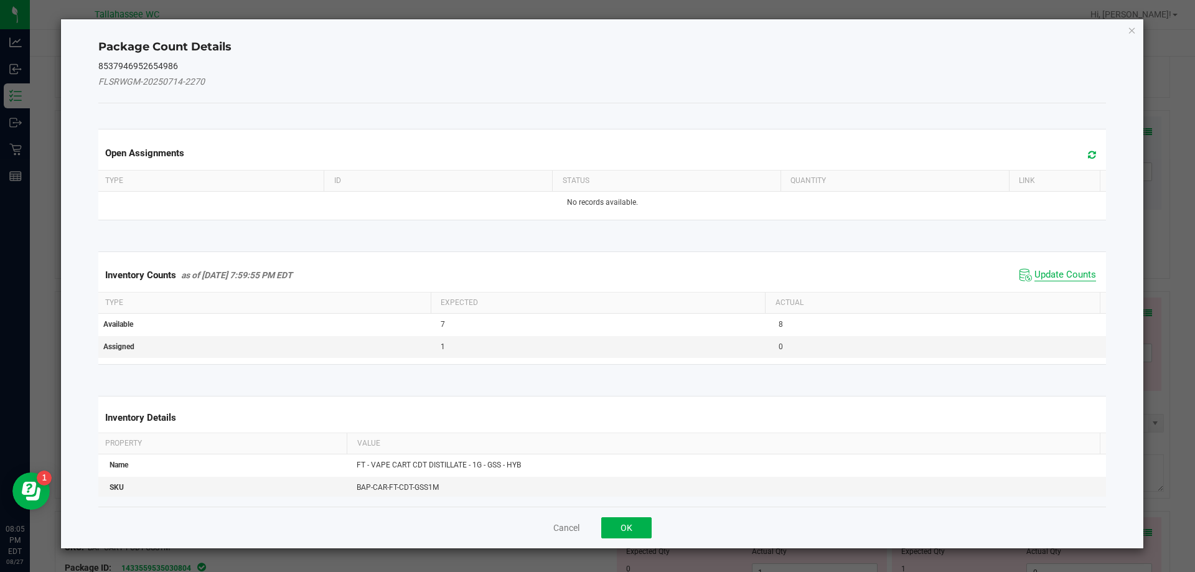
click at [1044, 273] on span "Update Counts" at bounding box center [1065, 275] width 62 height 12
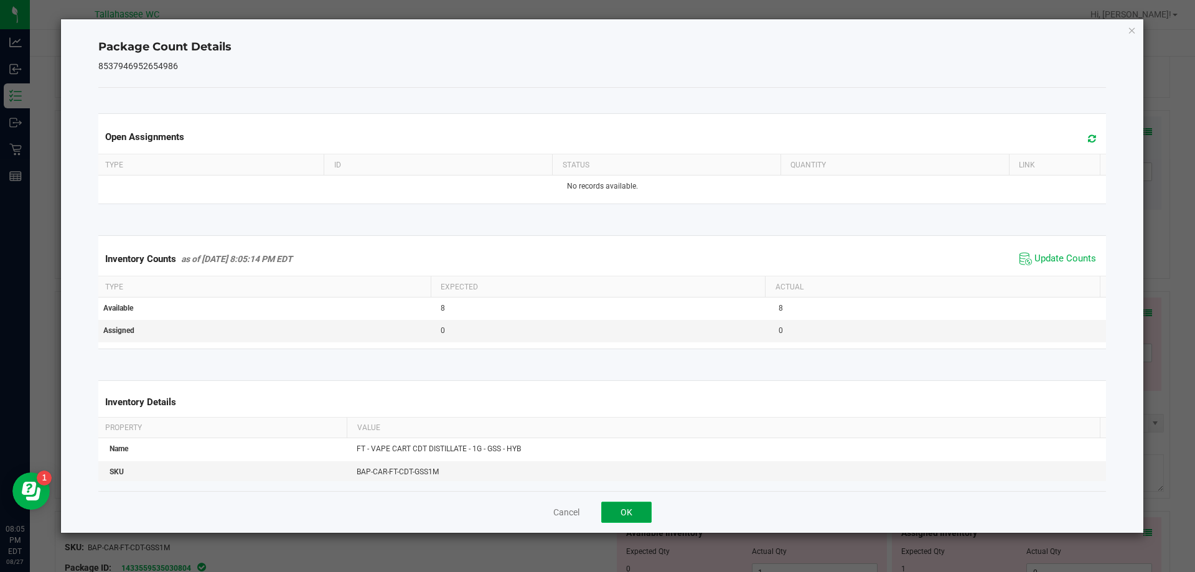
click at [629, 507] on button "OK" at bounding box center [626, 512] width 50 height 21
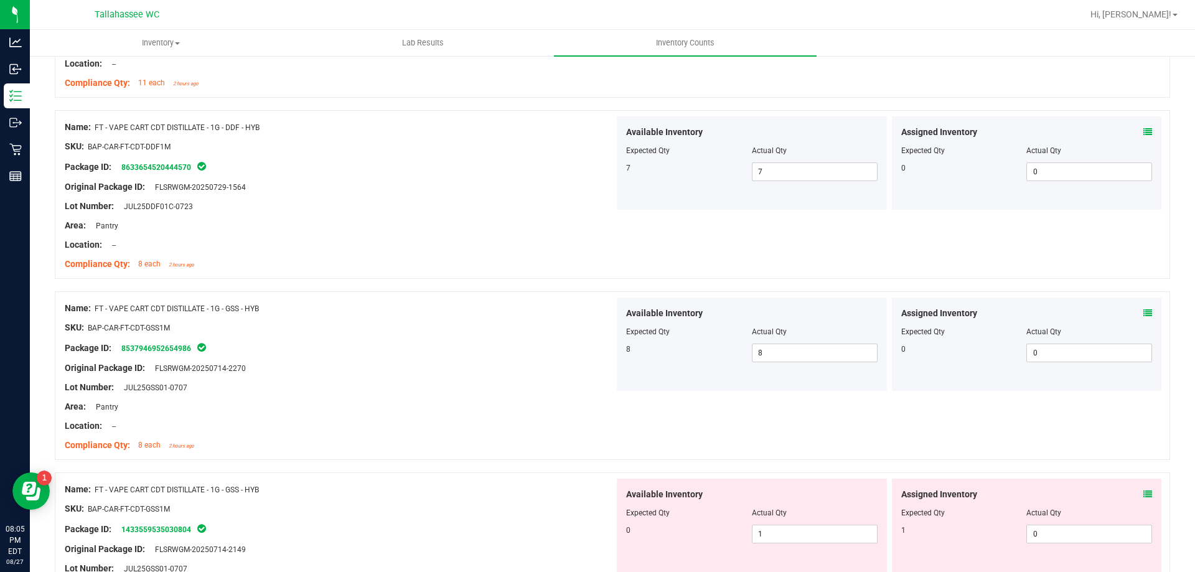
click at [1143, 490] on icon at bounding box center [1147, 494] width 9 height 9
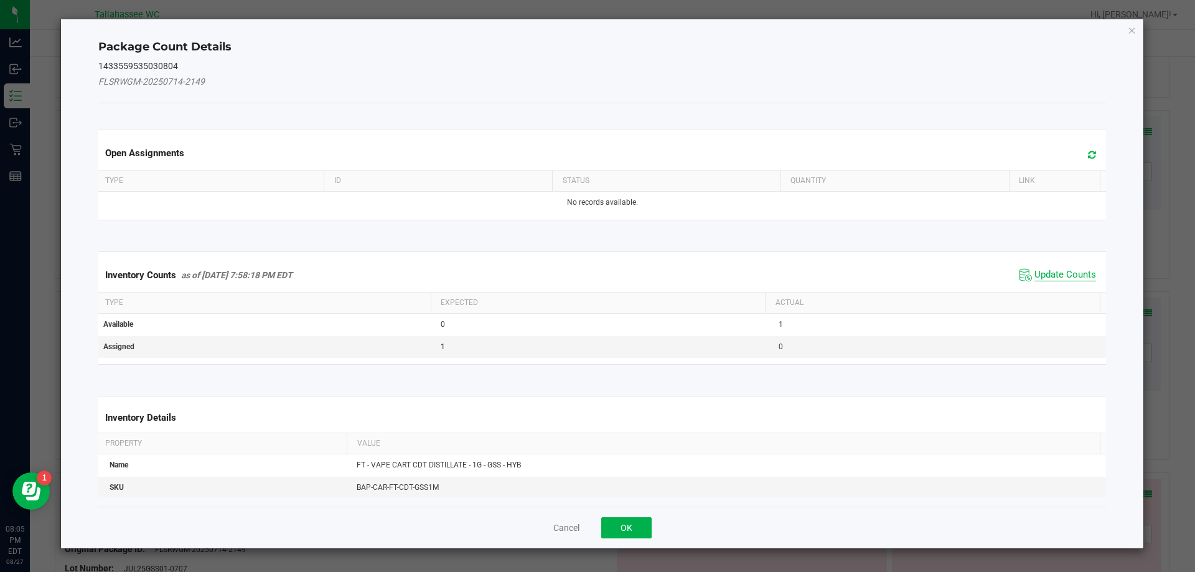
click at [1046, 276] on span "Update Counts" at bounding box center [1065, 275] width 62 height 12
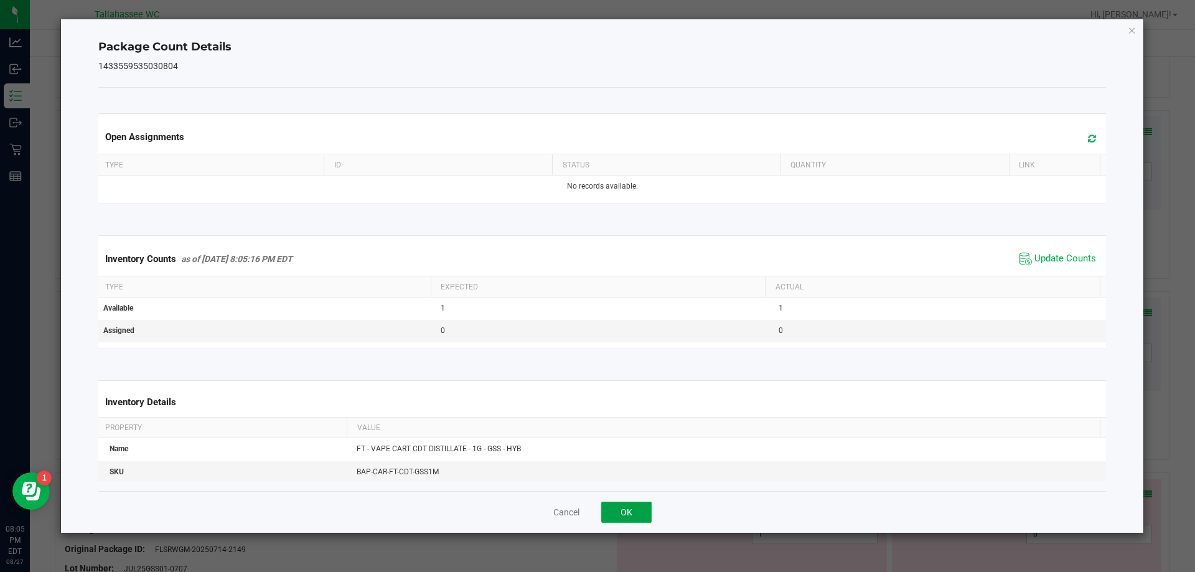
click at [630, 512] on button "OK" at bounding box center [626, 512] width 50 height 21
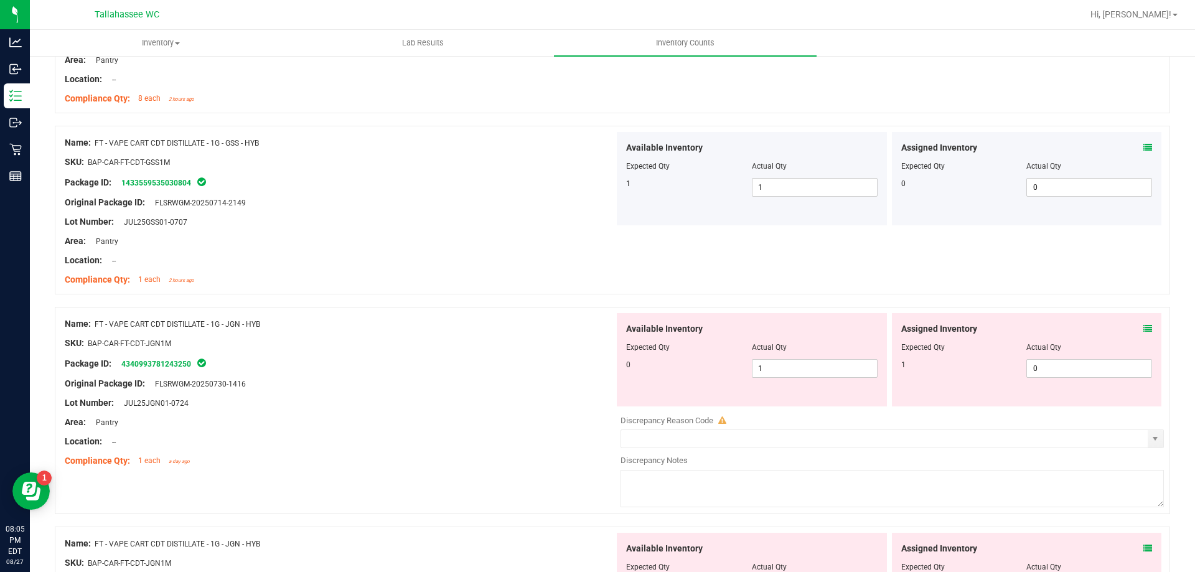
scroll to position [2092, 0]
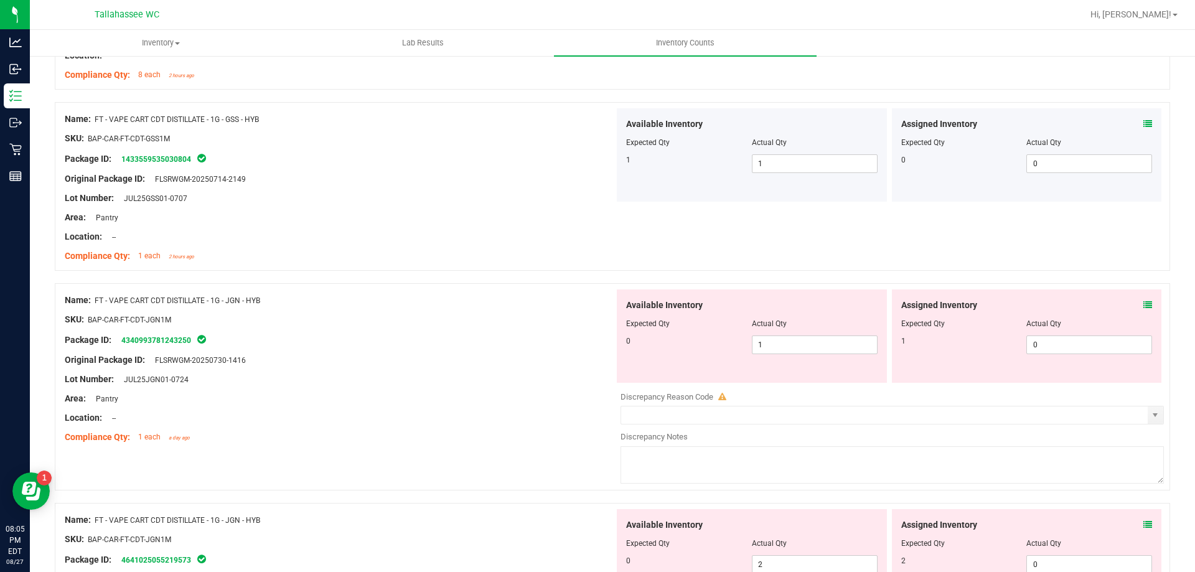
click at [1143, 304] on icon at bounding box center [1147, 305] width 9 height 9
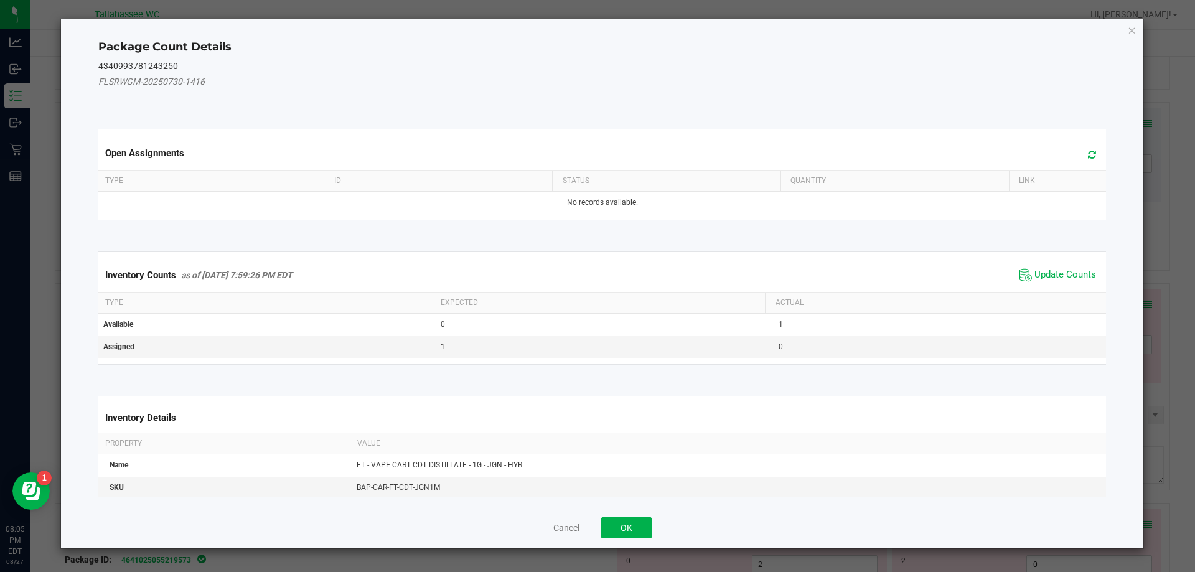
click at [1050, 280] on span "Update Counts" at bounding box center [1065, 275] width 62 height 12
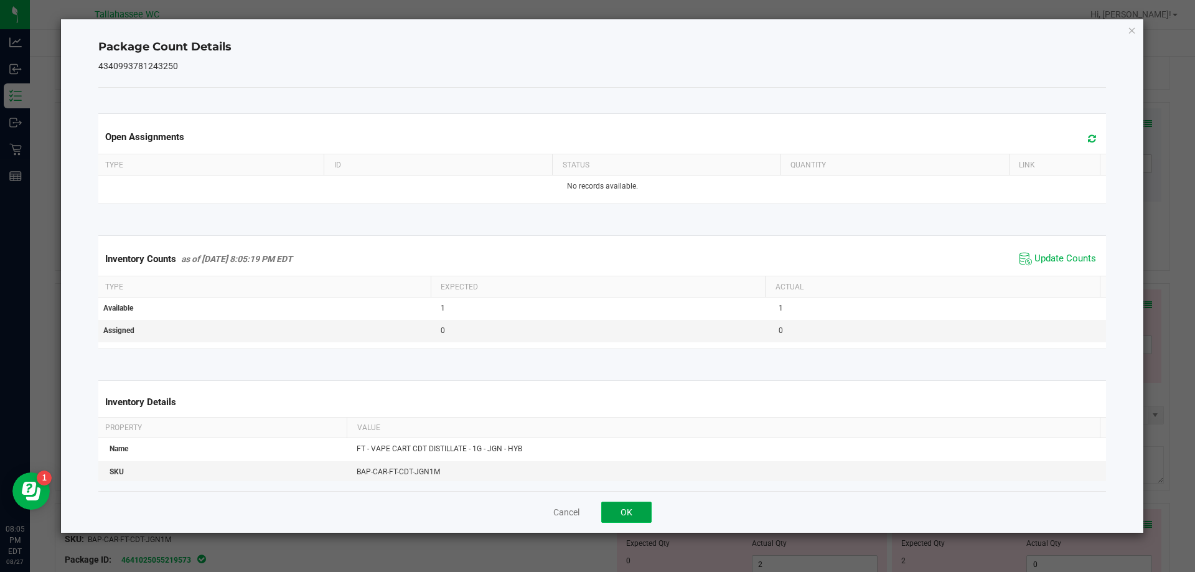
click at [624, 511] on button "OK" at bounding box center [626, 512] width 50 height 21
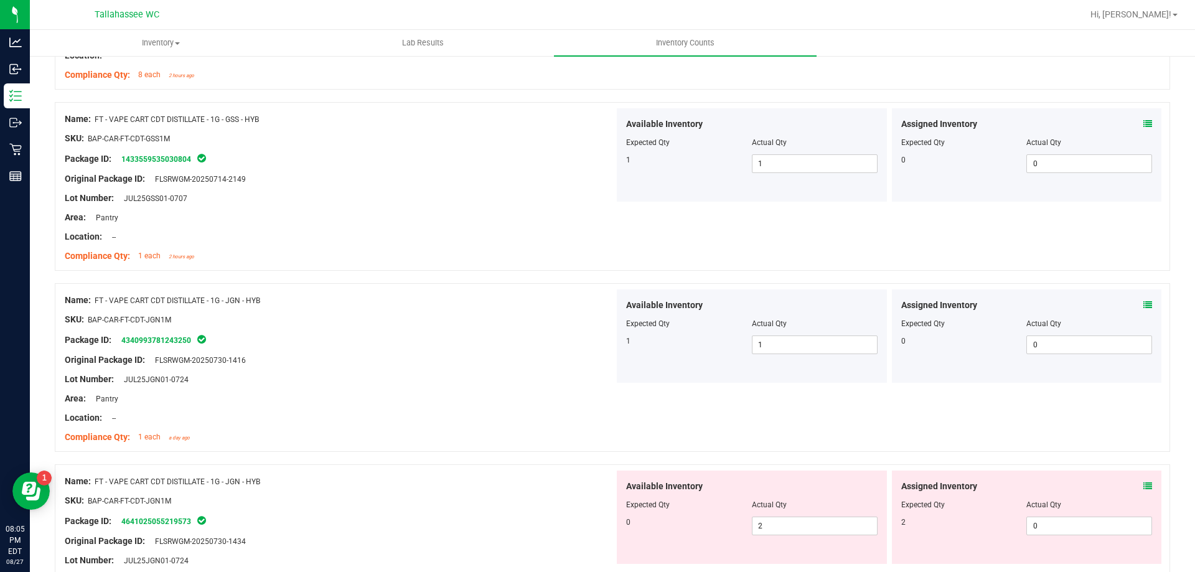
click at [1143, 485] on icon at bounding box center [1147, 486] width 9 height 9
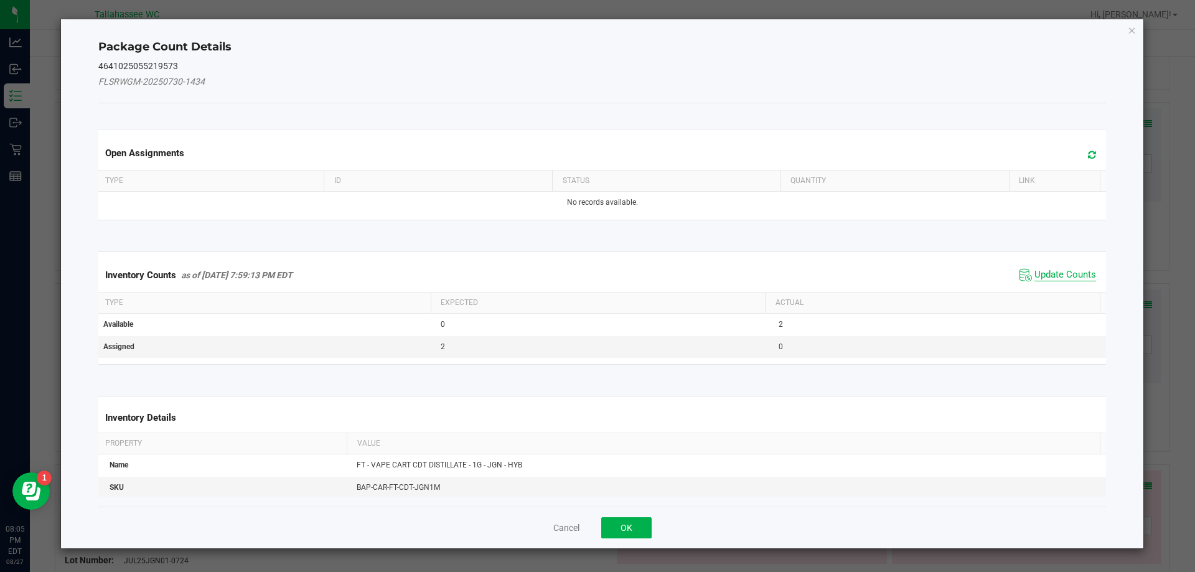
click at [1064, 279] on span "Update Counts" at bounding box center [1065, 275] width 62 height 12
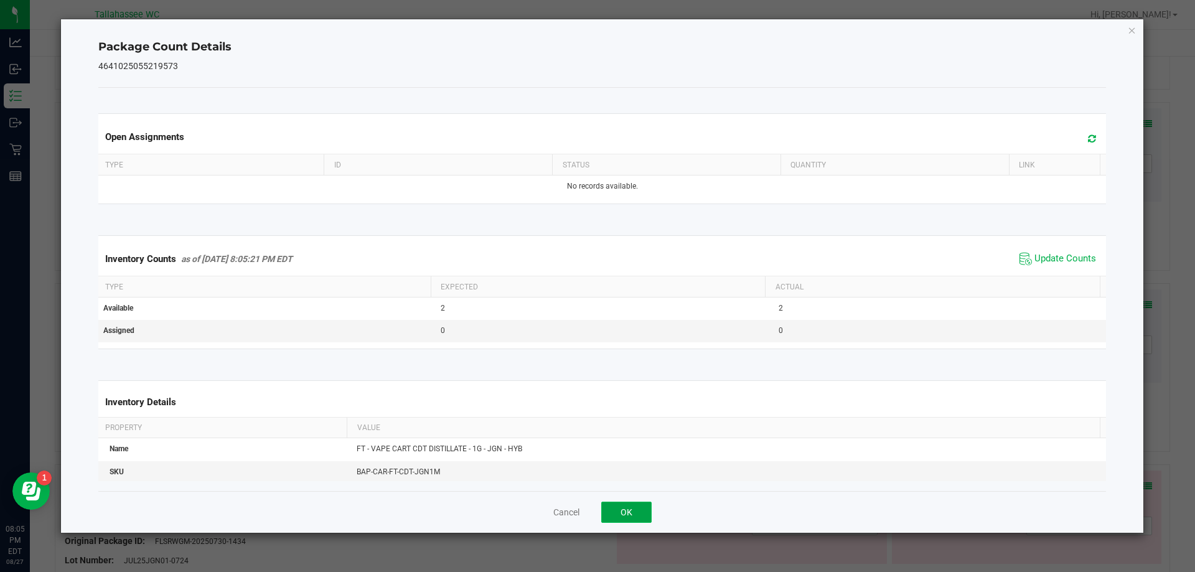
click at [627, 512] on button "OK" at bounding box center [626, 512] width 50 height 21
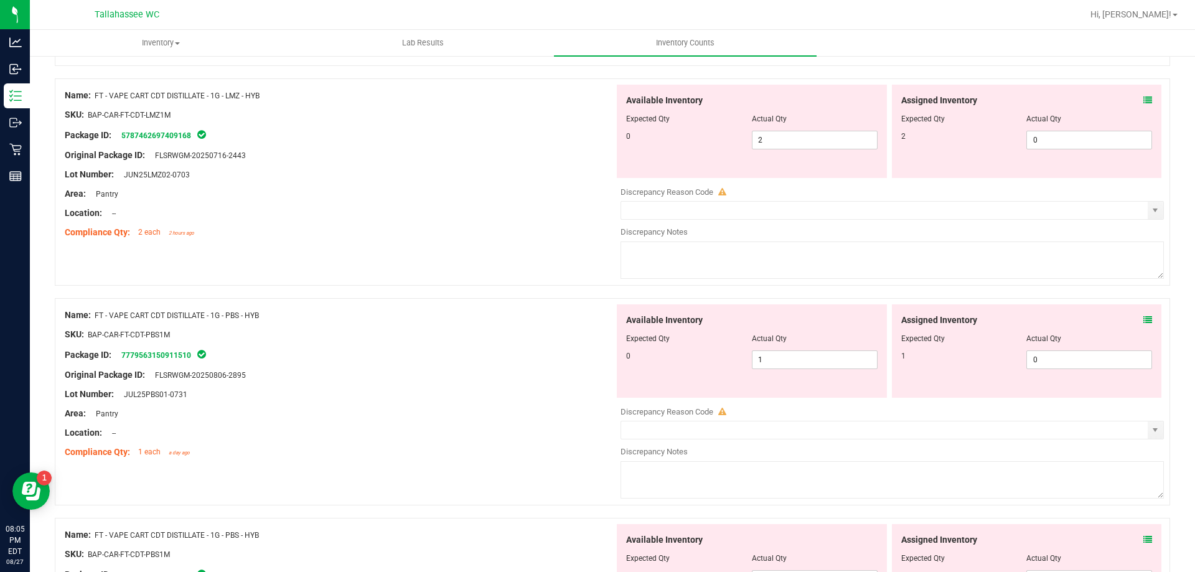
scroll to position [2677, 0]
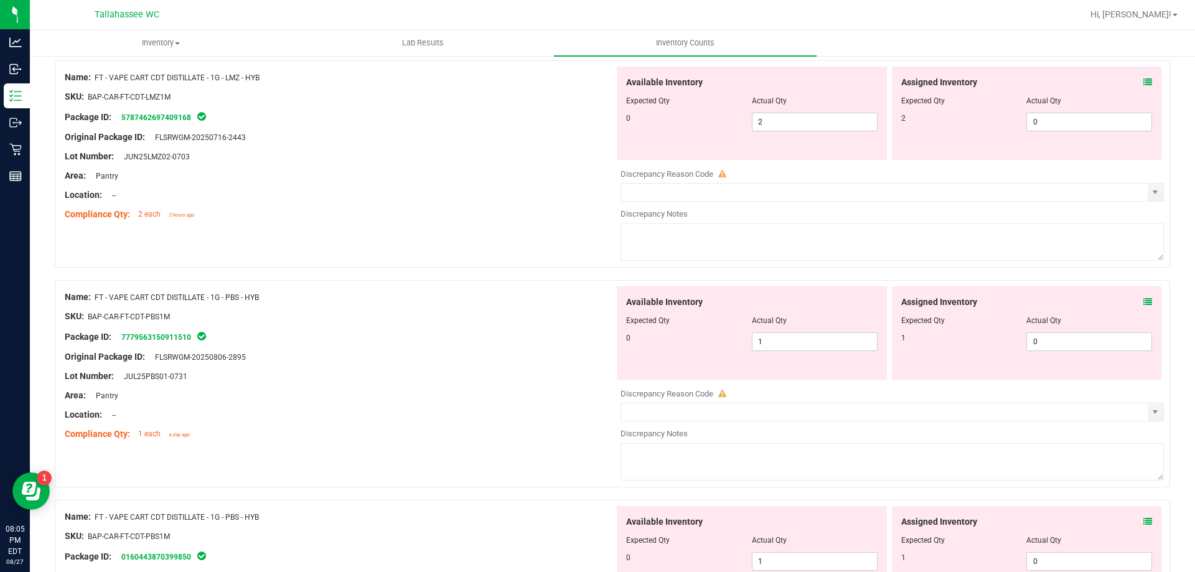
click at [1143, 82] on icon at bounding box center [1147, 82] width 9 height 9
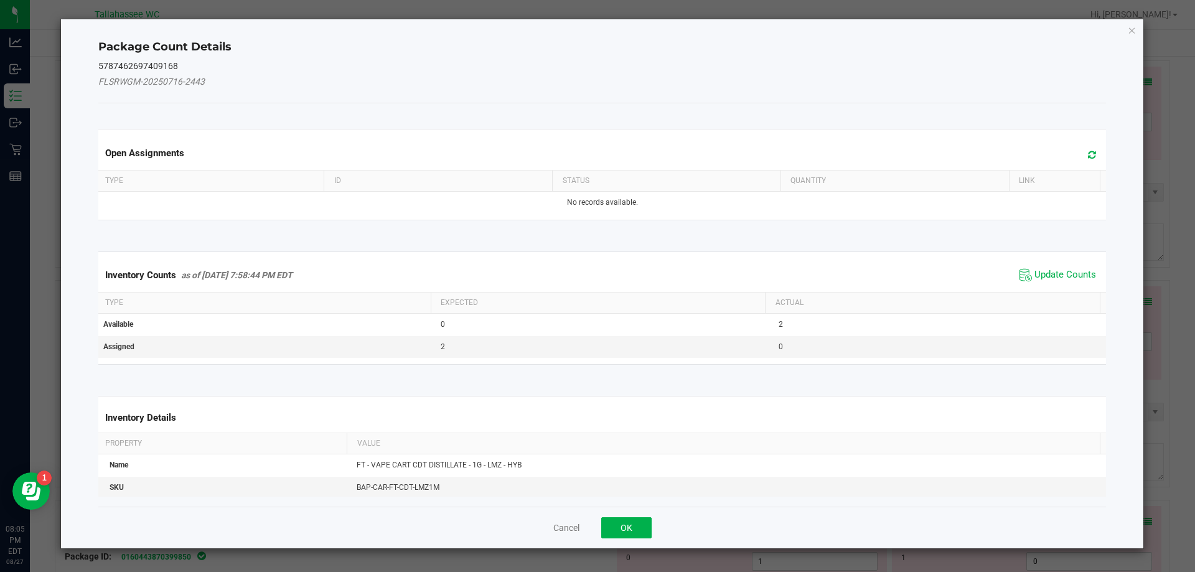
click at [1033, 296] on th "Actual" at bounding box center [932, 303] width 335 height 21
click at [1052, 276] on span "Update Counts" at bounding box center [1065, 275] width 62 height 12
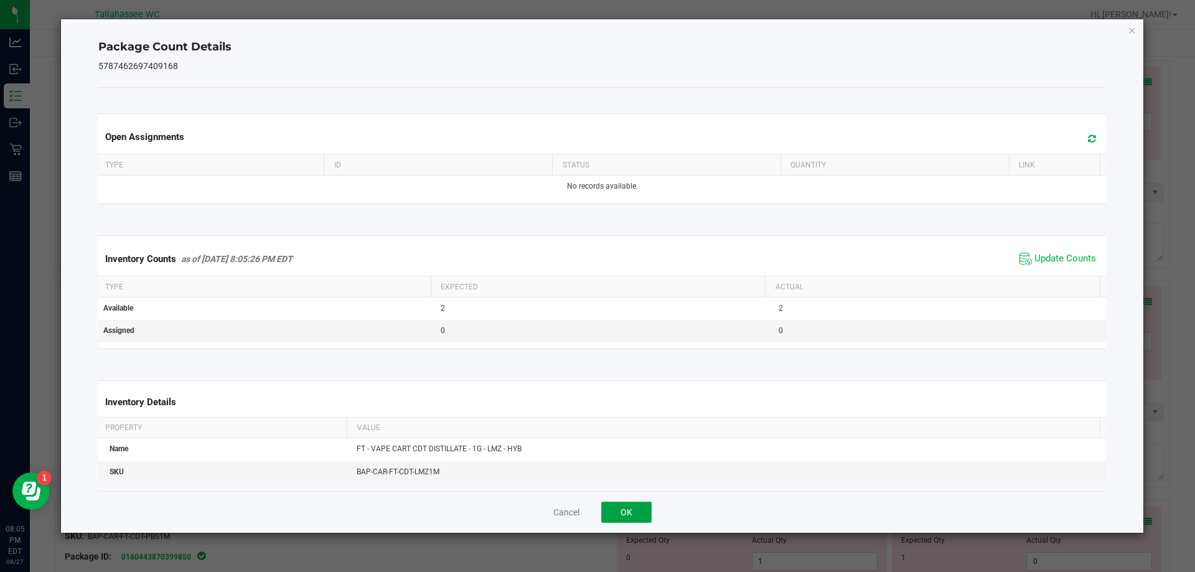
click at [619, 514] on button "OK" at bounding box center [626, 512] width 50 height 21
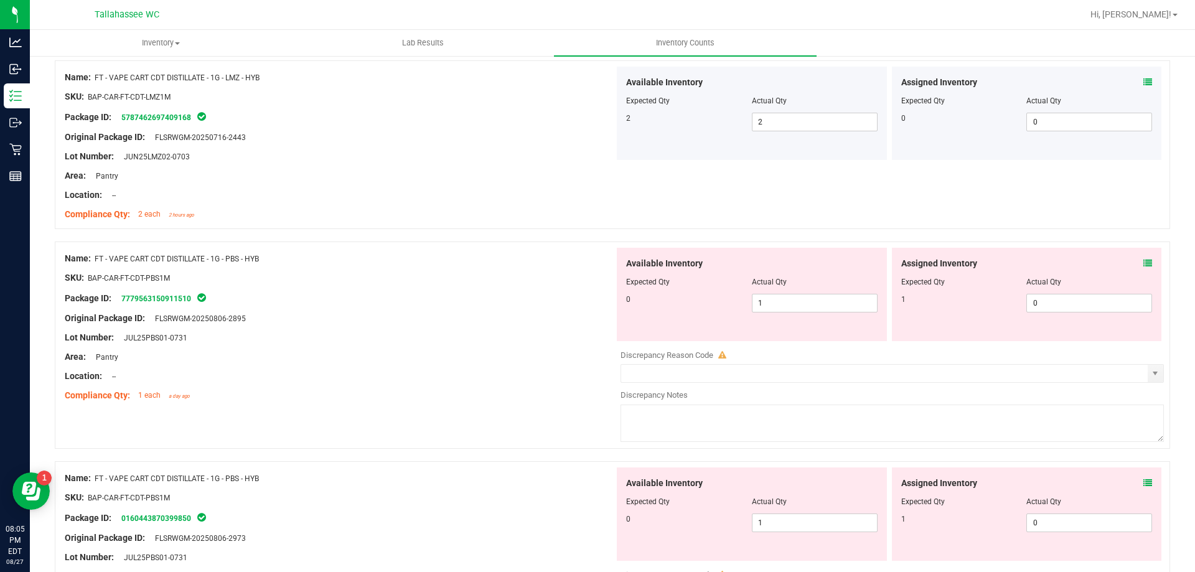
click at [1149, 267] on div "Assigned Inventory Expected Qty Actual Qty 1 0 0" at bounding box center [1027, 294] width 270 height 93
click at [1143, 266] on icon at bounding box center [1147, 263] width 9 height 9
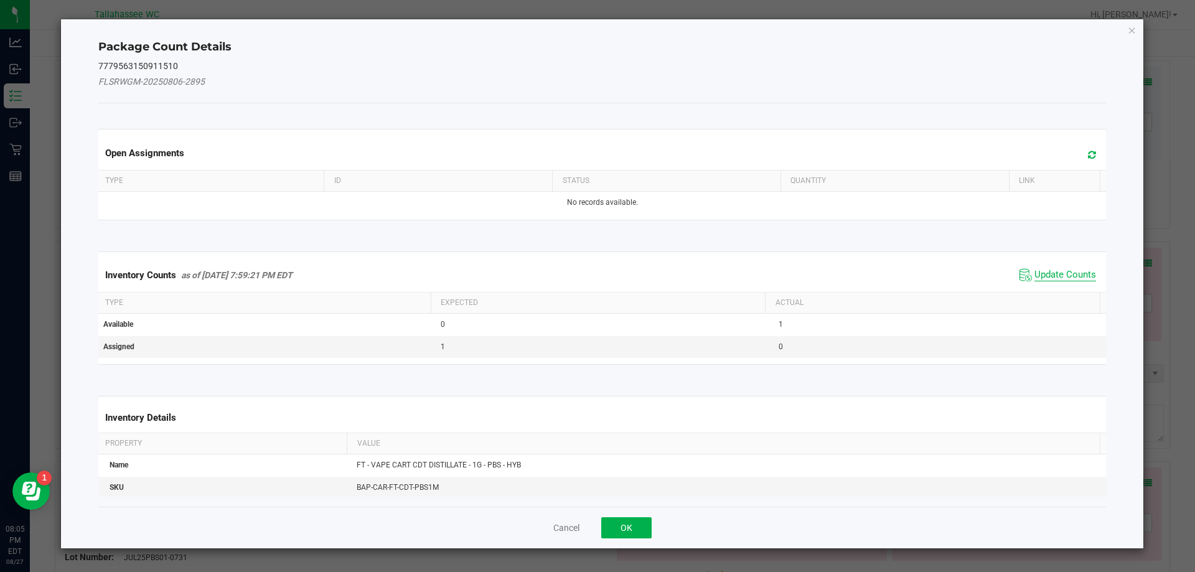
click at [1047, 278] on span "Update Counts" at bounding box center [1065, 275] width 62 height 12
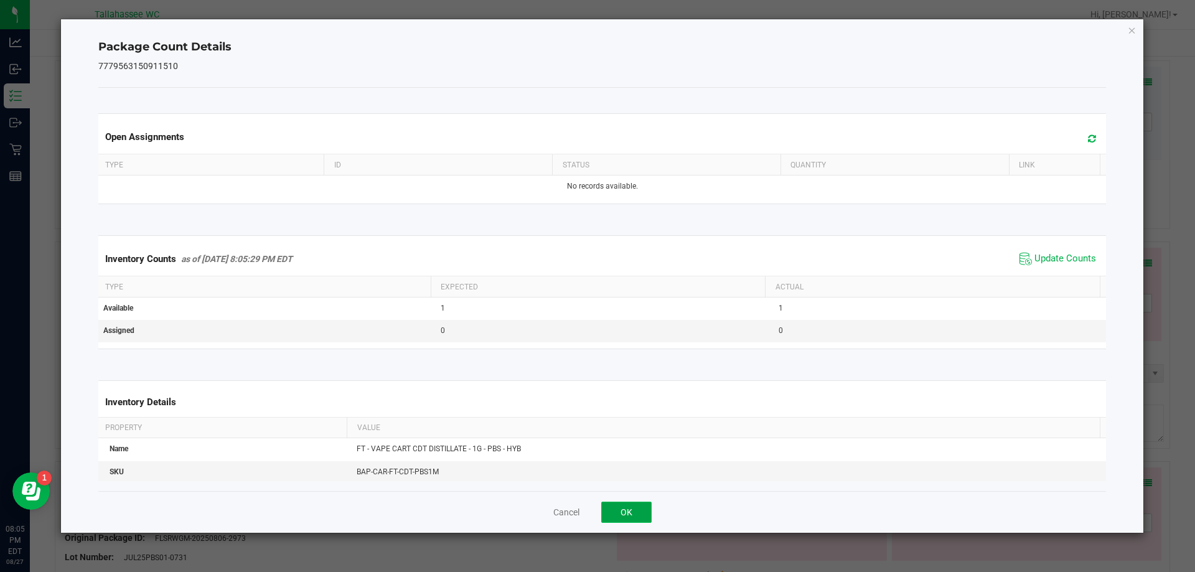
click at [631, 508] on button "OK" at bounding box center [626, 512] width 50 height 21
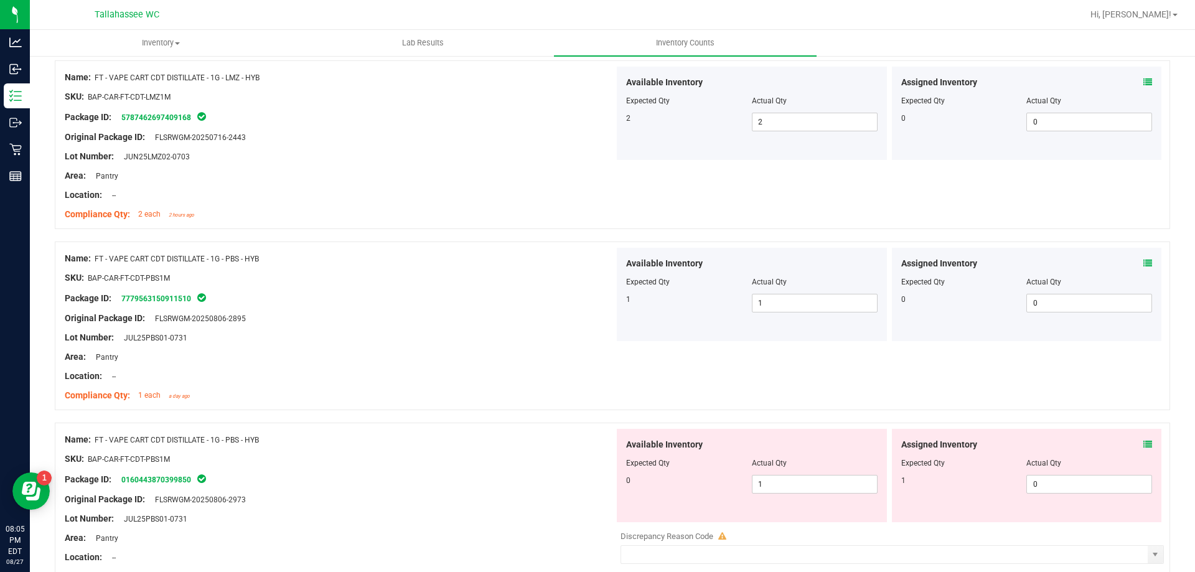
click at [1143, 444] on icon at bounding box center [1147, 444] width 9 height 9
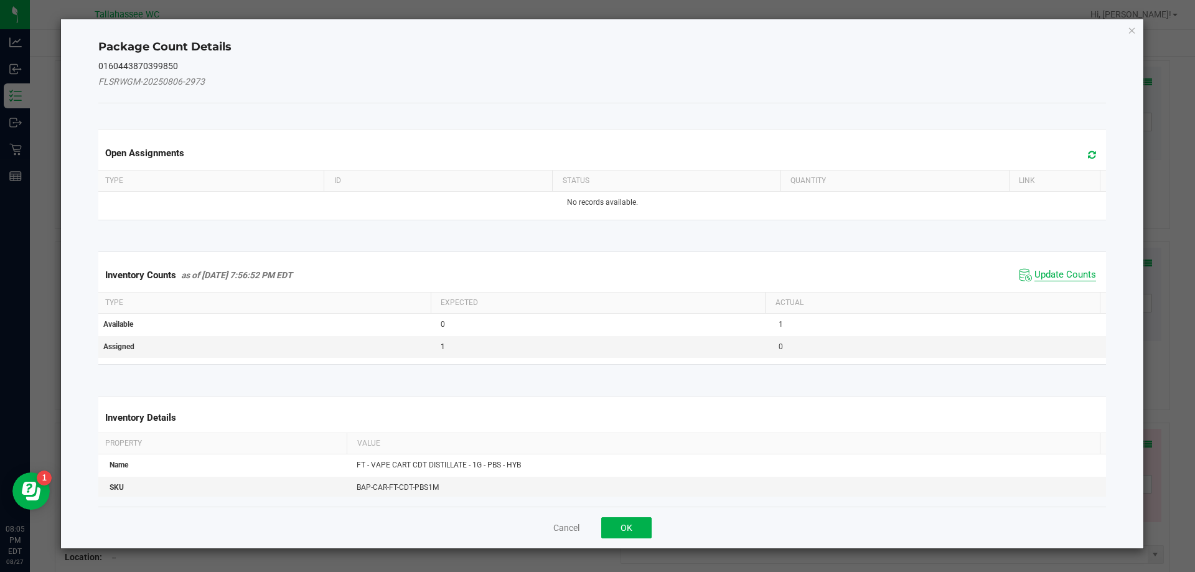
click at [1059, 273] on span "Update Counts" at bounding box center [1065, 275] width 62 height 12
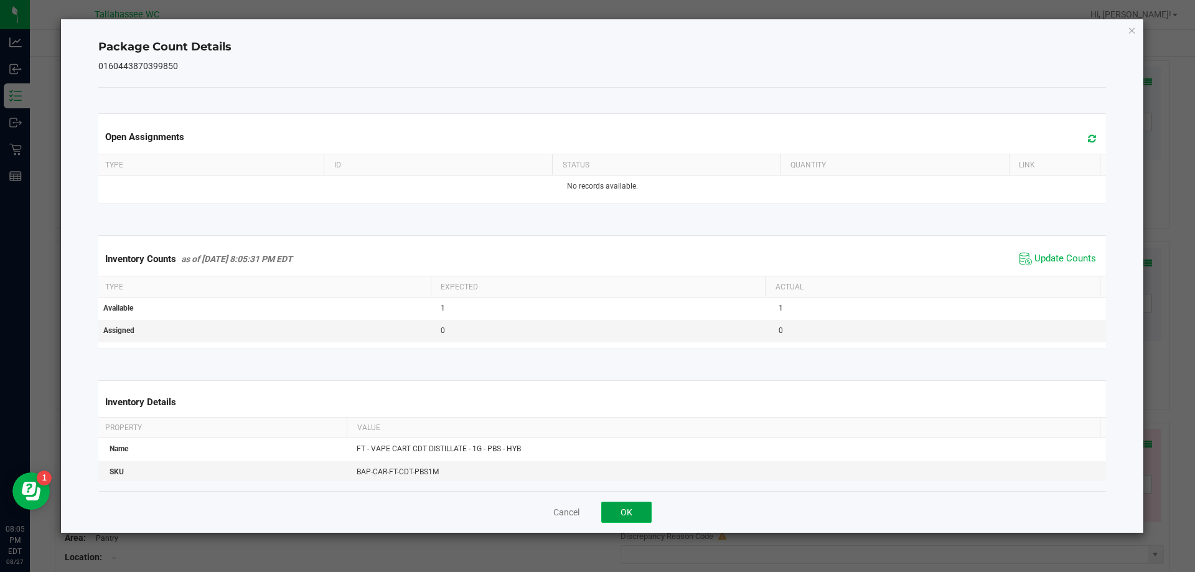
click at [637, 505] on button "OK" at bounding box center [626, 512] width 50 height 21
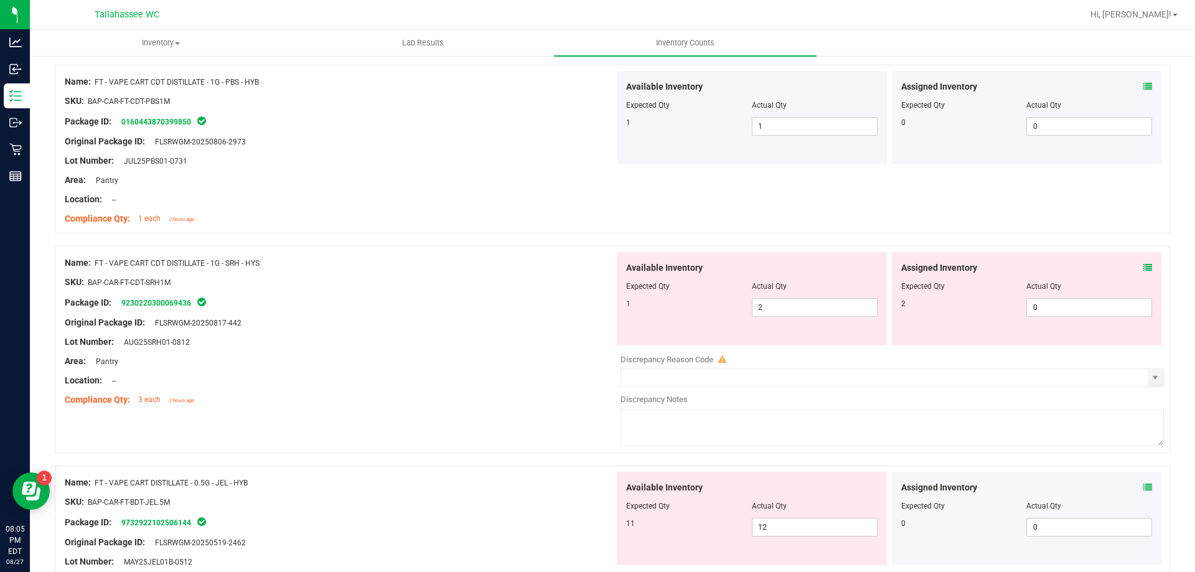
scroll to position [3036, 0]
click at [1143, 267] on icon at bounding box center [1147, 266] width 9 height 9
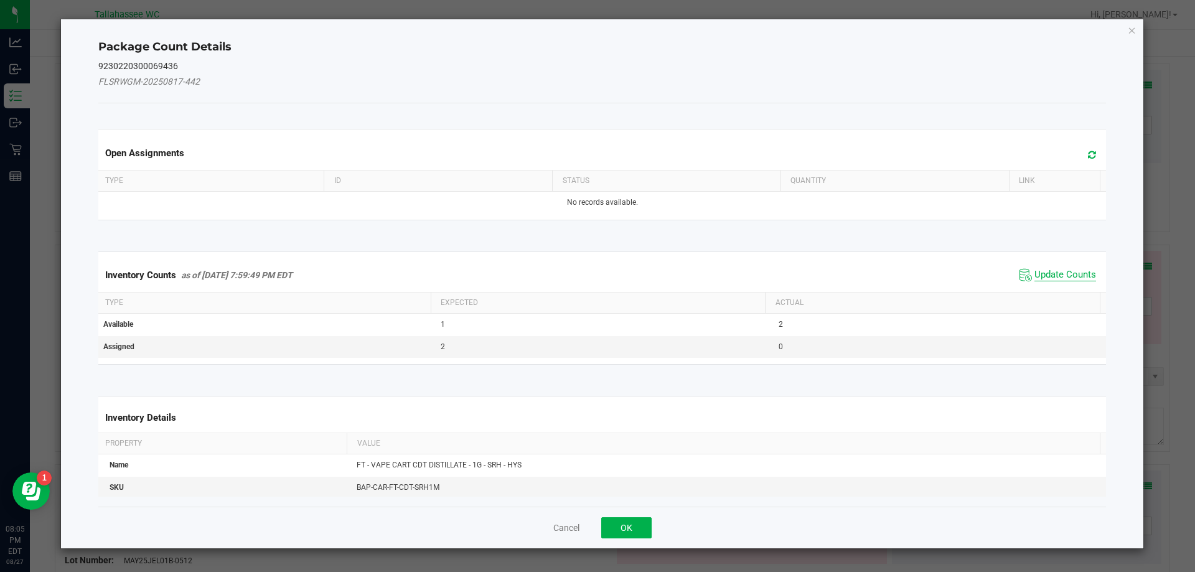
click at [1044, 274] on span "Update Counts" at bounding box center [1065, 275] width 62 height 12
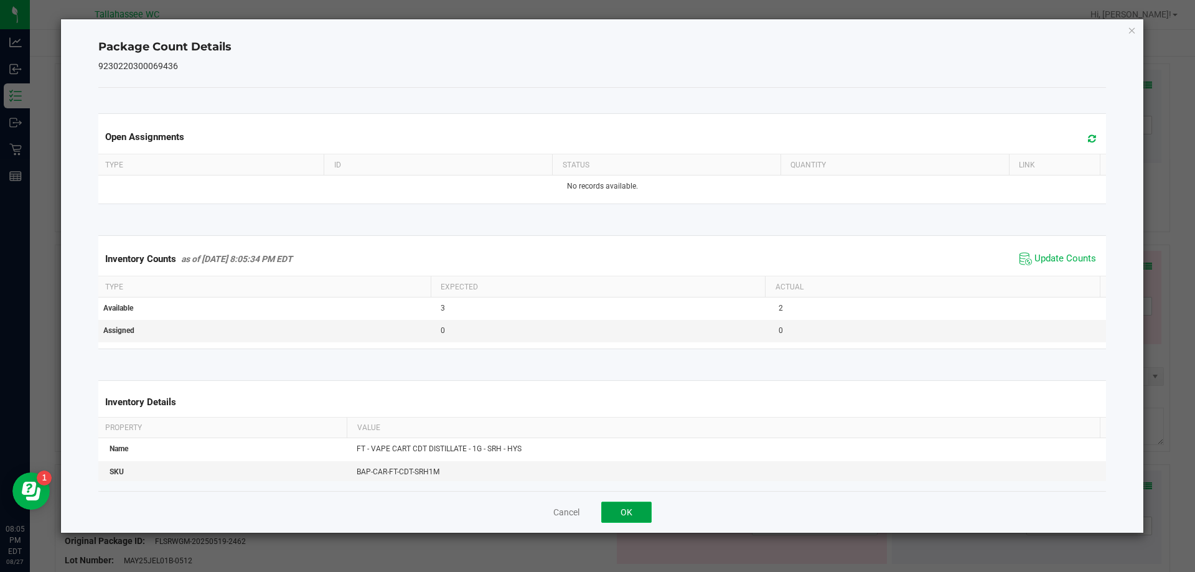
click at [627, 520] on button "OK" at bounding box center [626, 512] width 50 height 21
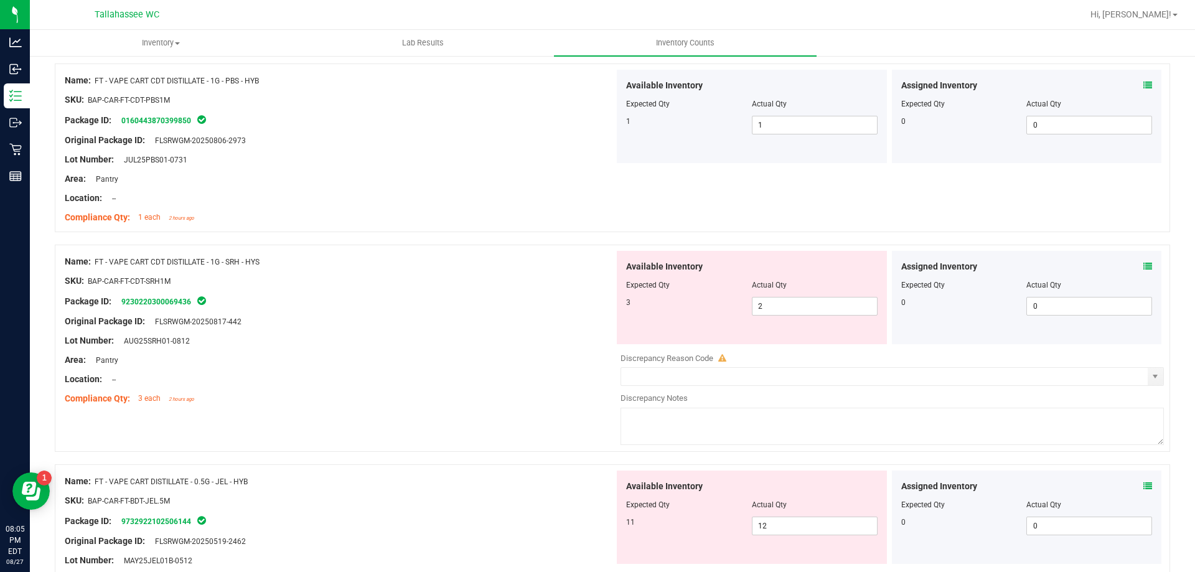
click at [1143, 485] on icon at bounding box center [1147, 486] width 9 height 9
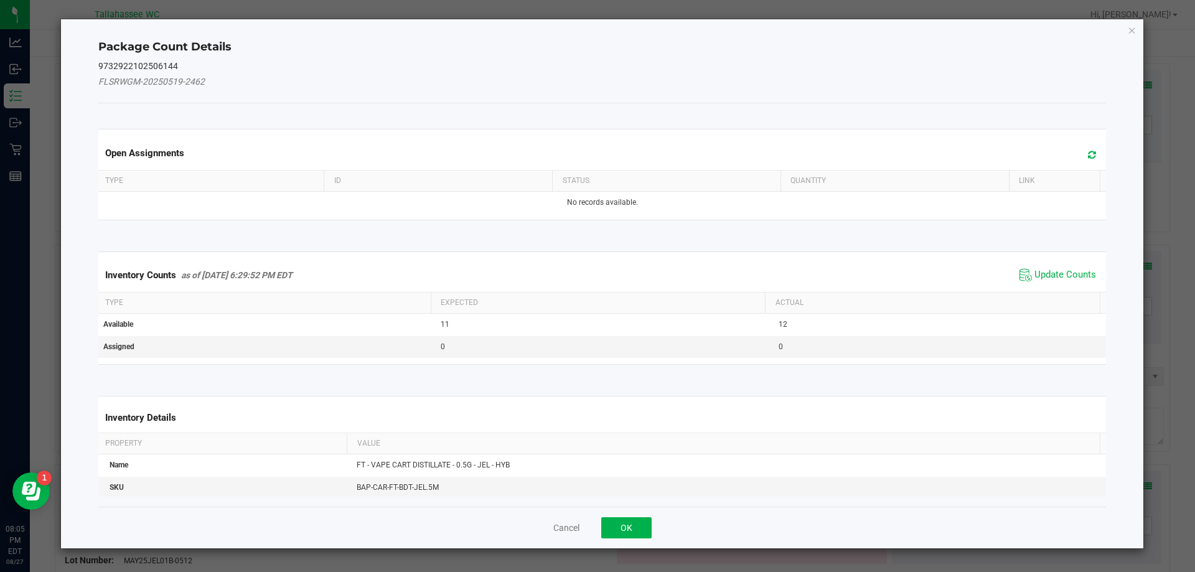
click at [1039, 295] on th "Actual" at bounding box center [932, 303] width 335 height 21
click at [1044, 274] on span "Update Counts" at bounding box center [1065, 275] width 62 height 12
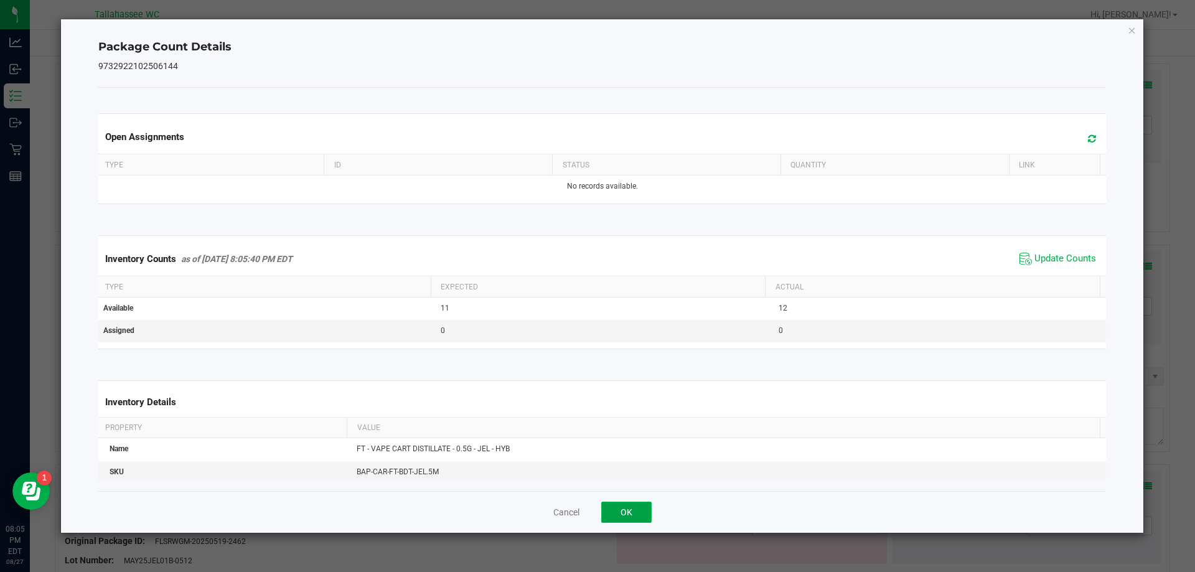
click at [641, 507] on button "OK" at bounding box center [626, 512] width 50 height 21
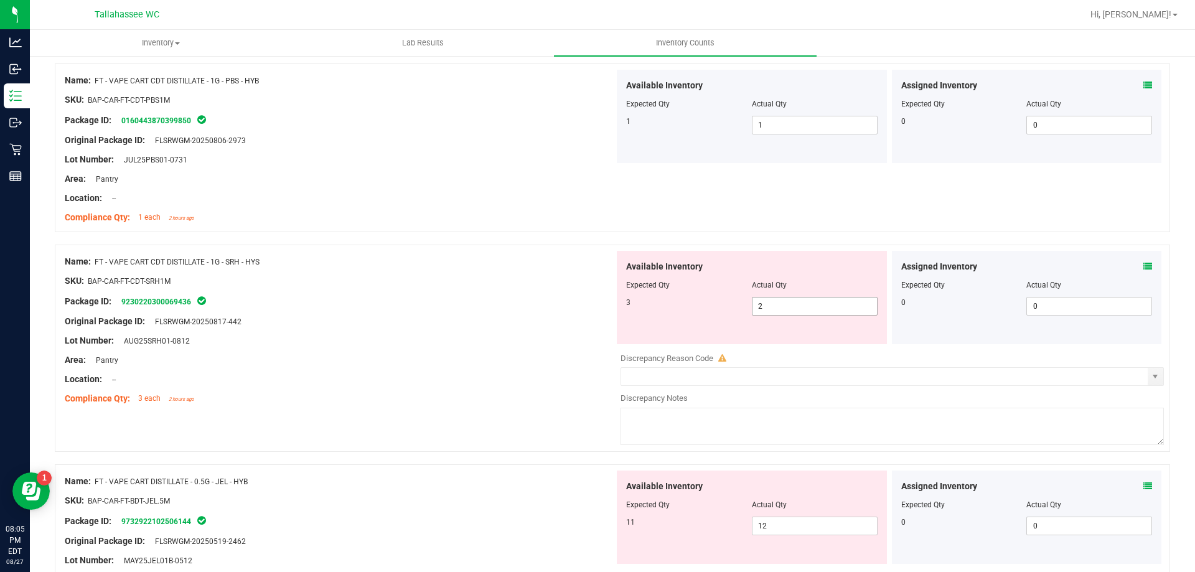
click at [821, 306] on input "2" at bounding box center [814, 305] width 124 height 17
type input "3"
click at [456, 374] on div "Location: --" at bounding box center [340, 379] width 550 height 13
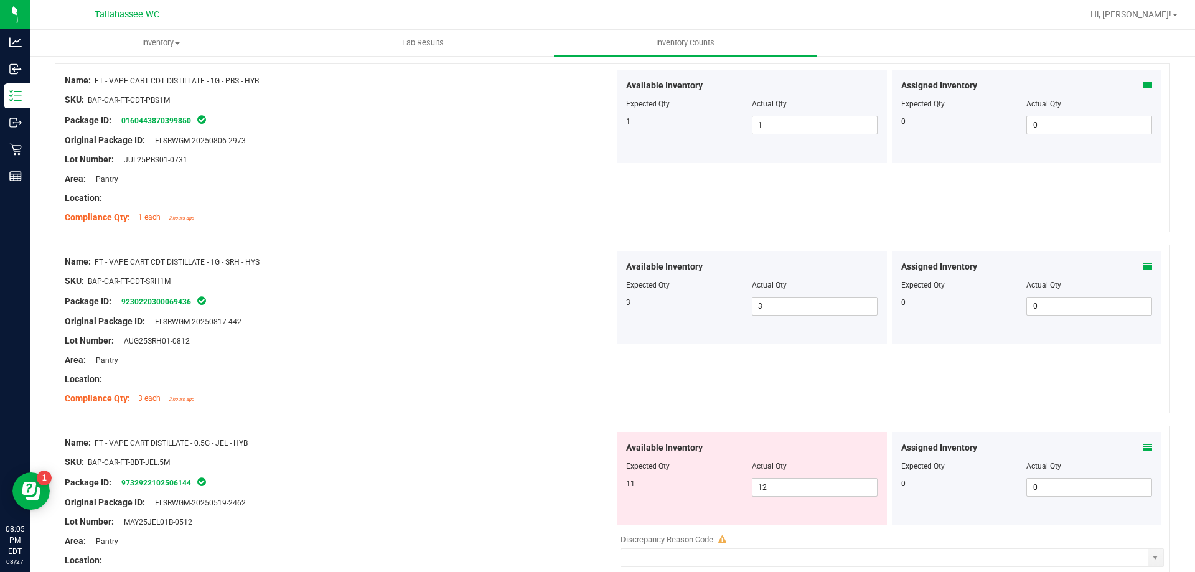
scroll to position [3161, 0]
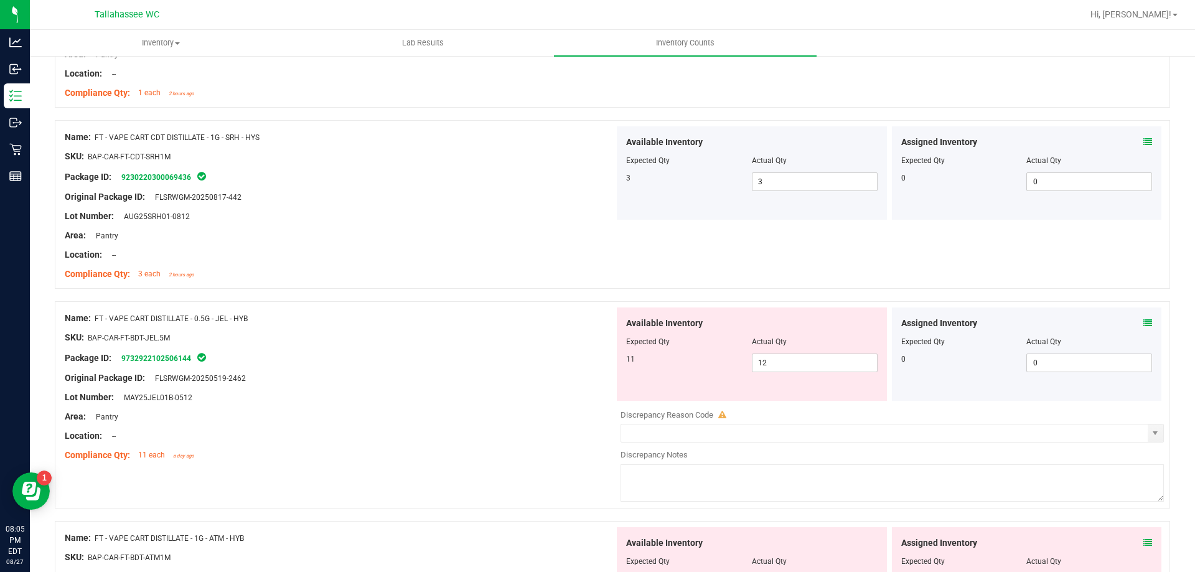
click at [1143, 320] on icon at bounding box center [1147, 323] width 9 height 9
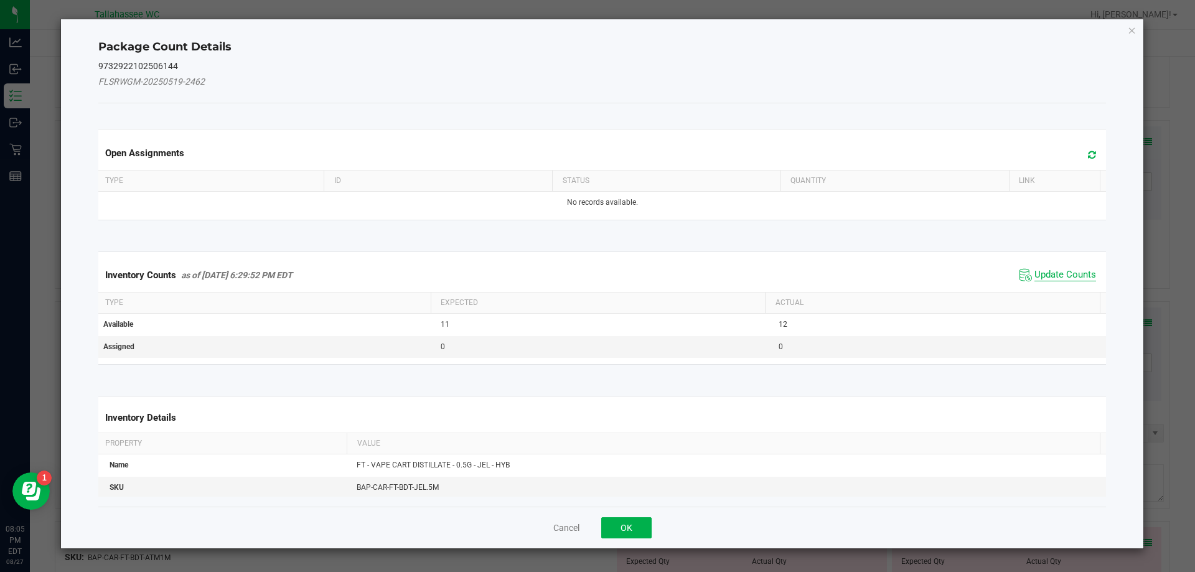
click at [1039, 275] on span "Update Counts" at bounding box center [1065, 275] width 62 height 12
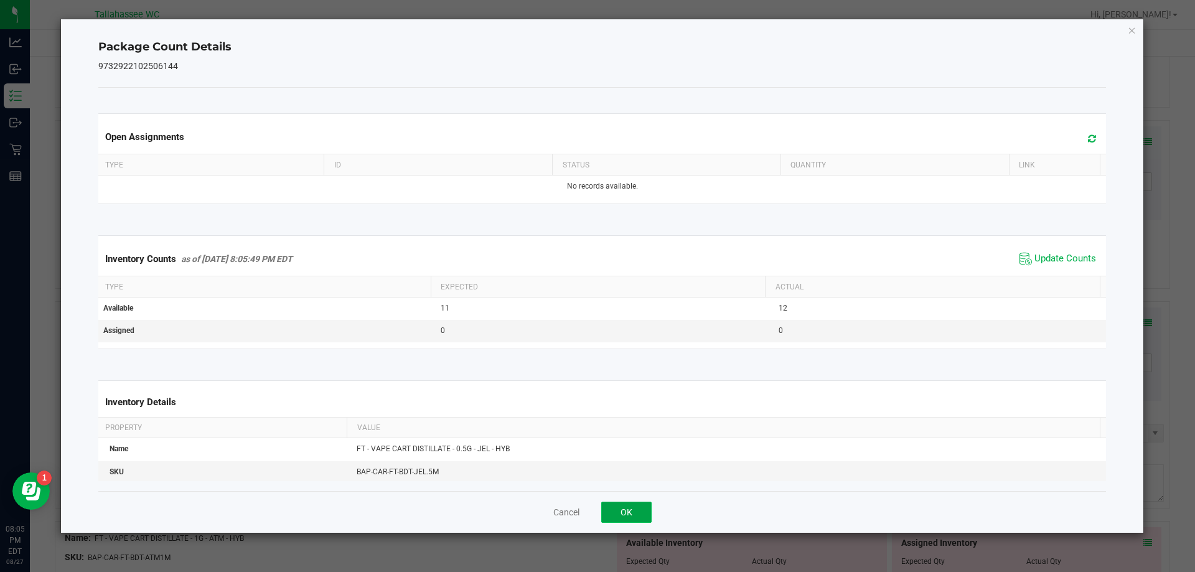
click at [638, 513] on button "OK" at bounding box center [626, 512] width 50 height 21
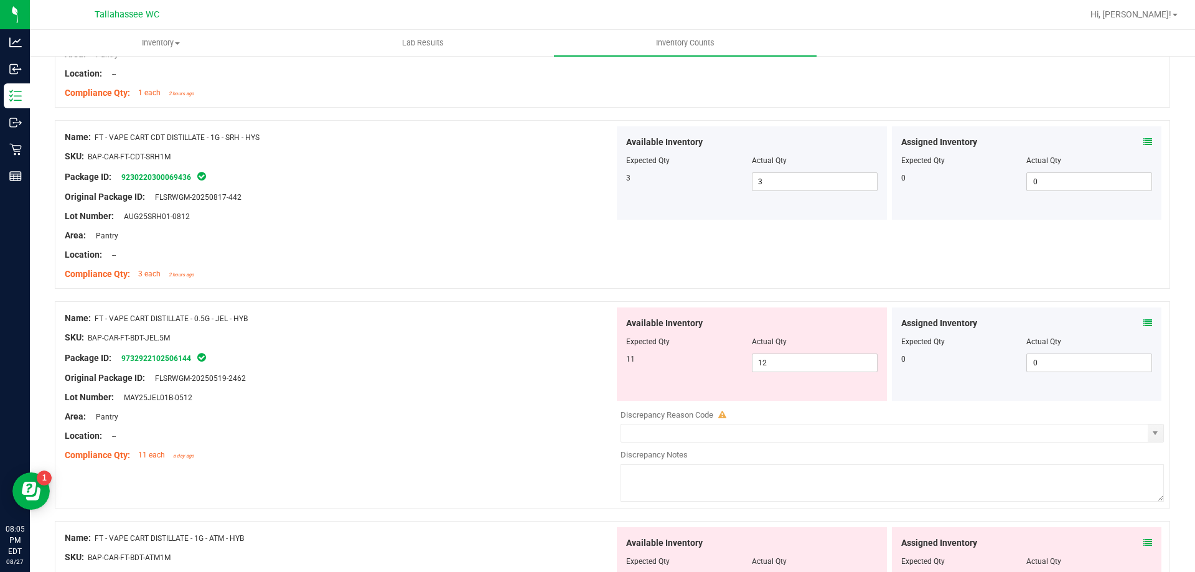
click at [1143, 543] on icon at bounding box center [1147, 542] width 9 height 9
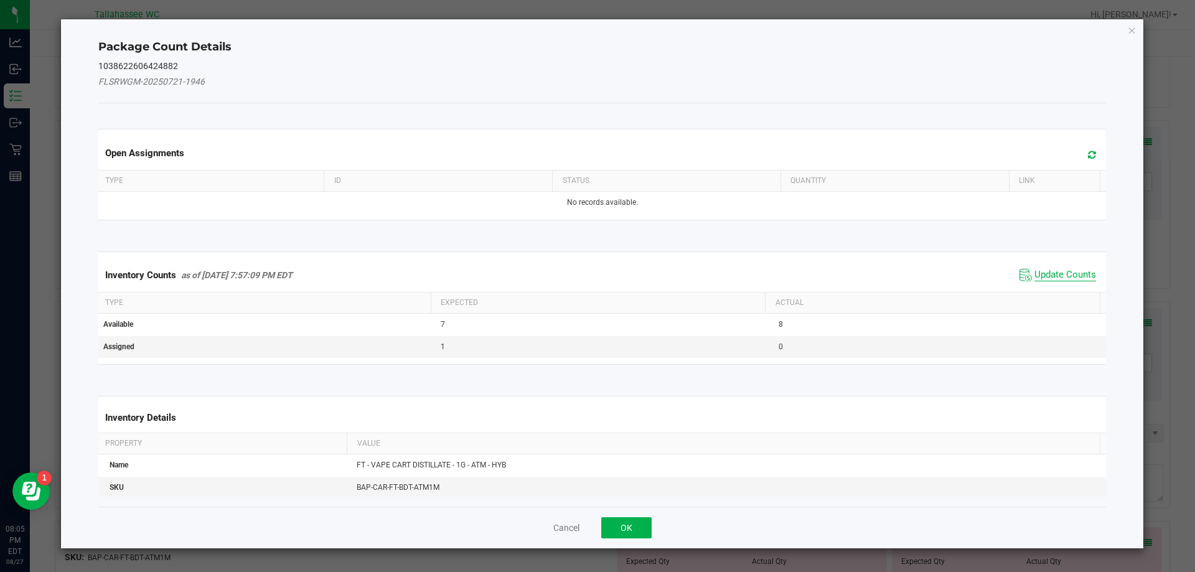
click at [1046, 269] on span "Update Counts" at bounding box center [1065, 275] width 62 height 12
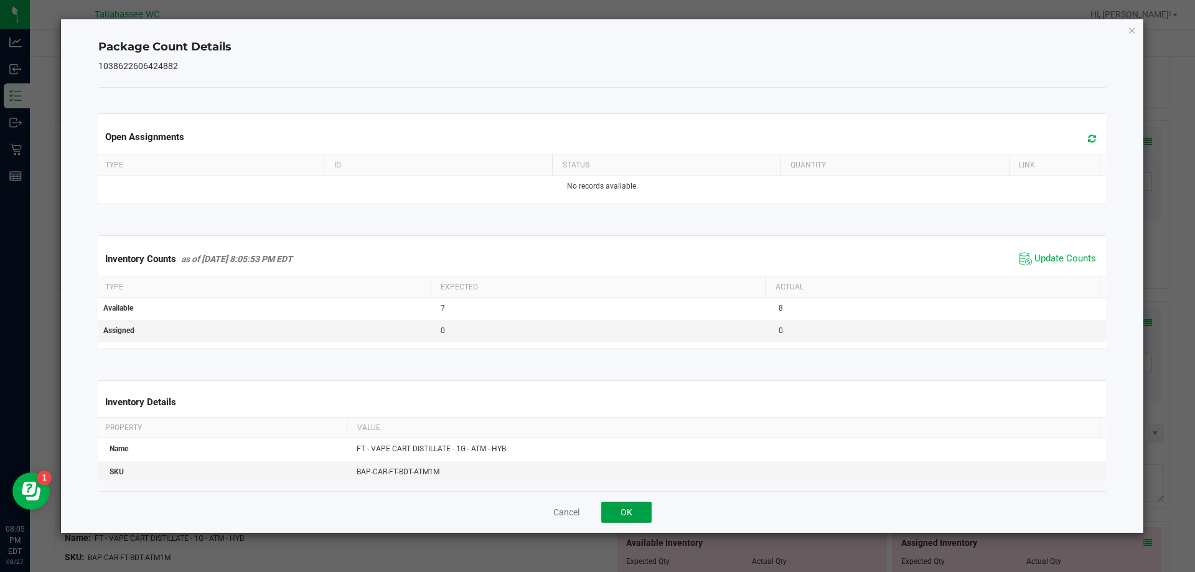
click at [636, 505] on button "OK" at bounding box center [626, 512] width 50 height 21
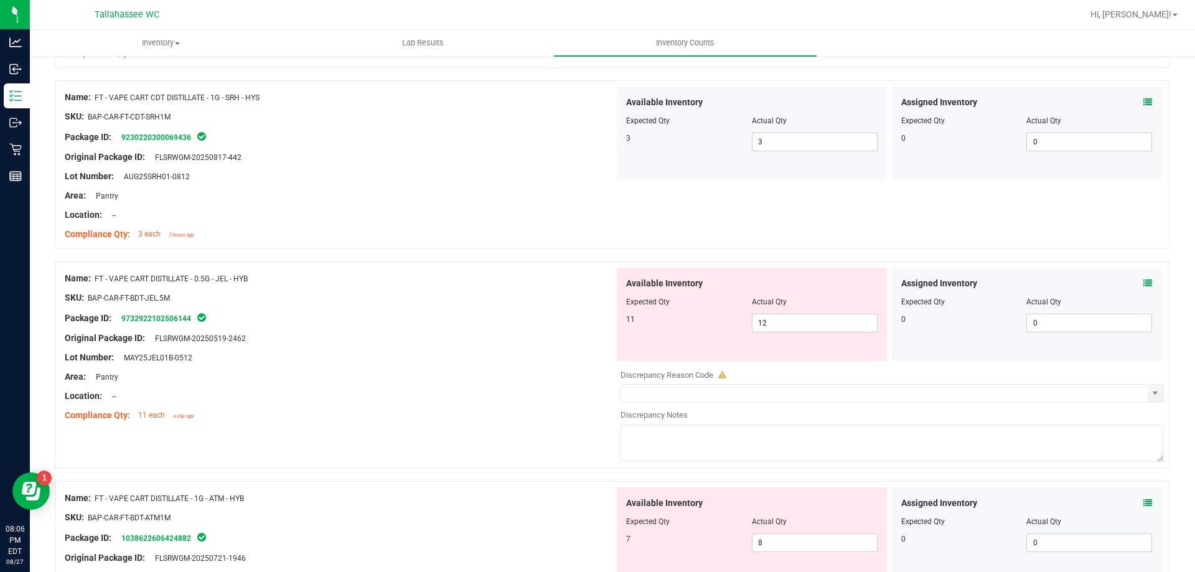
scroll to position [3285, 0]
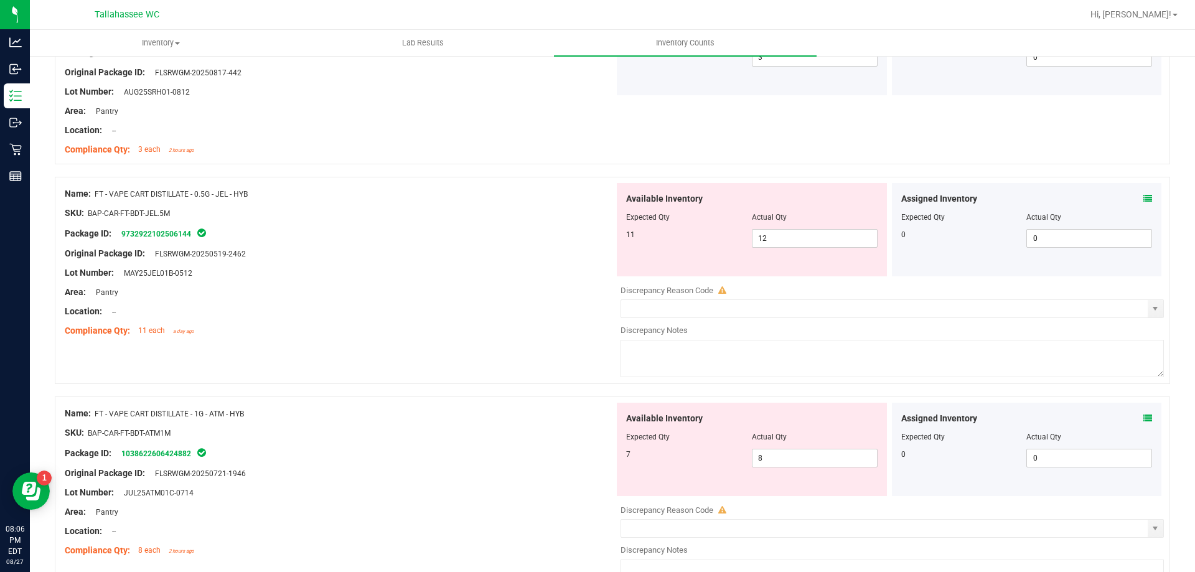
click at [1143, 418] on icon at bounding box center [1147, 418] width 9 height 9
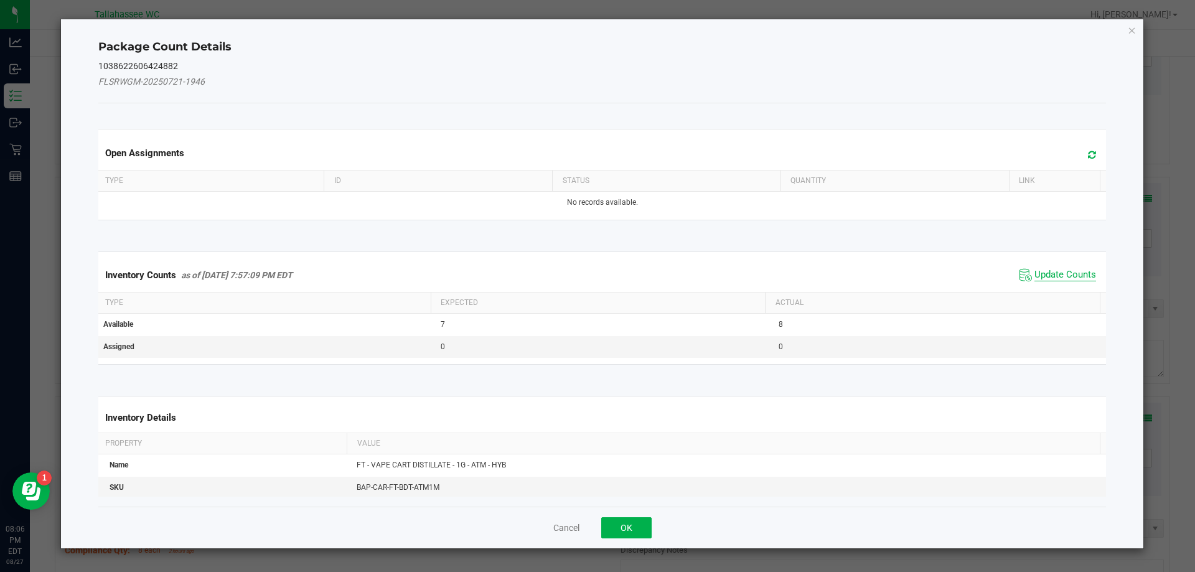
click at [1057, 273] on span "Update Counts" at bounding box center [1065, 275] width 62 height 12
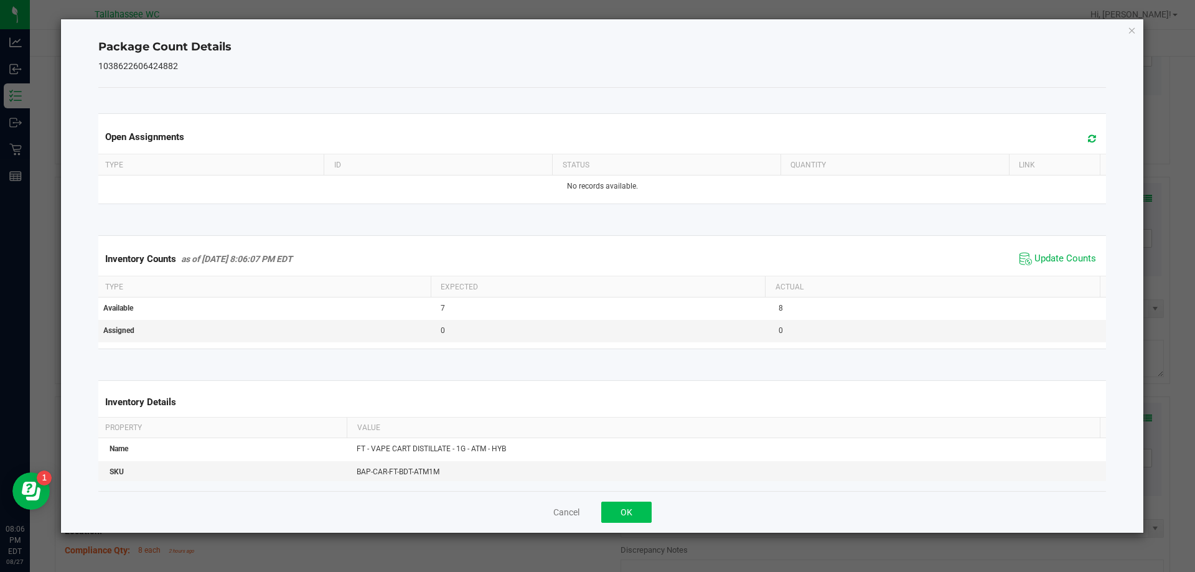
drag, startPoint x: 625, startPoint y: 500, endPoint x: 624, endPoint y: 506, distance: 6.3
click at [625, 501] on div "Cancel OK" at bounding box center [602, 512] width 1008 height 42
click at [624, 512] on button "OK" at bounding box center [626, 512] width 50 height 21
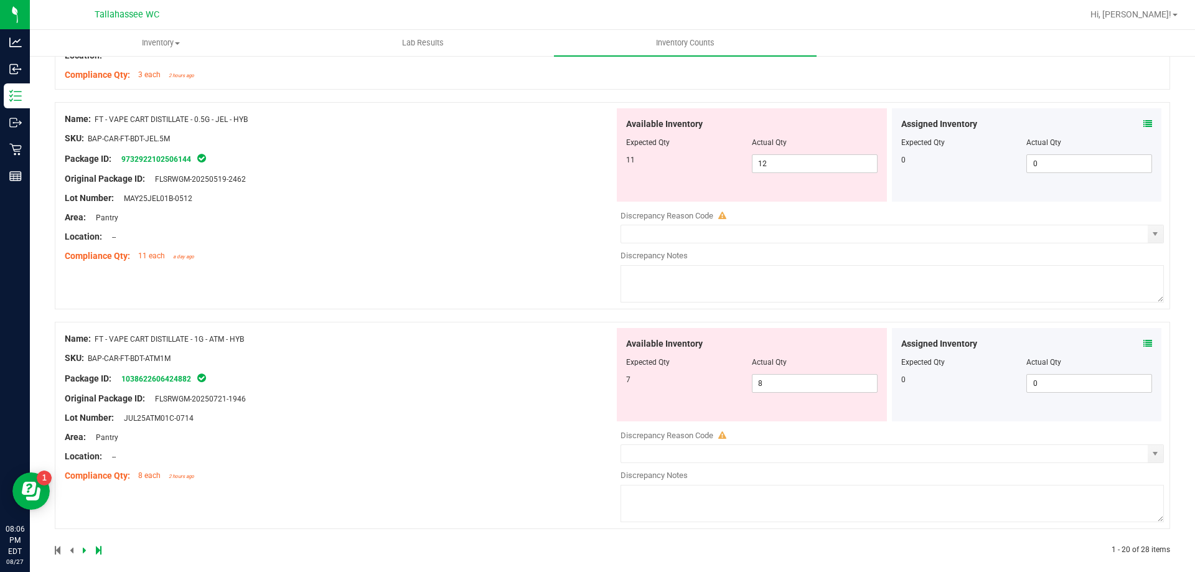
scroll to position [3372, 0]
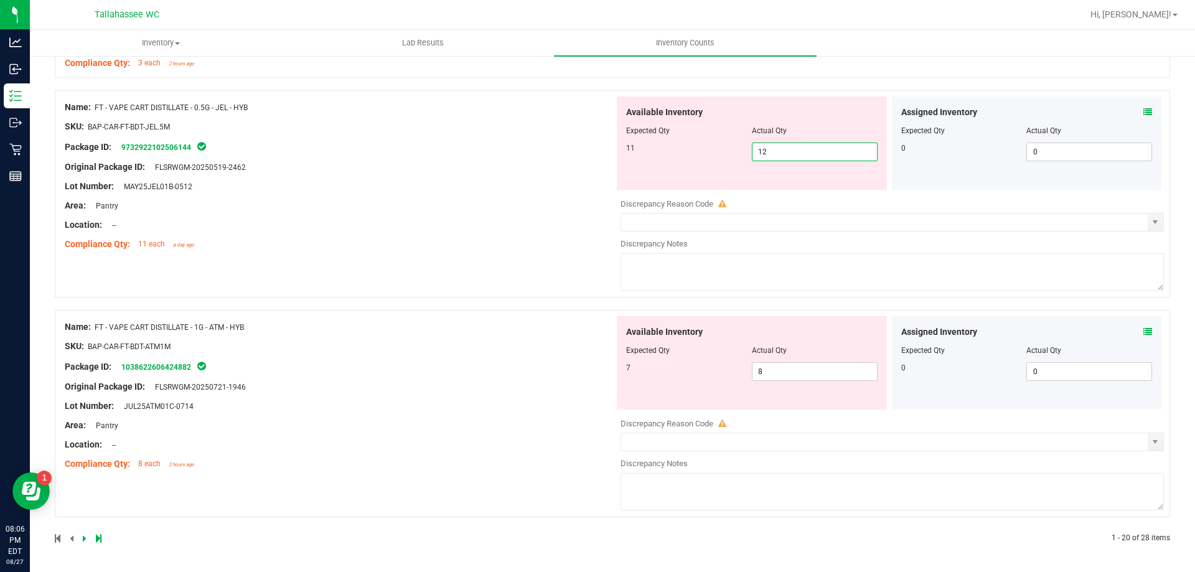
click at [780, 154] on span "12 12" at bounding box center [815, 152] width 126 height 19
type input "11"
click at [550, 160] on div "Name: FT - VAPE CART DISTILLATE - 0.5G - JEL - HYB SKU: BAP-CAR-FT-BDT-JEL.5M P…" at bounding box center [340, 175] width 550 height 159
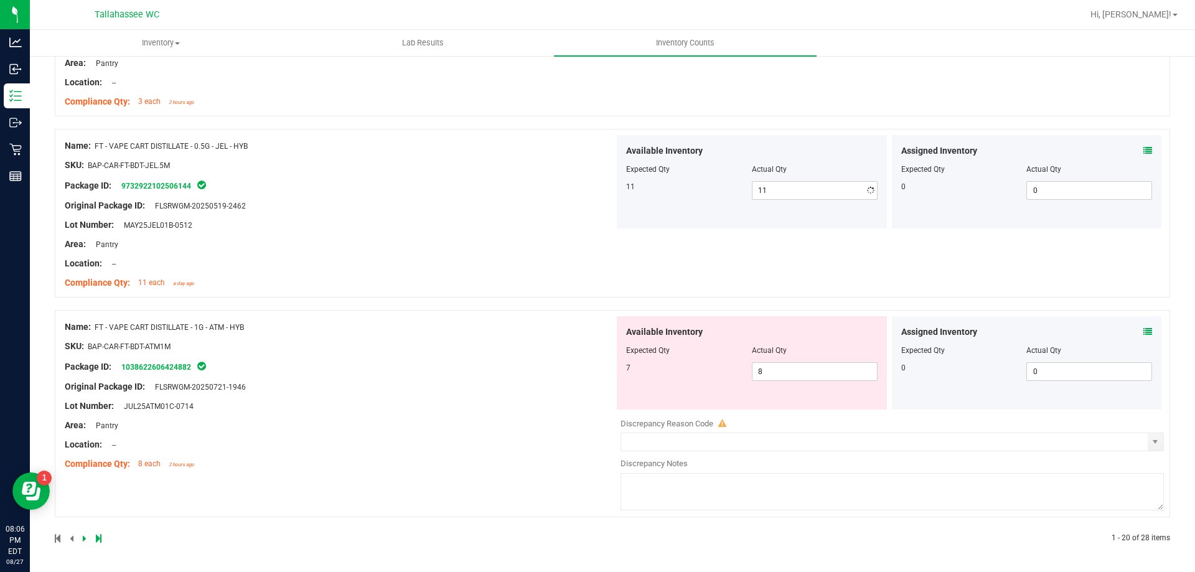
scroll to position [3333, 0]
click at [433, 371] on div "Package ID: 1038622606424882" at bounding box center [340, 366] width 550 height 15
click at [800, 365] on span "8 8" at bounding box center [815, 371] width 126 height 19
type input "7"
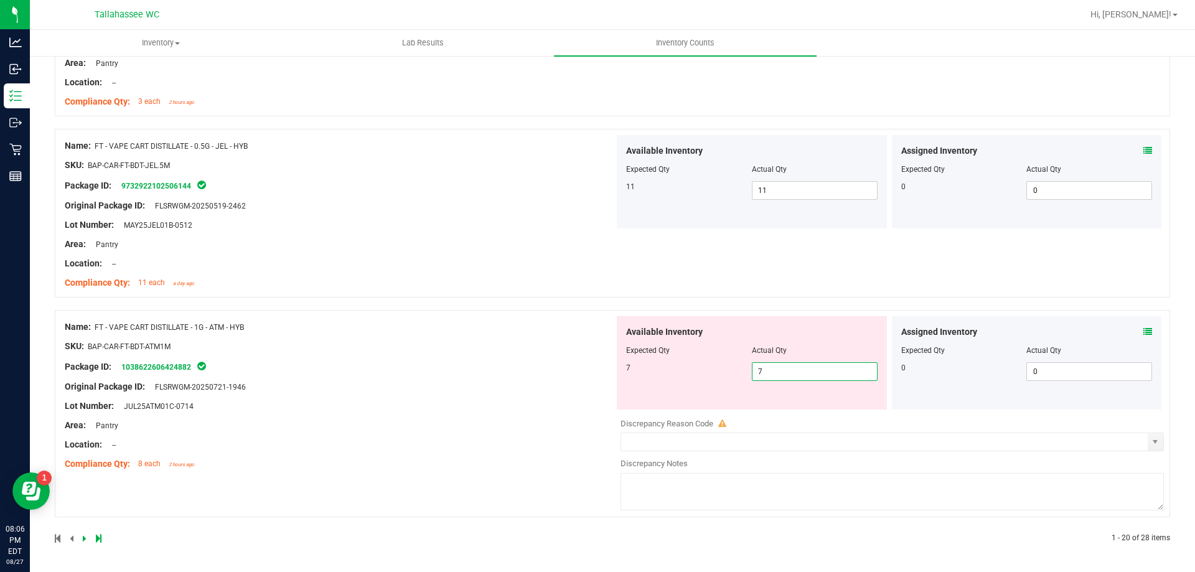
click at [473, 411] on div "Name: FT - VAPE CART DISTILLATE - 1G - ATM - HYB SKU: BAP-CAR-FT-BDT-ATM1M Pack…" at bounding box center [340, 395] width 550 height 159
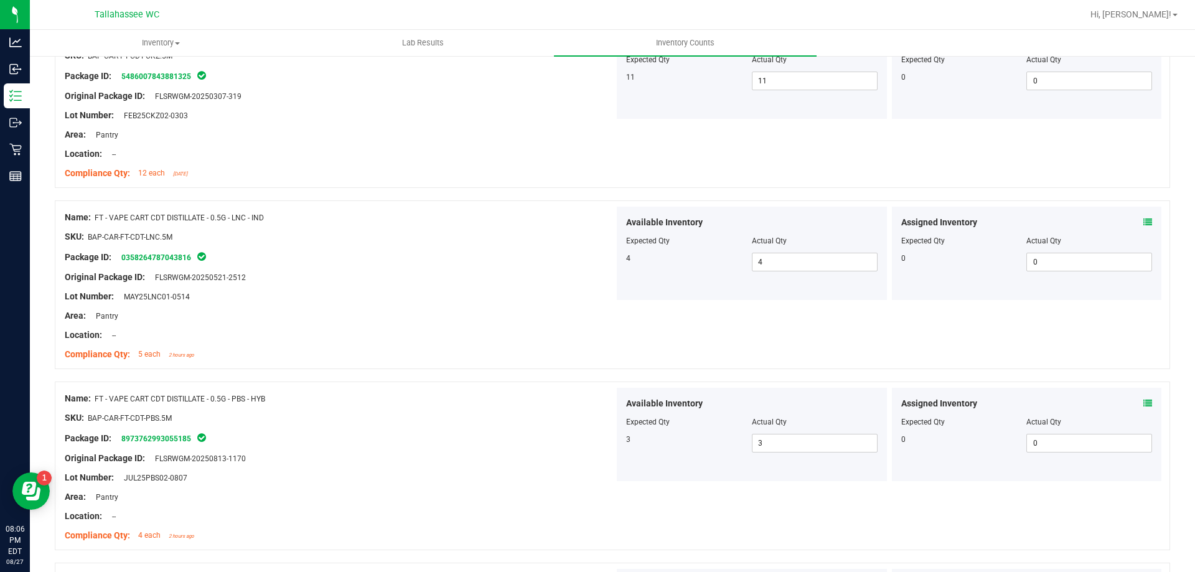
scroll to position [0, 0]
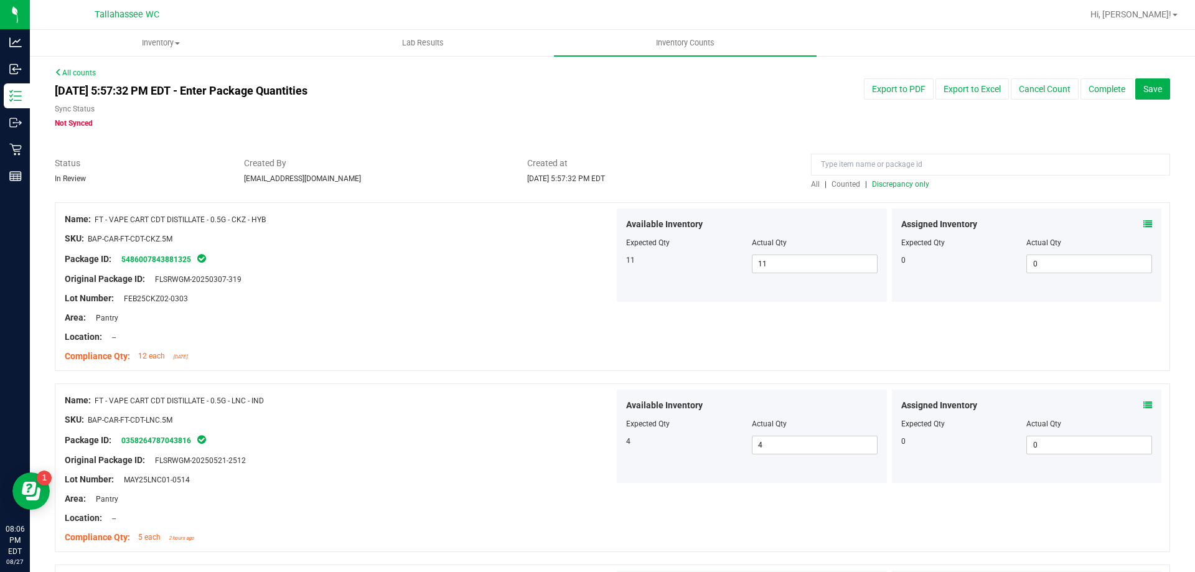
click at [891, 184] on span "Discrepancy only" at bounding box center [900, 184] width 57 height 9
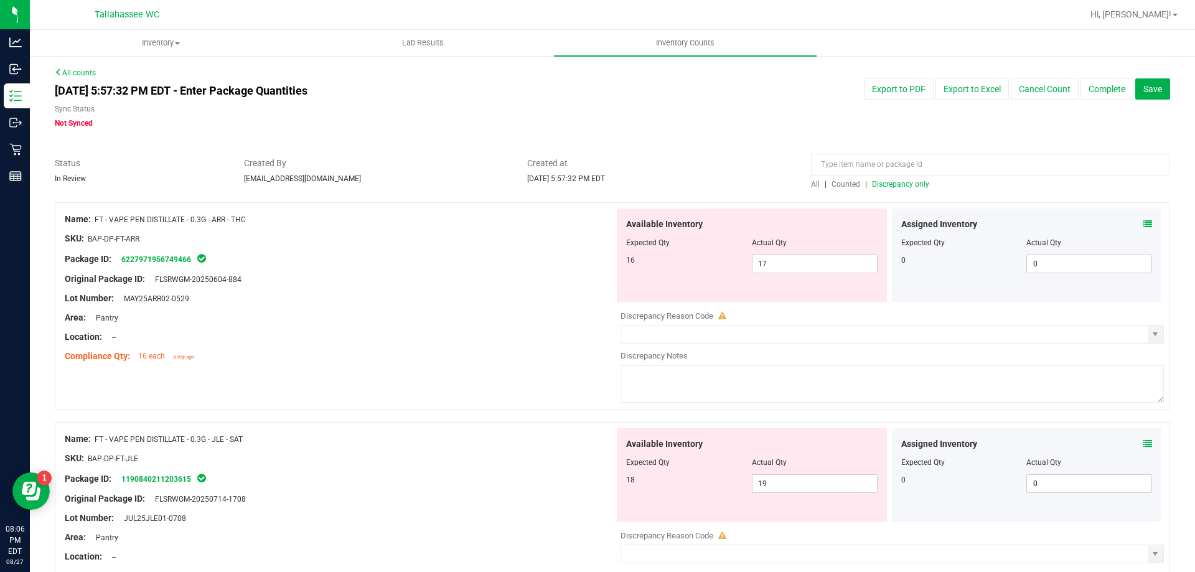
click at [1143, 223] on icon at bounding box center [1147, 224] width 9 height 9
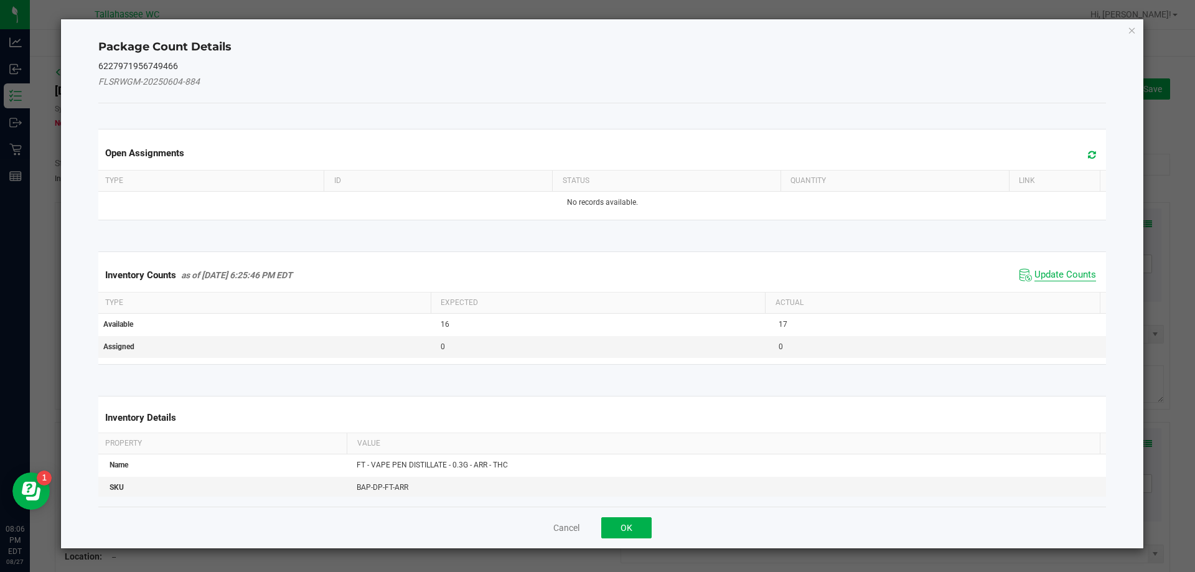
click at [1080, 273] on span "Update Counts" at bounding box center [1065, 275] width 62 height 12
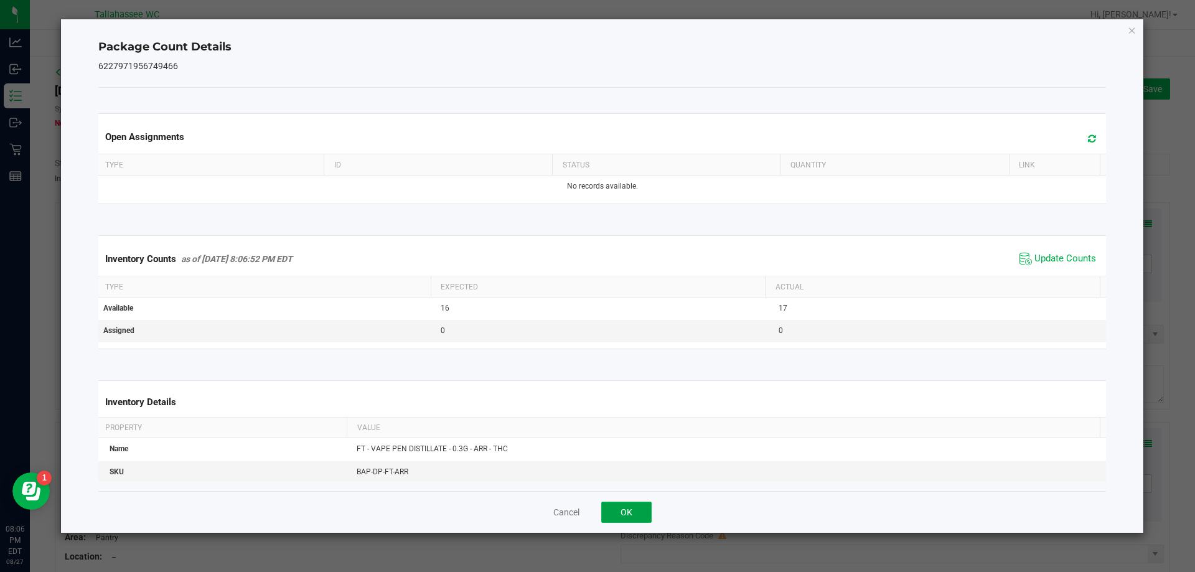
click at [643, 520] on button "OK" at bounding box center [626, 512] width 50 height 21
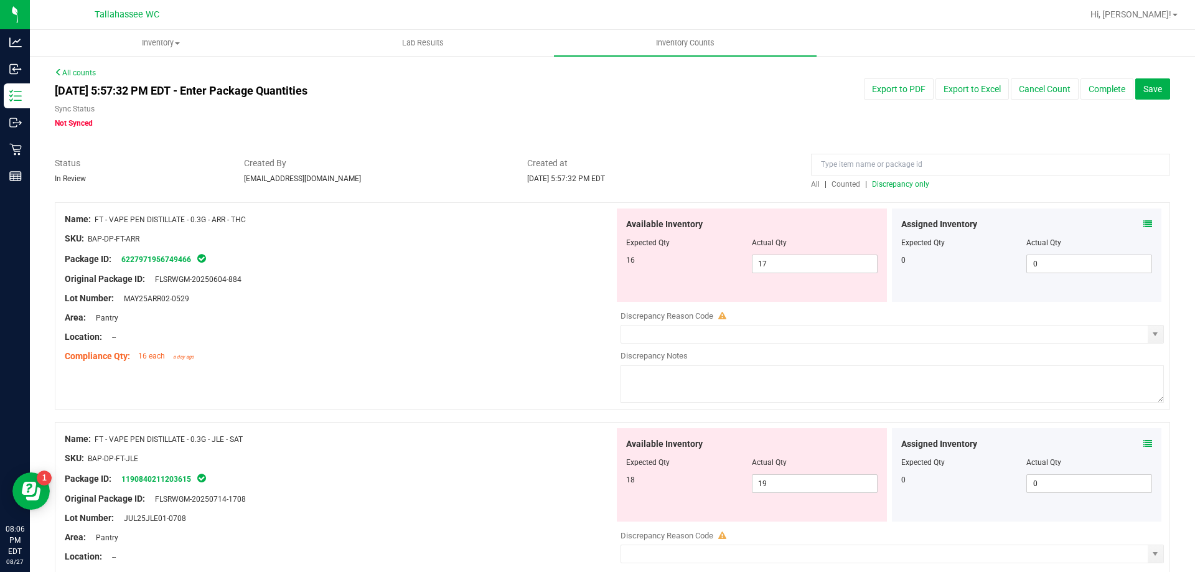
click at [1143, 446] on icon at bounding box center [1147, 443] width 9 height 9
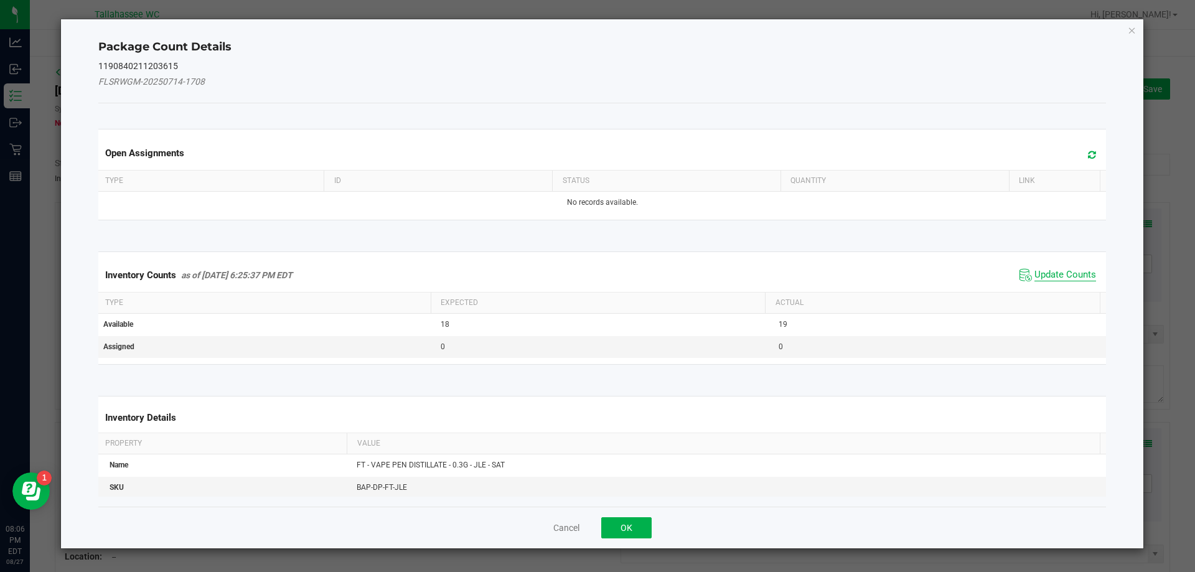
click at [1057, 275] on span "Update Counts" at bounding box center [1065, 275] width 62 height 12
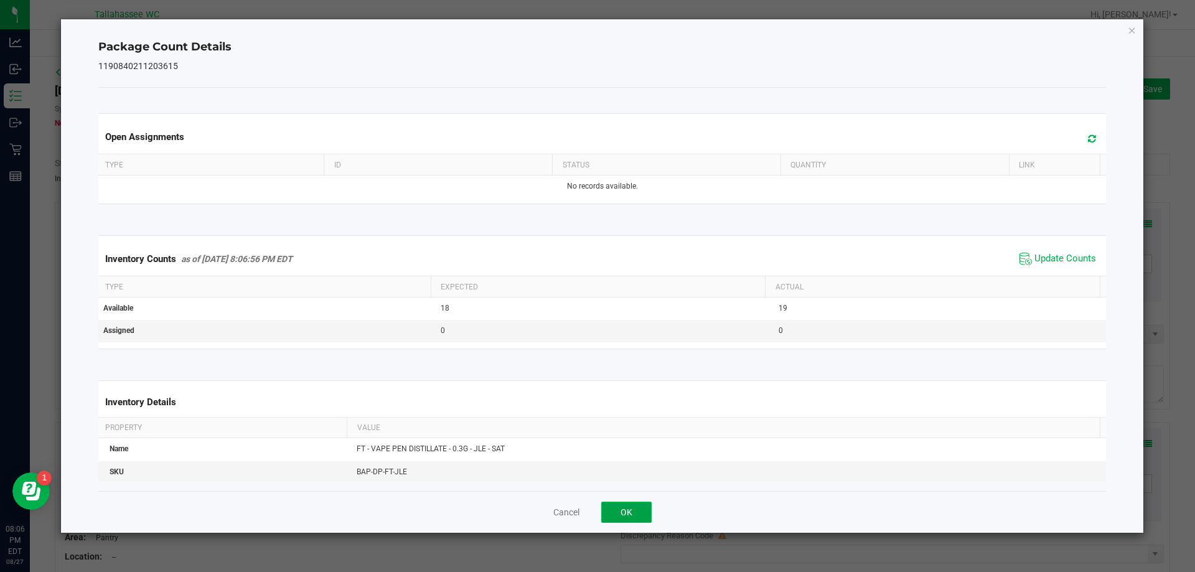
click at [641, 514] on button "OK" at bounding box center [626, 512] width 50 height 21
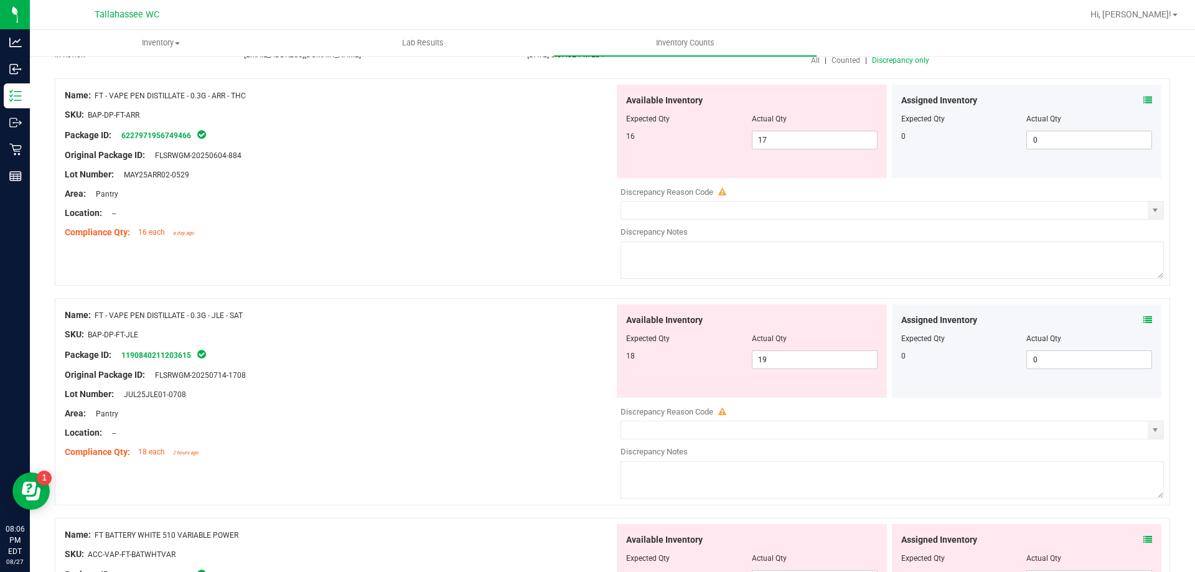
scroll to position [127, 0]
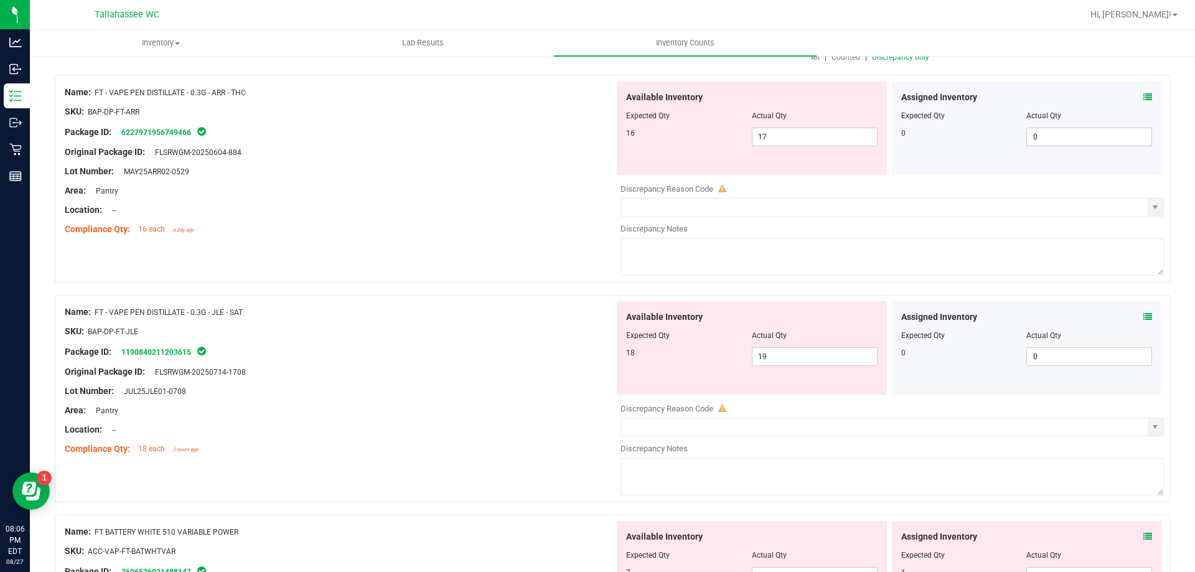
click at [1143, 535] on icon at bounding box center [1147, 536] width 9 height 9
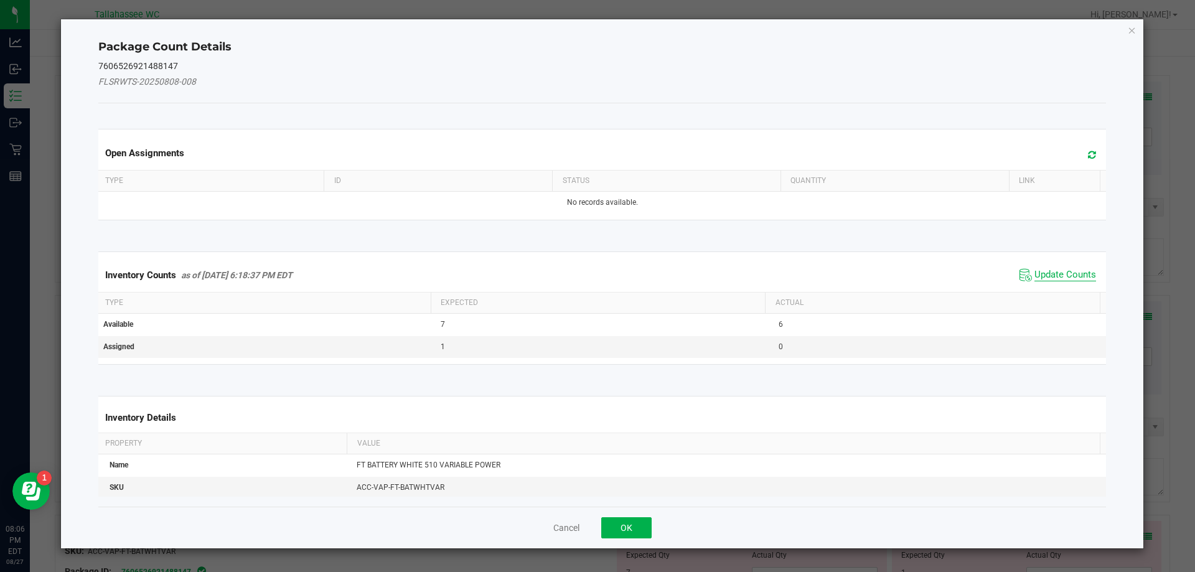
click at [1049, 272] on span "Update Counts" at bounding box center [1065, 275] width 62 height 12
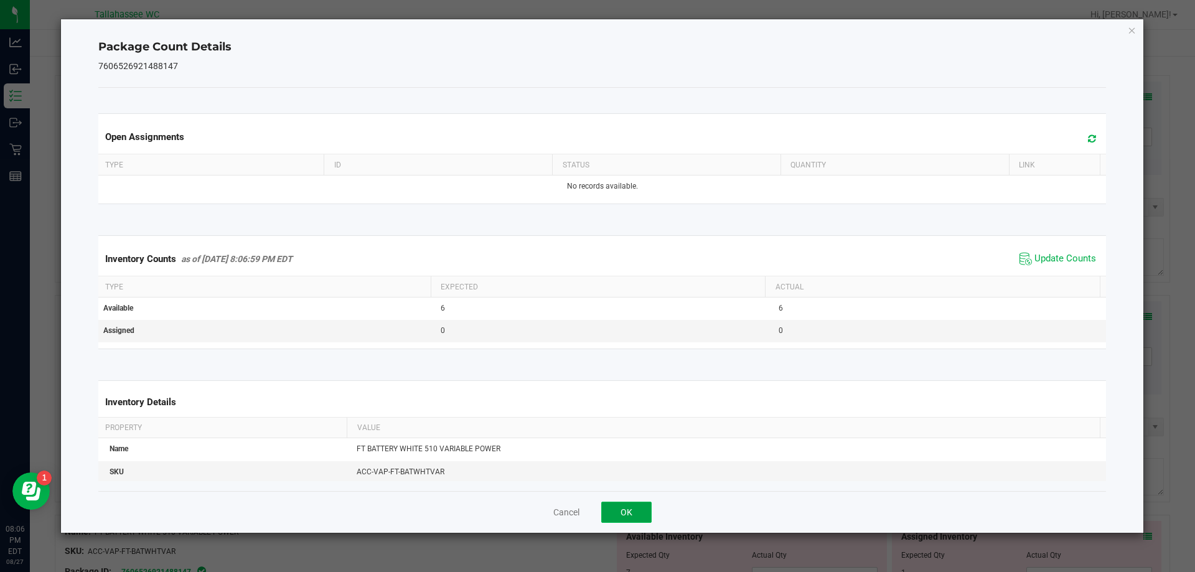
click at [642, 504] on button "OK" at bounding box center [626, 512] width 50 height 21
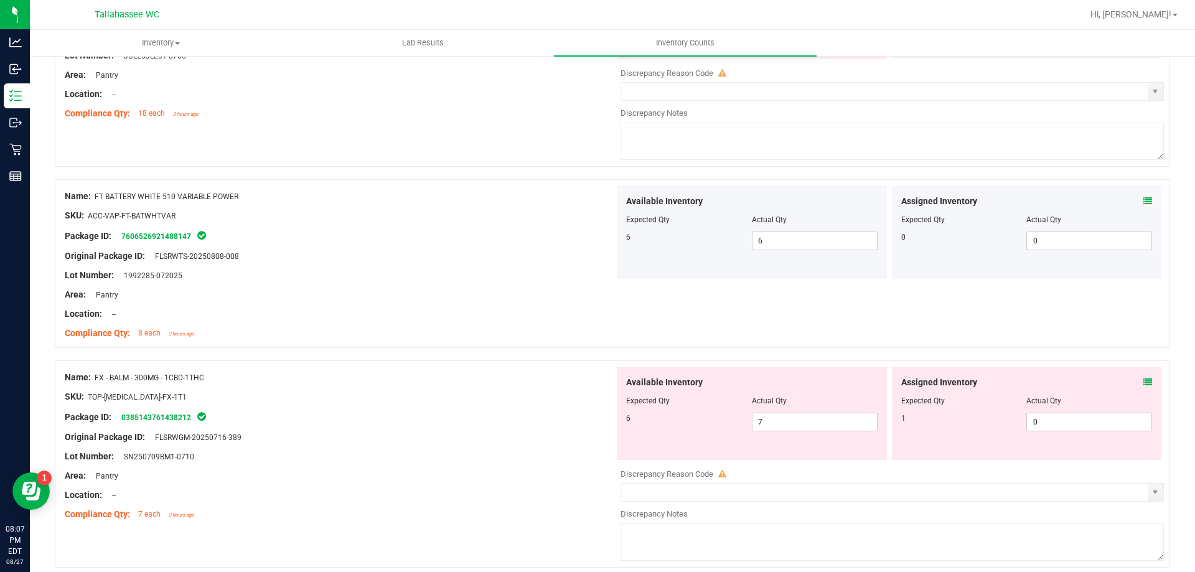
scroll to position [470, 0]
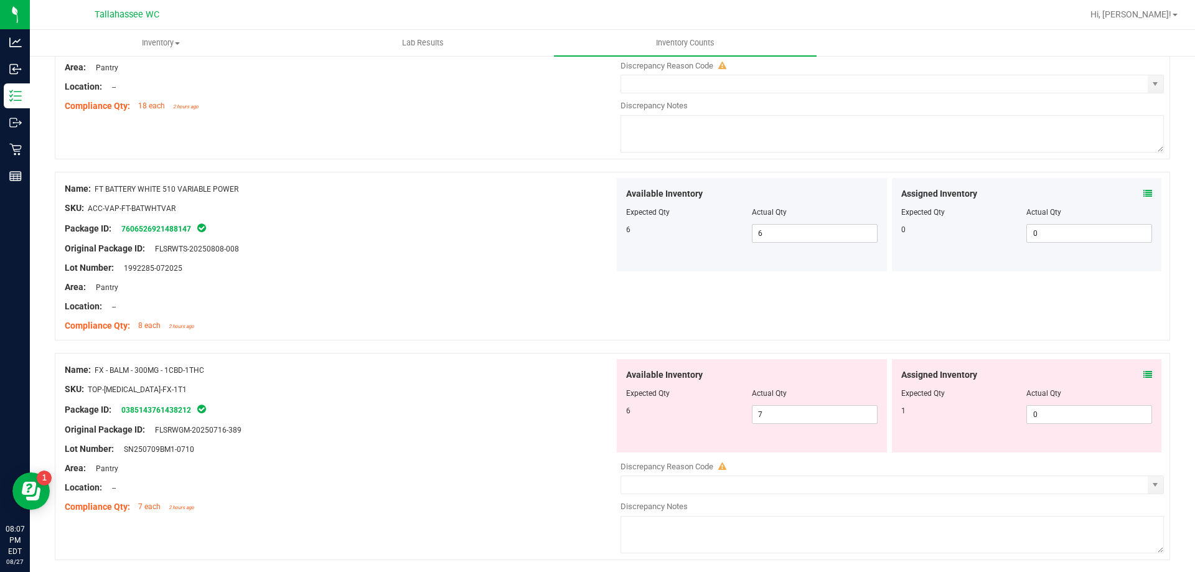
click at [1143, 374] on icon at bounding box center [1147, 374] width 9 height 9
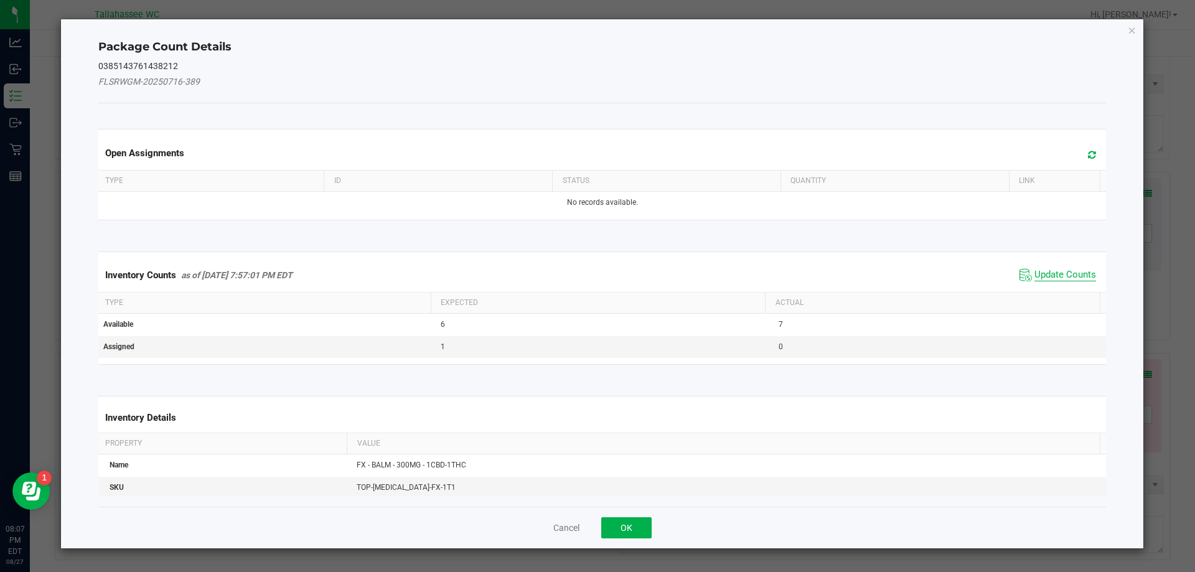
click at [1046, 276] on span "Update Counts" at bounding box center [1065, 275] width 62 height 12
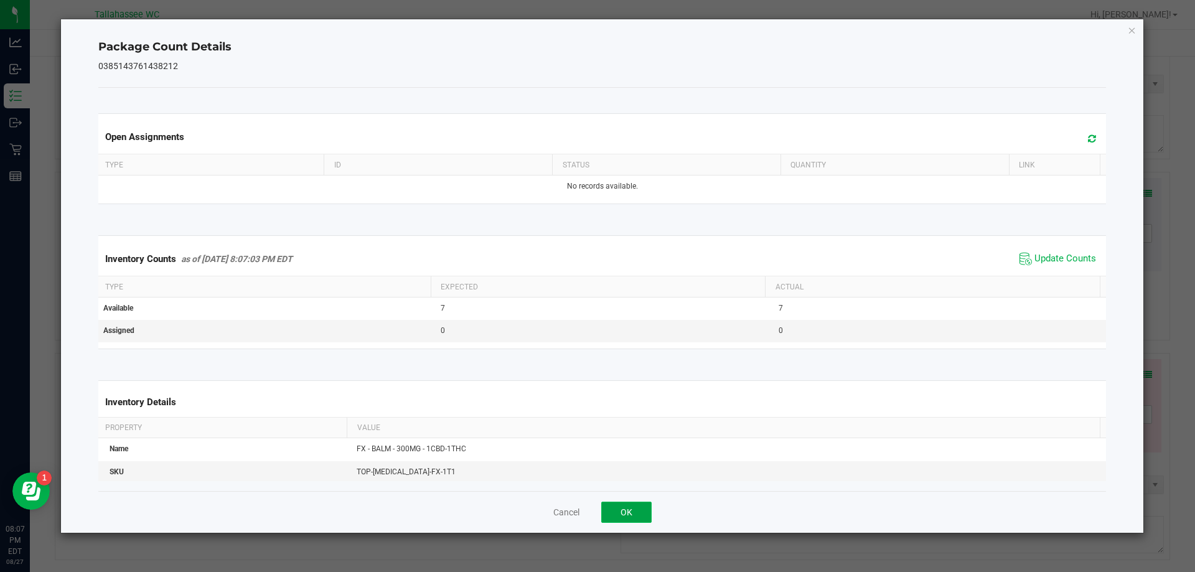
click at [634, 520] on button "OK" at bounding box center [626, 512] width 50 height 21
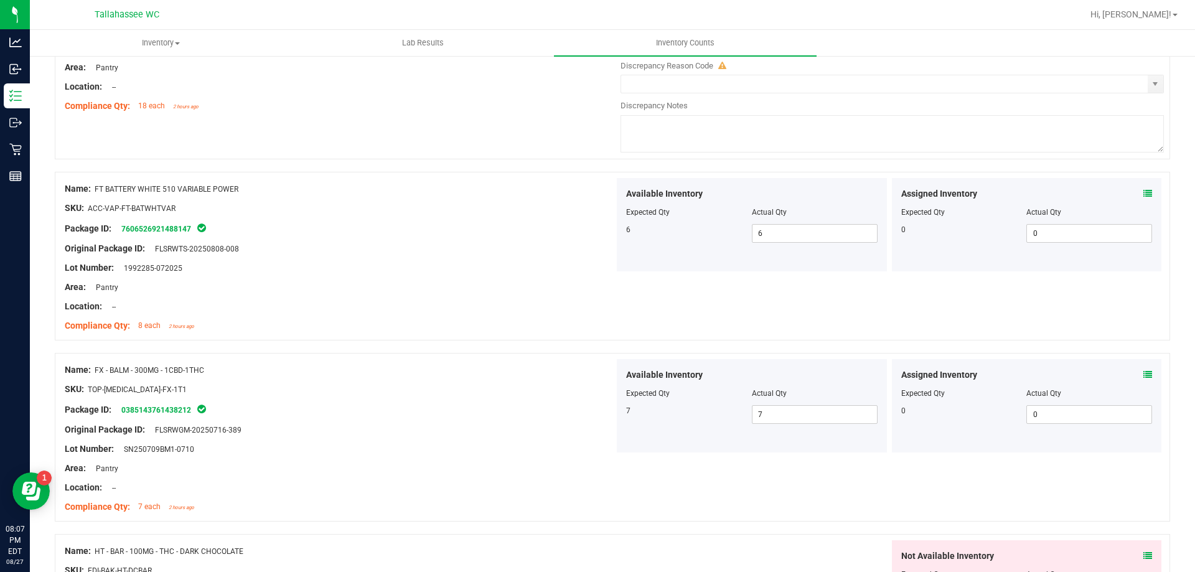
click at [1143, 555] on icon at bounding box center [1147, 555] width 9 height 9
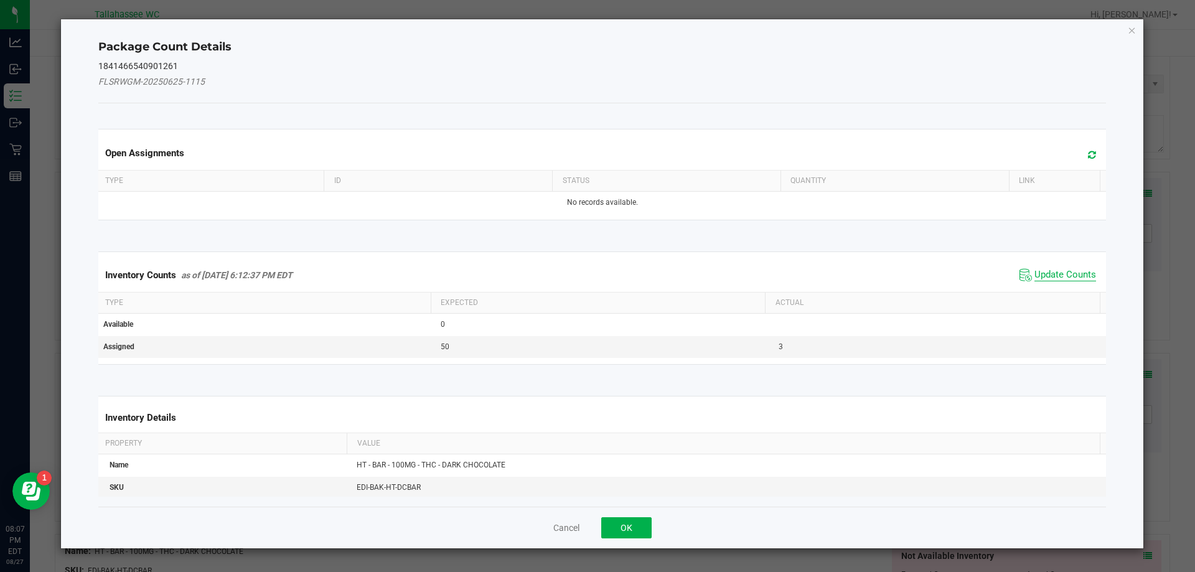
click at [1040, 278] on span "Update Counts" at bounding box center [1065, 275] width 62 height 12
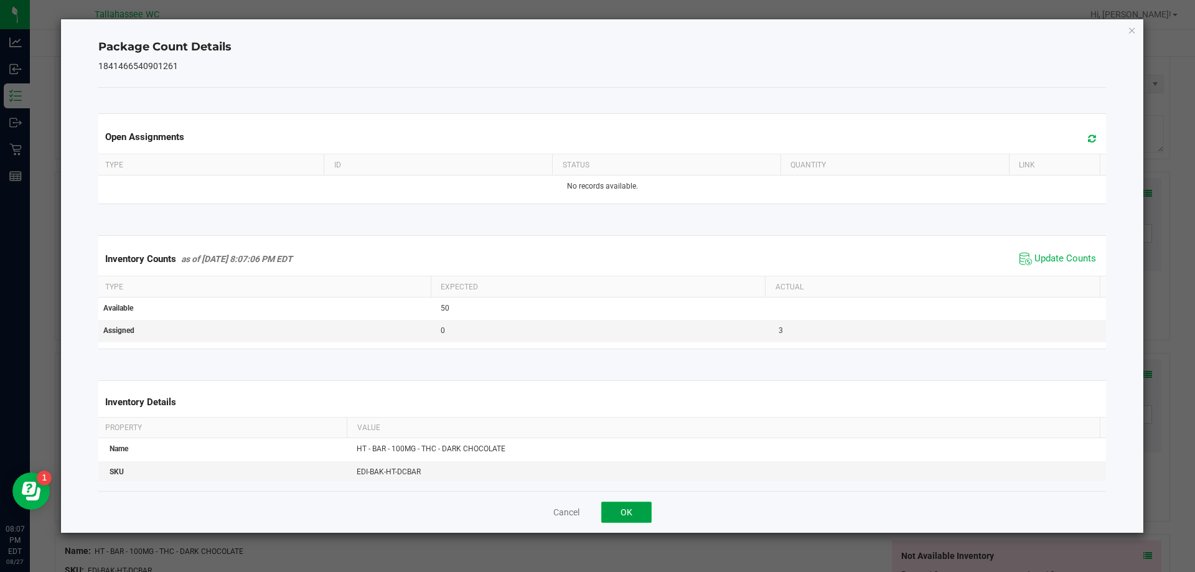
click at [628, 513] on button "OK" at bounding box center [626, 512] width 50 height 21
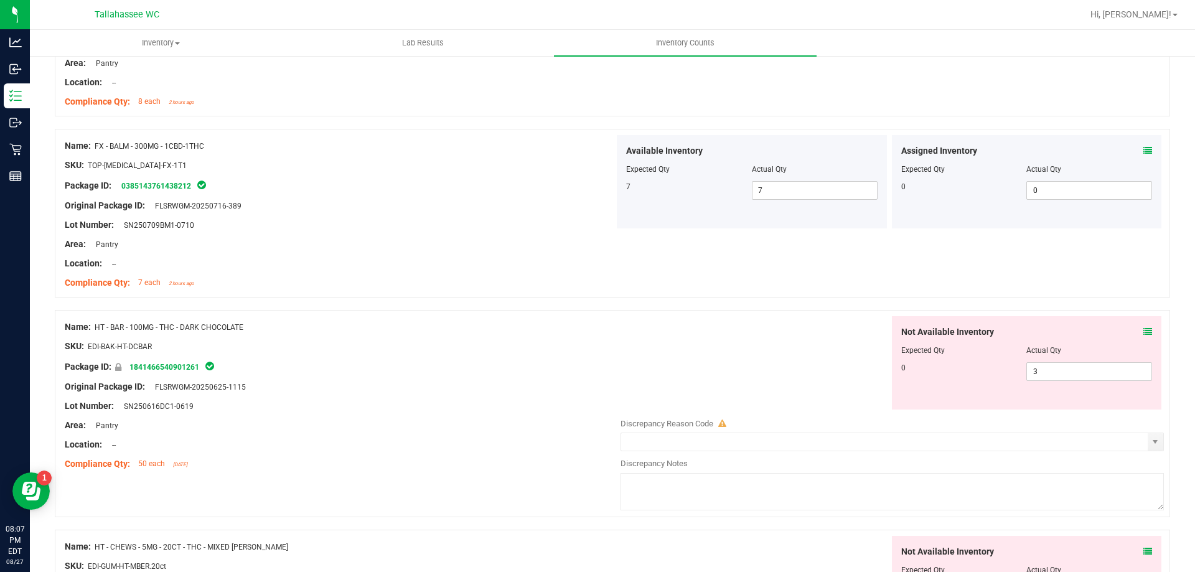
scroll to position [696, 0]
click at [1050, 368] on input "3" at bounding box center [1089, 369] width 124 height 17
type input "0"
click at [564, 354] on div at bounding box center [340, 354] width 550 height 6
type input "0"
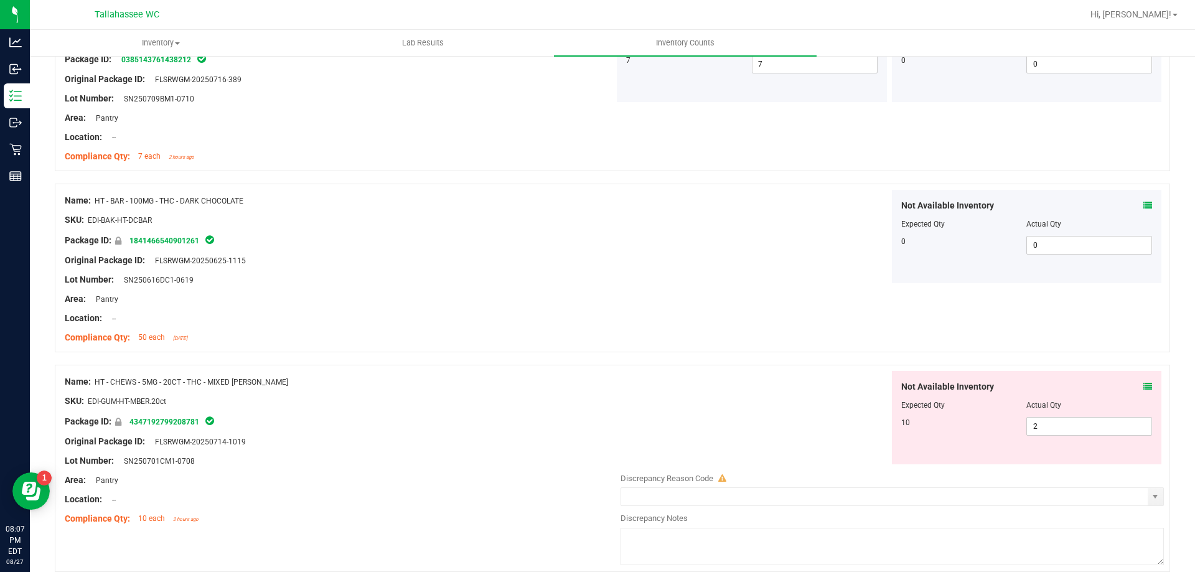
scroll to position [822, 0]
click at [1059, 426] on input "2" at bounding box center [1089, 424] width 124 height 17
type input "10"
click at [601, 353] on div at bounding box center [612, 356] width 1115 height 12
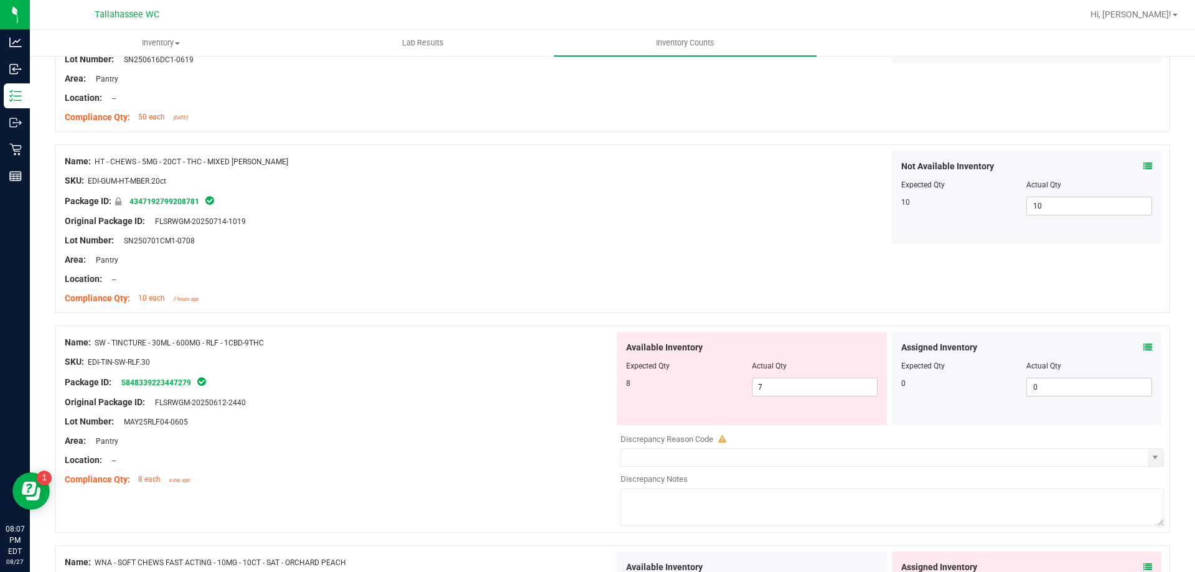
scroll to position [1071, 0]
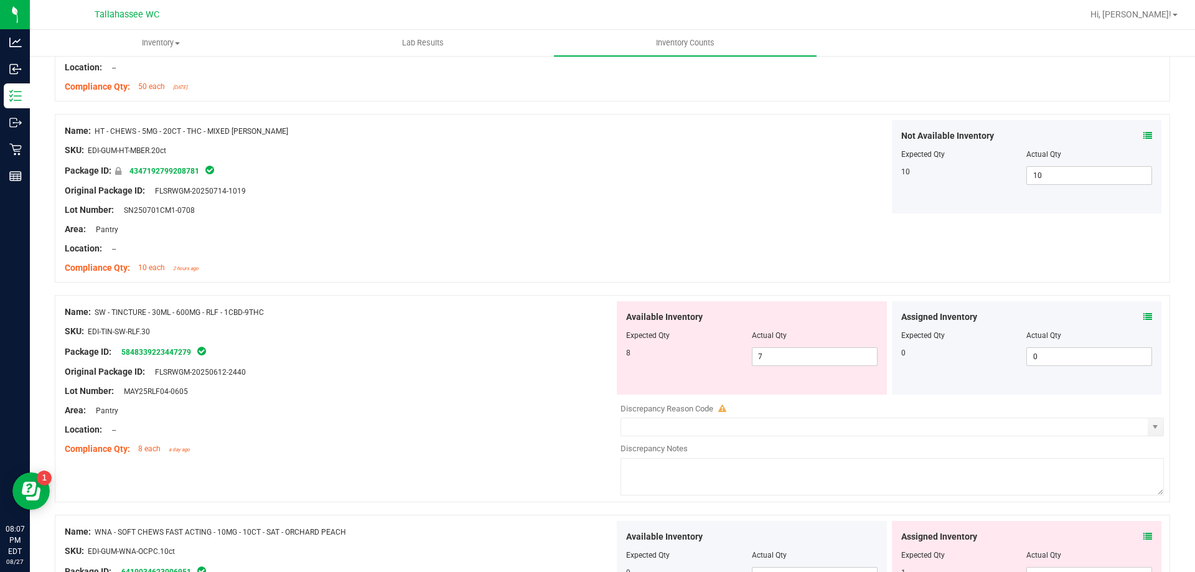
click at [1143, 320] on icon at bounding box center [1147, 316] width 9 height 9
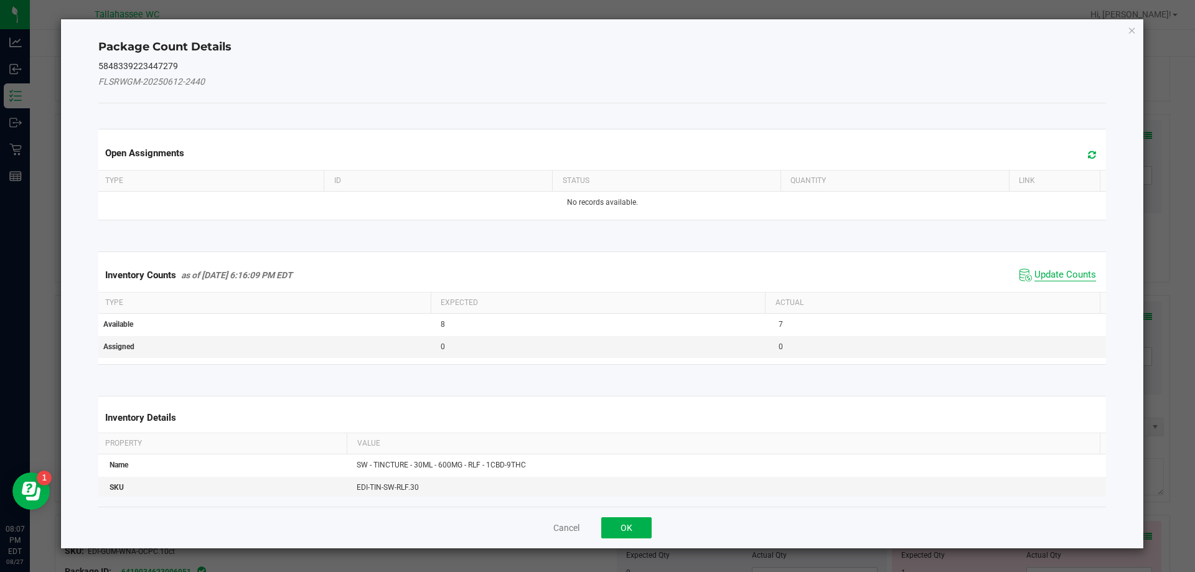
click at [1040, 279] on span "Update Counts" at bounding box center [1065, 275] width 62 height 12
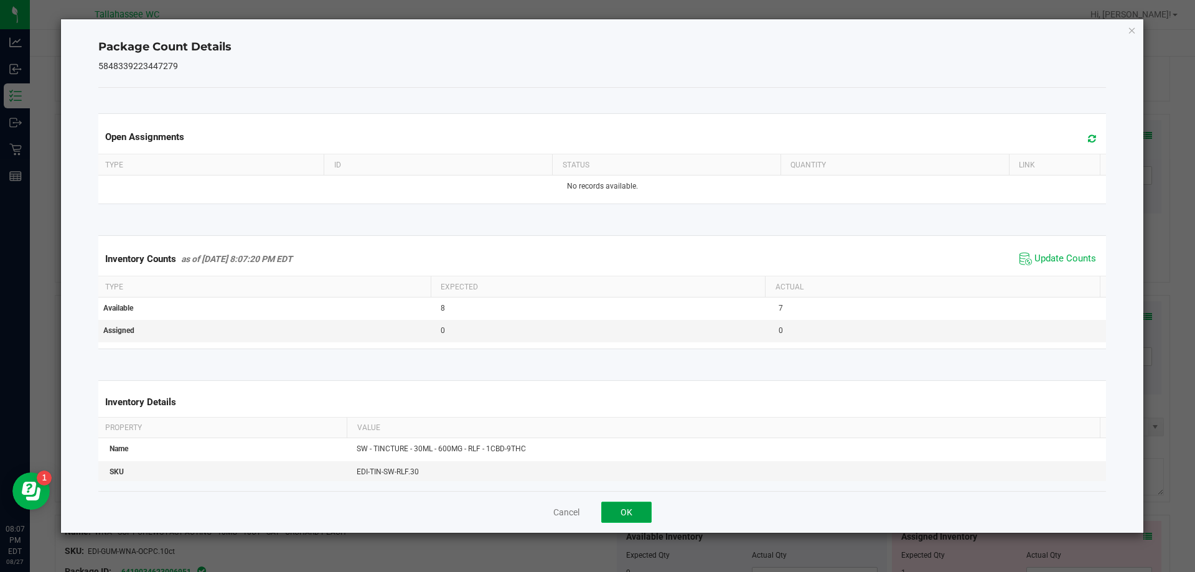
drag, startPoint x: 637, startPoint y: 508, endPoint x: 683, endPoint y: 463, distance: 64.7
click at [638, 508] on button "OK" at bounding box center [626, 512] width 50 height 21
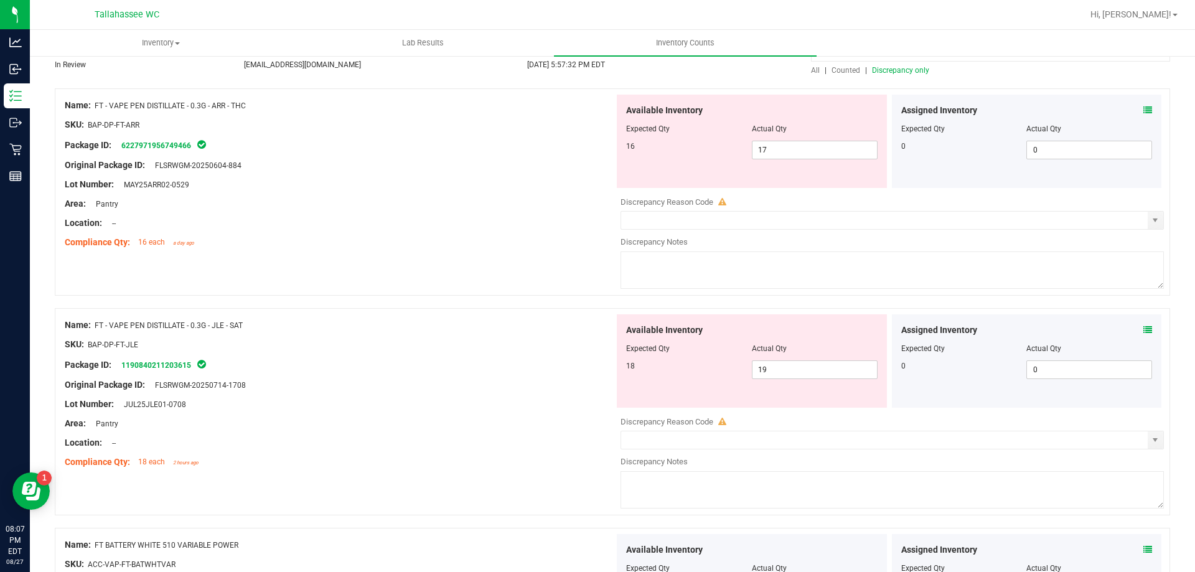
scroll to position [0, 0]
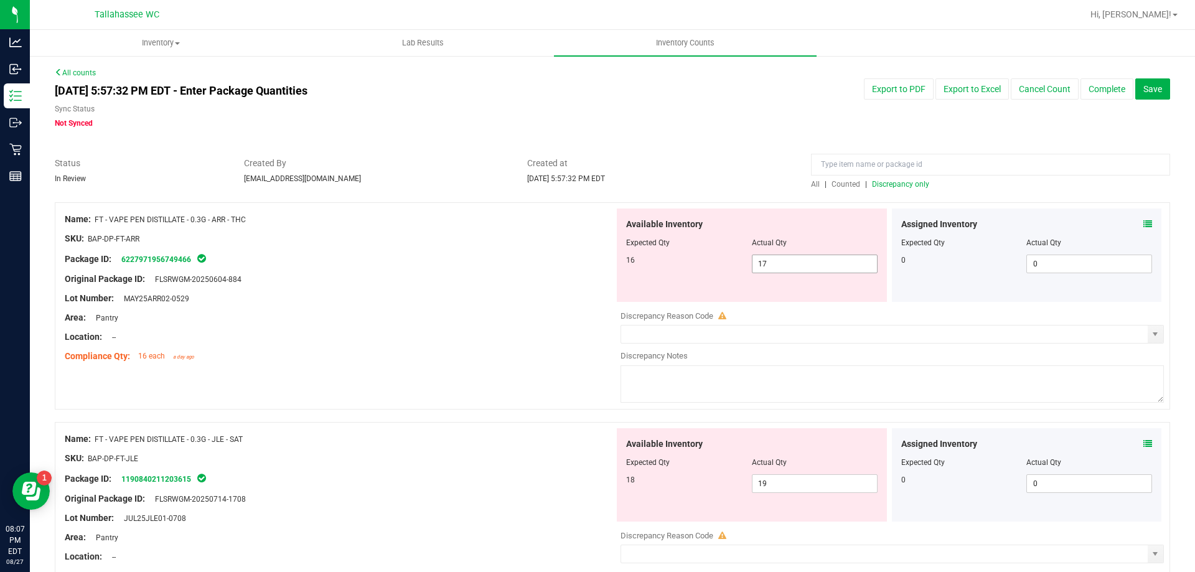
click at [772, 261] on span "17 17" at bounding box center [815, 264] width 126 height 19
type input "16"
drag, startPoint x: 458, startPoint y: 219, endPoint x: 459, endPoint y: 228, distance: 8.8
click at [457, 219] on div "Name: FT - VAPE PEN DISTILLATE - 0.3G - ARR - THC" at bounding box center [340, 219] width 550 height 13
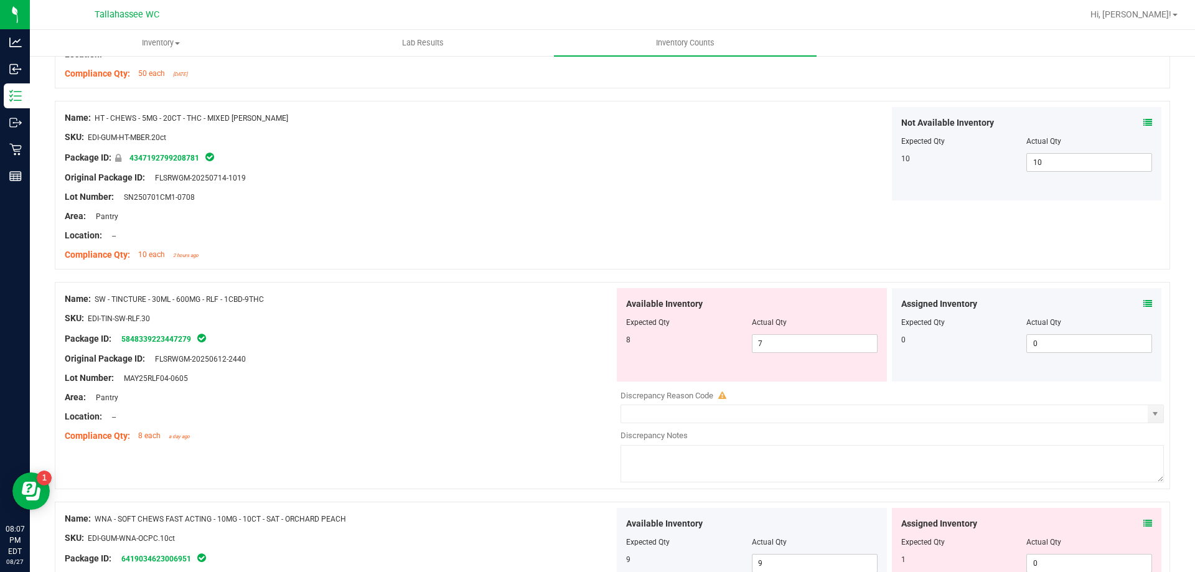
scroll to position [1058, 0]
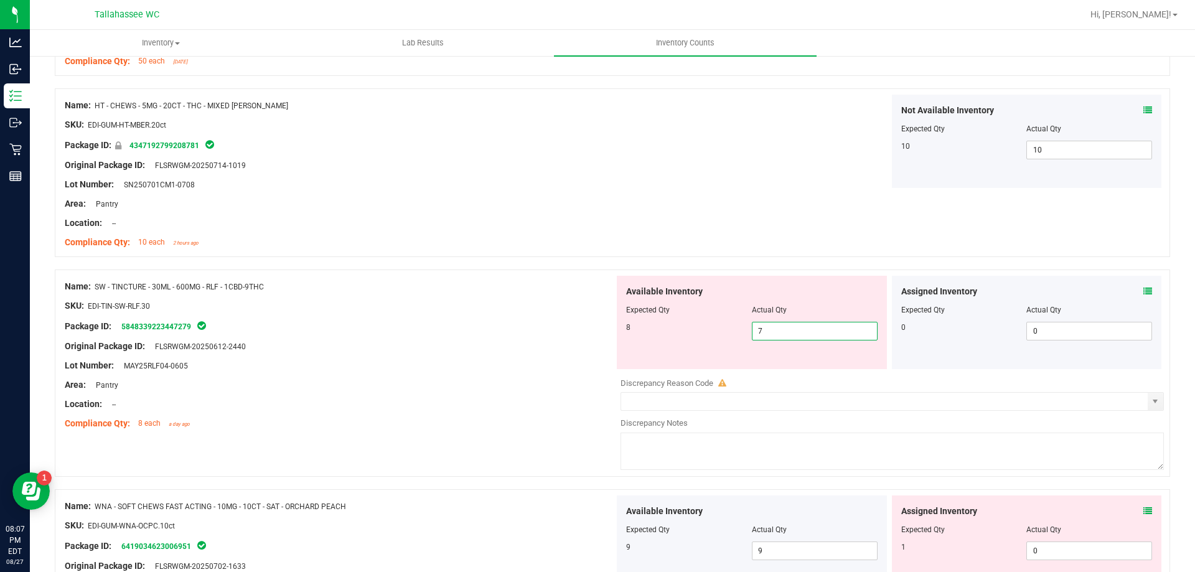
click at [777, 335] on span "7 7" at bounding box center [815, 331] width 126 height 19
type input "8"
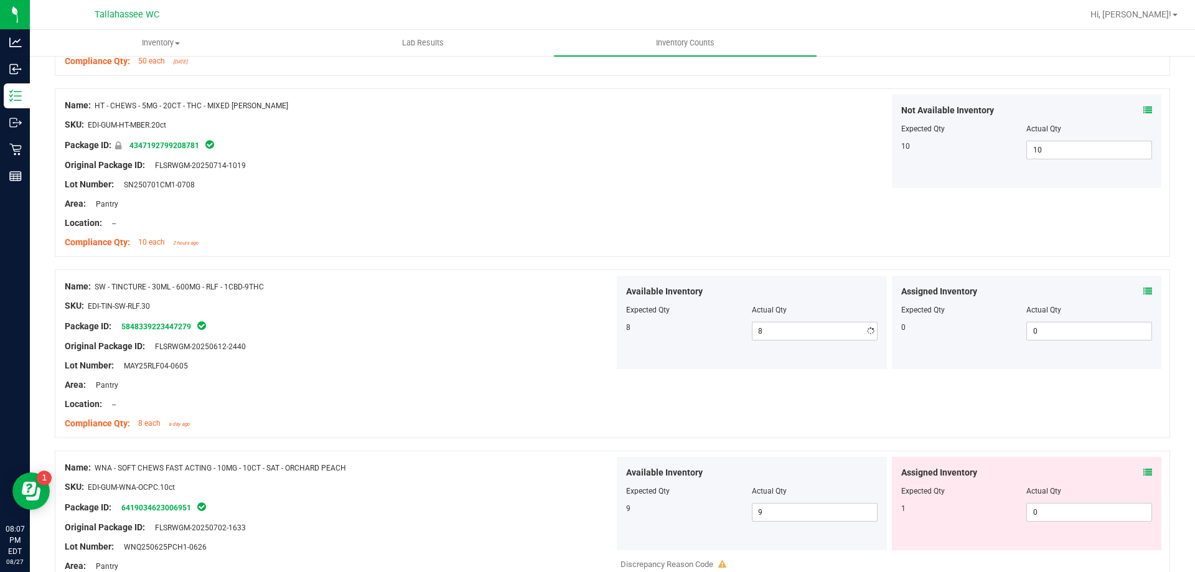
click at [452, 357] on div at bounding box center [340, 356] width 550 height 6
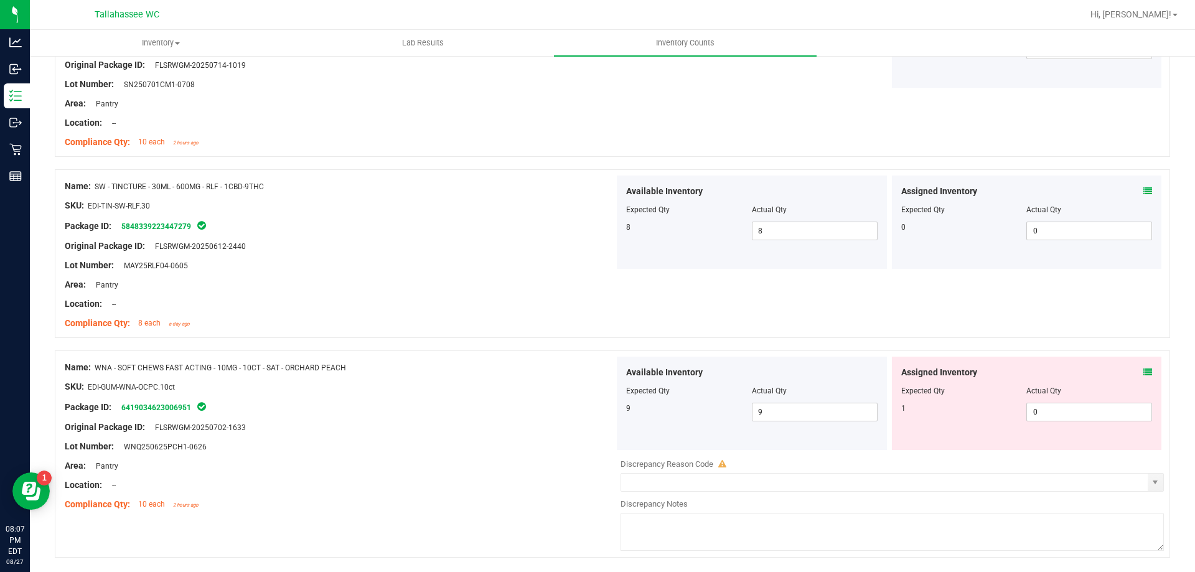
scroll to position [1182, 0]
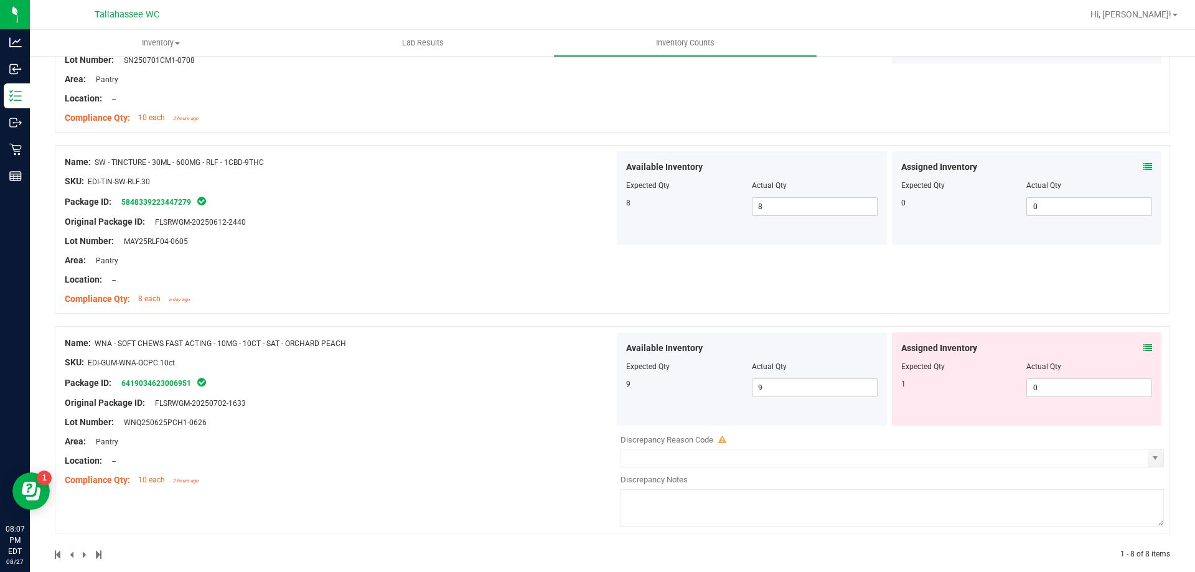
click at [1143, 347] on icon at bounding box center [1147, 348] width 9 height 9
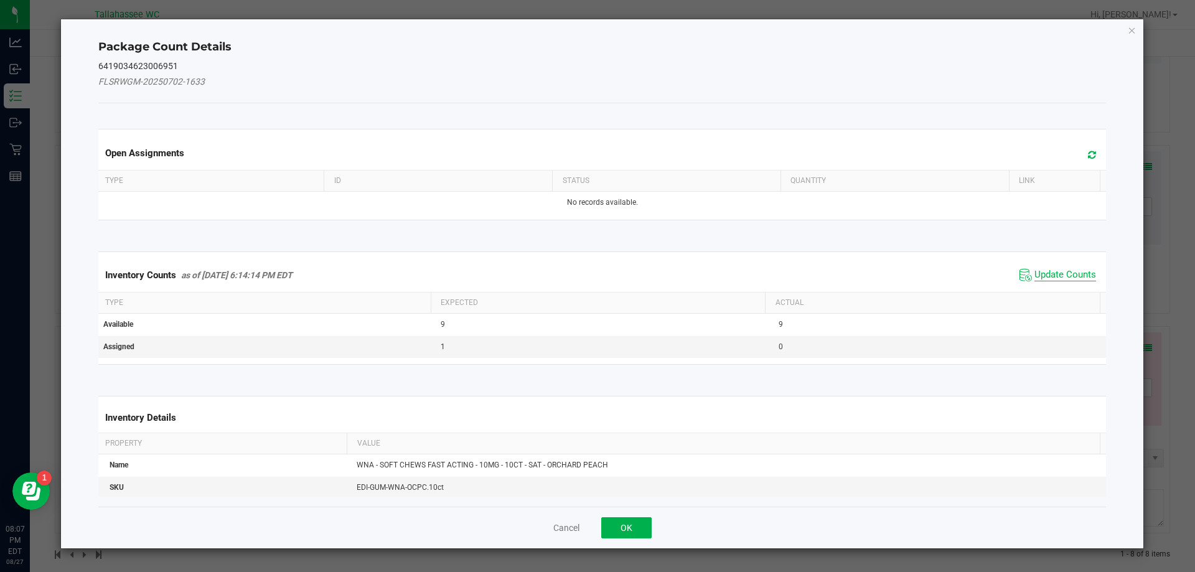
click at [1054, 271] on span "Update Counts" at bounding box center [1065, 275] width 62 height 12
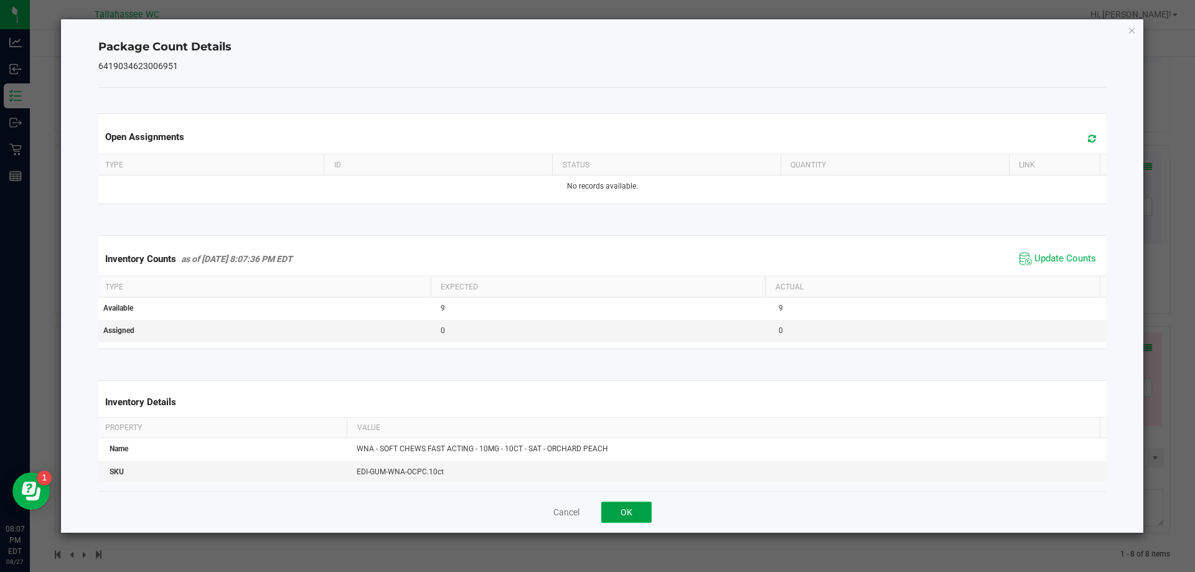
click at [613, 508] on button "OK" at bounding box center [626, 512] width 50 height 21
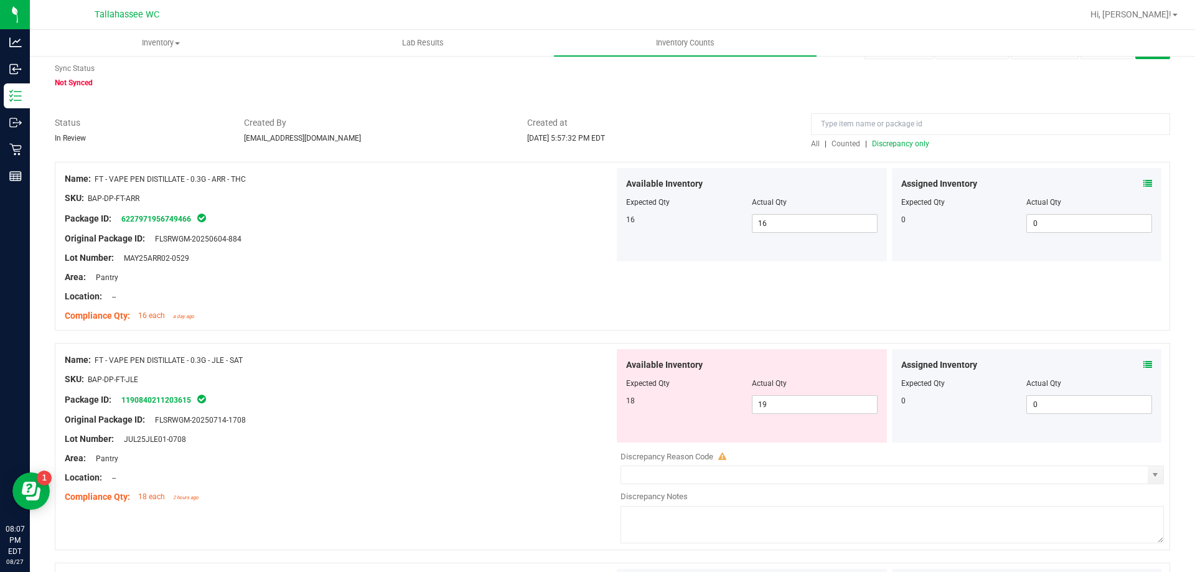
scroll to position [40, 0]
click at [815, 409] on span "19 19" at bounding box center [815, 405] width 126 height 19
type input "18"
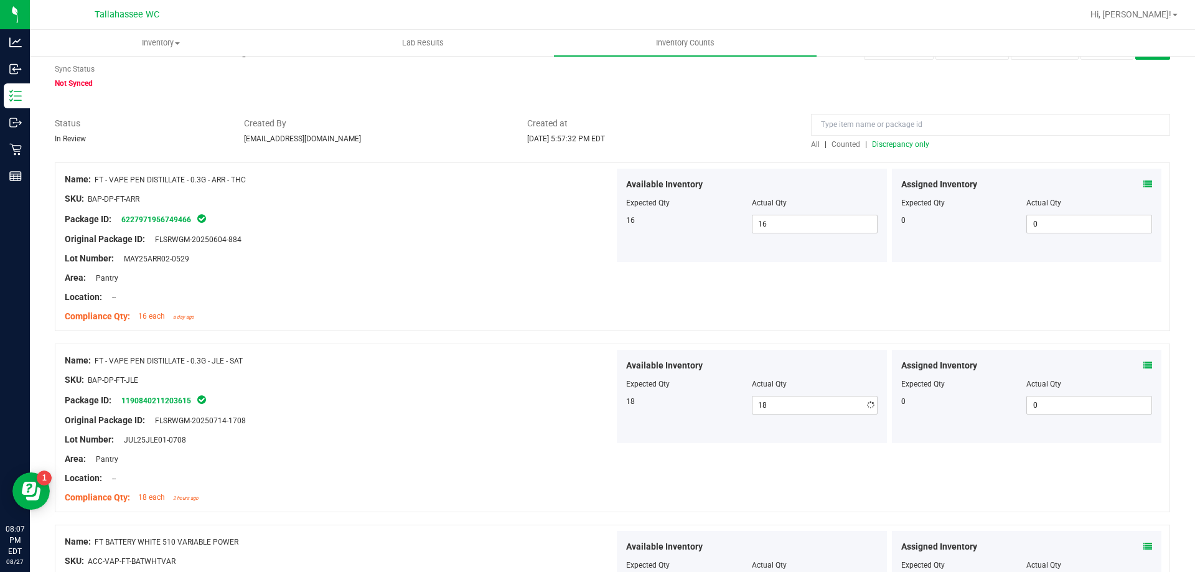
drag, startPoint x: 637, startPoint y: 384, endPoint x: 681, endPoint y: 342, distance: 61.2
click at [637, 383] on span "Expected Qty" at bounding box center [648, 384] width 44 height 9
click at [906, 147] on span "Discrepancy only" at bounding box center [900, 144] width 57 height 9
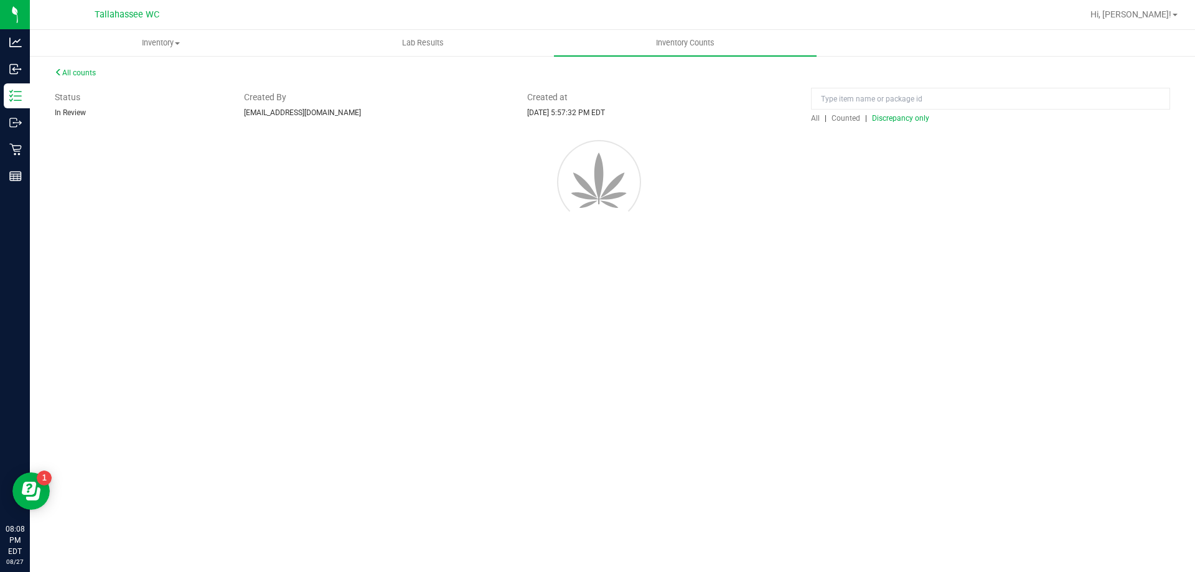
scroll to position [0, 0]
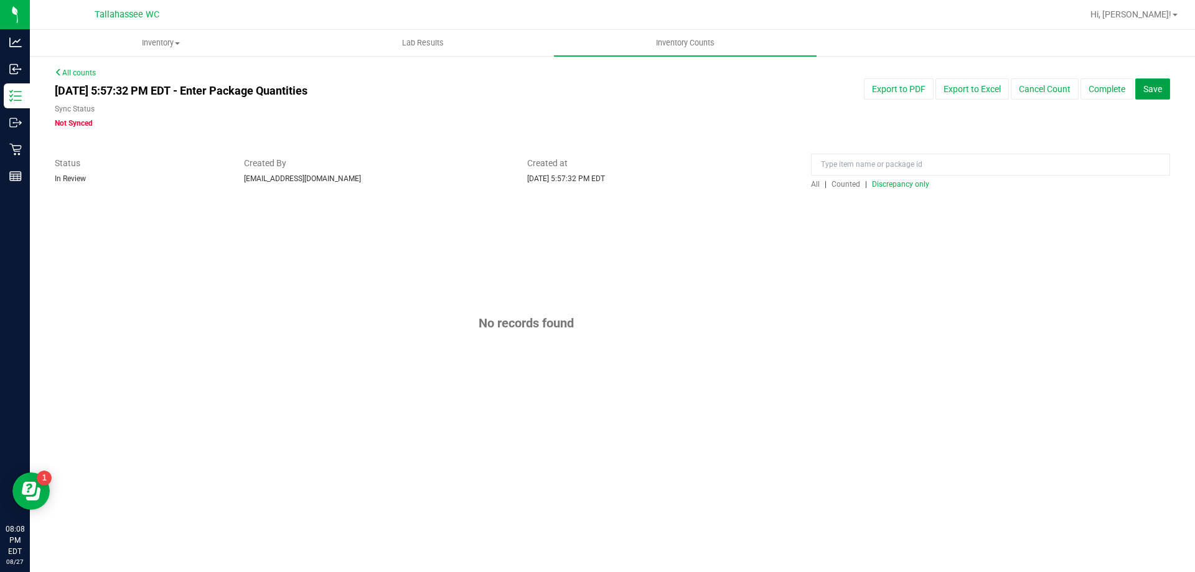
click at [1165, 94] on button "Save" at bounding box center [1152, 88] width 35 height 21
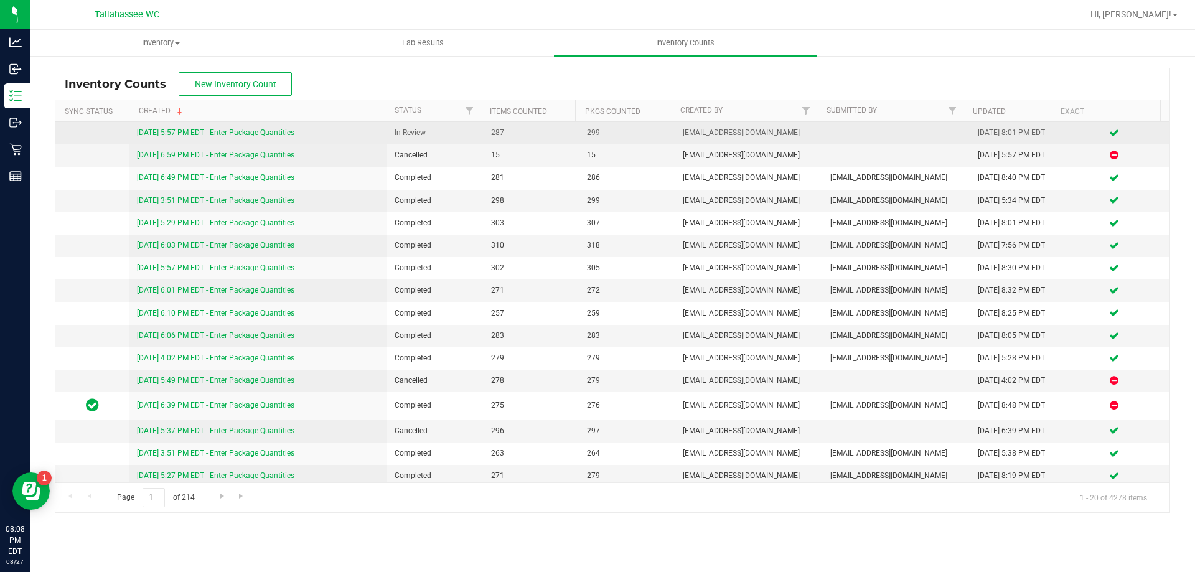
click at [251, 129] on link "8/27/25 5:57 PM EDT - Enter Package Quantities" at bounding box center [215, 132] width 157 height 9
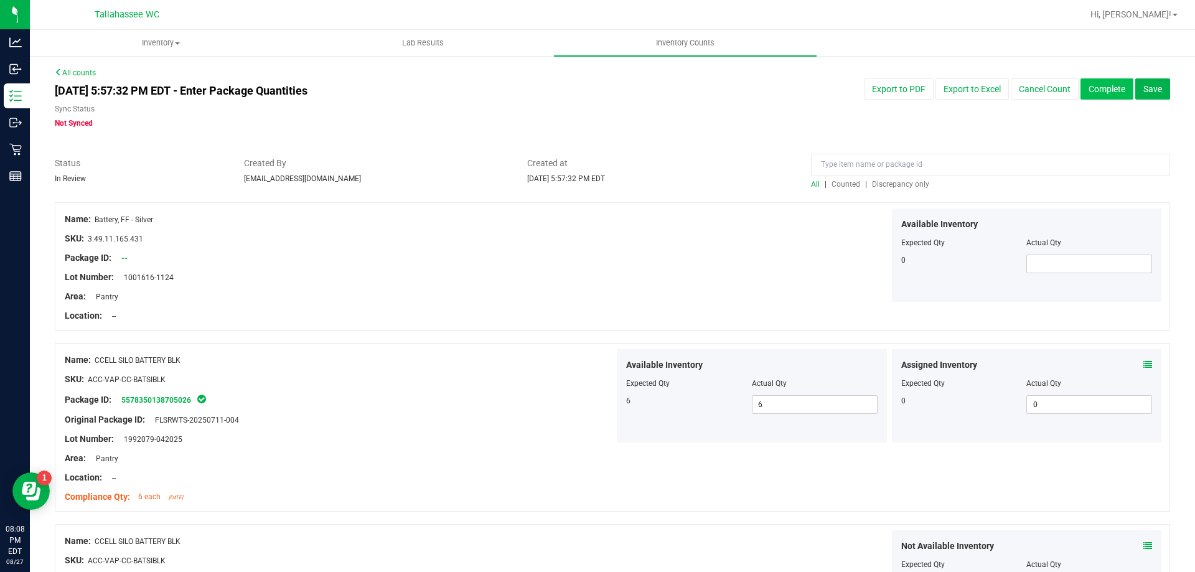
click at [1112, 85] on button "Complete" at bounding box center [1106, 88] width 53 height 21
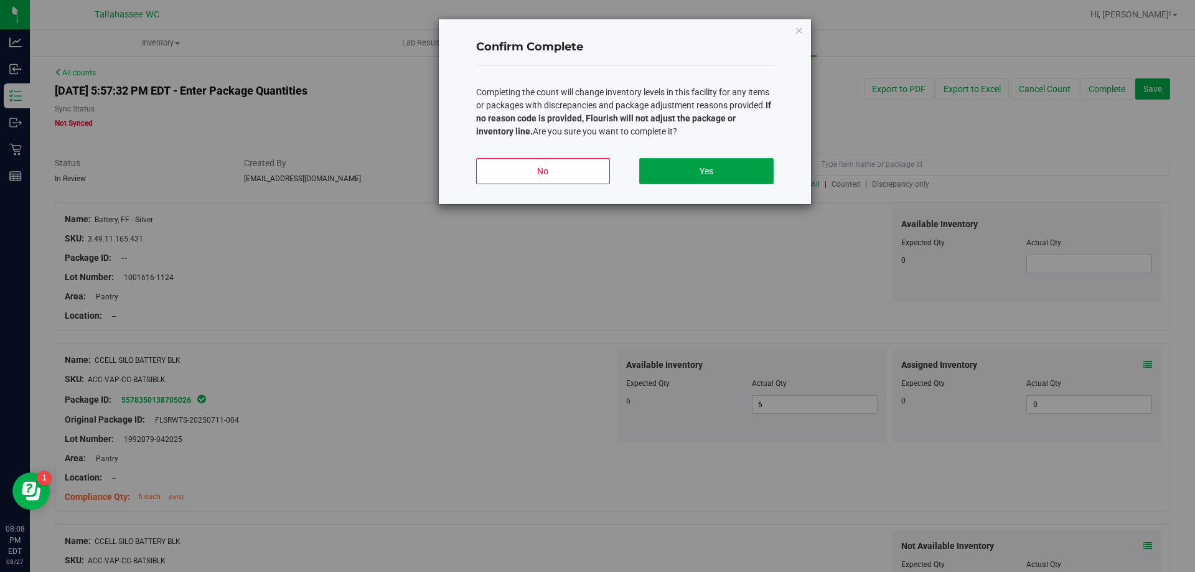
click at [740, 177] on button "Yes" at bounding box center [706, 171] width 134 height 26
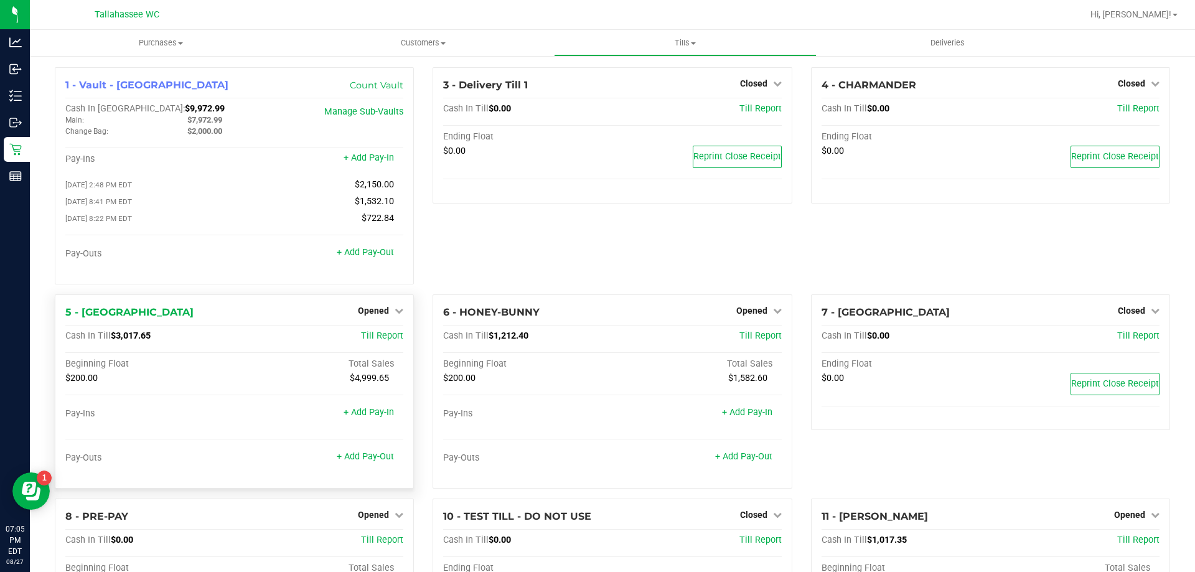
click at [118, 339] on span "$3,017.65" at bounding box center [131, 335] width 40 height 11
copy span "3,017.65"
click at [381, 314] on span "Opened" at bounding box center [373, 311] width 31 height 10
click at [393, 342] on div "Close Till" at bounding box center [375, 337] width 92 height 16
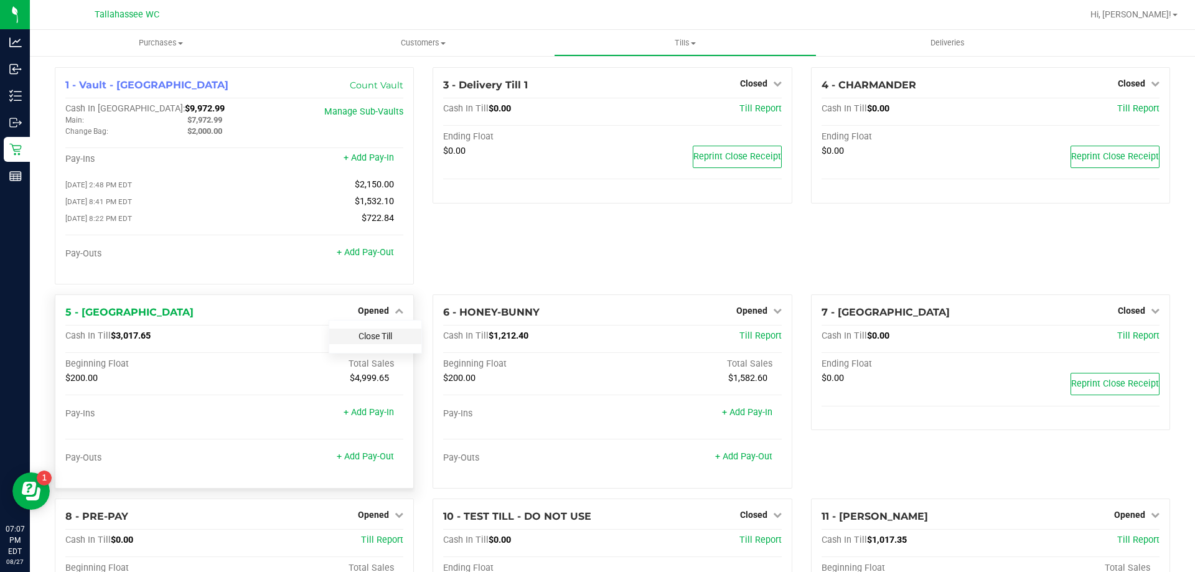
click at [379, 341] on link "Close Till" at bounding box center [375, 336] width 34 height 10
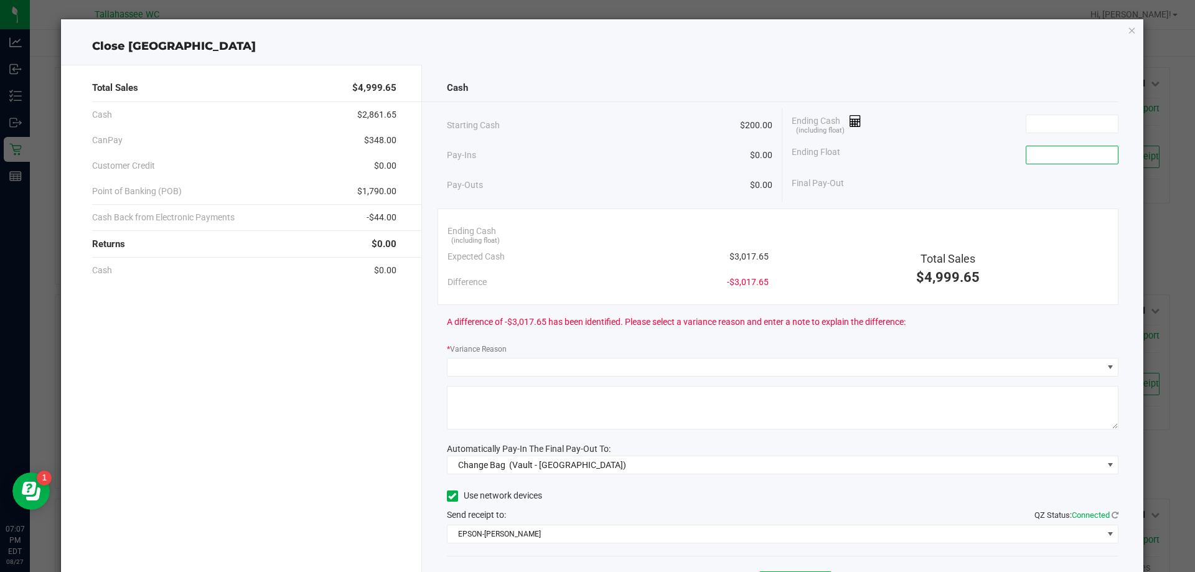
click at [1065, 151] on input at bounding box center [1071, 154] width 91 height 17
type input "$200.00"
click at [1060, 126] on input at bounding box center [1071, 123] width 91 height 17
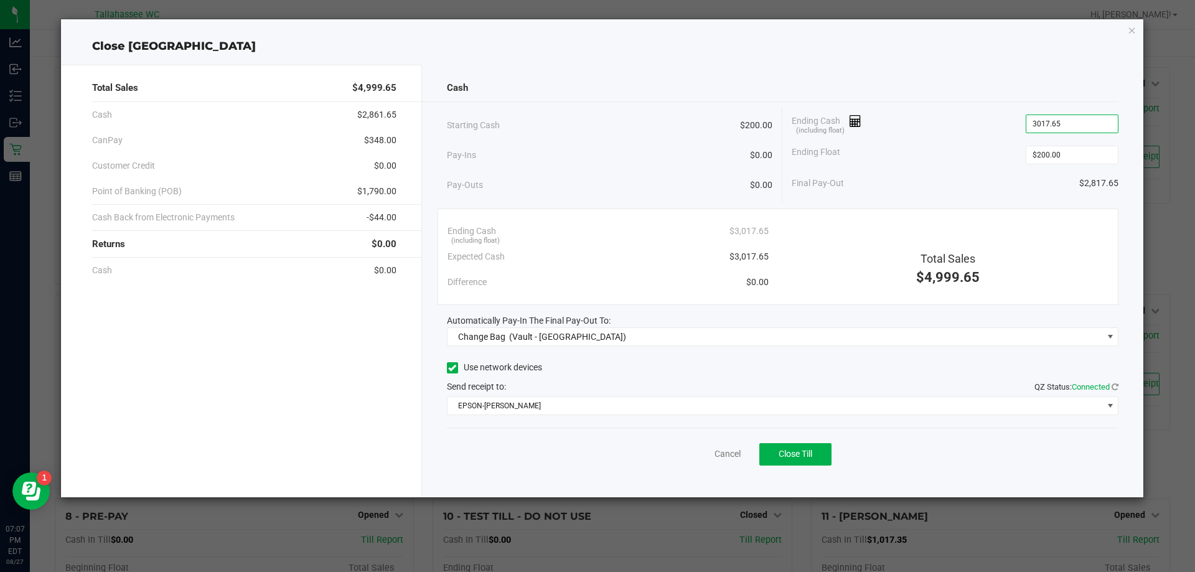
type input "$3,017.65"
click at [370, 136] on span "$348.00" at bounding box center [380, 140] width 32 height 13
copy span "348.00"
click at [377, 216] on span "-$44.00" at bounding box center [382, 217] width 30 height 13
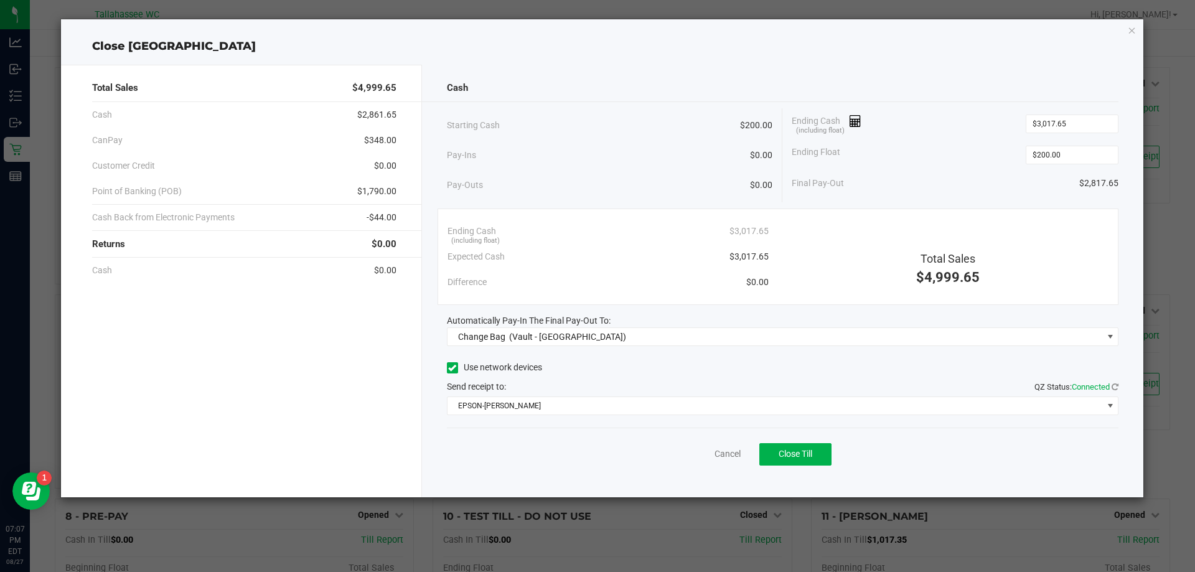
click at [377, 216] on span "-$44.00" at bounding box center [382, 217] width 30 height 13
copy span "44.00"
click at [365, 191] on span "$1,790.00" at bounding box center [376, 191] width 39 height 13
copy span "1,790.00"
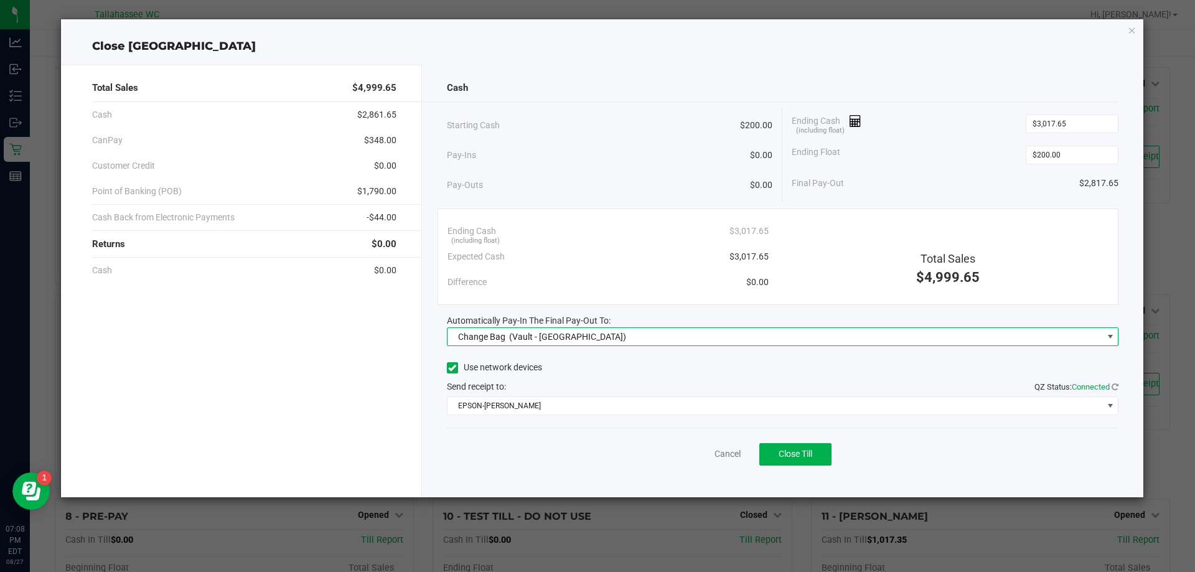
click at [703, 339] on span "Change Bag (Vault - Tallahassee)" at bounding box center [774, 336] width 655 height 17
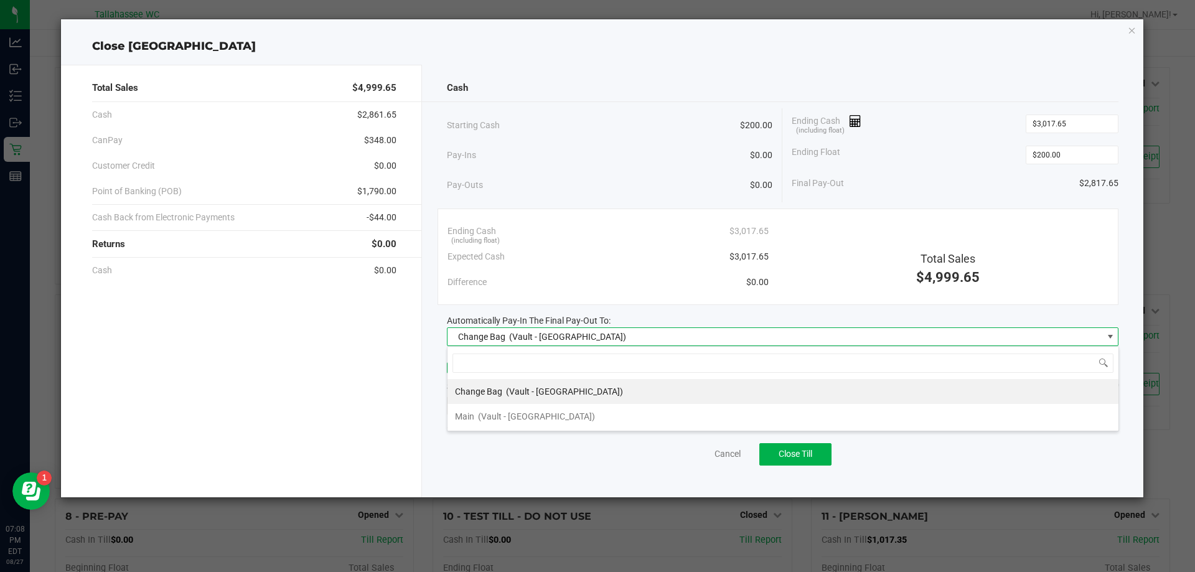
scroll to position [19, 672]
click at [667, 416] on li "Main (Vault - Tallahassee)" at bounding box center [782, 416] width 671 height 25
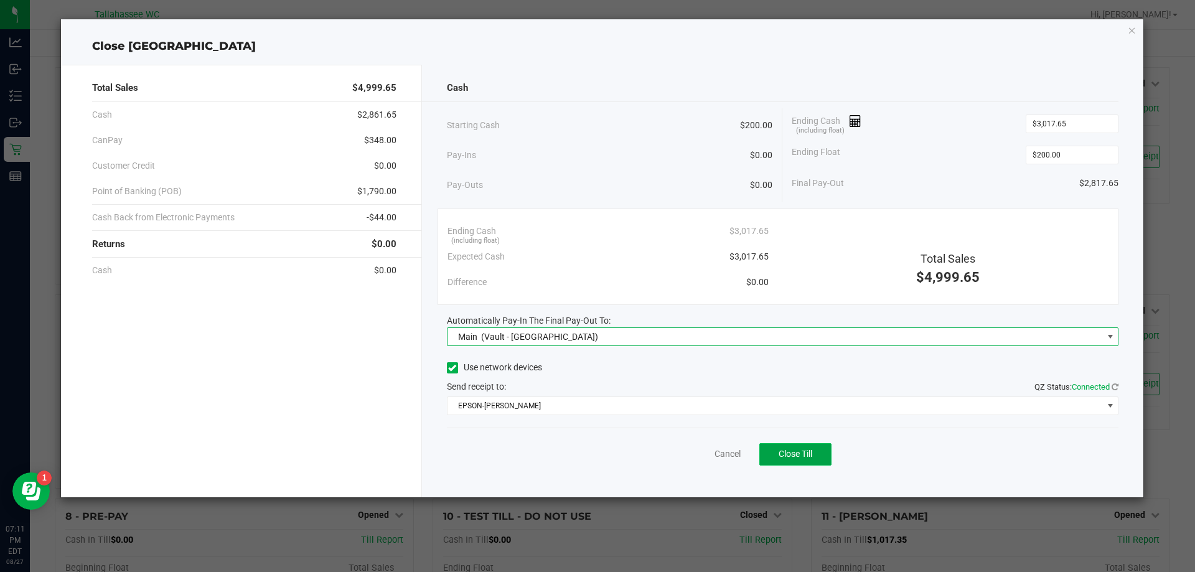
click at [797, 453] on span "Close Till" at bounding box center [796, 454] width 34 height 10
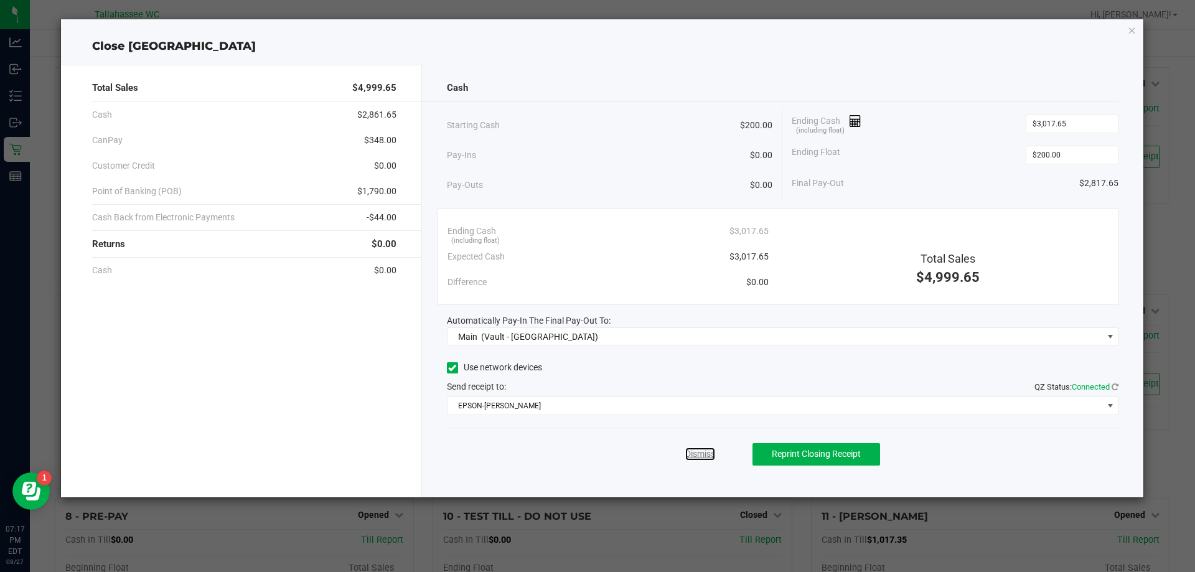
click at [714, 456] on link "Dismiss" at bounding box center [700, 453] width 30 height 13
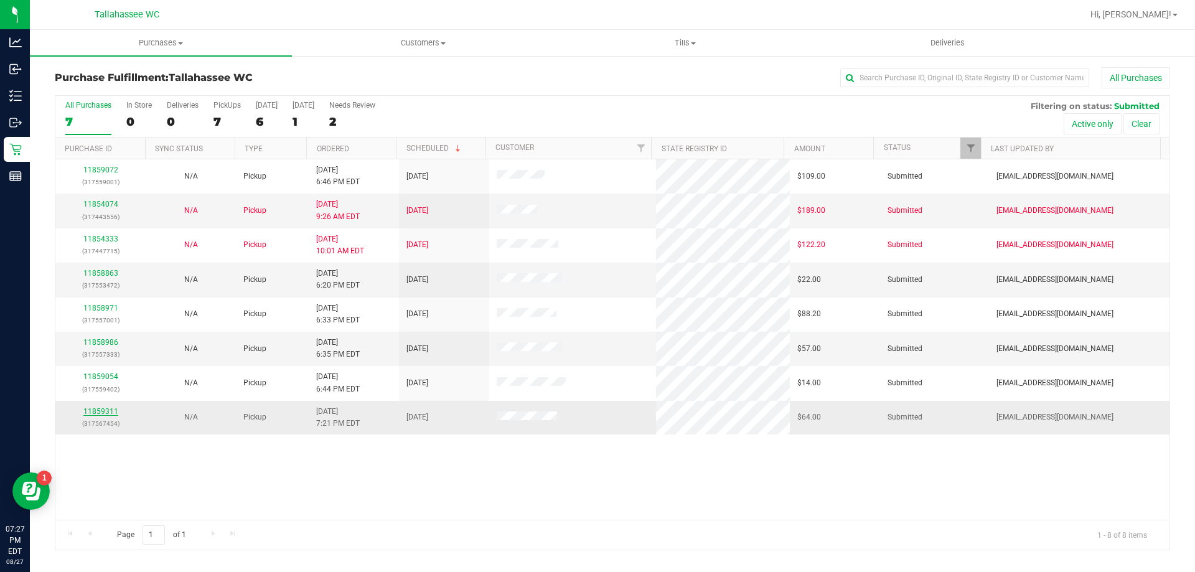
click at [100, 414] on link "11859311" at bounding box center [100, 411] width 35 height 9
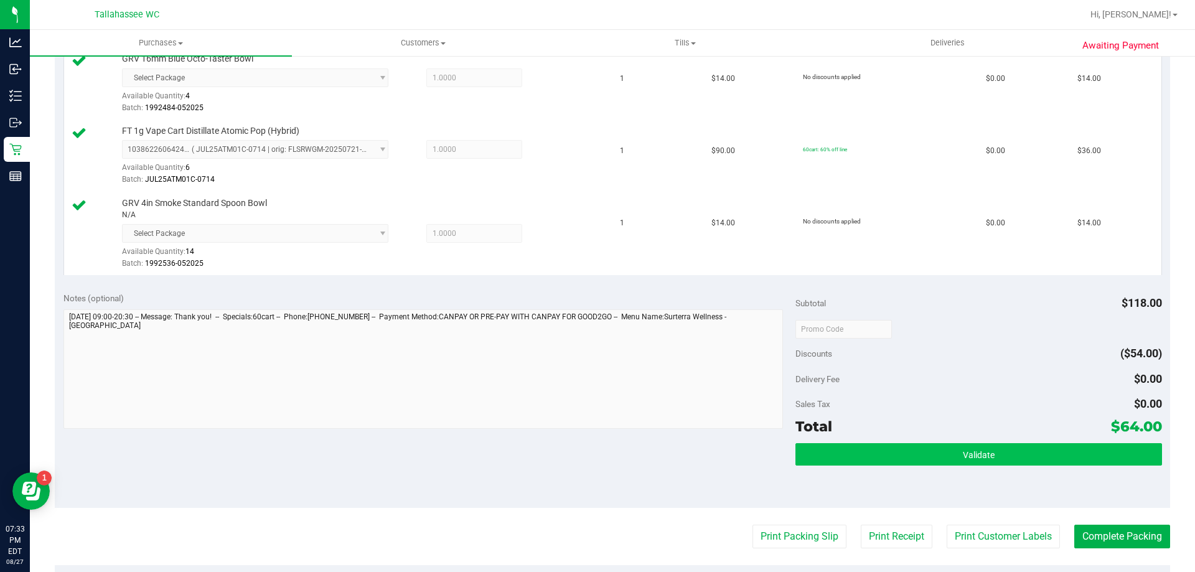
scroll to position [373, 0]
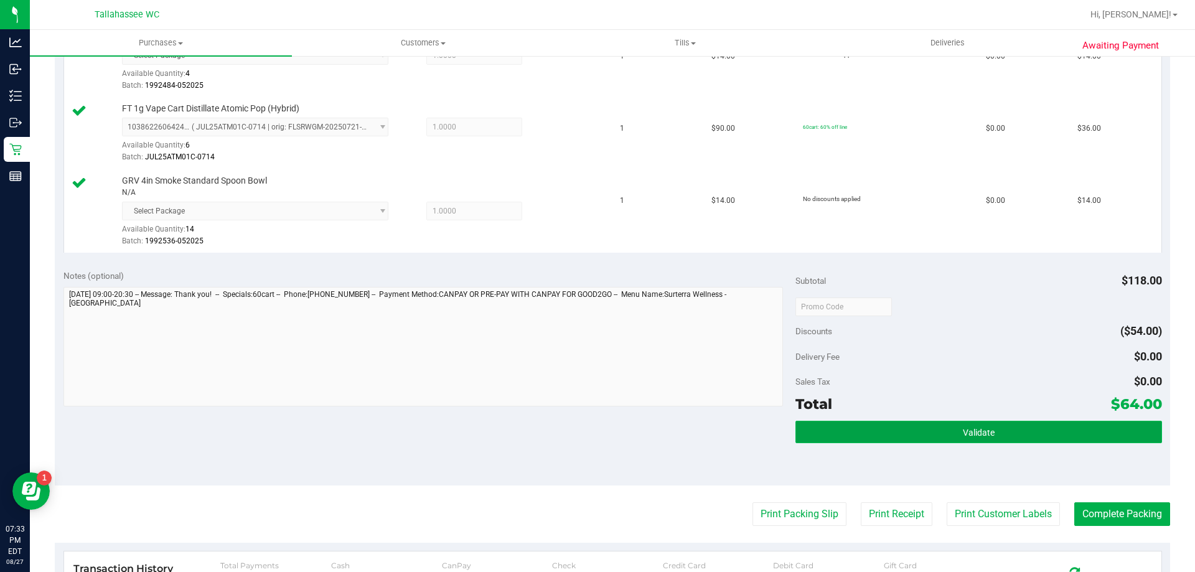
click at [853, 430] on button "Validate" at bounding box center [978, 432] width 366 height 22
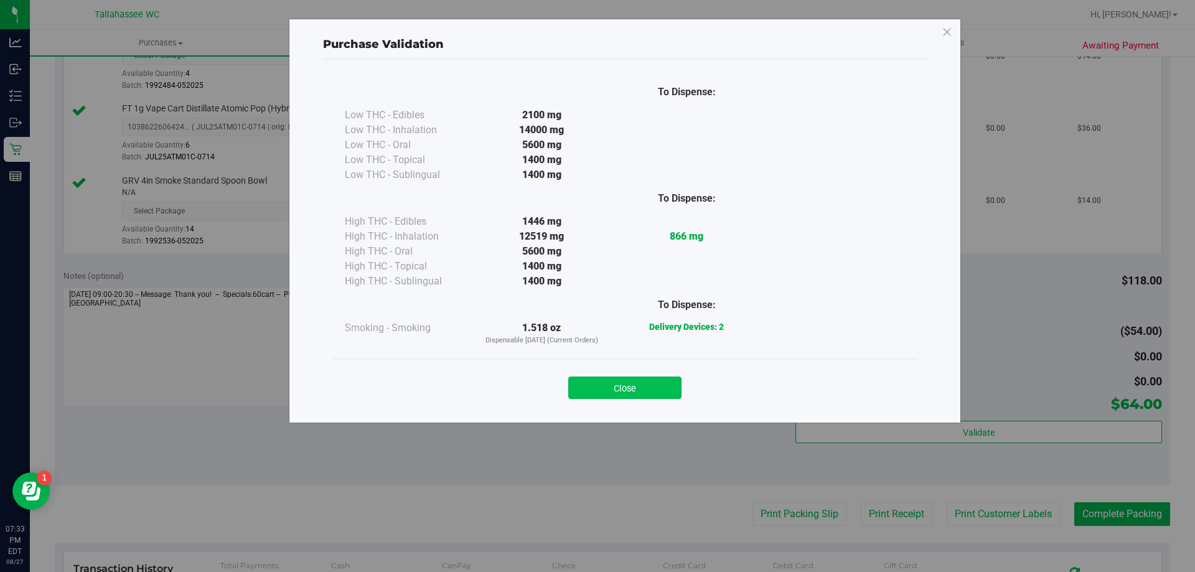
click at [618, 377] on button "Close" at bounding box center [624, 388] width 113 height 22
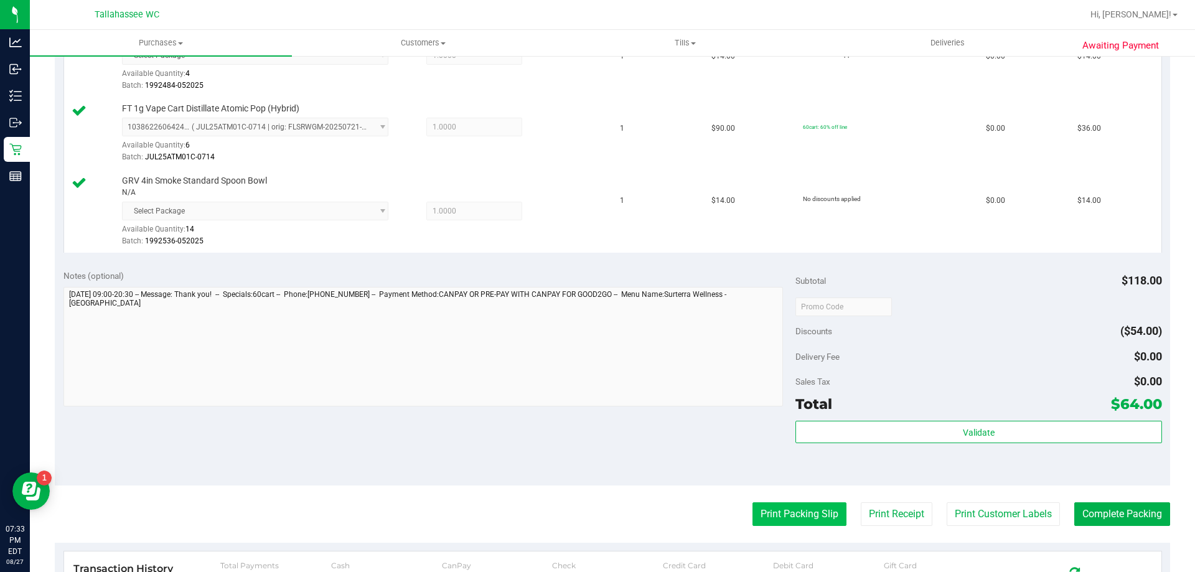
click at [770, 517] on button "Print Packing Slip" at bounding box center [799, 514] width 94 height 24
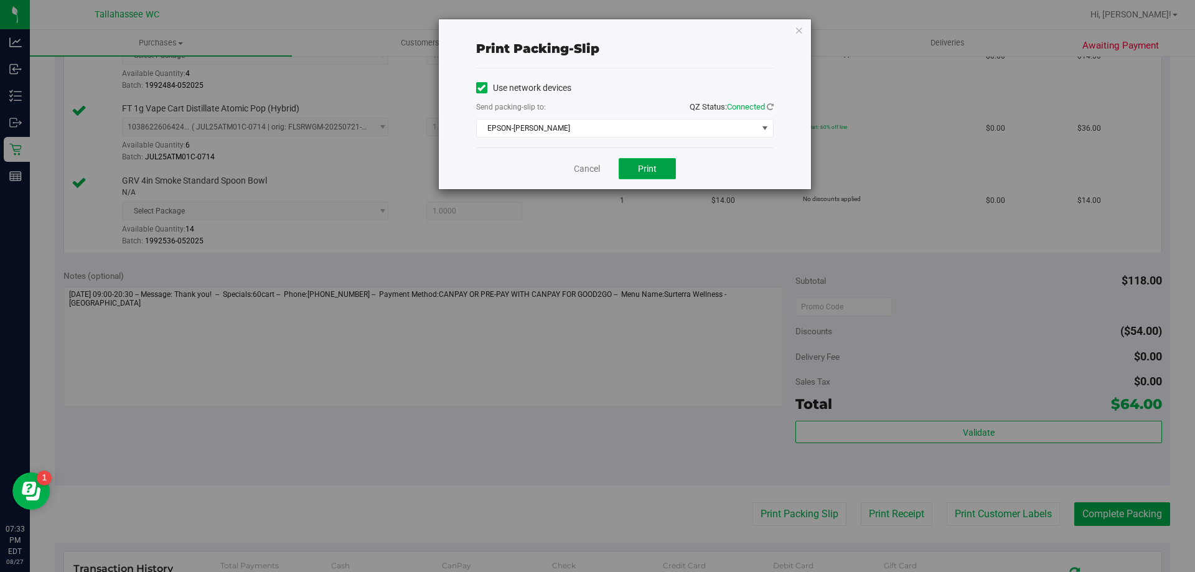
click at [649, 168] on span "Print" at bounding box center [647, 169] width 19 height 10
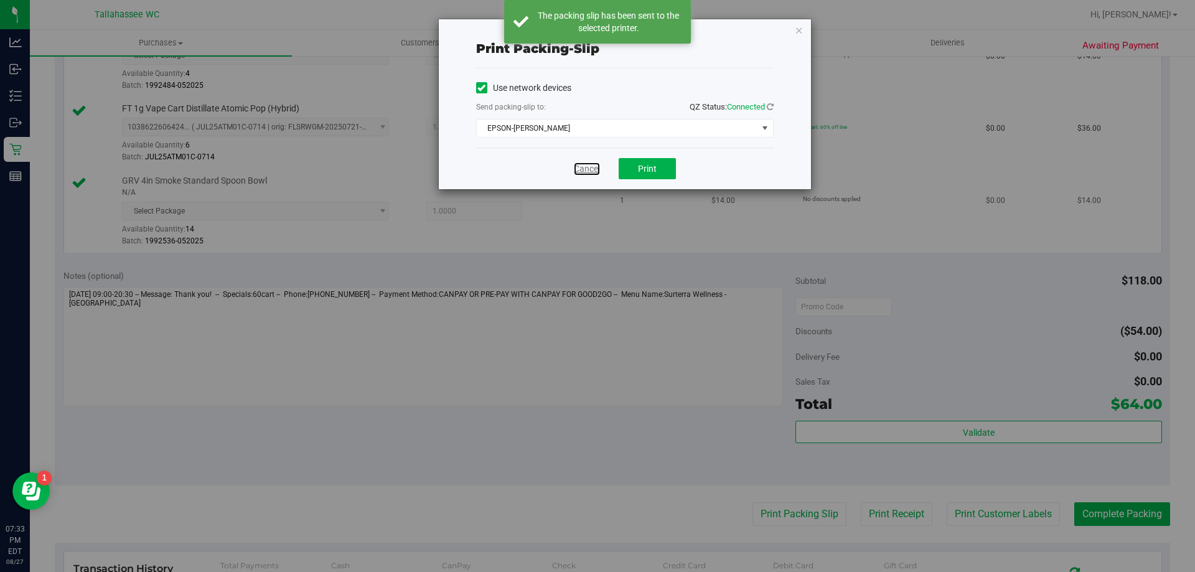
click at [588, 170] on link "Cancel" at bounding box center [587, 168] width 26 height 13
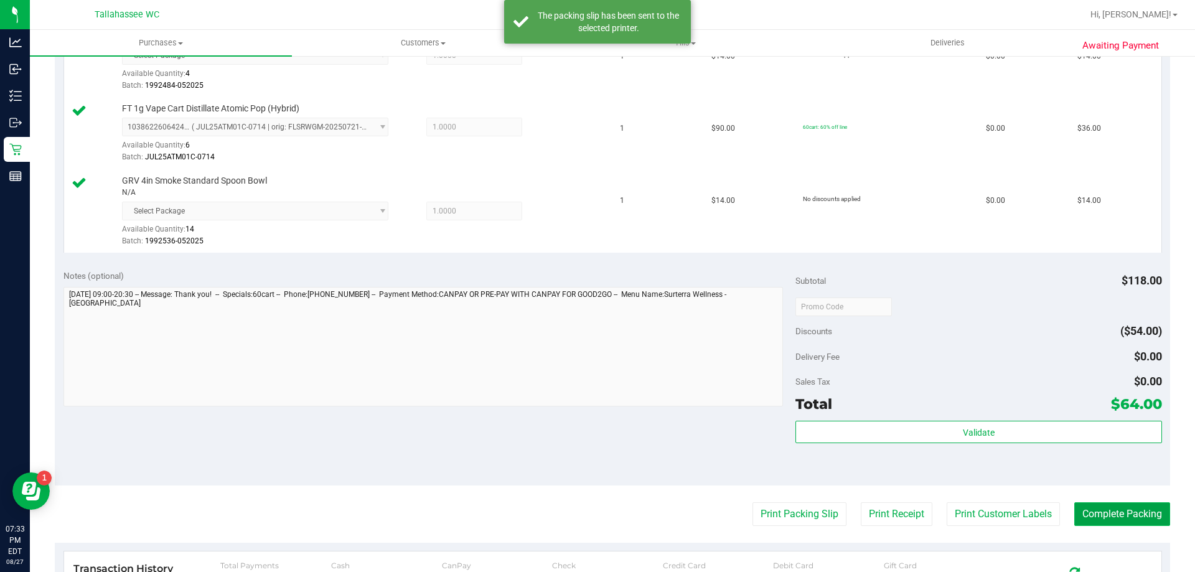
click at [1110, 511] on button "Complete Packing" at bounding box center [1122, 514] width 96 height 24
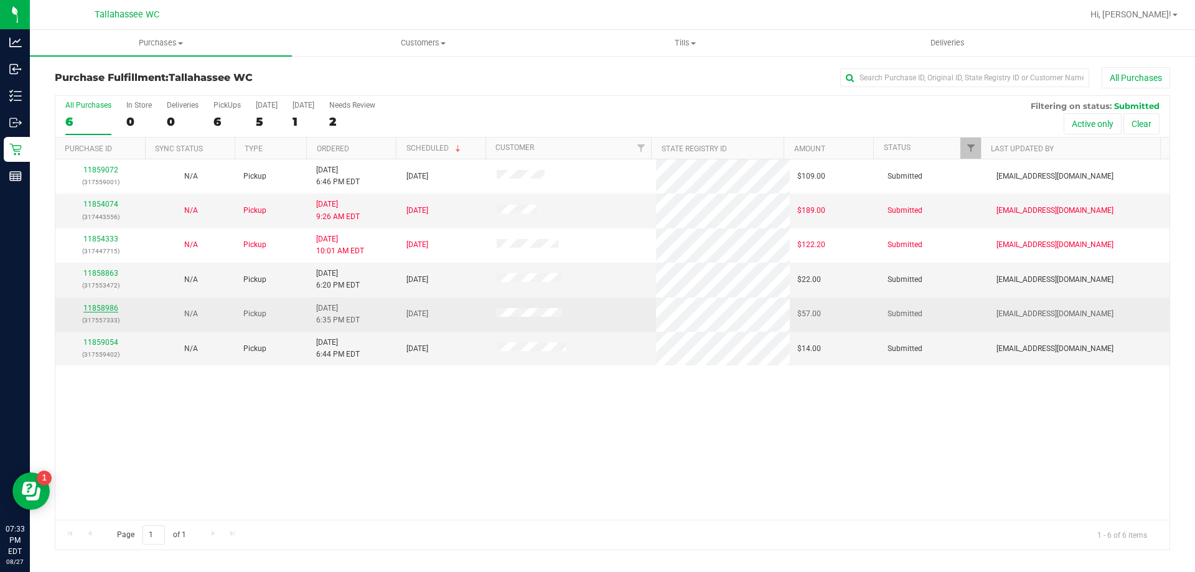
click at [109, 304] on link "11858986" at bounding box center [100, 308] width 35 height 9
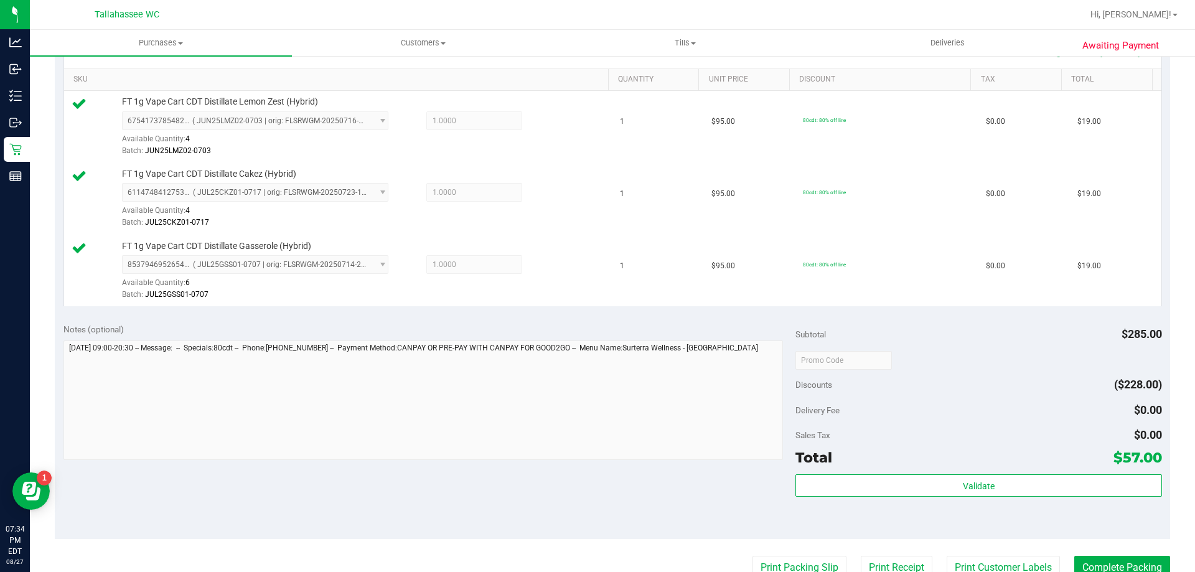
scroll to position [373, 0]
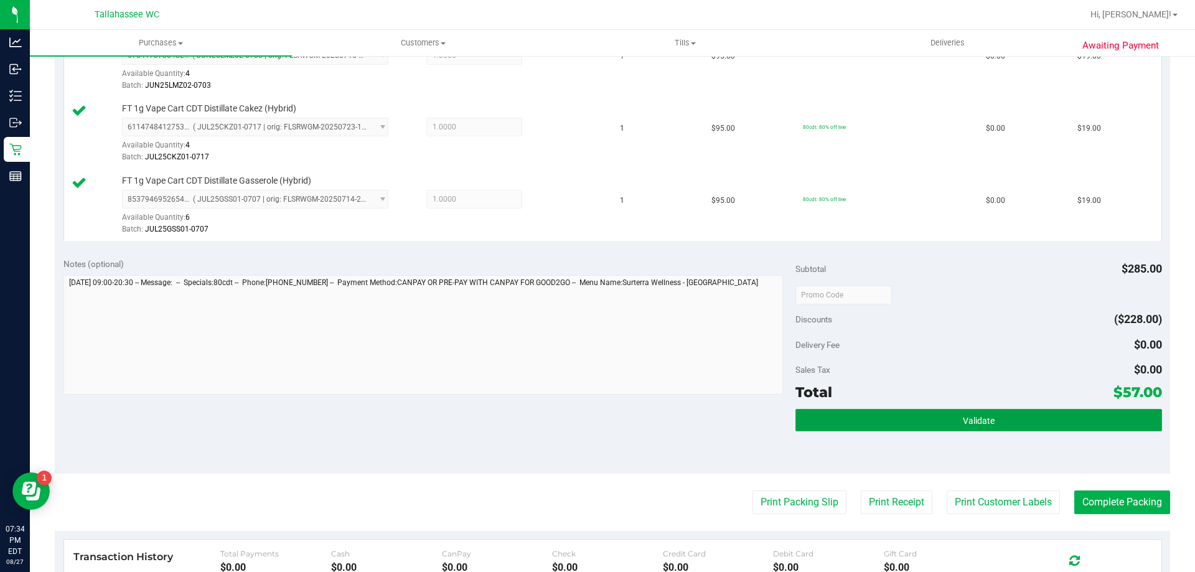
click at [817, 424] on button "Validate" at bounding box center [978, 420] width 366 height 22
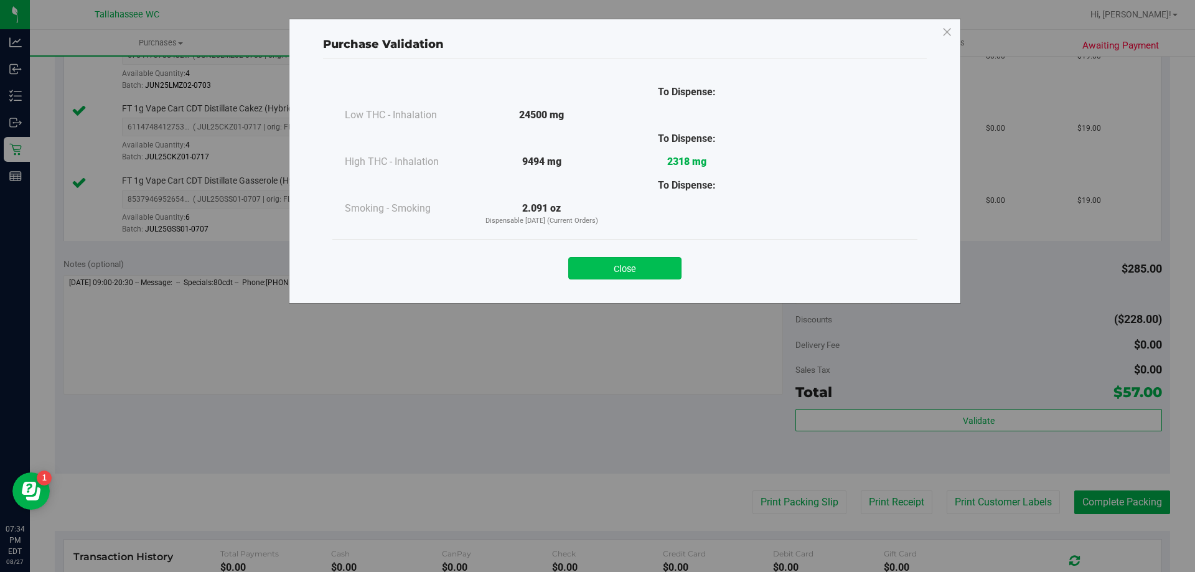
click at [671, 273] on button "Close" at bounding box center [624, 268] width 113 height 22
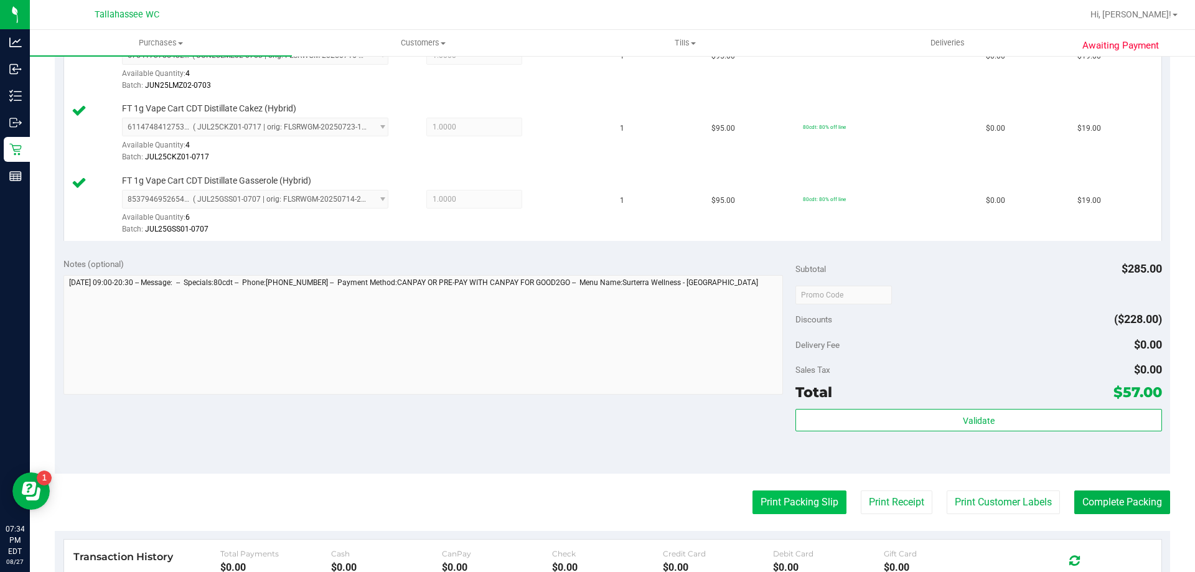
click at [797, 510] on button "Print Packing Slip" at bounding box center [799, 502] width 94 height 24
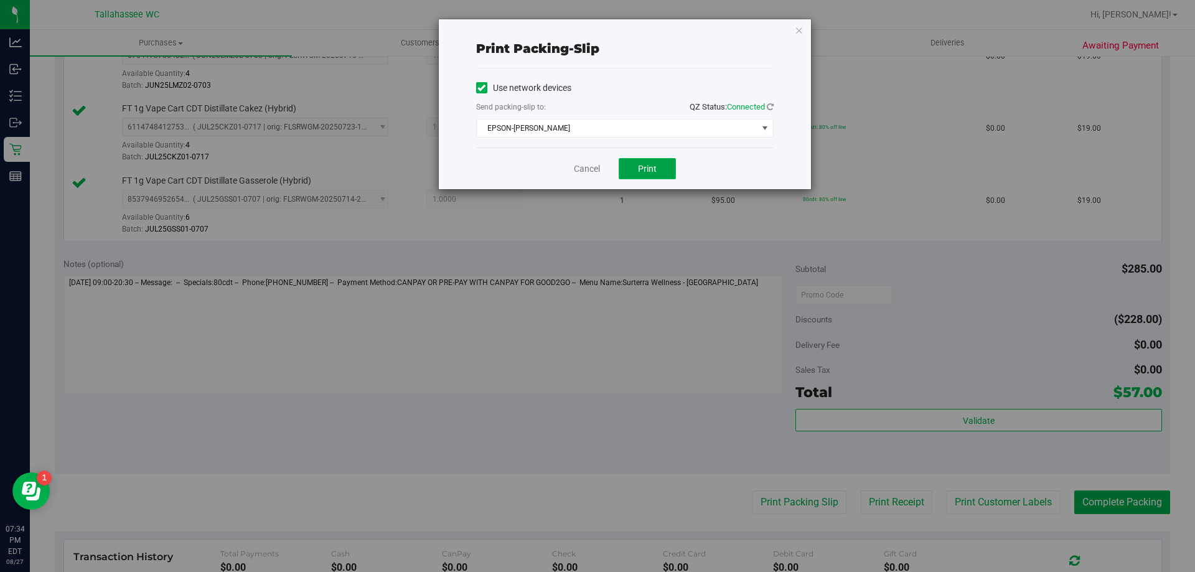
click at [652, 172] on span "Print" at bounding box center [647, 169] width 19 height 10
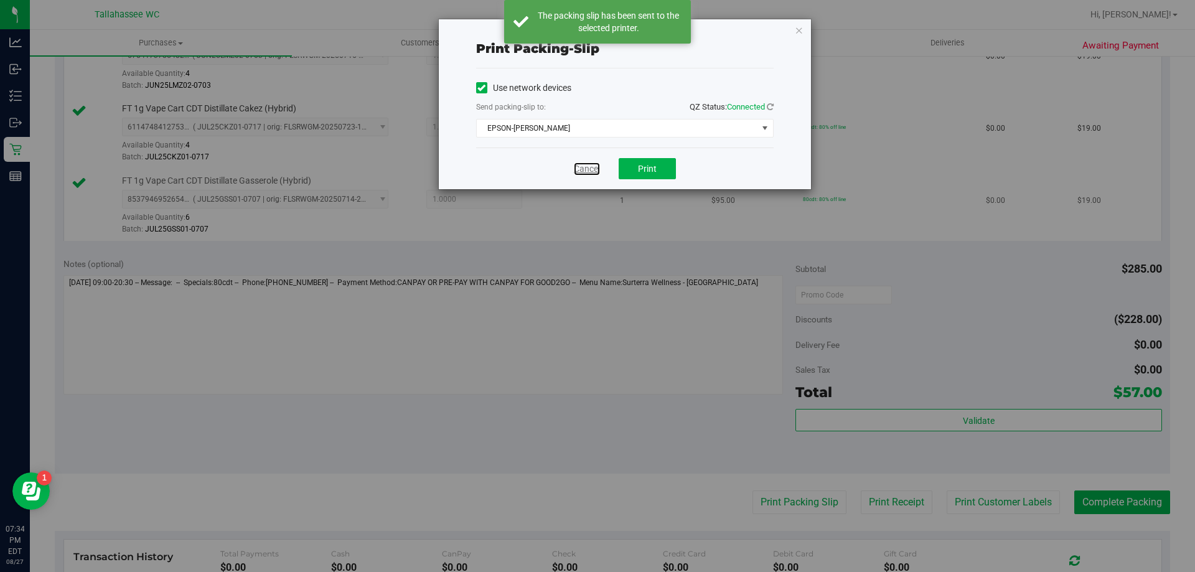
click at [592, 171] on link "Cancel" at bounding box center [587, 168] width 26 height 13
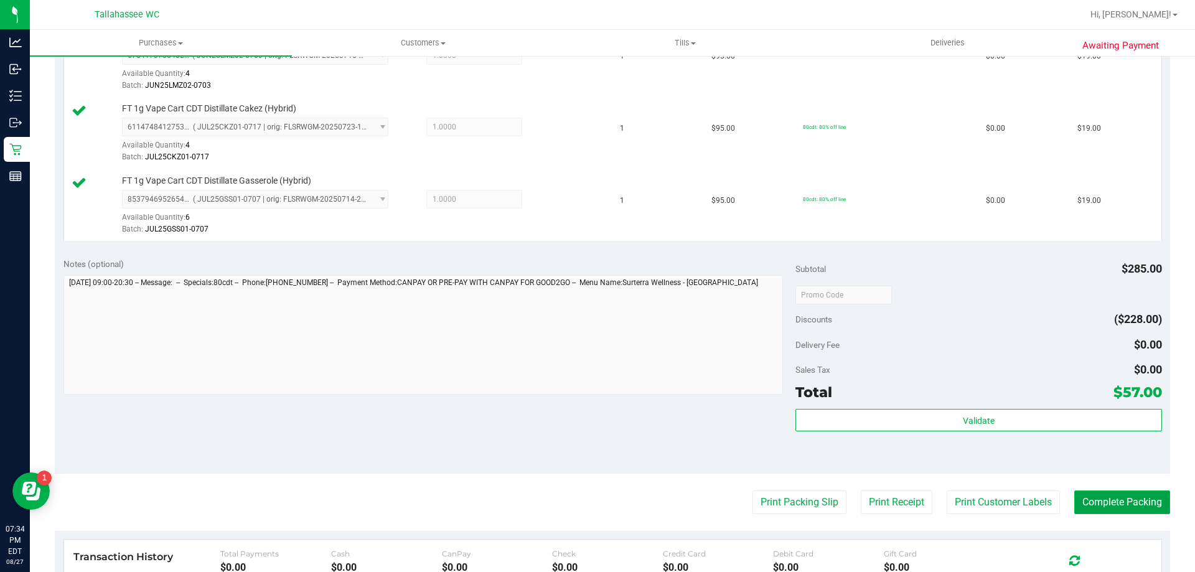
click at [1087, 503] on button "Complete Packing" at bounding box center [1122, 502] width 96 height 24
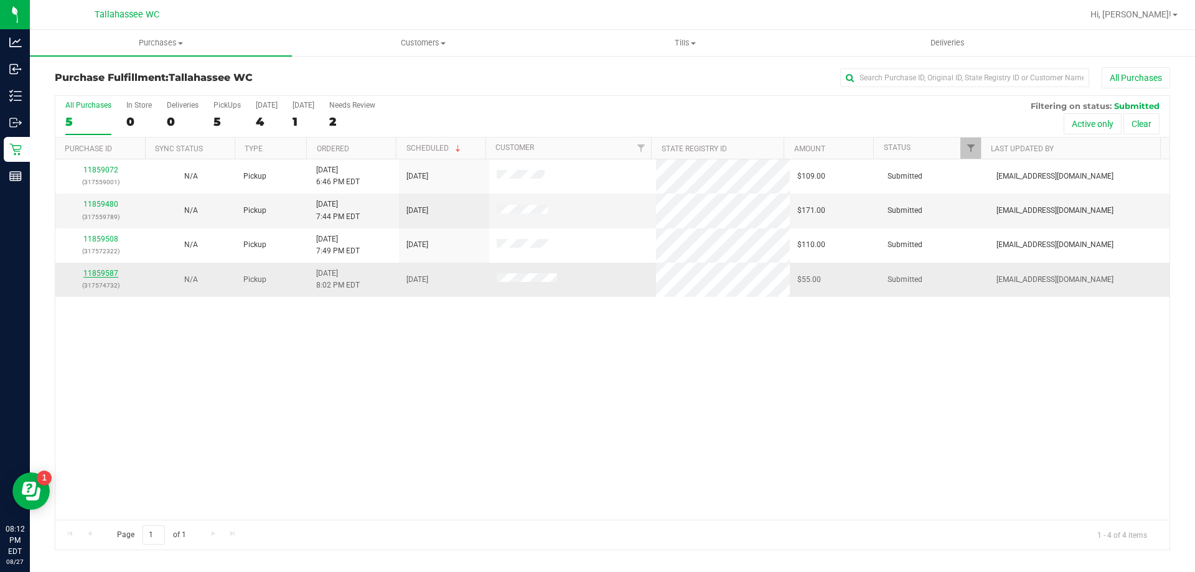
click at [106, 272] on link "11859587" at bounding box center [100, 273] width 35 height 9
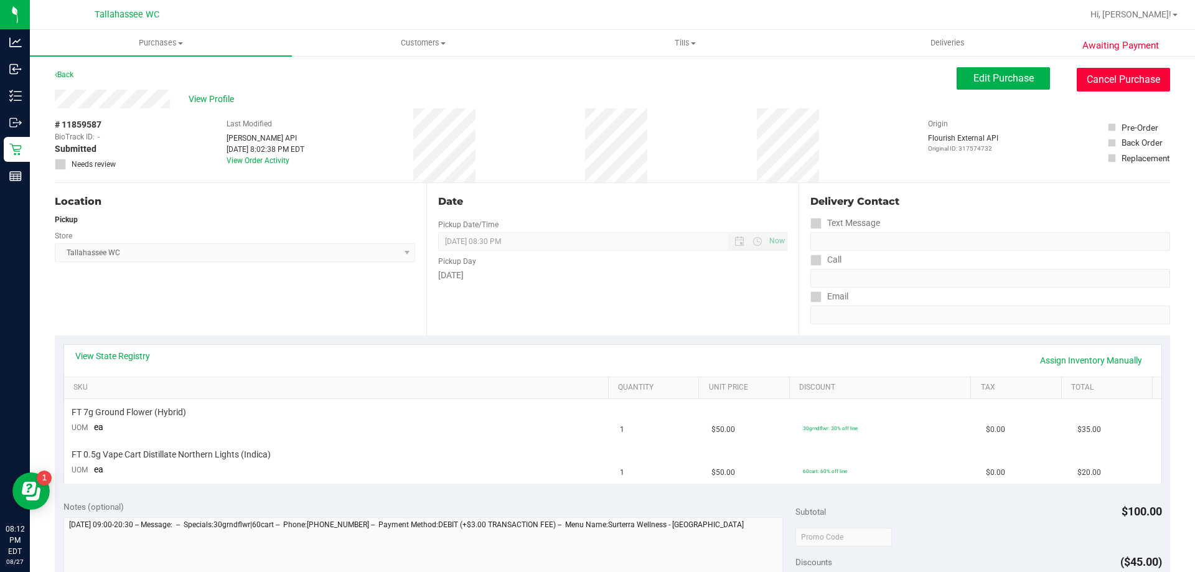
click at [1133, 82] on button "Cancel Purchase" at bounding box center [1123, 80] width 93 height 24
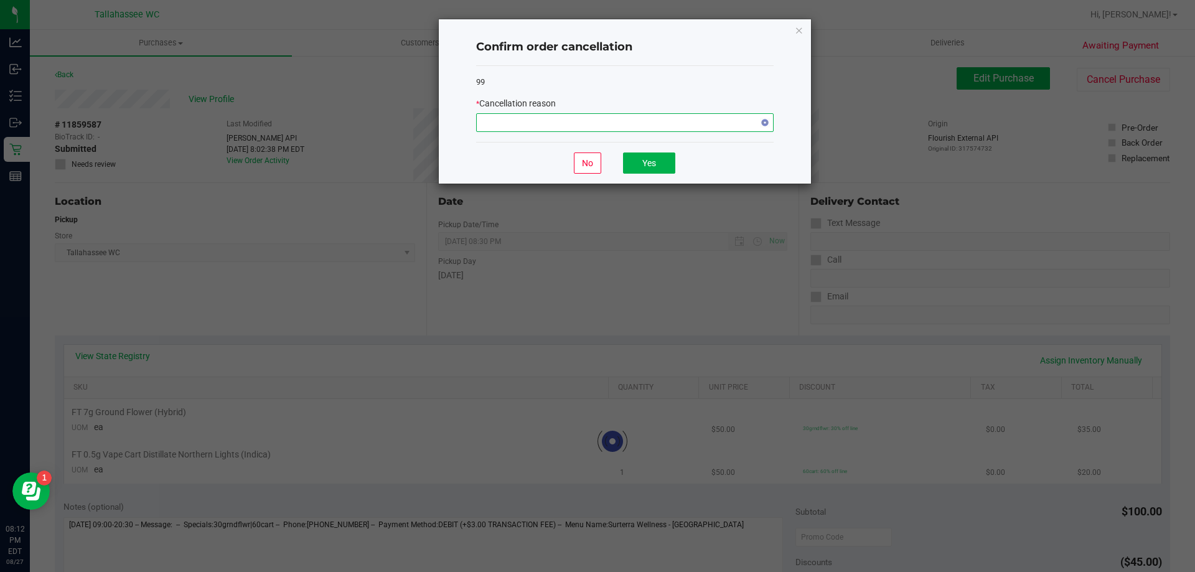
click at [733, 122] on span "NO DATA FOUND" at bounding box center [617, 122] width 281 height 17
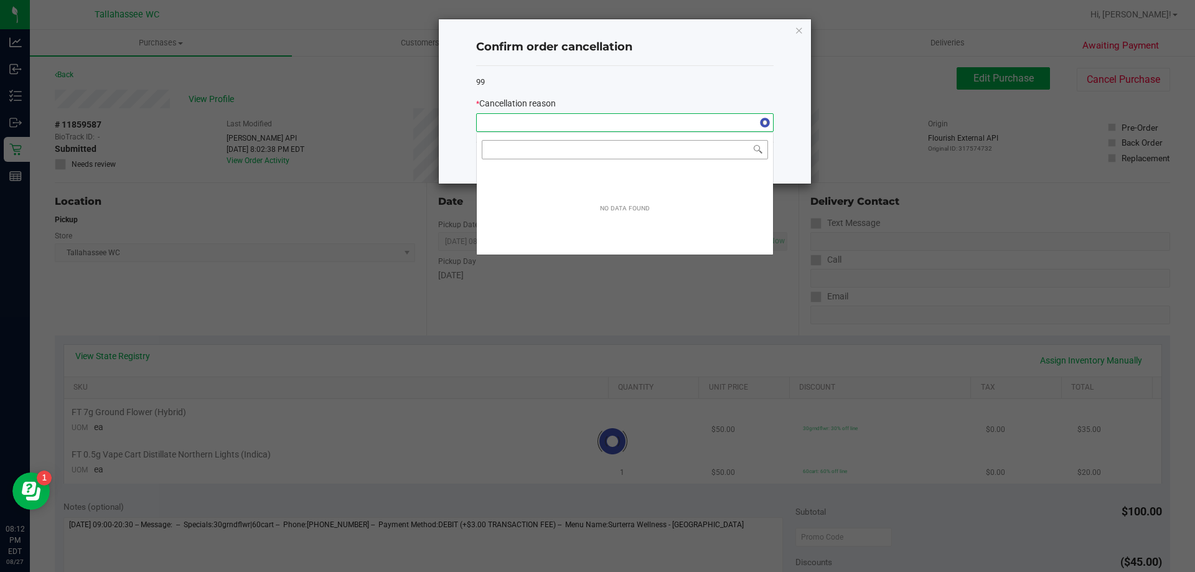
scroll to position [19, 297]
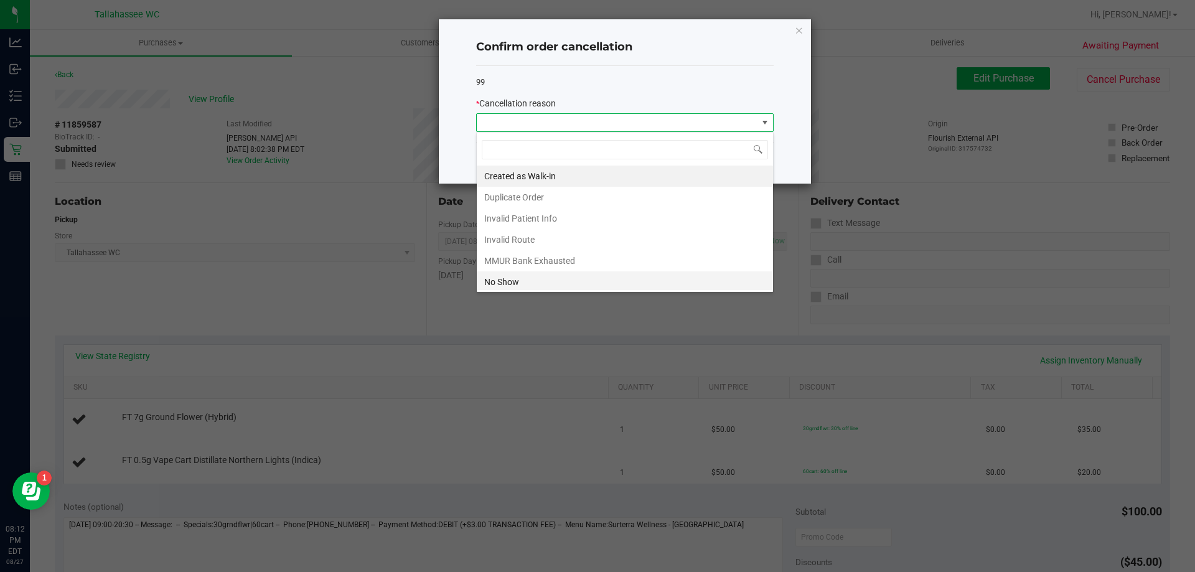
click at [613, 283] on li "No Show" at bounding box center [625, 281] width 296 height 21
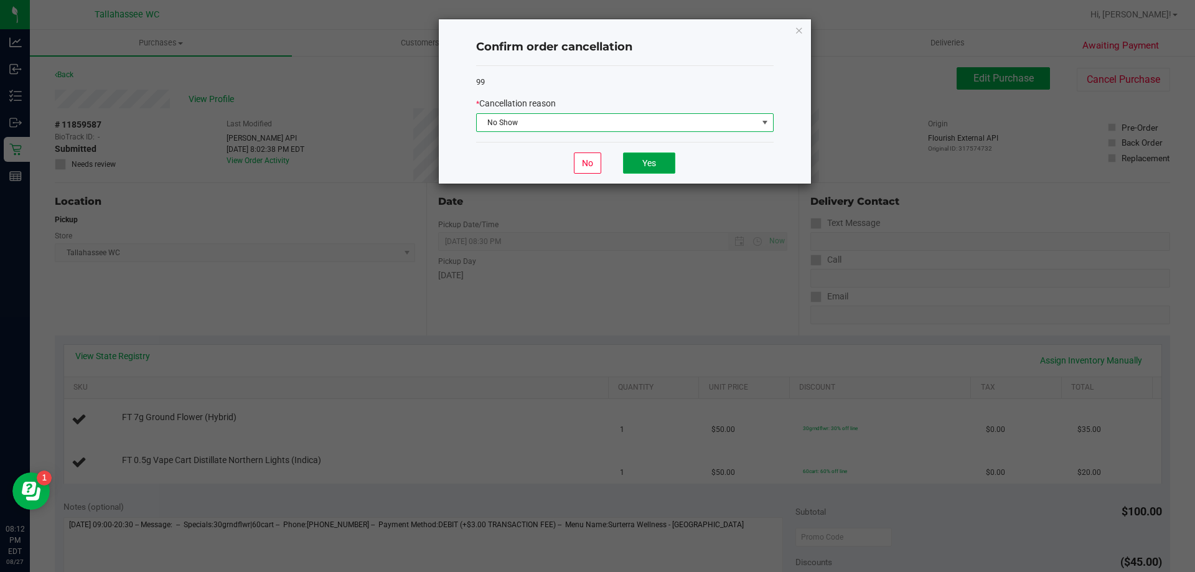
click at [645, 156] on button "Yes" at bounding box center [649, 162] width 52 height 21
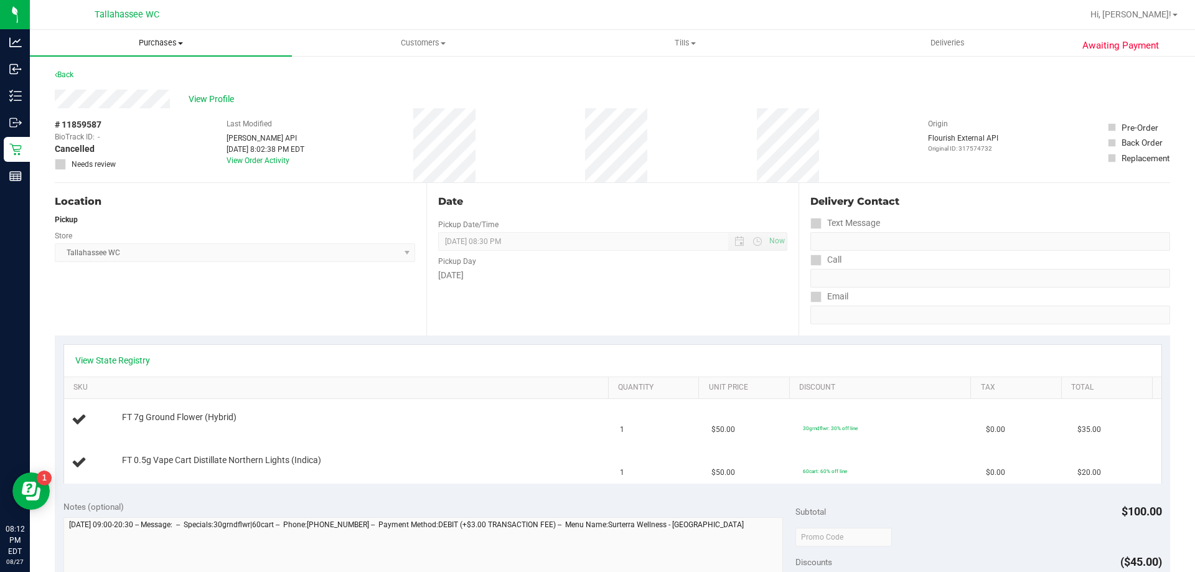
click at [149, 41] on span "Purchases" at bounding box center [161, 42] width 262 height 11
click at [156, 76] on li "Summary of purchases" at bounding box center [161, 75] width 262 height 15
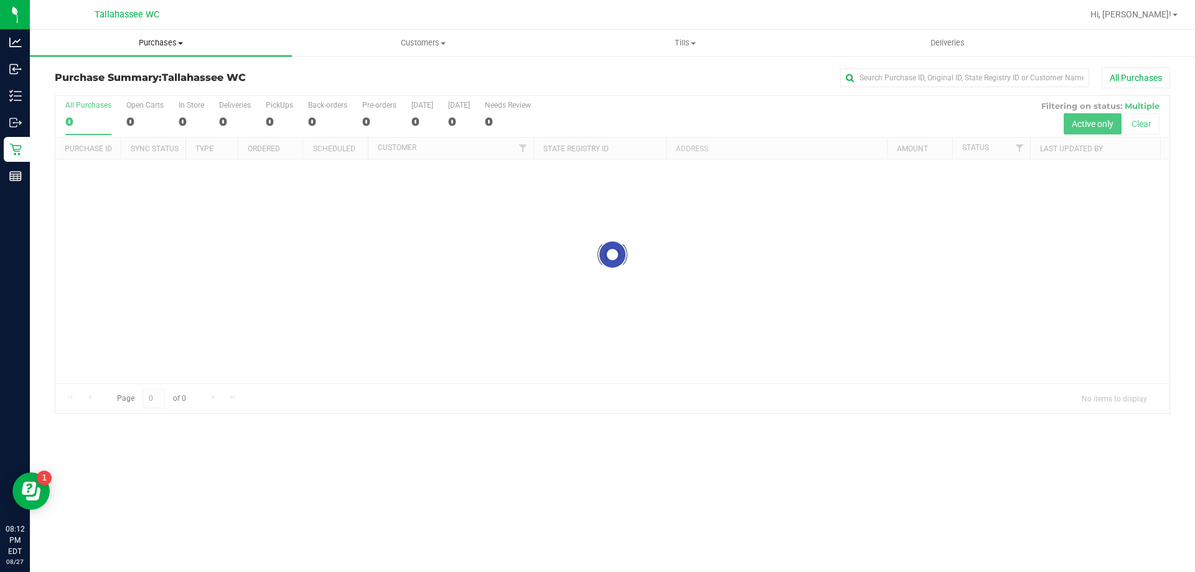
click at [182, 41] on span "Purchases" at bounding box center [161, 42] width 262 height 11
click at [169, 88] on li "Fulfillment" at bounding box center [161, 90] width 262 height 15
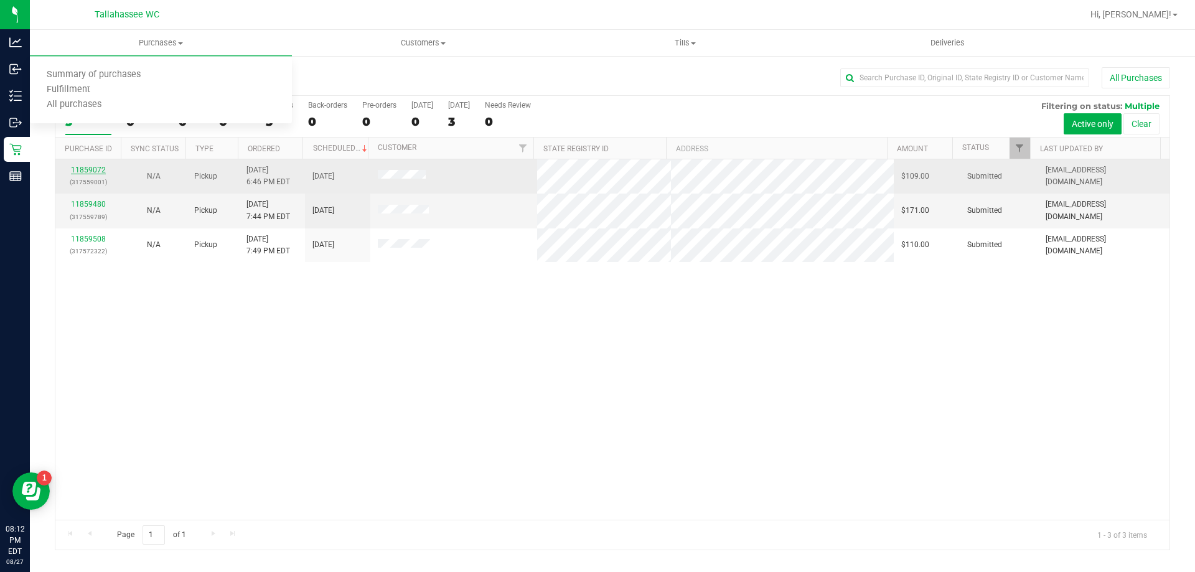
click at [82, 168] on link "11859072" at bounding box center [88, 170] width 35 height 9
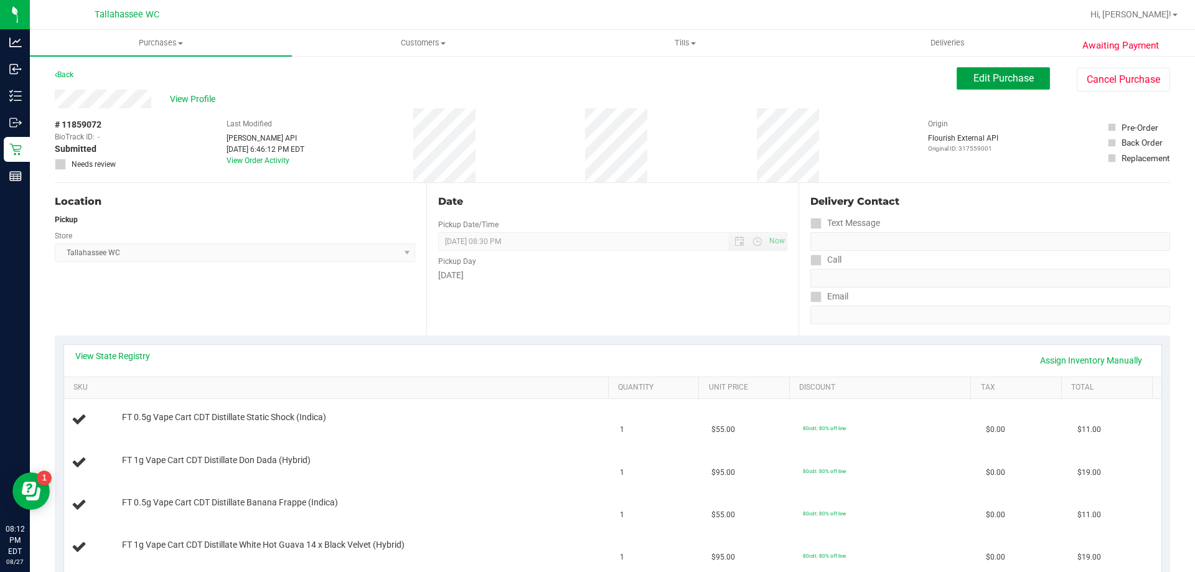
click at [994, 77] on span "Edit Purchase" at bounding box center [1003, 78] width 60 height 12
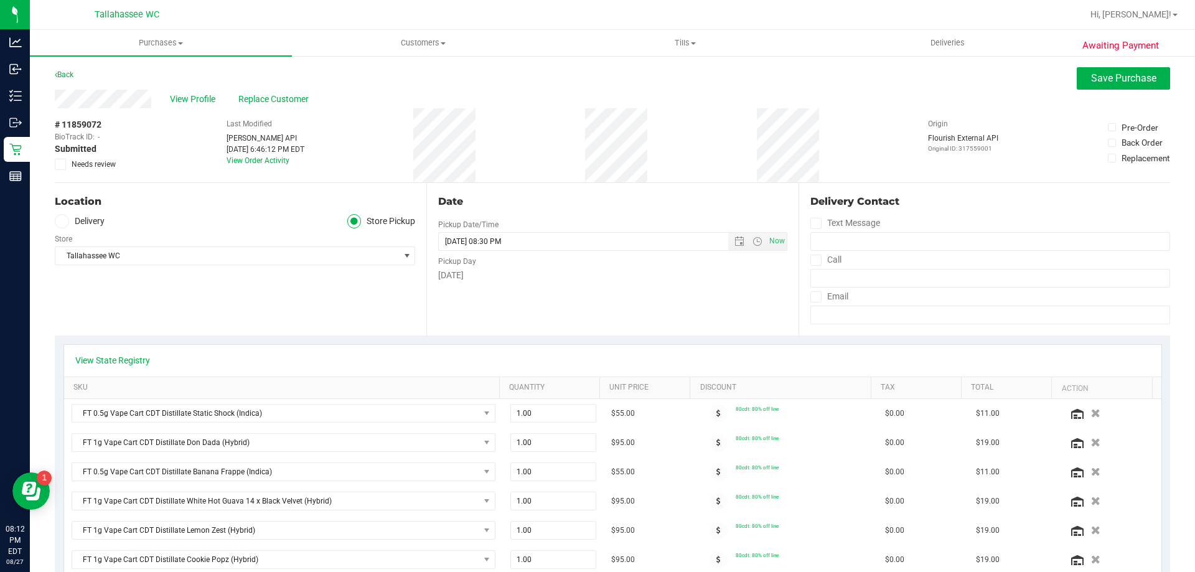
click at [62, 164] on icon at bounding box center [61, 164] width 8 height 0
click at [0, 0] on input "Needs review" at bounding box center [0, 0] width 0 height 0
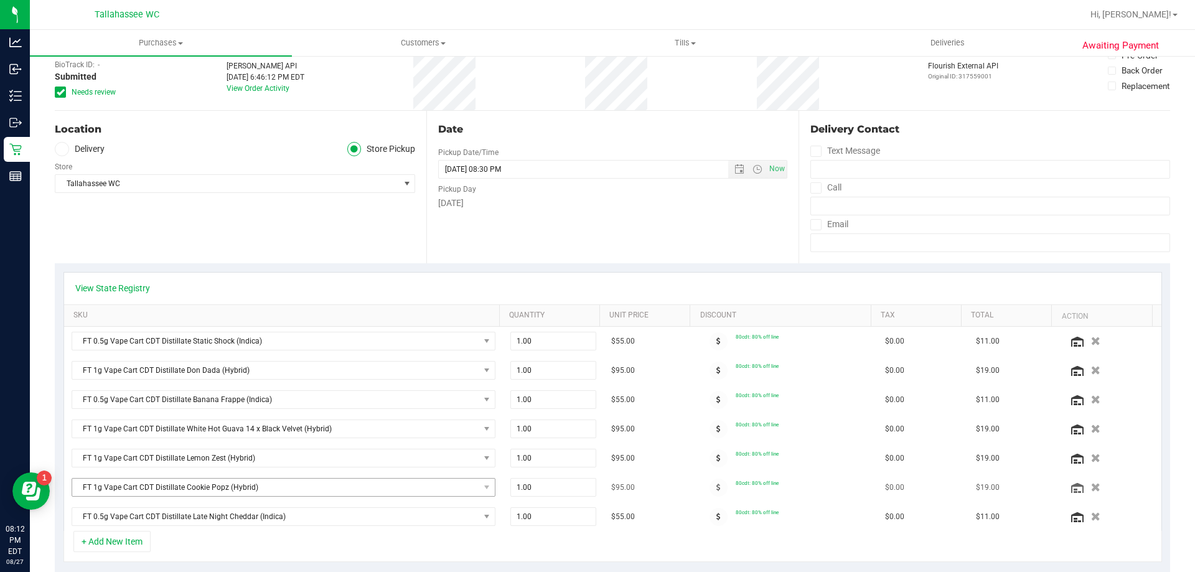
scroll to position [187, 0]
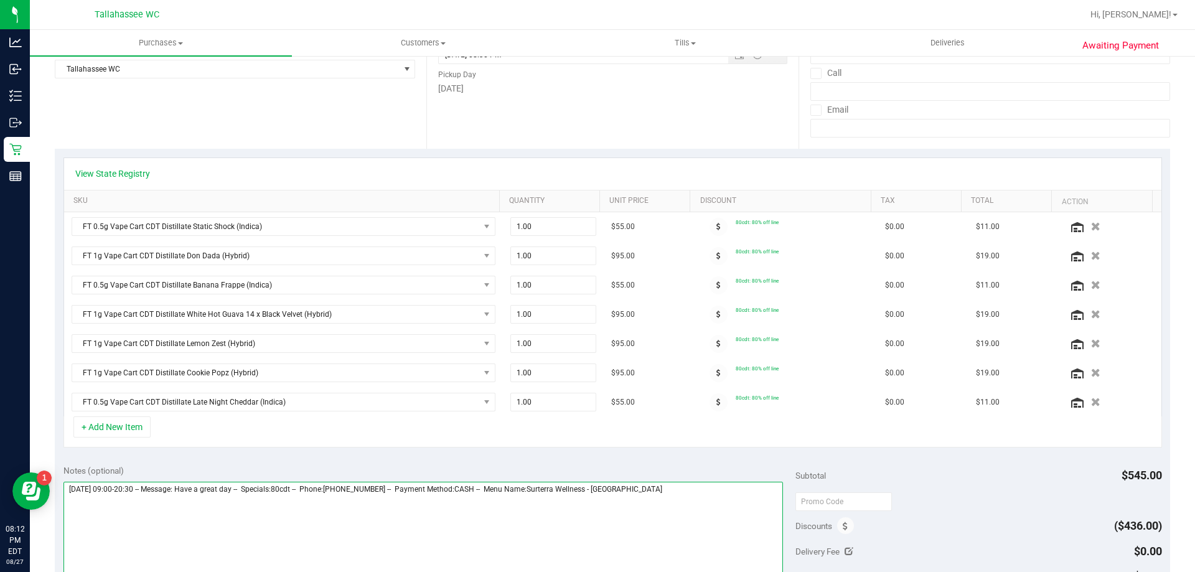
click at [666, 490] on textarea at bounding box center [423, 541] width 720 height 119
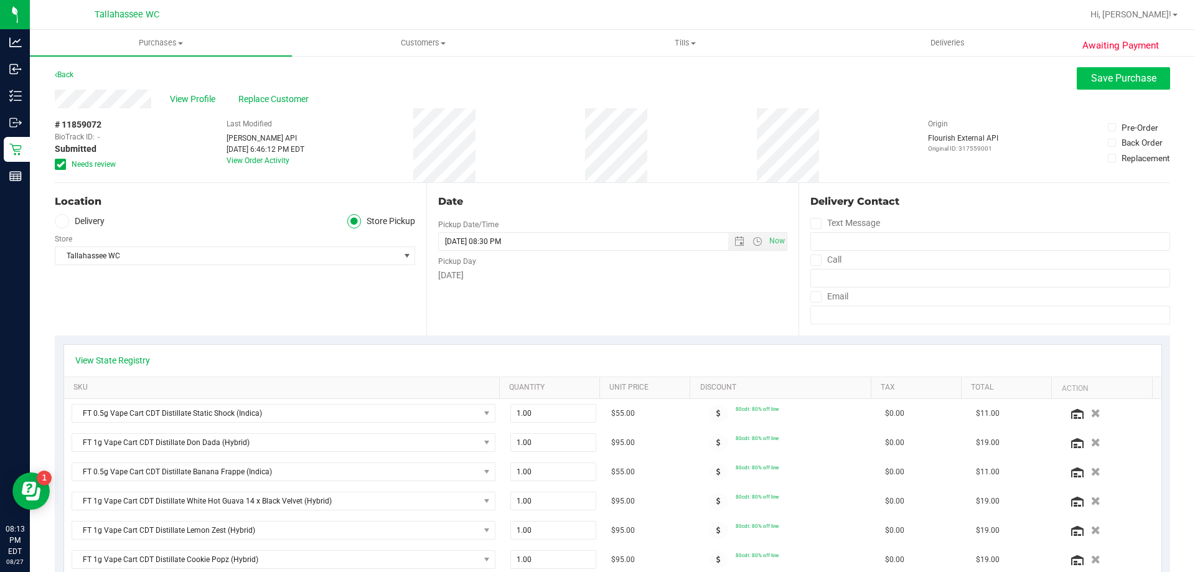
type textarea "Thursday 08/28/2025 09:00-20:30 -- Message: Have a great day -- Specials:80cdt …"
click at [1106, 87] on button "Save Purchase" at bounding box center [1123, 78] width 93 height 22
click at [167, 41] on span "Purchases" at bounding box center [161, 42] width 262 height 11
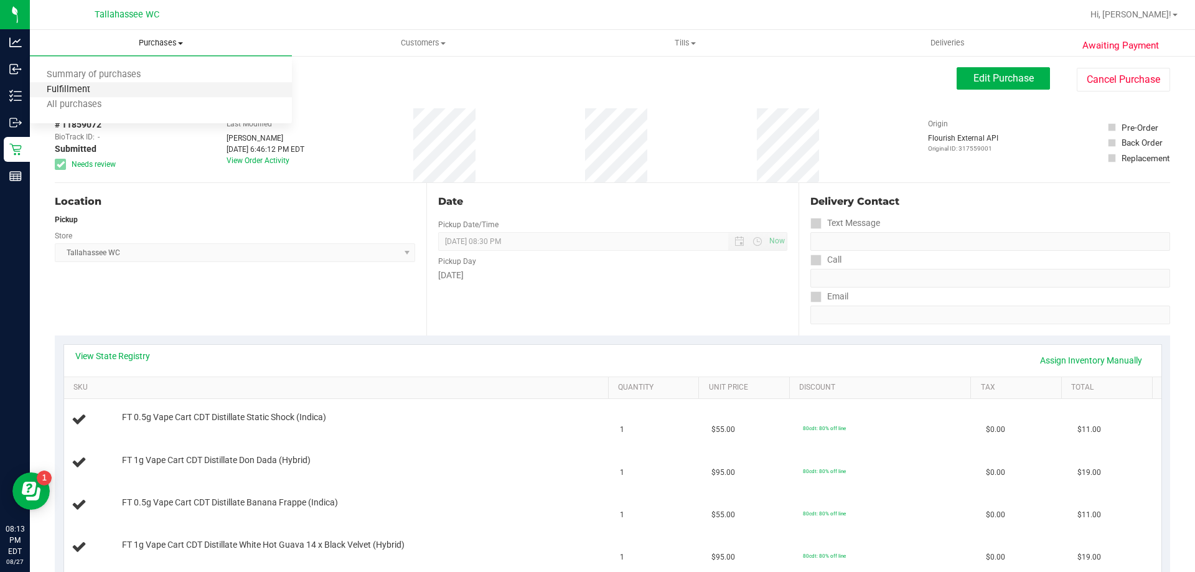
click at [93, 91] on span "Fulfillment" at bounding box center [68, 90] width 77 height 11
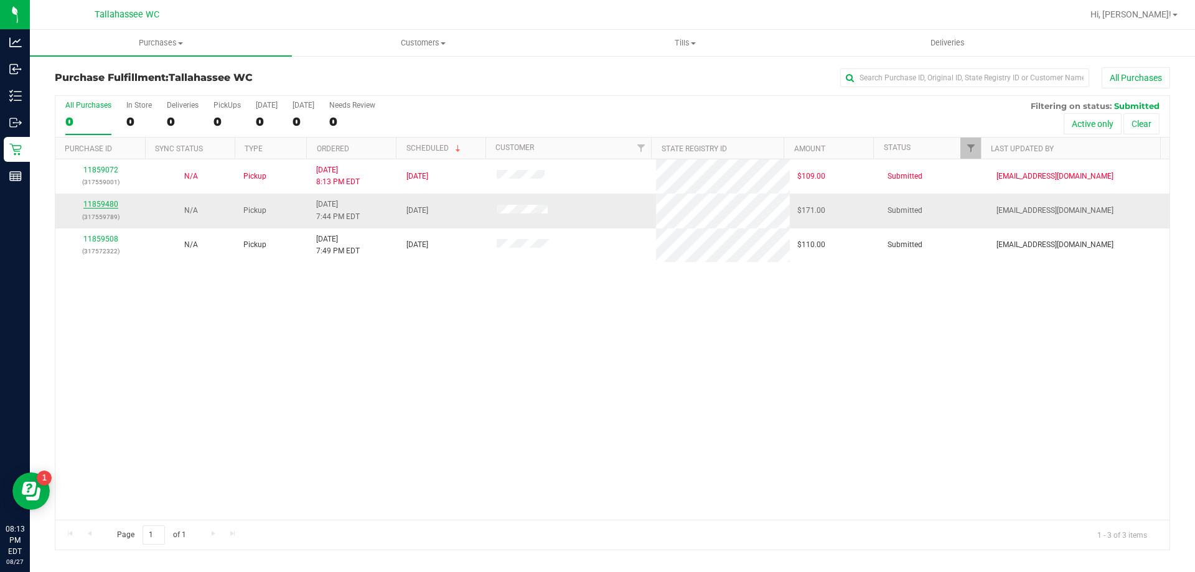
click at [90, 205] on link "11859480" at bounding box center [100, 204] width 35 height 9
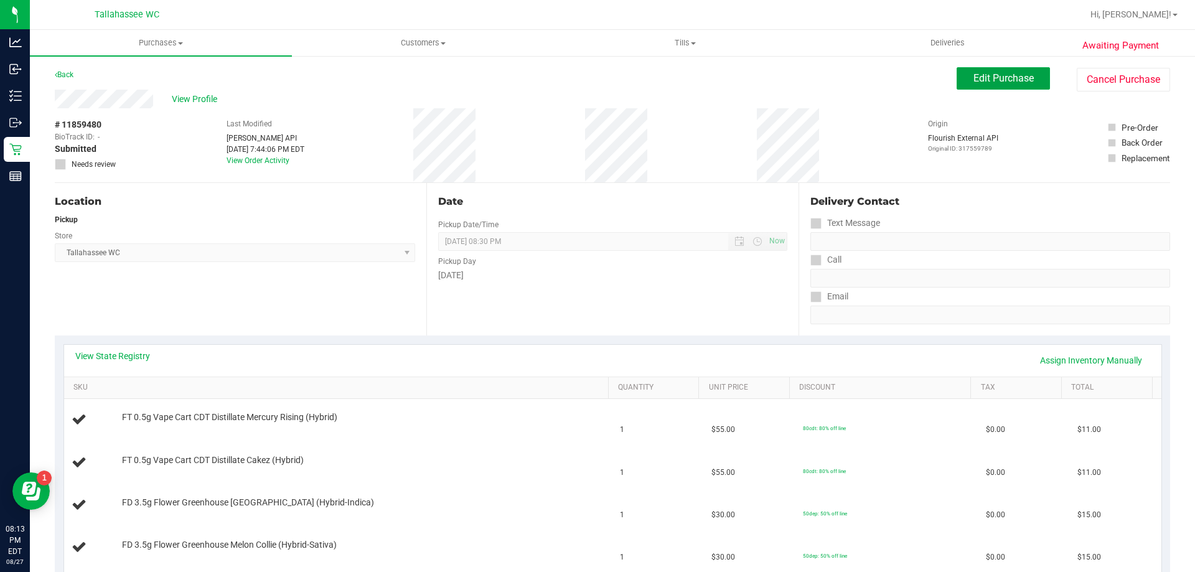
drag, startPoint x: 1004, startPoint y: 84, endPoint x: 884, endPoint y: 97, distance: 121.4
click at [1004, 83] on button "Edit Purchase" at bounding box center [1003, 78] width 93 height 22
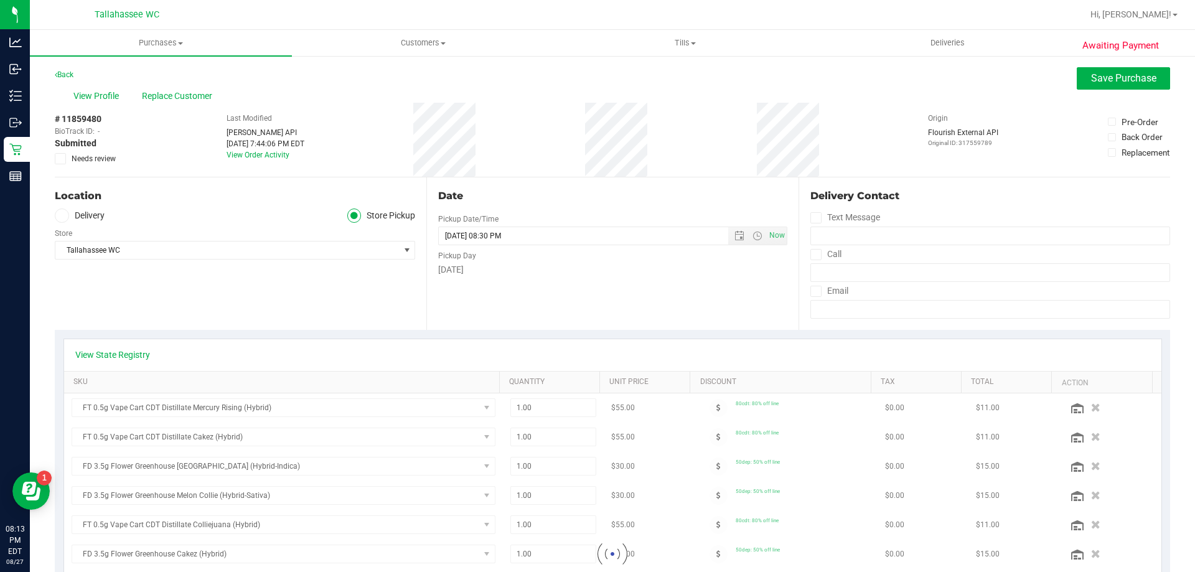
click at [60, 159] on icon at bounding box center [61, 159] width 8 height 0
click at [0, 0] on input "Needs review" at bounding box center [0, 0] width 0 height 0
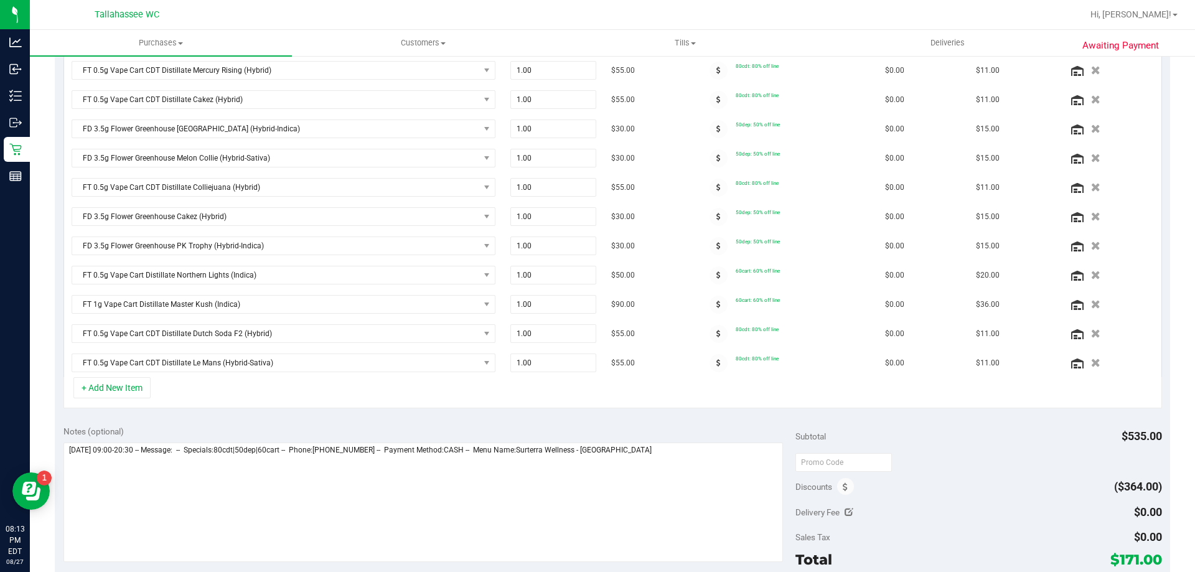
scroll to position [498, 0]
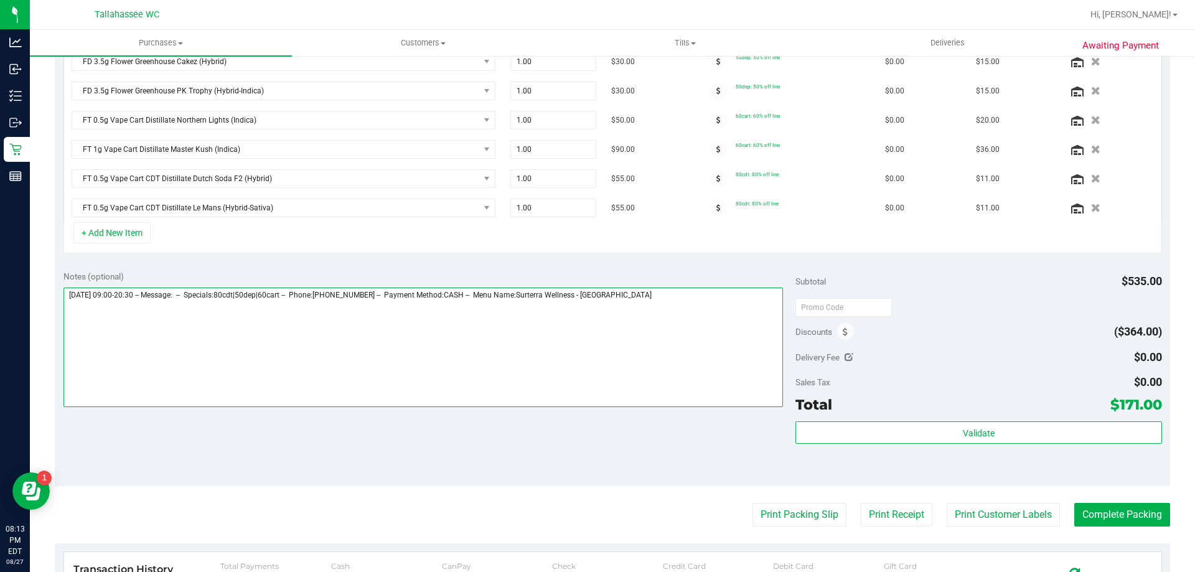
drag, startPoint x: 671, startPoint y: 293, endPoint x: 664, endPoint y: 294, distance: 7.1
click at [668, 293] on textarea at bounding box center [423, 347] width 720 height 119
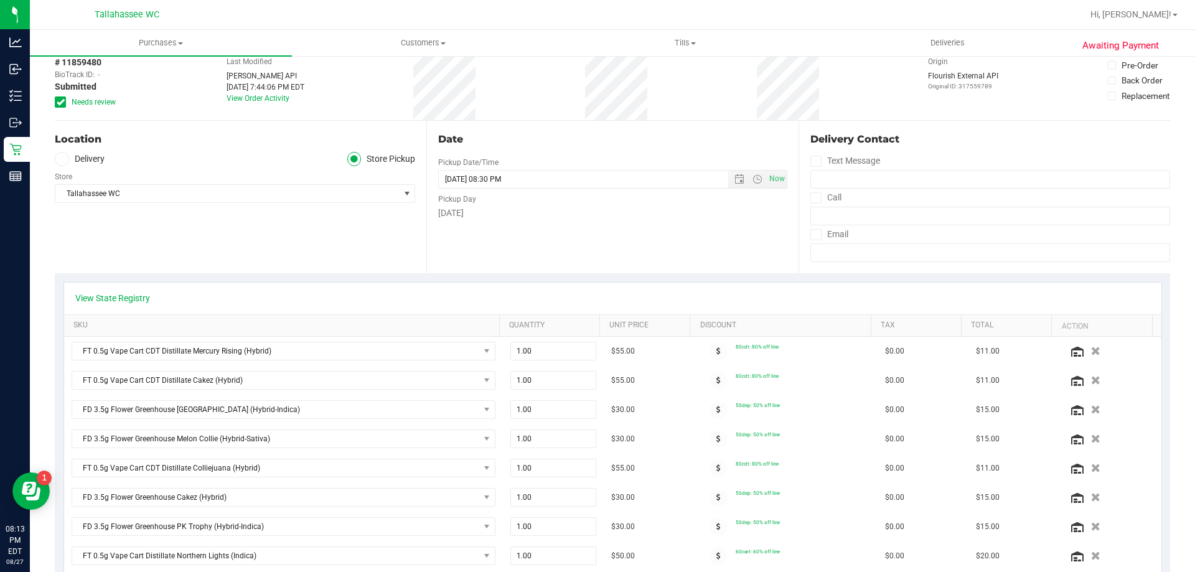
scroll to position [0, 0]
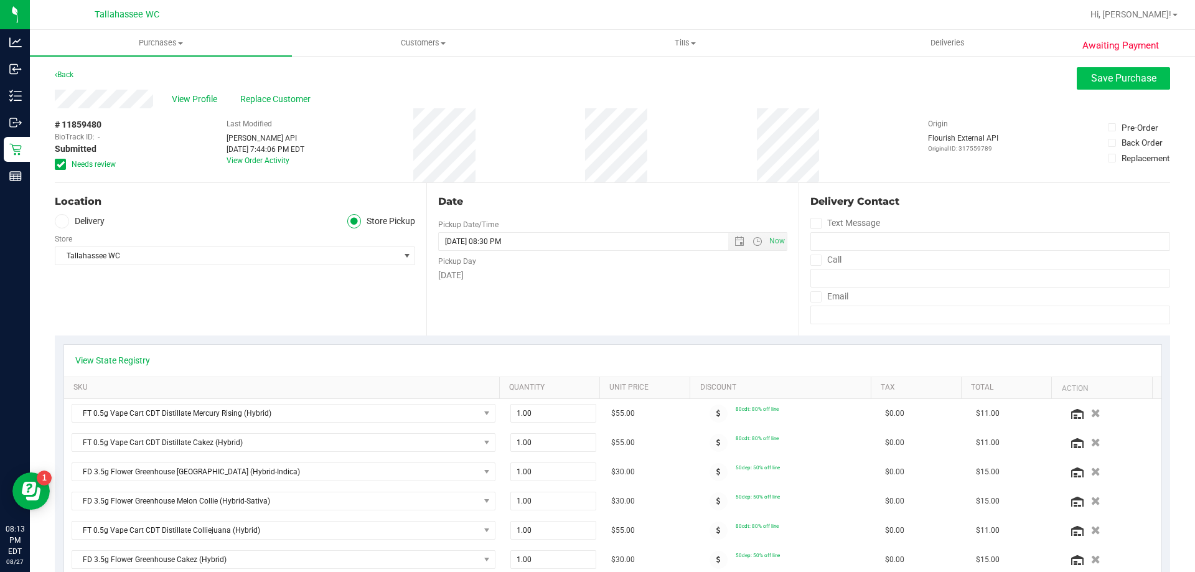
type textarea "Thursday 08/28/2025 09:00-20:30 -- Message: -- Specials:80cdt|50dep|60cart -- P…"
click at [1116, 83] on span "Save Purchase" at bounding box center [1123, 78] width 65 height 12
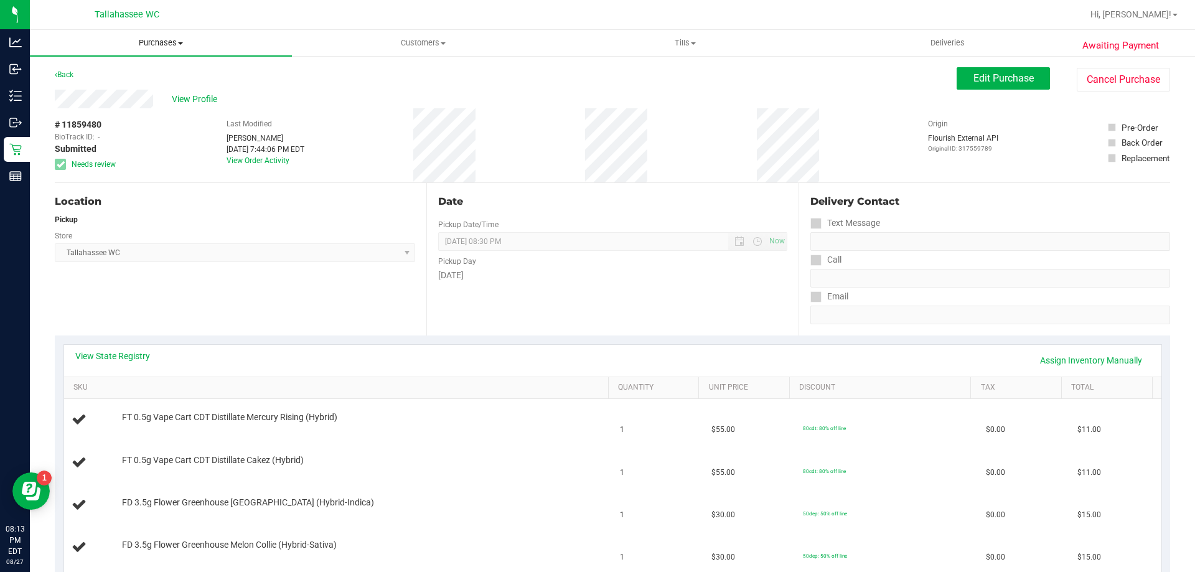
drag, startPoint x: 169, startPoint y: 44, endPoint x: 169, endPoint y: 59, distance: 14.9
click at [169, 44] on span "Purchases" at bounding box center [161, 42] width 262 height 11
click at [166, 83] on li "Fulfillment" at bounding box center [161, 90] width 262 height 15
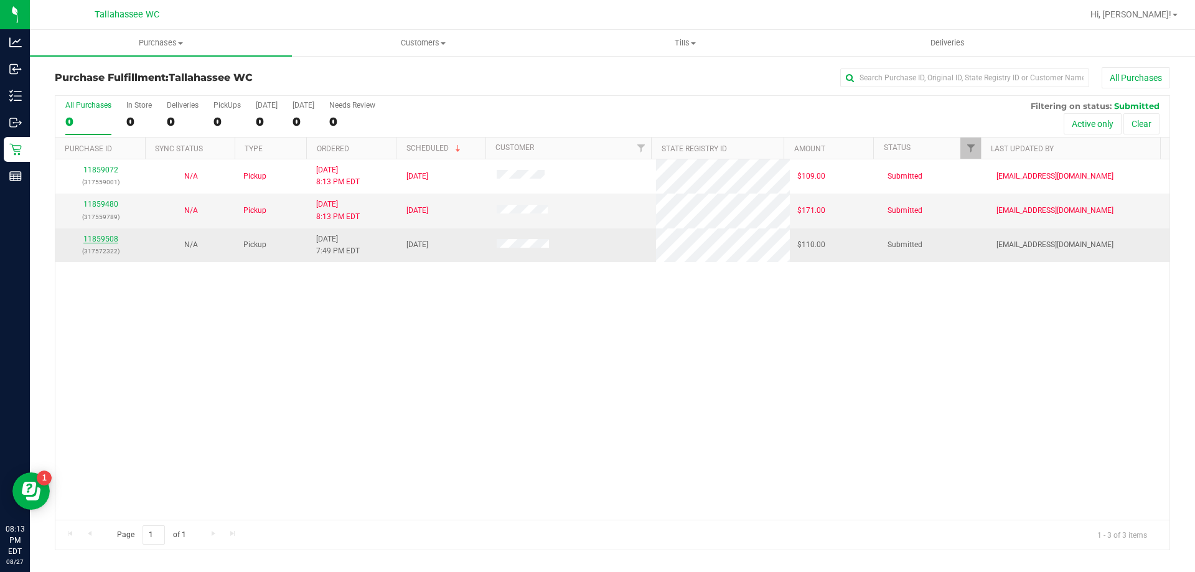
click at [108, 240] on link "11859508" at bounding box center [100, 239] width 35 height 9
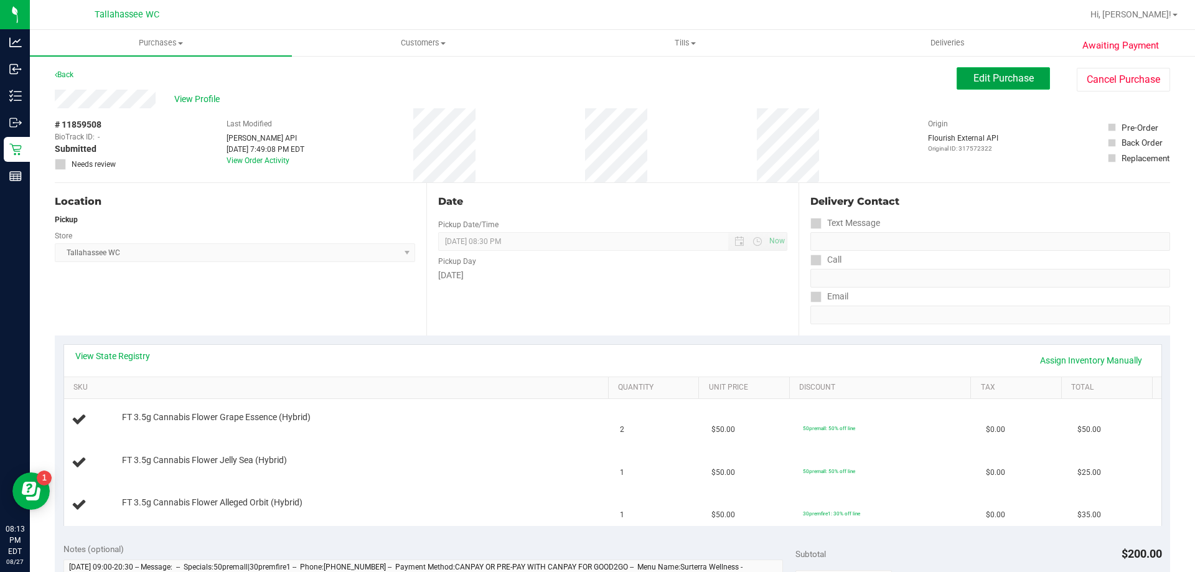
click at [1011, 84] on button "Edit Purchase" at bounding box center [1003, 78] width 93 height 22
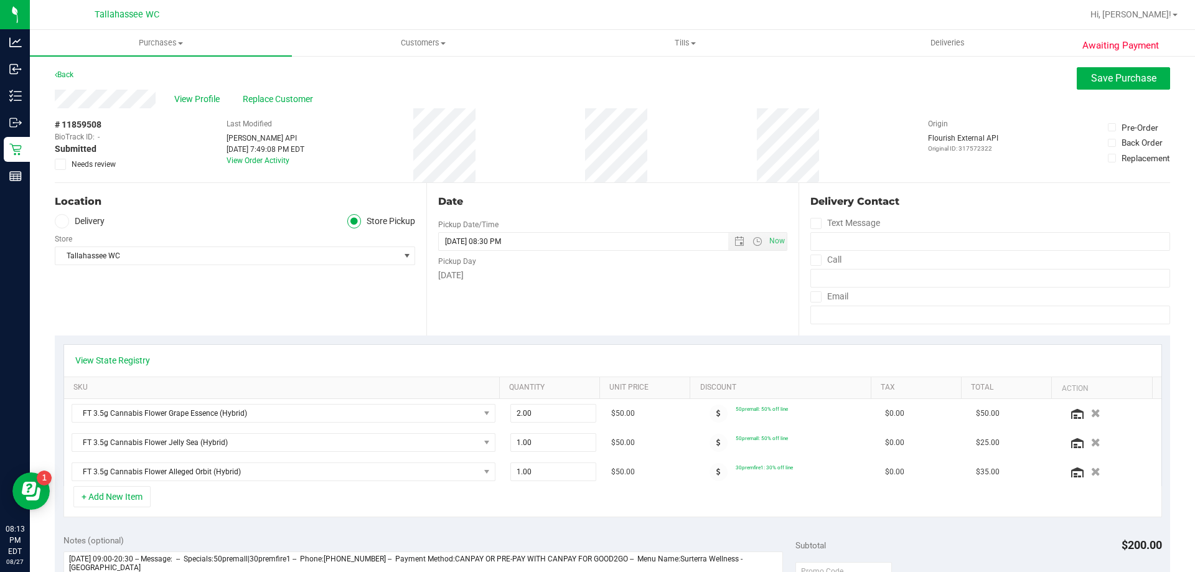
click at [60, 164] on icon at bounding box center [61, 164] width 8 height 0
click at [0, 0] on input "Needs review" at bounding box center [0, 0] width 0 height 0
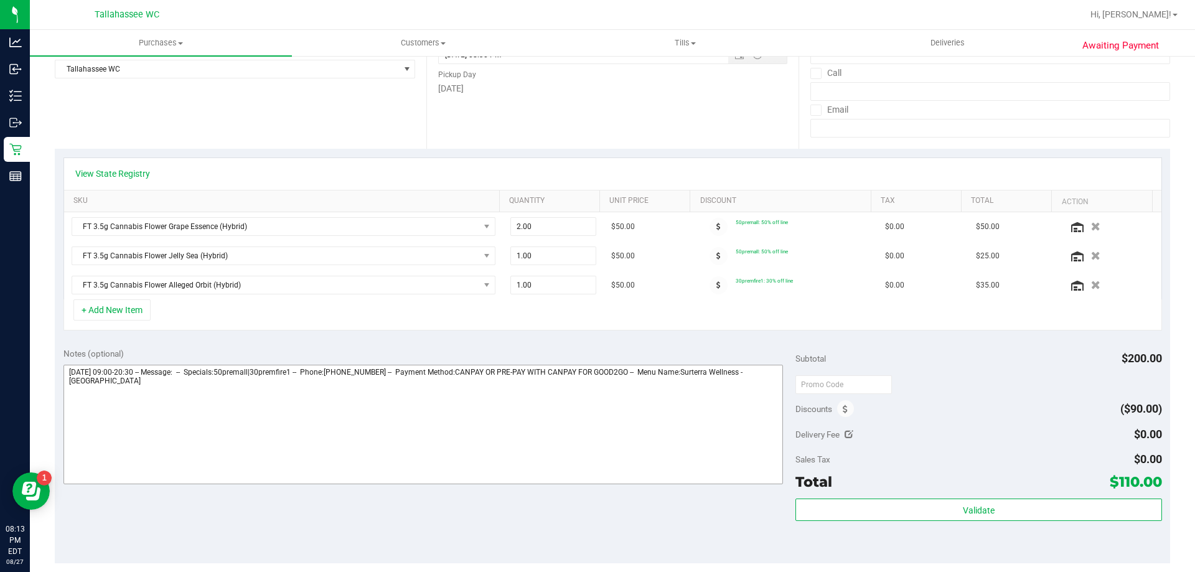
scroll to position [311, 0]
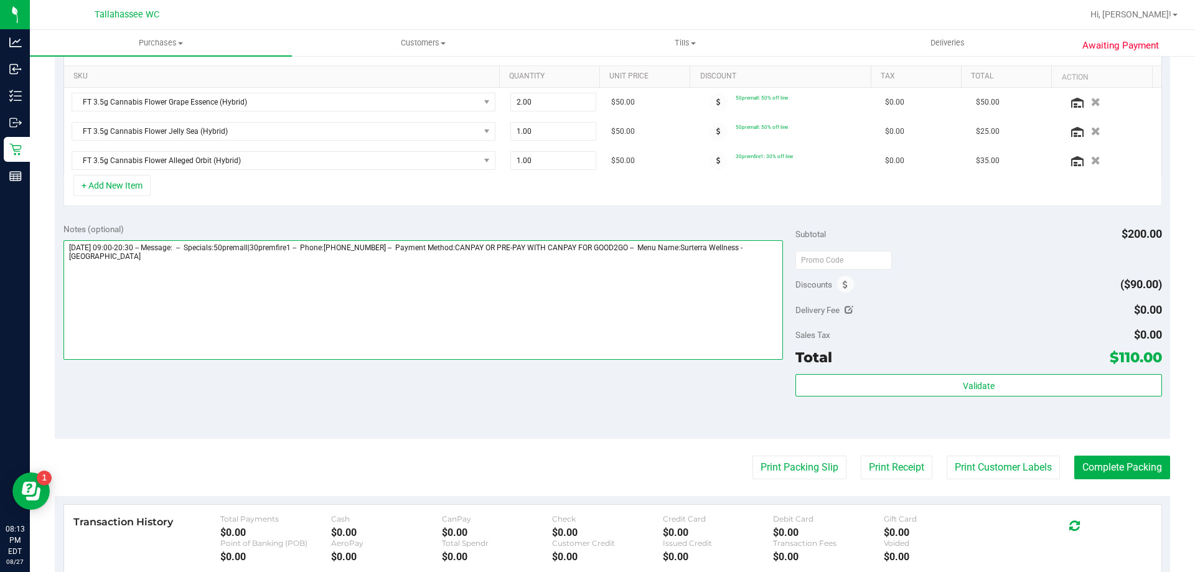
click at [130, 260] on textarea at bounding box center [423, 299] width 720 height 119
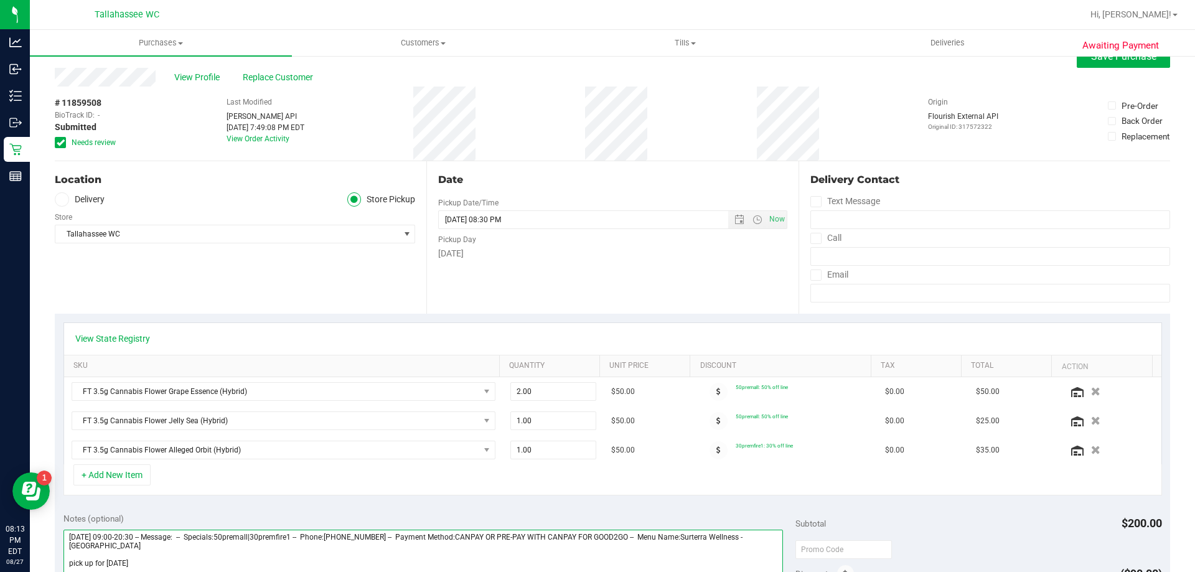
scroll to position [0, 0]
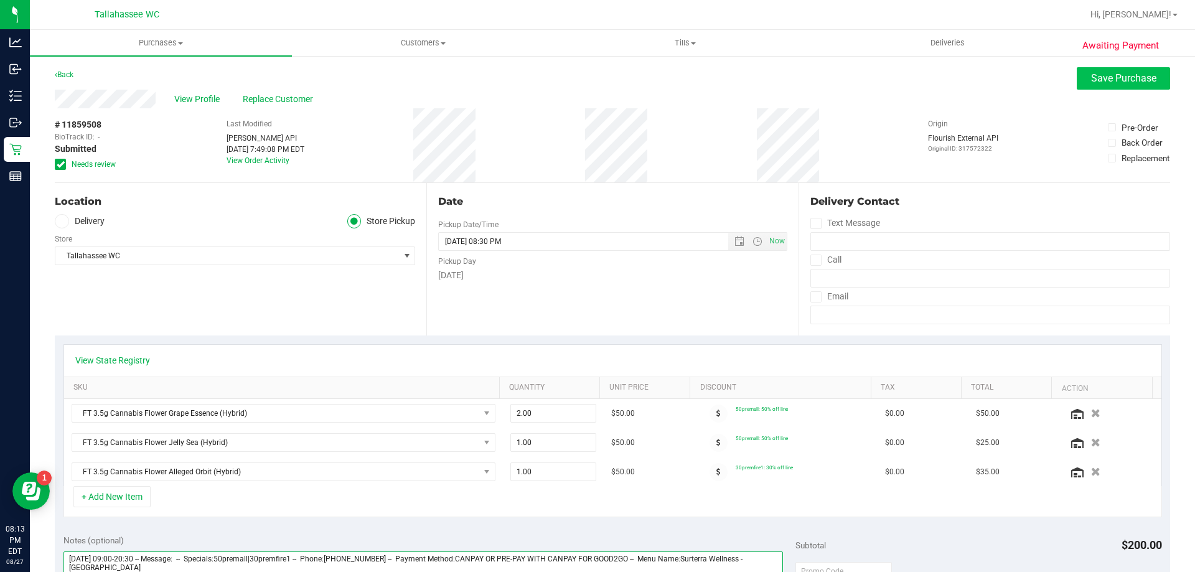
type textarea "Thursday 08/28/2025 09:00-20:30 -- Message: -- Specials:50premall|30premfire1 -…"
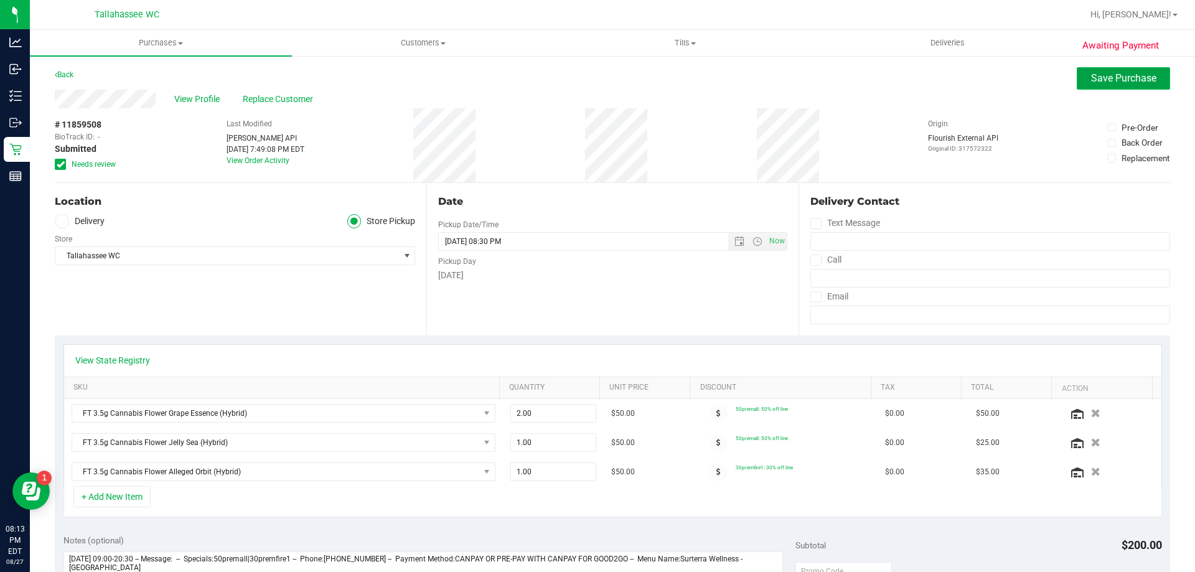
click at [1092, 82] on span "Save Purchase" at bounding box center [1123, 78] width 65 height 12
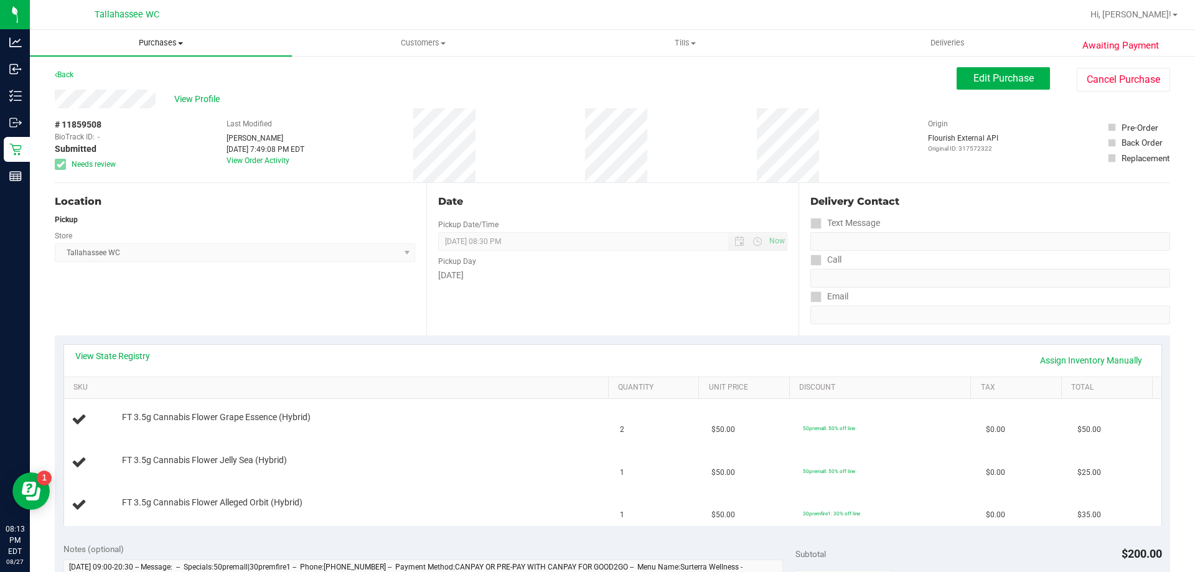
click at [170, 42] on span "Purchases" at bounding box center [161, 42] width 262 height 11
click at [160, 90] on li "Fulfillment" at bounding box center [161, 90] width 262 height 15
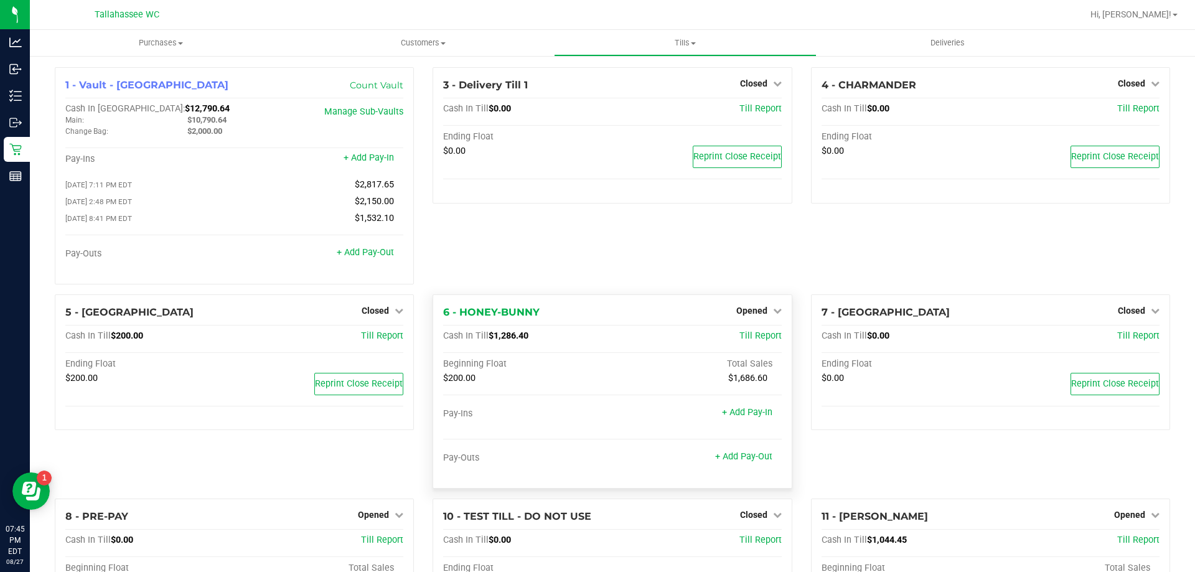
click at [492, 340] on span "$1,286.40" at bounding box center [509, 335] width 40 height 11
copy span "1,286.40"
click at [736, 316] on span "Opened" at bounding box center [751, 311] width 31 height 10
click at [736, 341] on link "Close Till" at bounding box center [753, 336] width 34 height 10
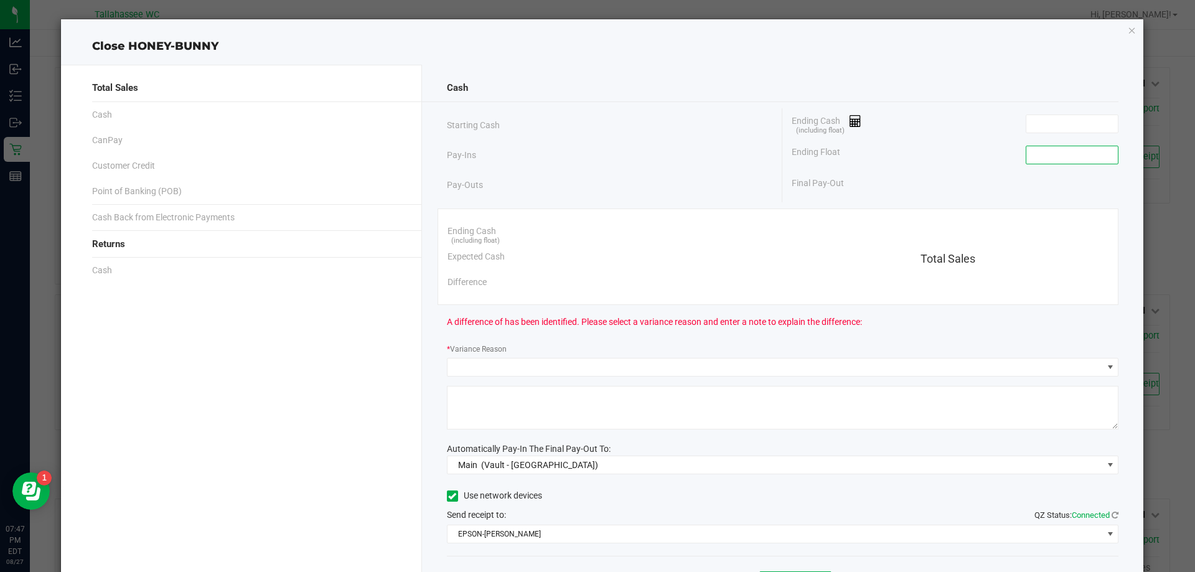
click at [1042, 154] on input at bounding box center [1071, 154] width 91 height 17
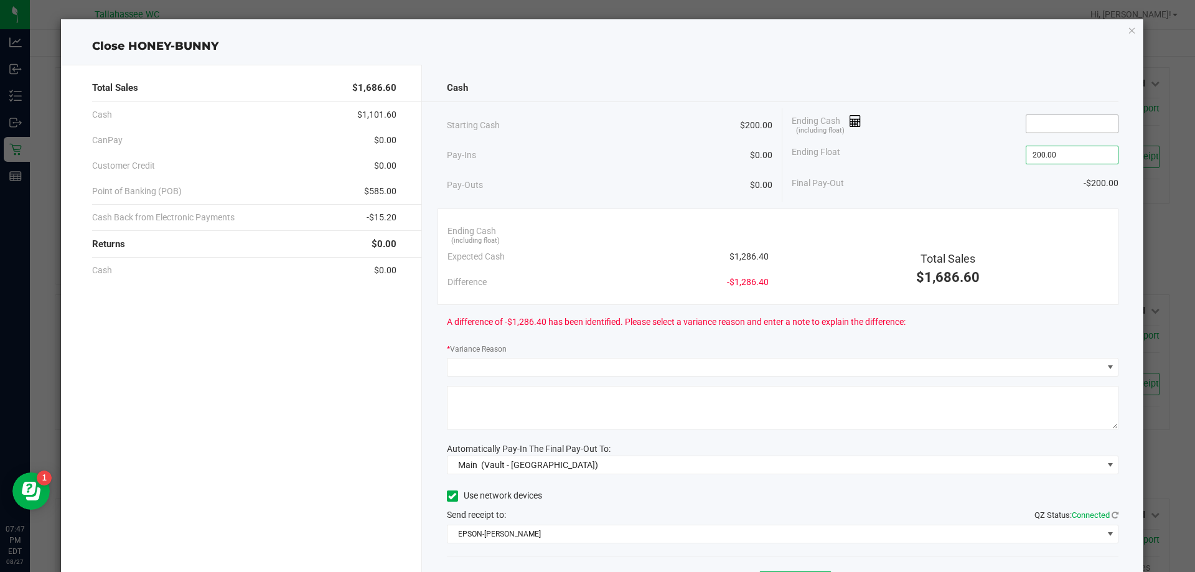
type input "$200.00"
click at [1050, 123] on input at bounding box center [1071, 123] width 91 height 17
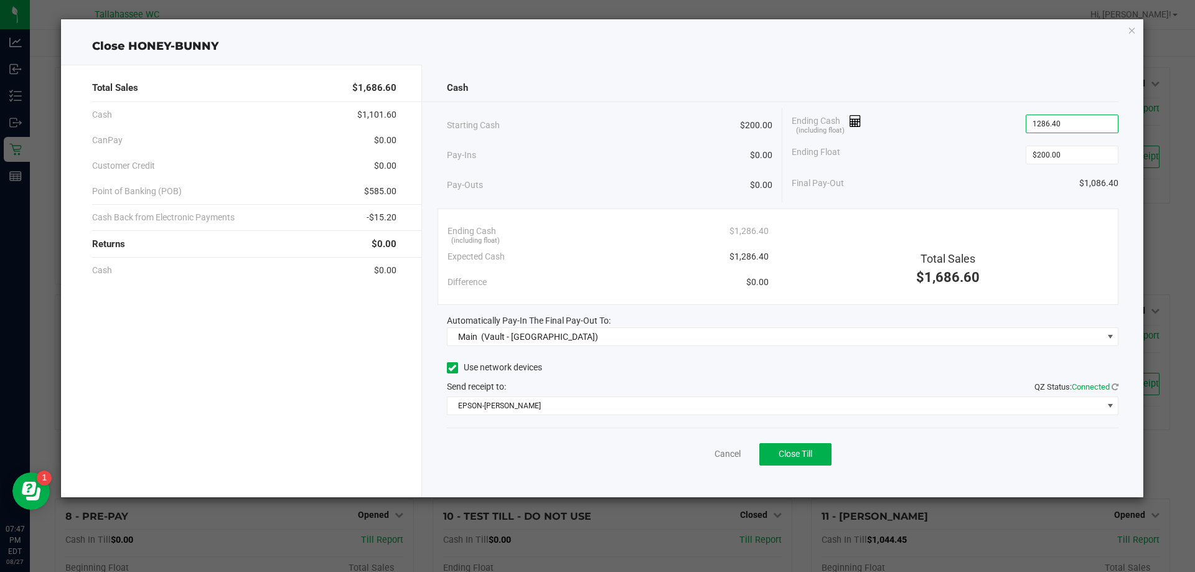
type input "$1,286.40"
click at [372, 188] on span "$585.00" at bounding box center [380, 191] width 32 height 13
copy span "585.00"
click at [375, 213] on span "-$15.20" at bounding box center [382, 217] width 30 height 13
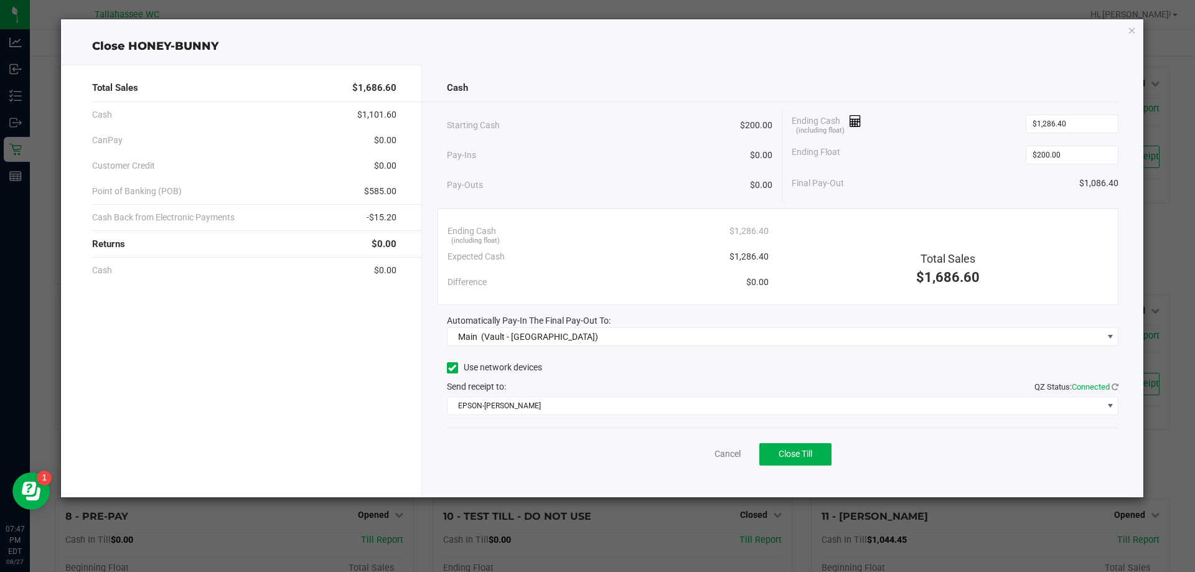
click at [375, 213] on span "-$15.20" at bounding box center [382, 217] width 30 height 13
copy span "15.20"
click at [811, 460] on button "Close Till" at bounding box center [795, 454] width 72 height 22
click at [694, 458] on link "Dismiss" at bounding box center [700, 453] width 30 height 13
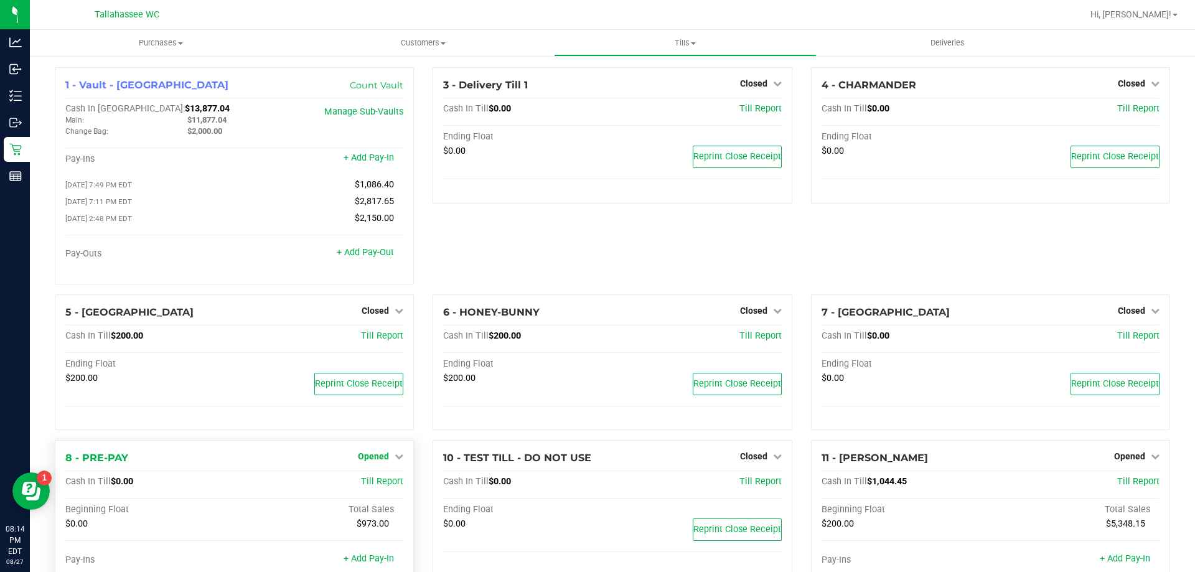
click at [368, 461] on span "Opened" at bounding box center [373, 456] width 31 height 10
click at [365, 485] on link "Close Till" at bounding box center [375, 482] width 34 height 10
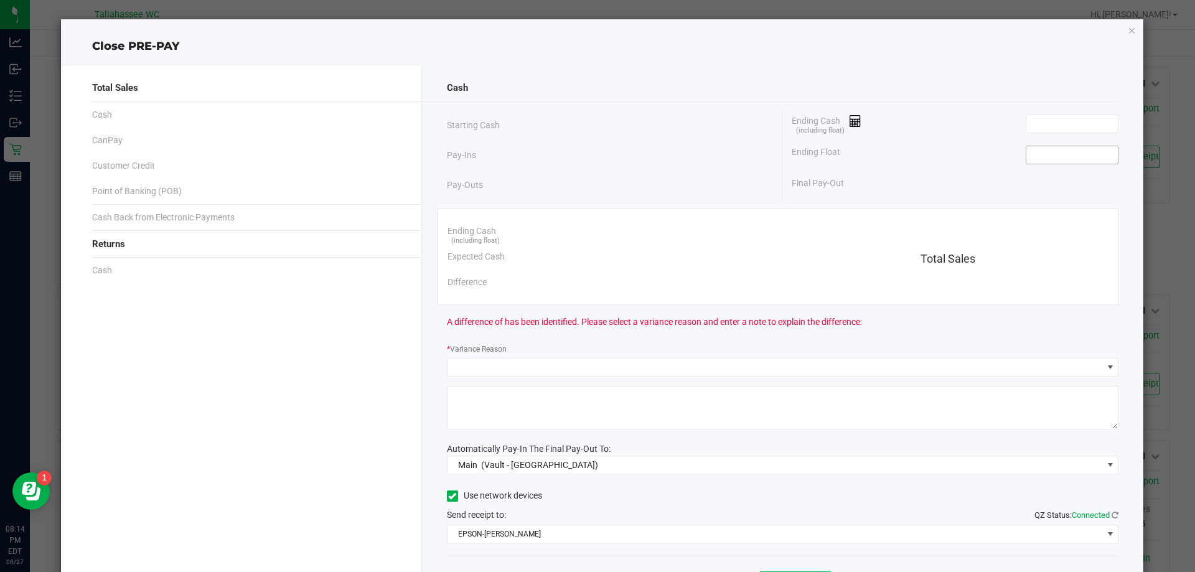
click at [1032, 159] on input at bounding box center [1071, 154] width 91 height 17
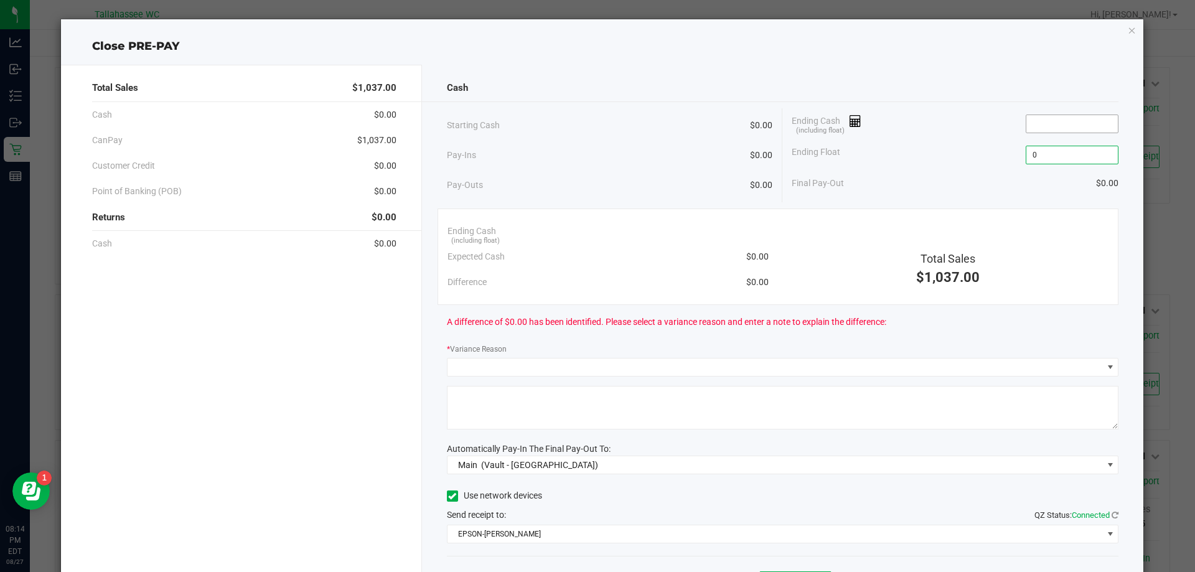
type input "$0.00"
click at [1037, 121] on input at bounding box center [1071, 123] width 91 height 17
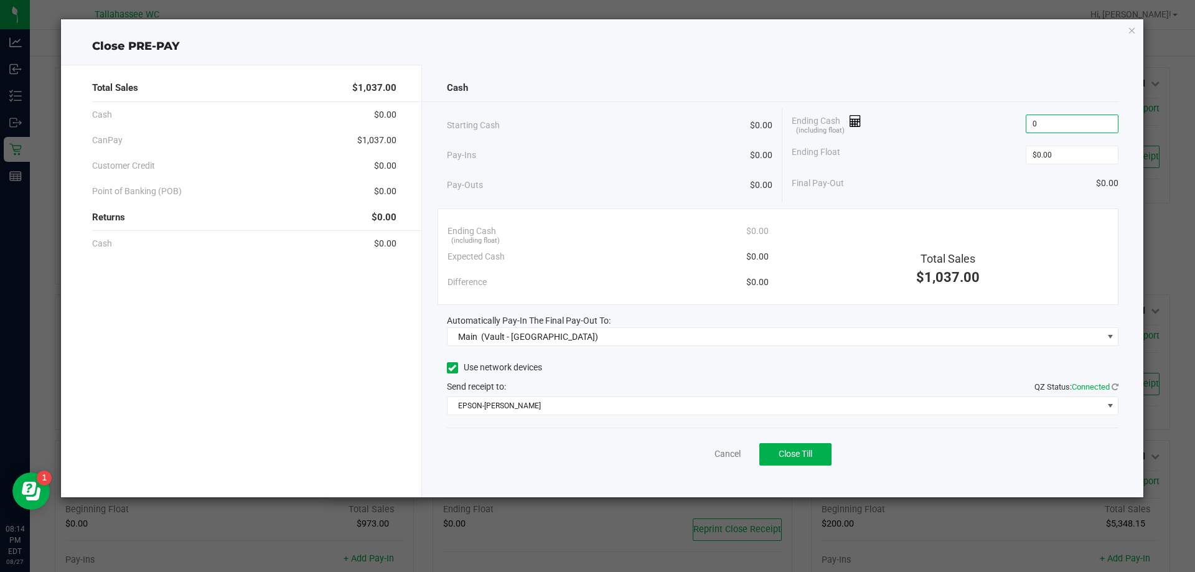
type input "$0.00"
click at [365, 139] on span "$1,037.00" at bounding box center [376, 140] width 39 height 13
copy span "1,037.00"
click at [811, 455] on span "Close Till" at bounding box center [796, 454] width 34 height 10
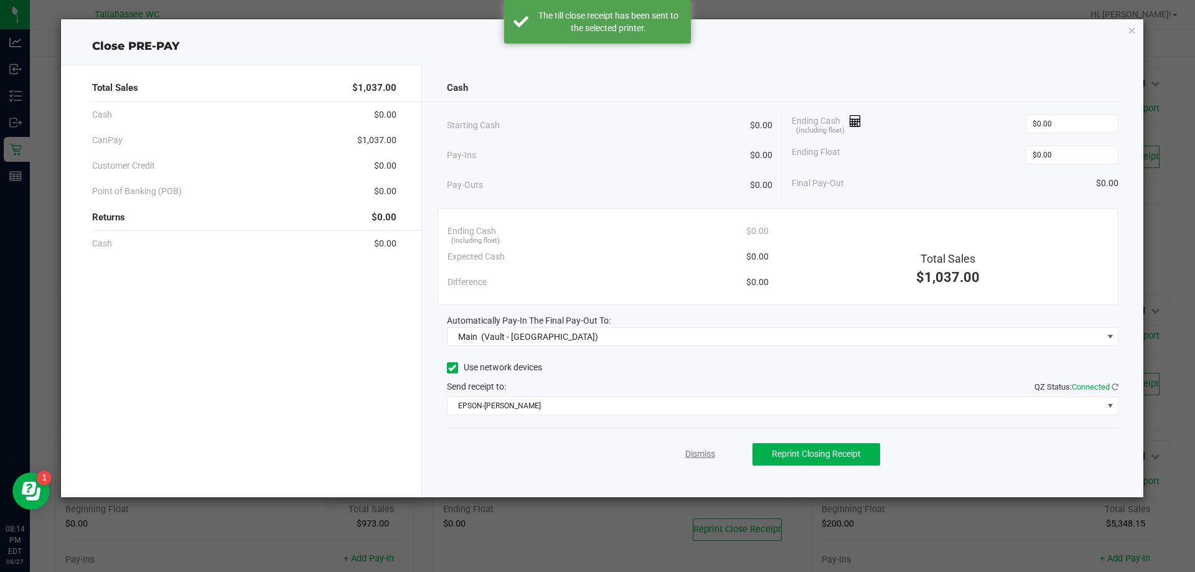
click at [698, 457] on link "Dismiss" at bounding box center [700, 453] width 30 height 13
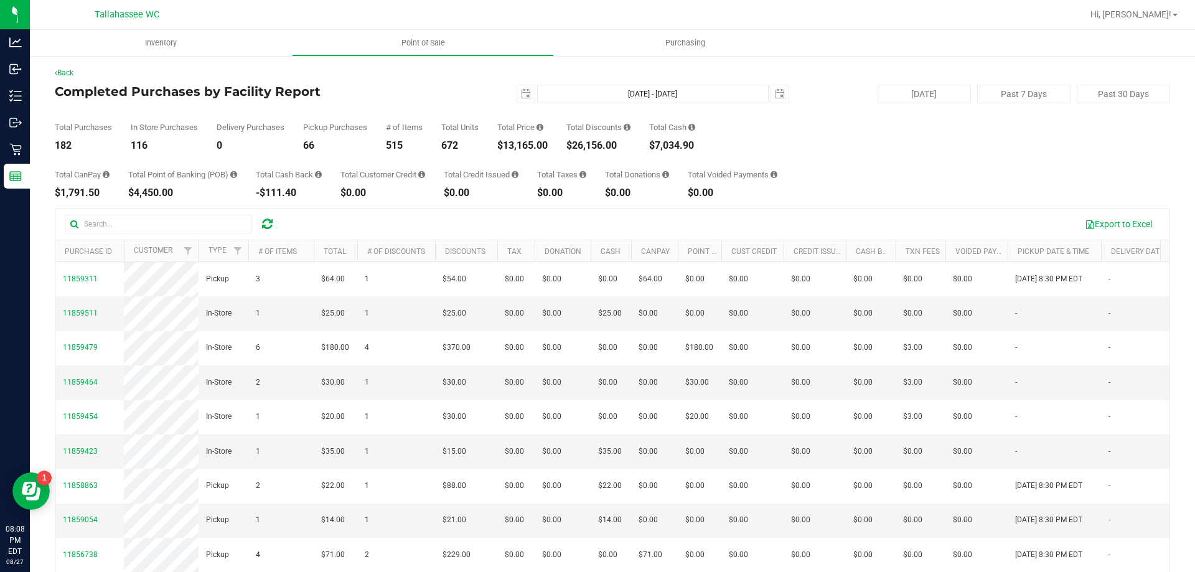
click at [506, 146] on div "$13,165.00" at bounding box center [522, 146] width 50 height 10
copy div "13,165.00"
click at [518, 101] on span "select" at bounding box center [525, 93] width 17 height 17
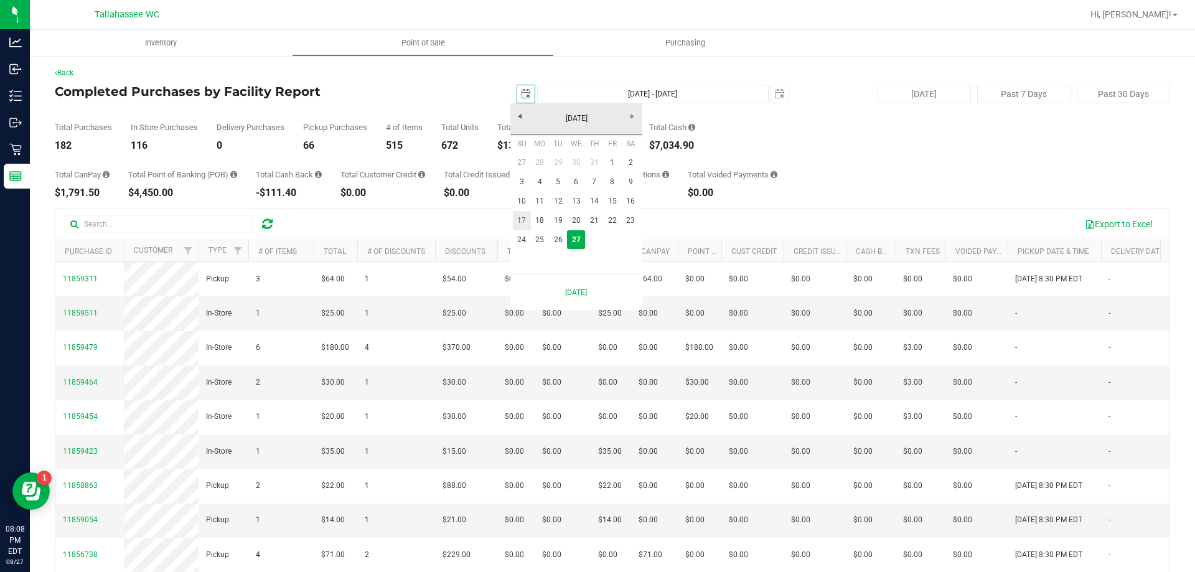
scroll to position [0, 31]
click at [579, 217] on link "20" at bounding box center [576, 220] width 18 height 19
type input "2025-08-20"
type input "Aug 20, 2025 - Aug 27, 2025"
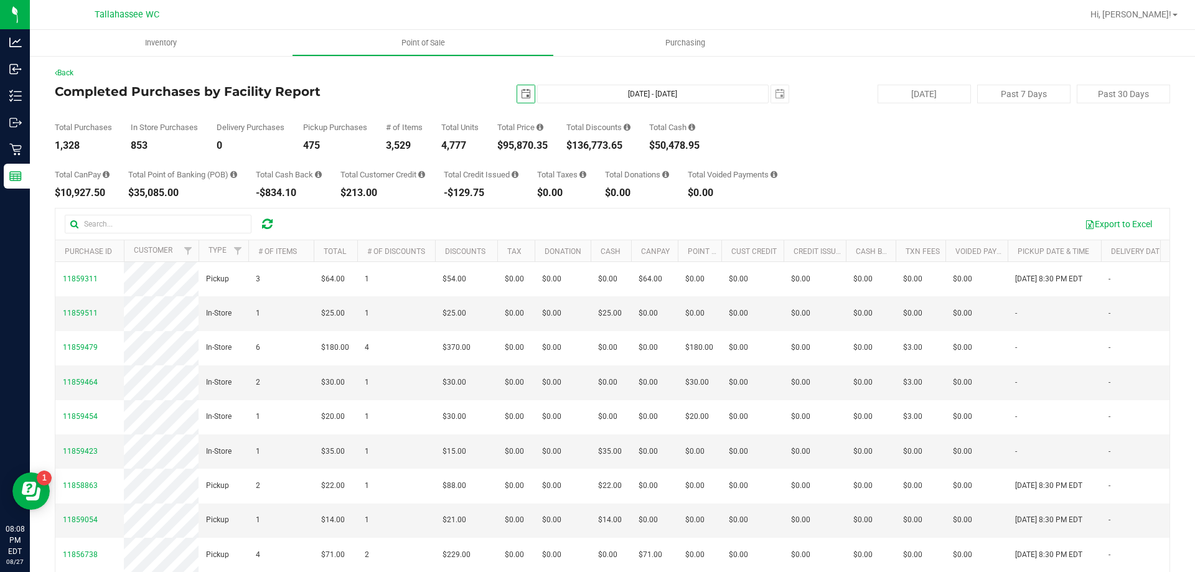
click at [508, 146] on div "$95,870.35" at bounding box center [522, 146] width 50 height 10
copy div "95,870.35"
click at [517, 100] on span "select" at bounding box center [525, 93] width 17 height 17
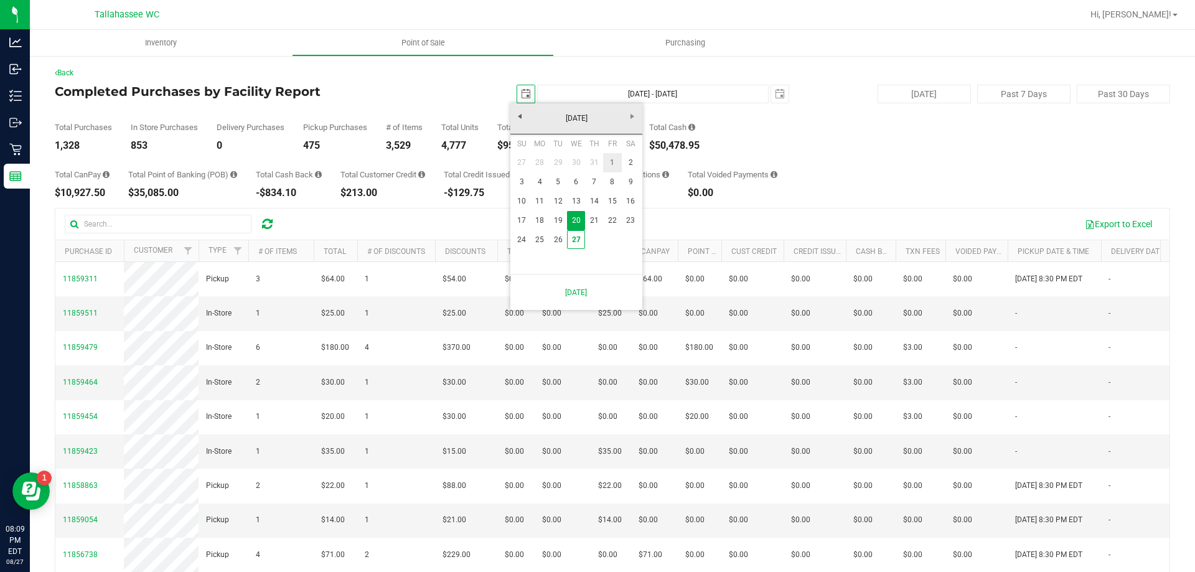
click at [607, 166] on link "1" at bounding box center [612, 162] width 18 height 19
type input "2025-08-01"
type input "Aug 1, 2025 - Aug 27, 2025"
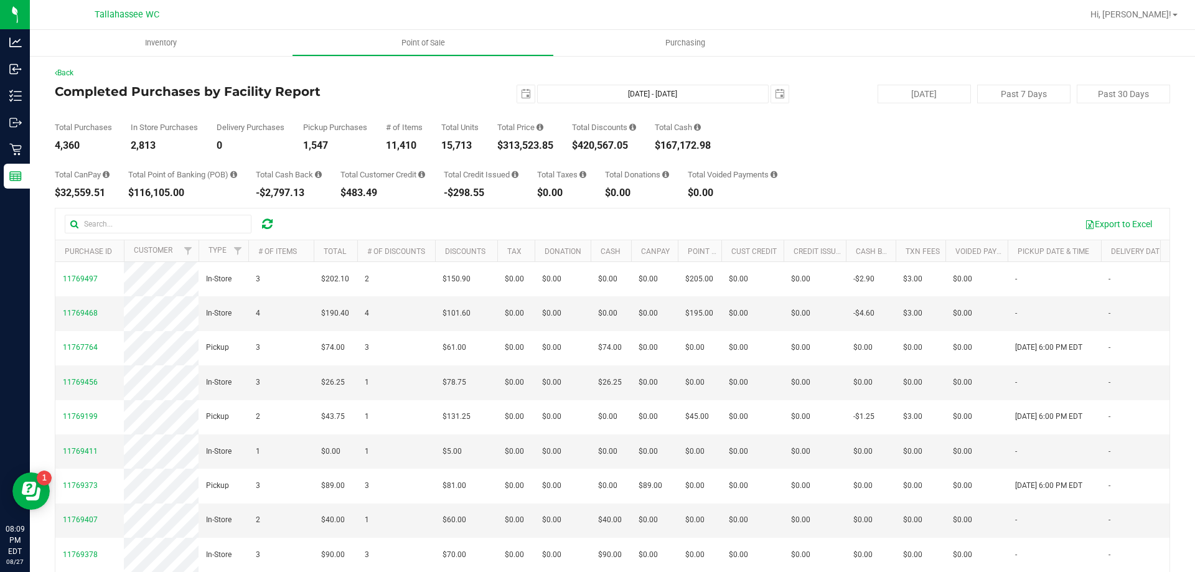
click at [505, 142] on div "$313,523.85" at bounding box center [525, 146] width 56 height 10
copy div "313,523.85"
click at [518, 100] on span "select" at bounding box center [525, 93] width 17 height 17
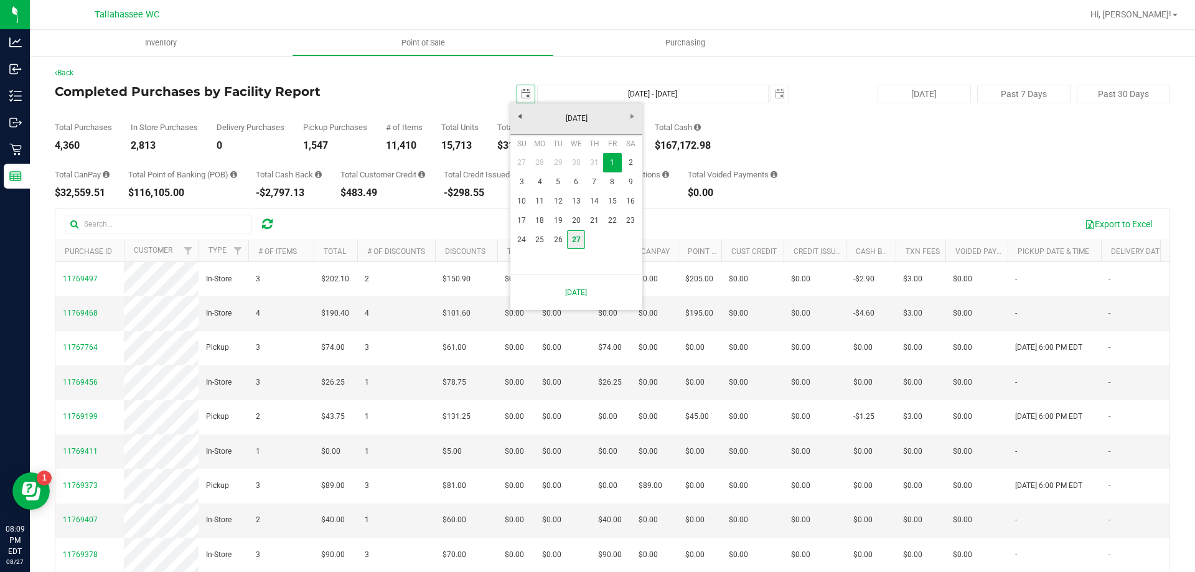
click at [573, 241] on link "27" at bounding box center [576, 239] width 18 height 19
type input "[DATE]"
type input "[DATE] - [DATE]"
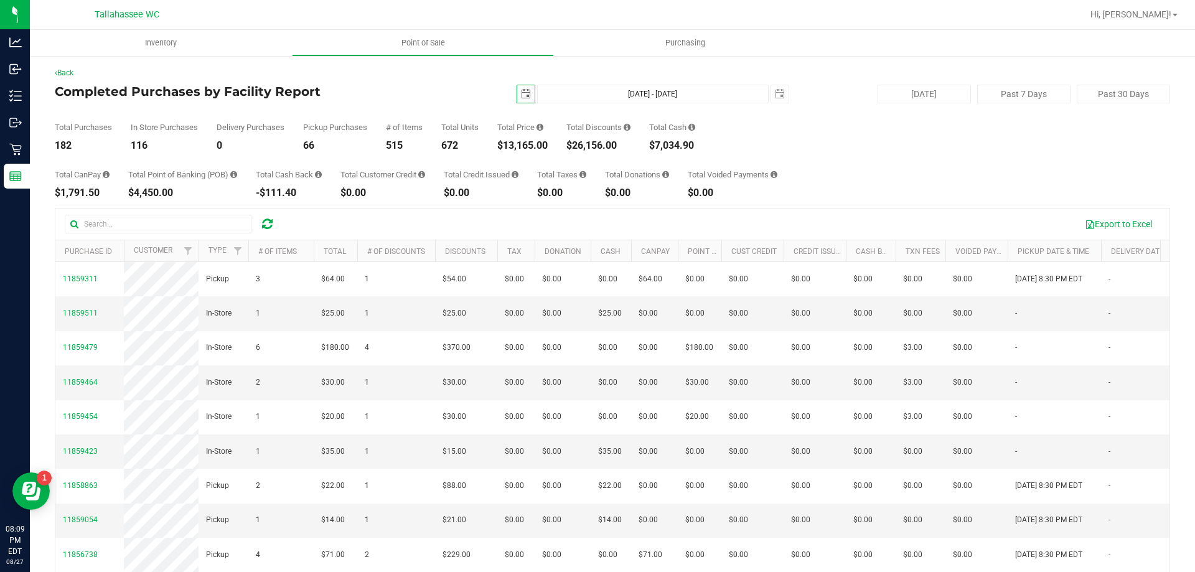
click at [578, 146] on div "$26,156.00" at bounding box center [598, 146] width 64 height 10
copy div "26,156.00"
click at [56, 145] on div "182" at bounding box center [83, 146] width 57 height 10
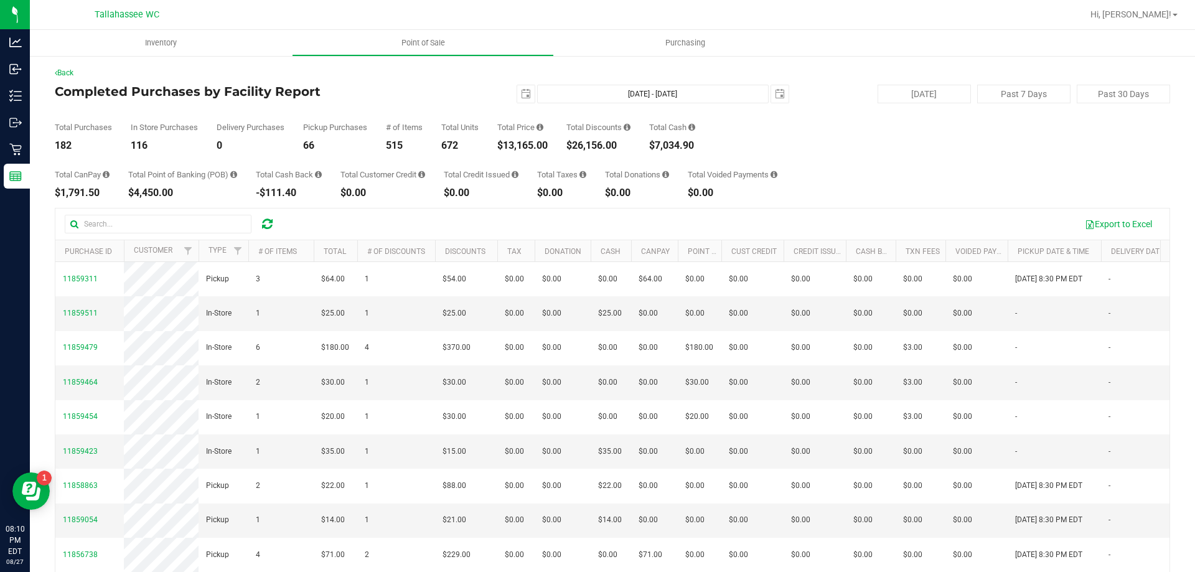
copy div "182"
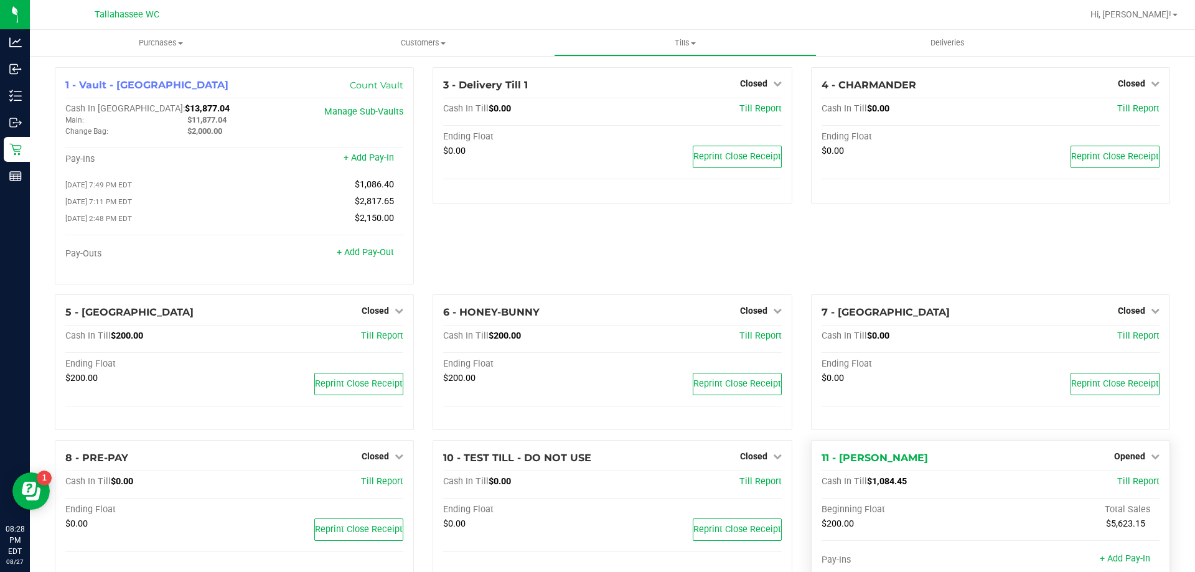
click at [867, 484] on span "$1,084.45" at bounding box center [887, 481] width 40 height 11
copy span "1,084.45"
click at [1134, 454] on span "Opened" at bounding box center [1129, 456] width 31 height 10
click at [1125, 487] on link "Close Till" at bounding box center [1131, 482] width 34 height 10
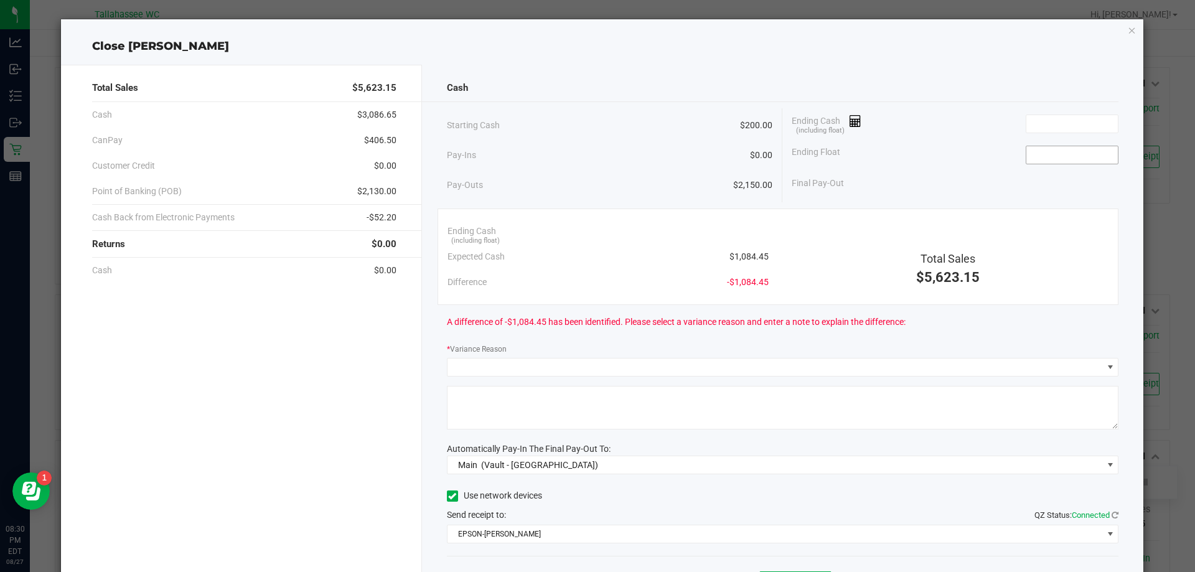
click at [1035, 153] on input at bounding box center [1071, 154] width 91 height 17
type input "$200.00"
click at [1080, 122] on input at bounding box center [1071, 123] width 91 height 17
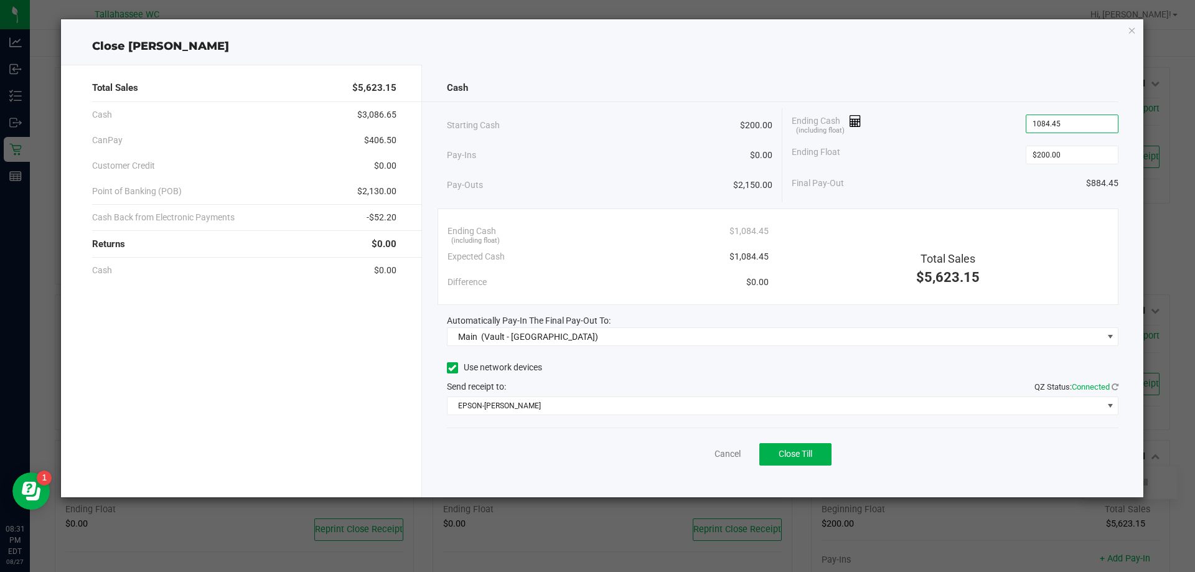
type input "$1,084.45"
click at [371, 136] on span "$406.50" at bounding box center [380, 140] width 32 height 13
copy span "406.50"
click at [375, 215] on span "-$52.20" at bounding box center [382, 217] width 30 height 13
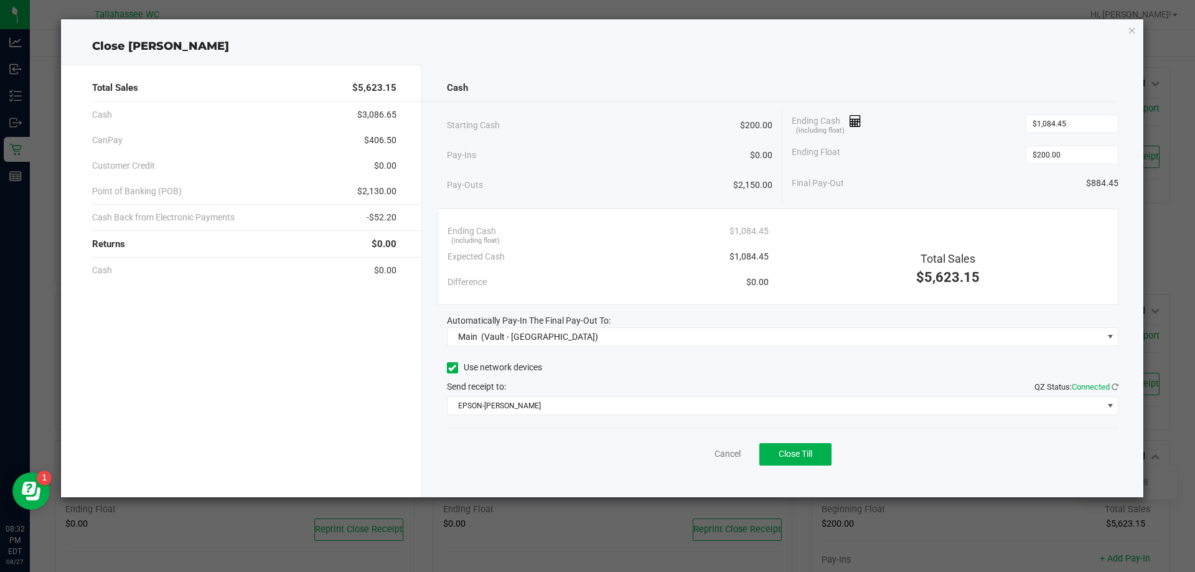
click at [375, 215] on span "-$52.20" at bounding box center [382, 217] width 30 height 13
copy span "52.20"
click at [365, 188] on span "$2,130.00" at bounding box center [376, 191] width 39 height 13
copy span "2,130.00"
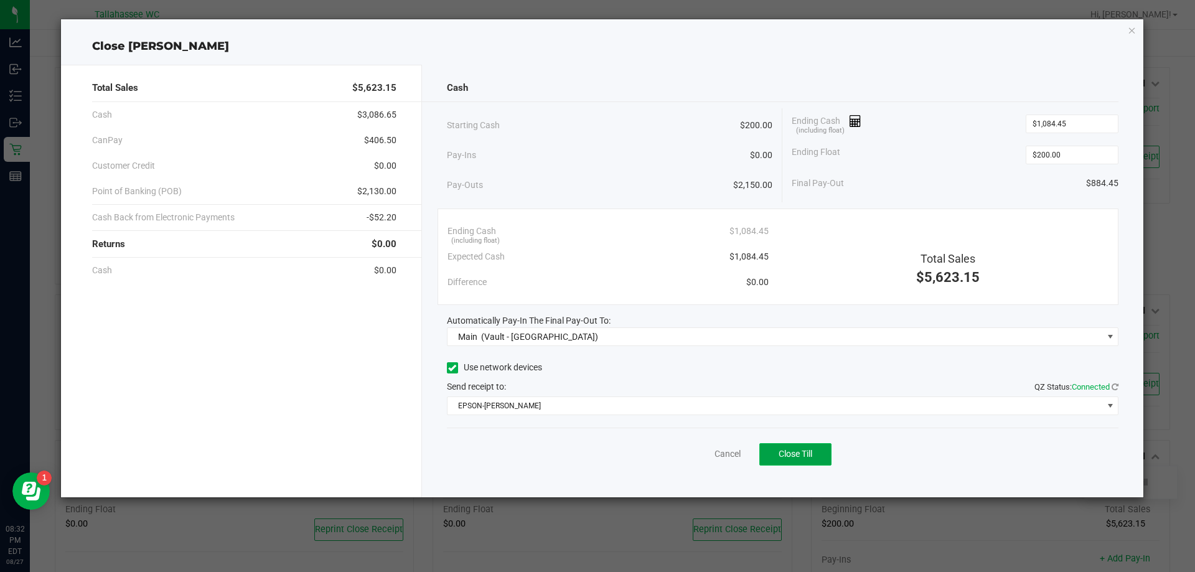
click at [821, 454] on button "Close Till" at bounding box center [795, 454] width 72 height 22
click at [691, 447] on link "Dismiss" at bounding box center [700, 453] width 30 height 13
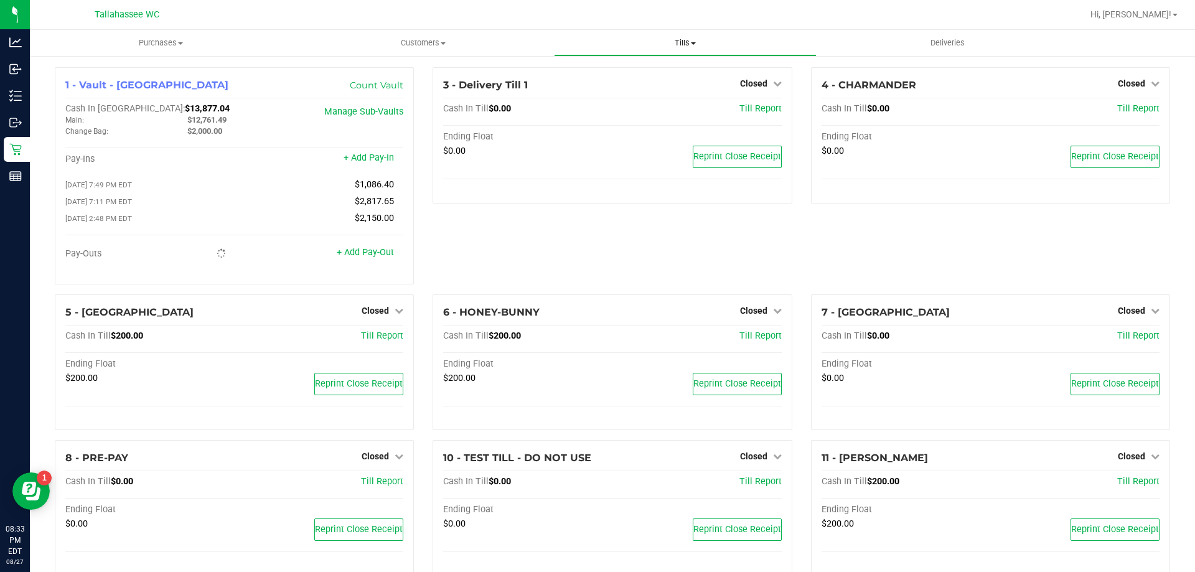
click at [677, 37] on span "Tills" at bounding box center [685, 42] width 261 height 11
click at [627, 85] on span "Reconcile e-payments" at bounding box center [616, 90] width 124 height 11
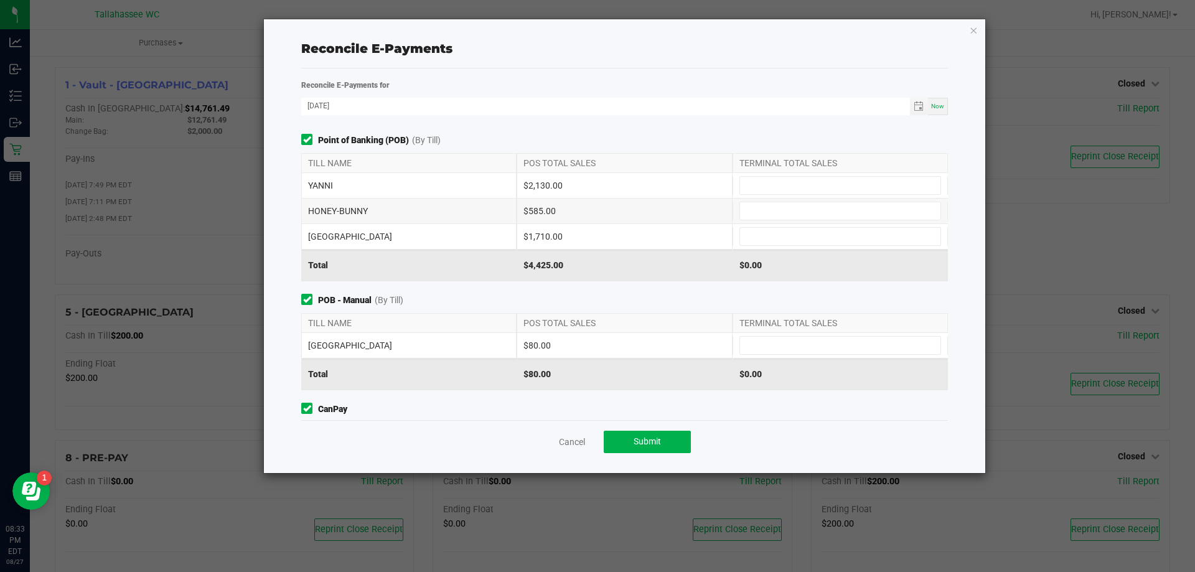
click at [523, 184] on div "$2,130.00" at bounding box center [624, 185] width 215 height 25
copy div "2,130.00"
click at [744, 184] on input at bounding box center [840, 185] width 200 height 17
paste input "2130"
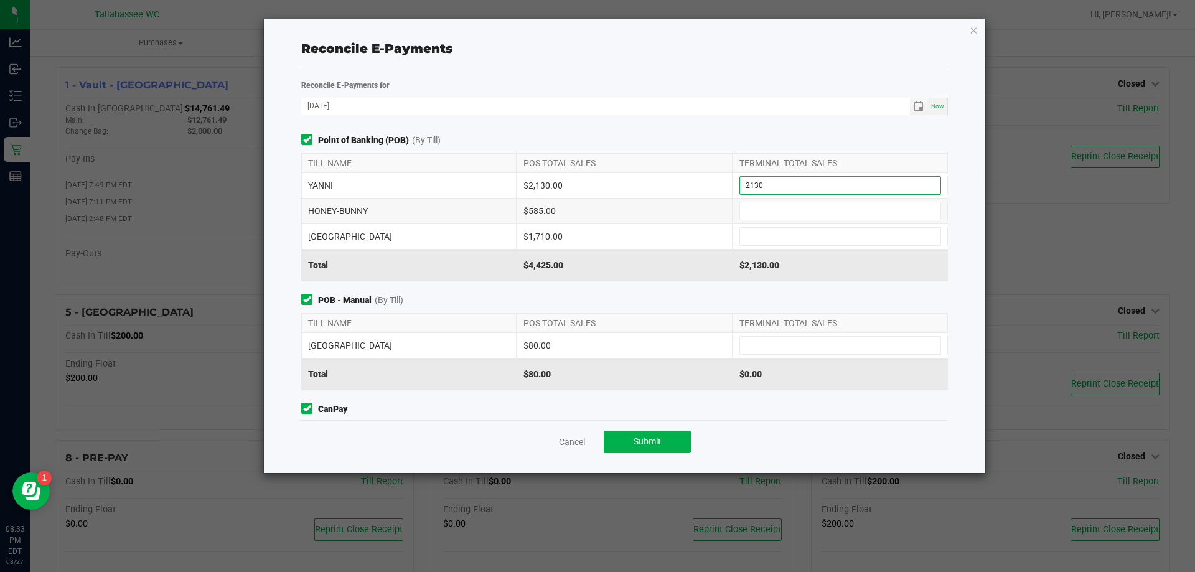
type input "$2,130.00"
click at [528, 210] on div "$585.00" at bounding box center [624, 211] width 215 height 25
copy div "585.00"
click at [771, 211] on input at bounding box center [840, 210] width 200 height 17
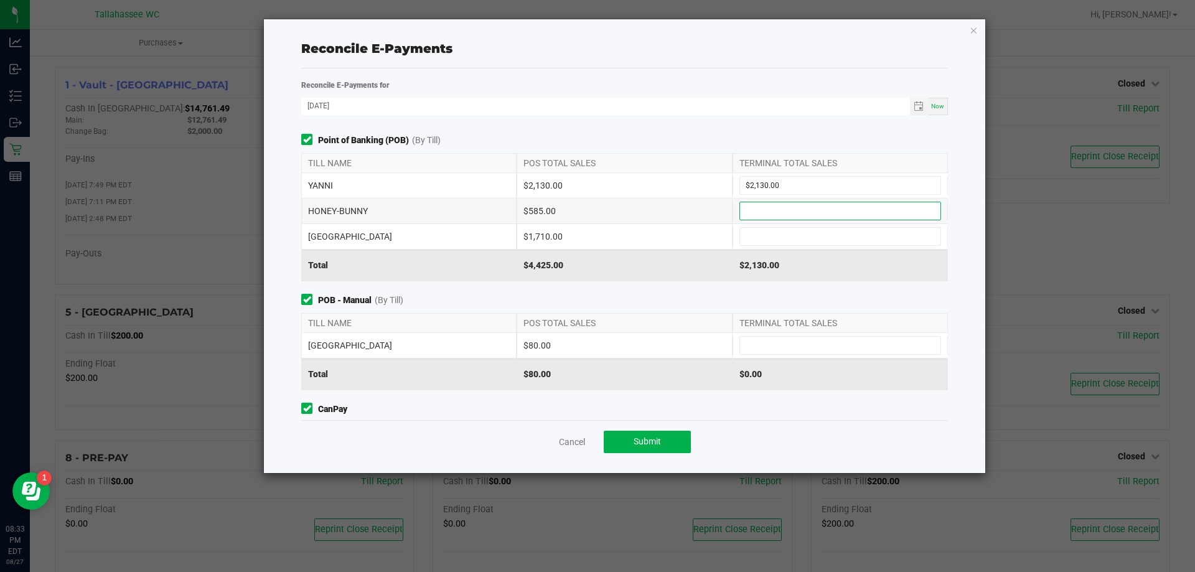
paste input "585"
type input "$585.00"
click at [523, 233] on div "$1,710.00" at bounding box center [624, 236] width 215 height 25
click at [525, 233] on div "$1,710.00" at bounding box center [624, 236] width 215 height 25
copy div "1,710.00"
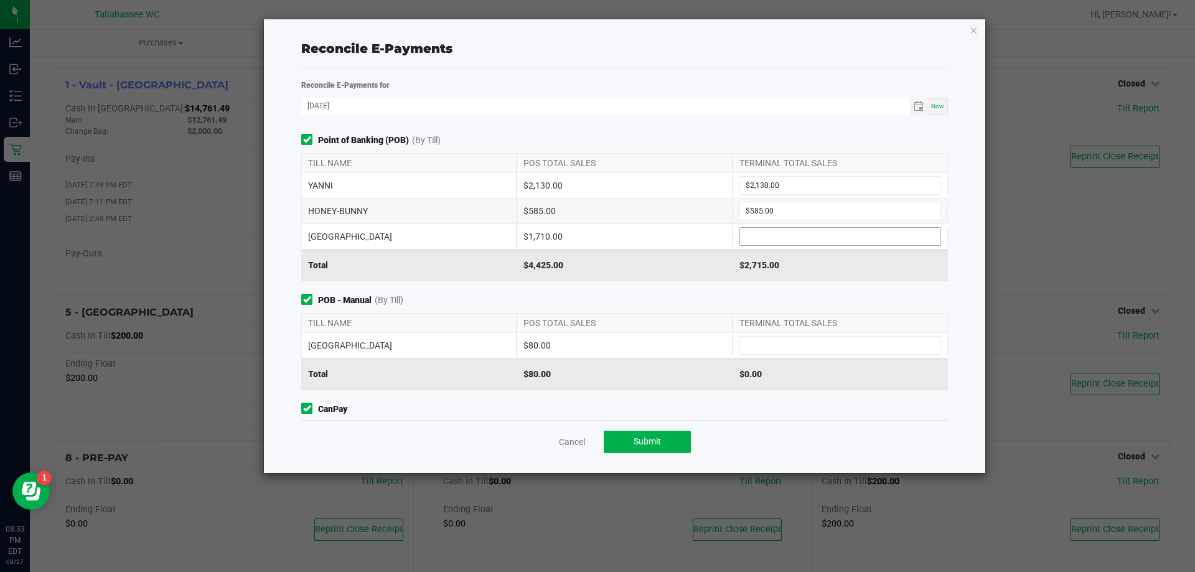
click at [758, 235] on input at bounding box center [840, 236] width 200 height 17
paste input "1710"
type input "$1,710.00"
click at [525, 342] on div "$80.00" at bounding box center [624, 345] width 215 height 25
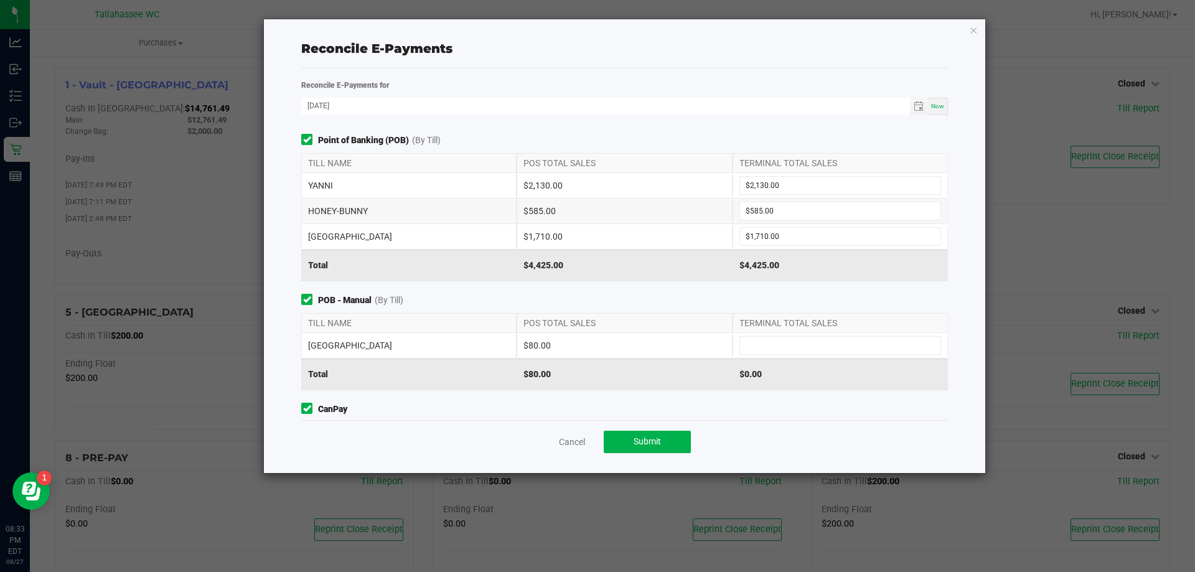
copy div "80.00"
click at [755, 340] on input at bounding box center [840, 345] width 200 height 17
paste input "80"
type input "$80.00"
click at [668, 441] on button "Submit" at bounding box center [647, 442] width 87 height 22
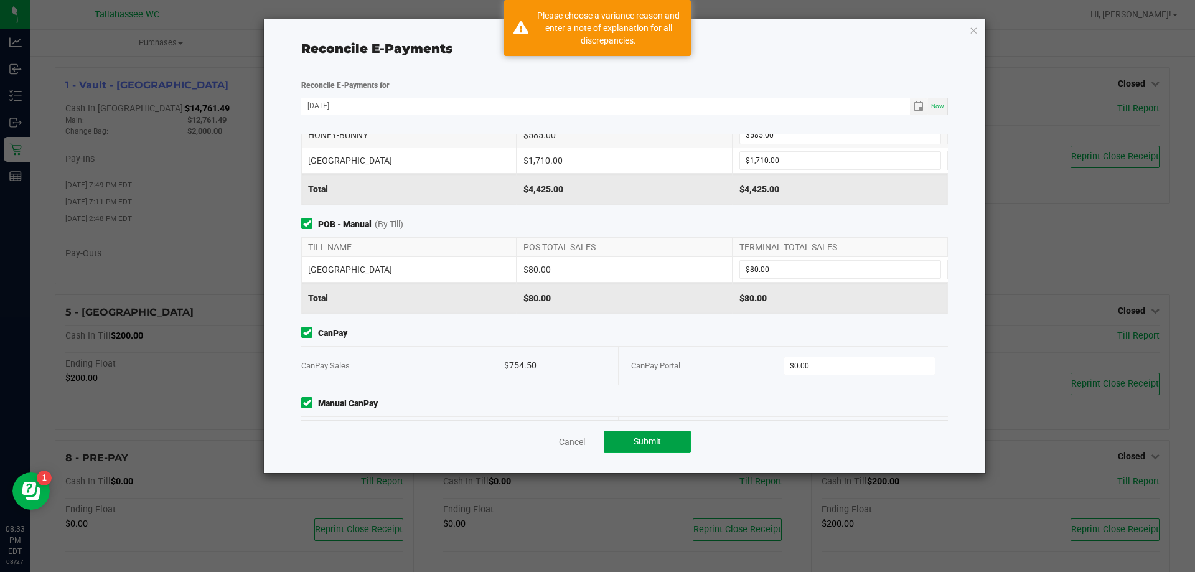
scroll to position [122, 0]
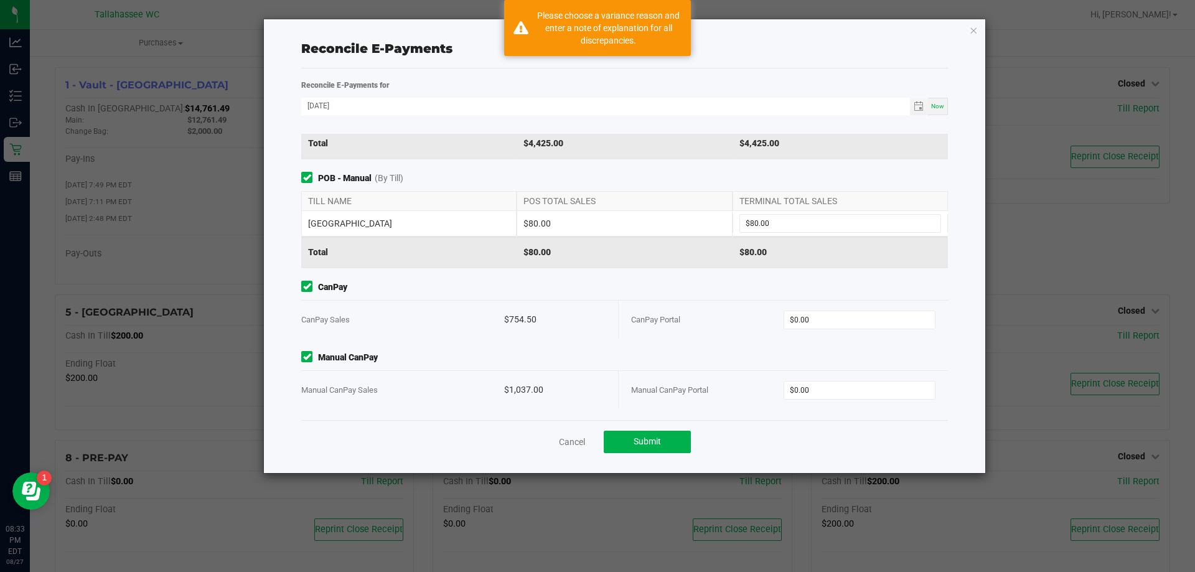
click at [507, 317] on div "$754.50" at bounding box center [554, 320] width 101 height 38
click at [506, 317] on div "$754.50" at bounding box center [554, 320] width 101 height 38
copy div "754.50"
click at [820, 322] on input "0" at bounding box center [859, 319] width 151 height 17
paste input "754.5"
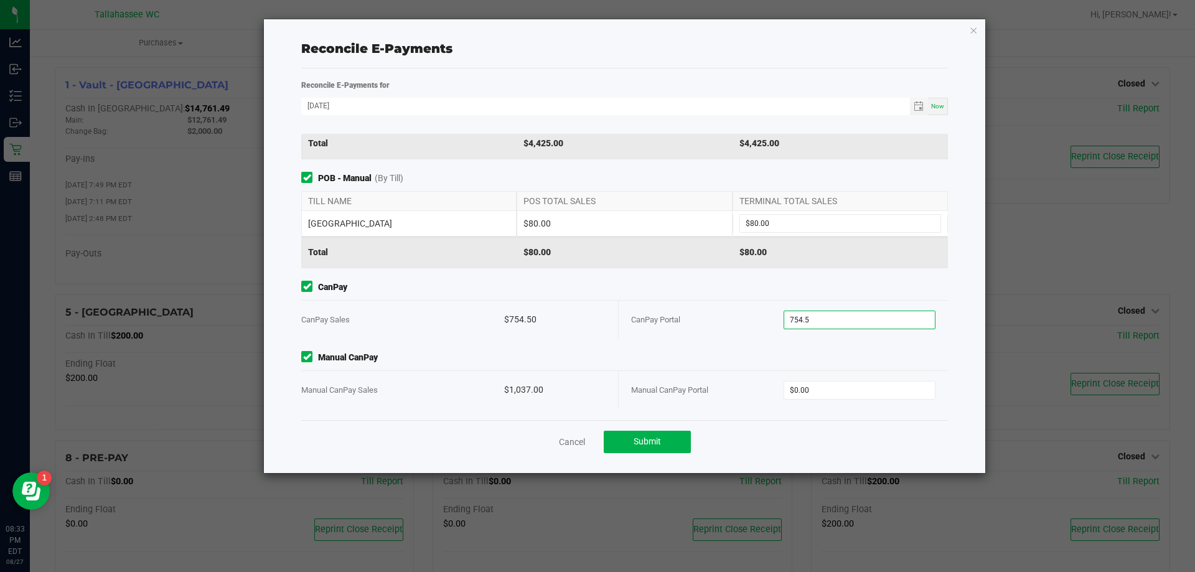
type input "$754.50"
click at [509, 389] on div "$1,037.00" at bounding box center [554, 390] width 101 height 38
copy div "1,037.00"
click at [828, 386] on input "0" at bounding box center [859, 389] width 151 height 17
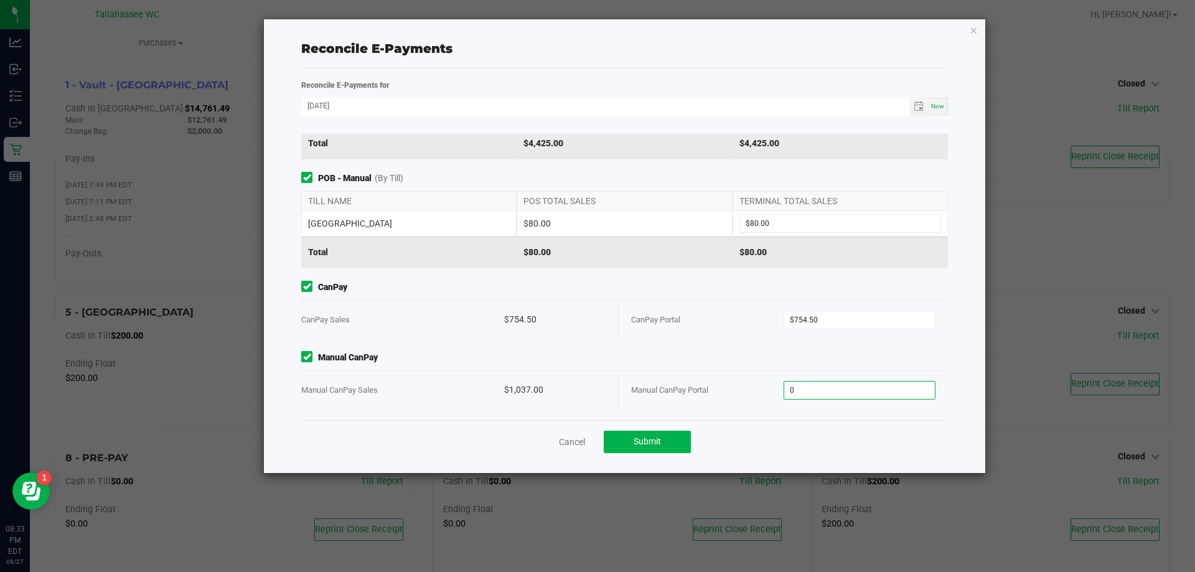
paste input "1037"
type input "$1,037.00"
click at [686, 444] on button "Submit" at bounding box center [647, 442] width 87 height 22
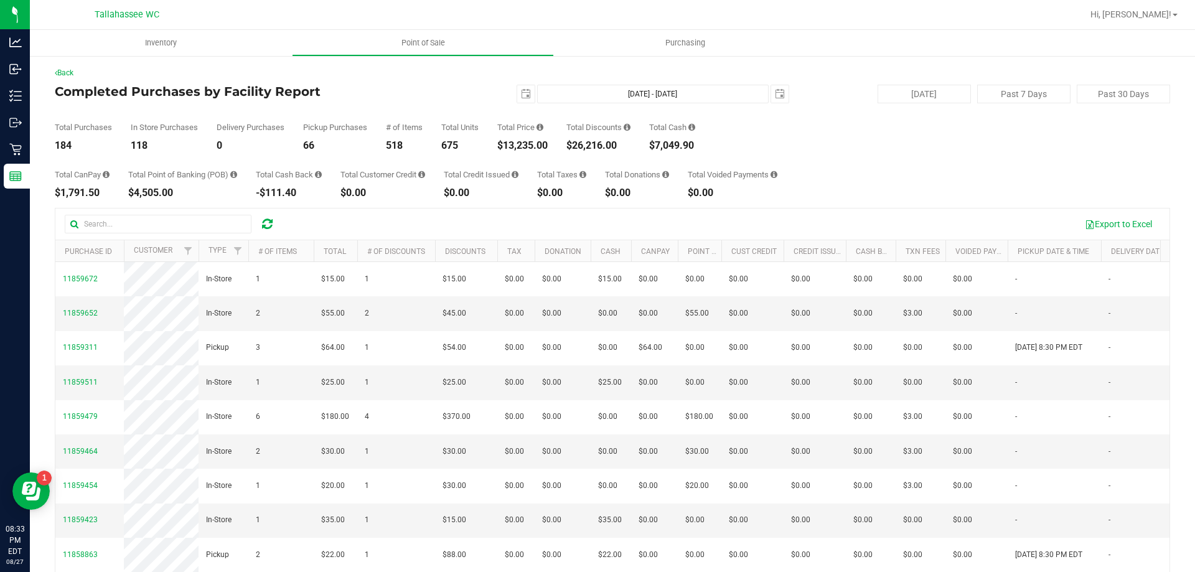
click at [134, 191] on div "$4,505.00" at bounding box center [182, 193] width 109 height 10
copy div "4,505.00"
click at [660, 143] on div "$7,049.90" at bounding box center [672, 146] width 46 height 10
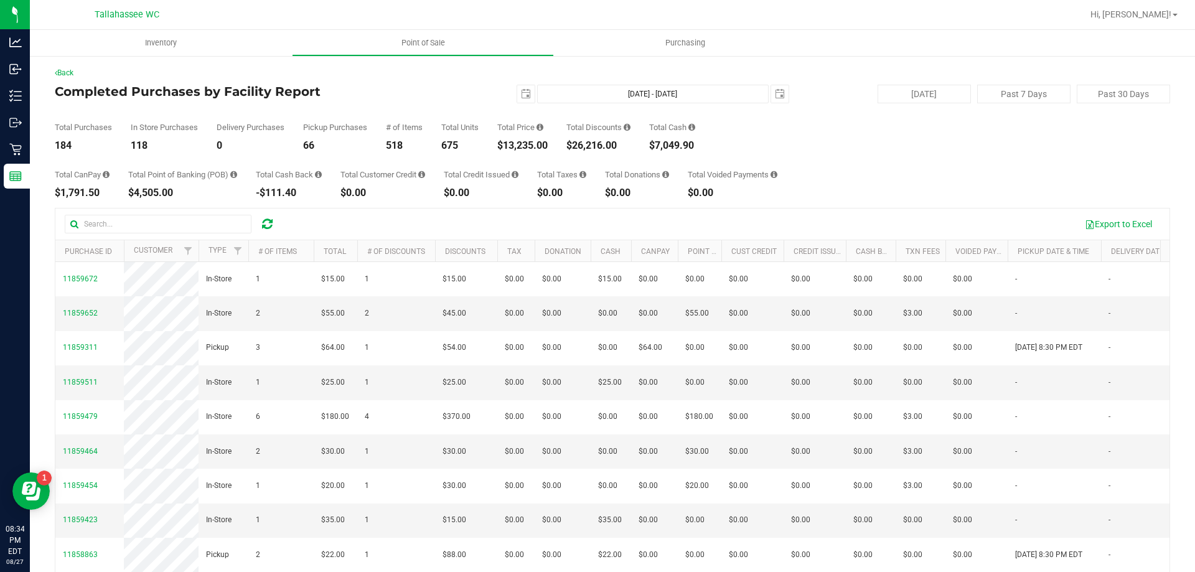
copy div "7,049.90"
